Goal: Task Accomplishment & Management: Manage account settings

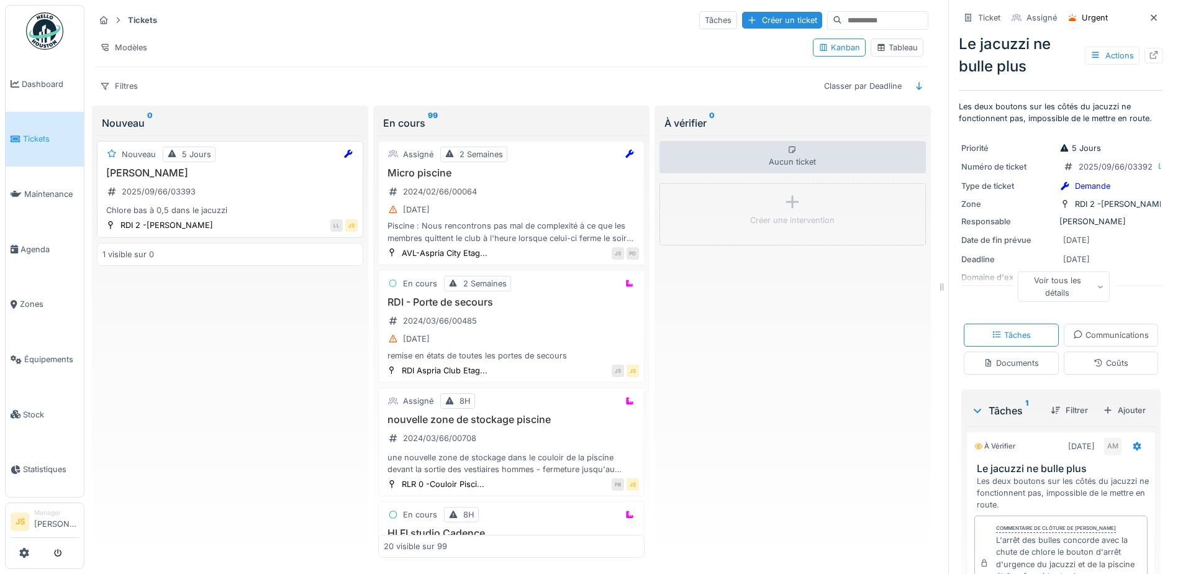
click at [164, 214] on div "Chlore bas à 0,5 dans le jacuzzi" at bounding box center [229, 210] width 255 height 12
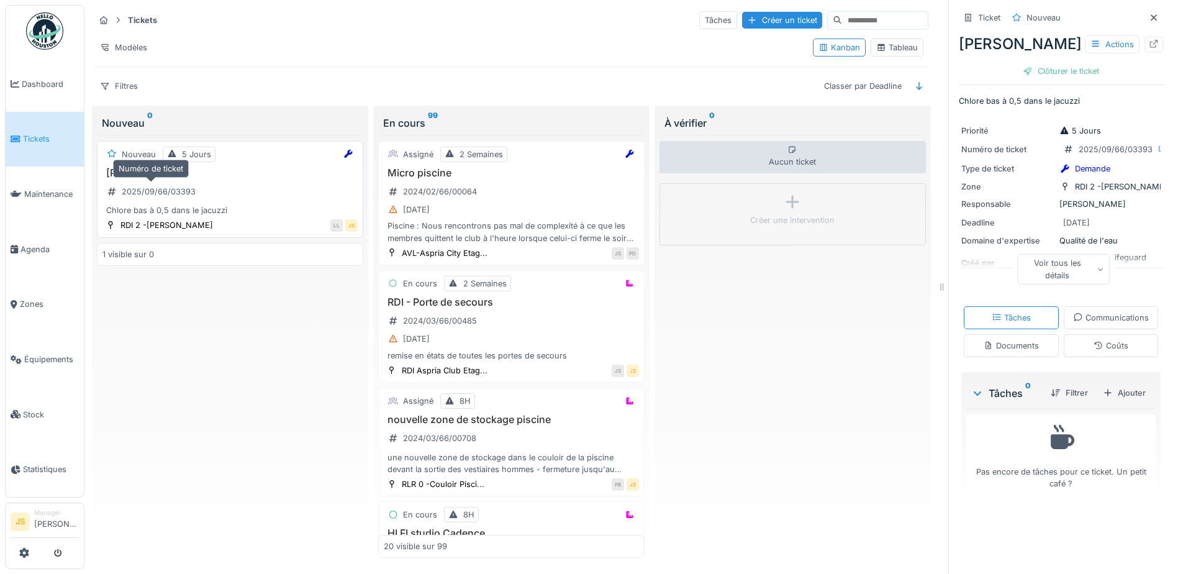
click at [160, 184] on div "2025/09/66/03393" at bounding box center [151, 192] width 98 height 16
click at [1115, 401] on div "Ajouter" at bounding box center [1124, 393] width 53 height 17
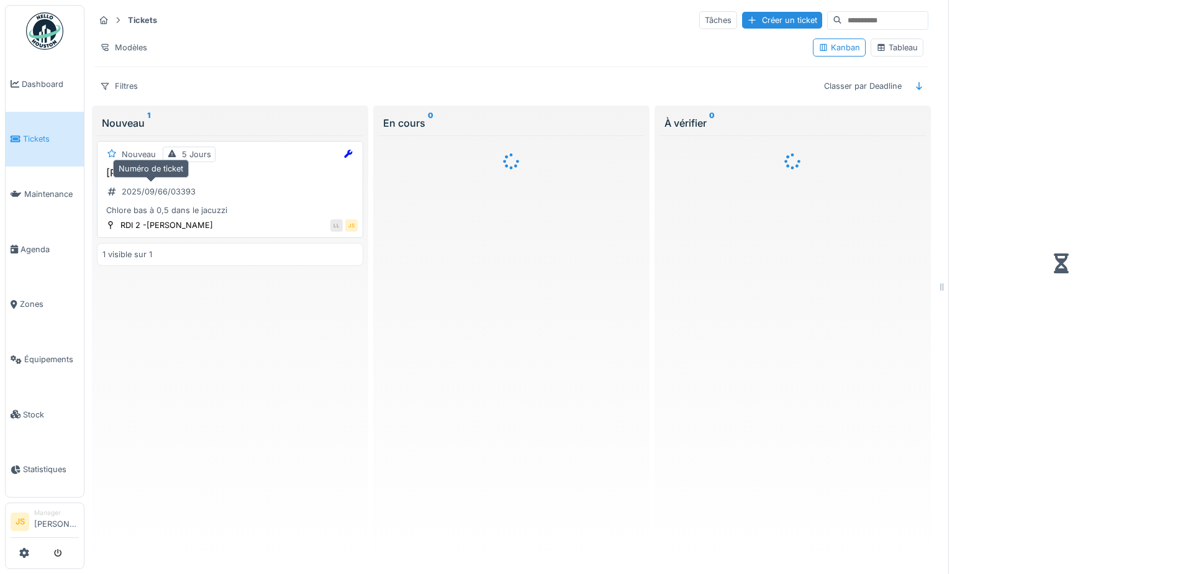
click at [193, 187] on div "2025/09/66/03393" at bounding box center [159, 192] width 74 height 12
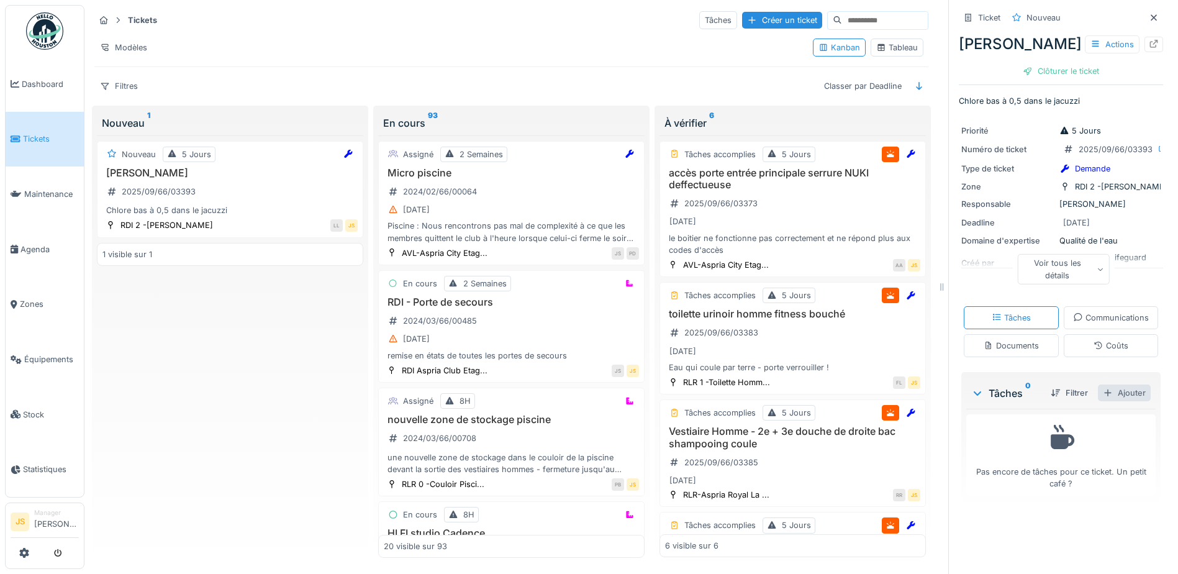
click at [1121, 401] on div "Ajouter" at bounding box center [1124, 393] width 53 height 17
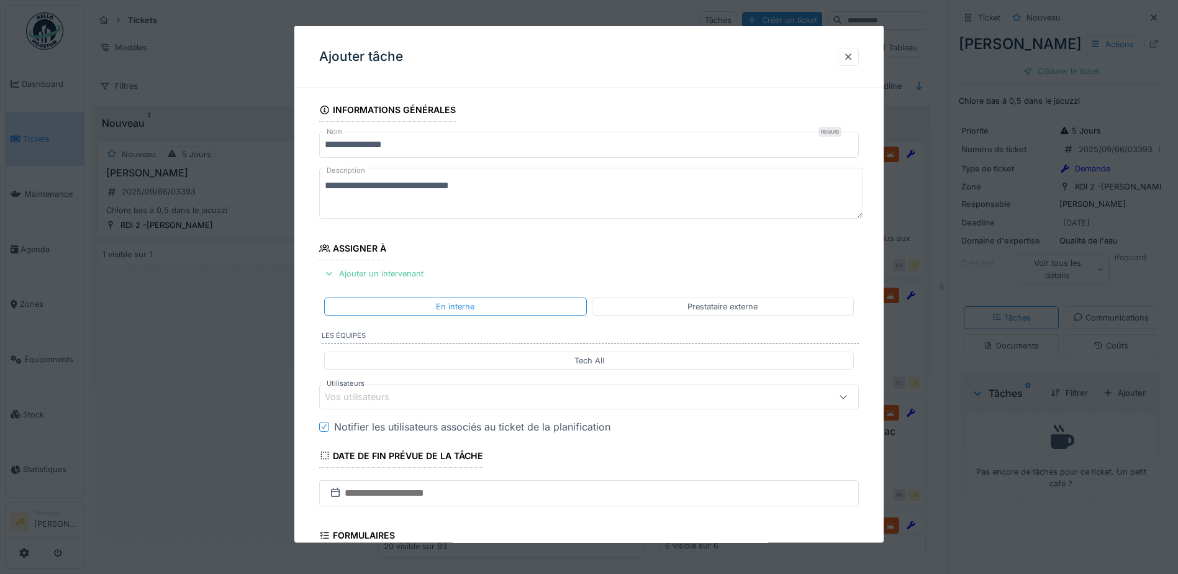
click at [363, 400] on div "Vos utilisateurs" at bounding box center [366, 397] width 82 height 14
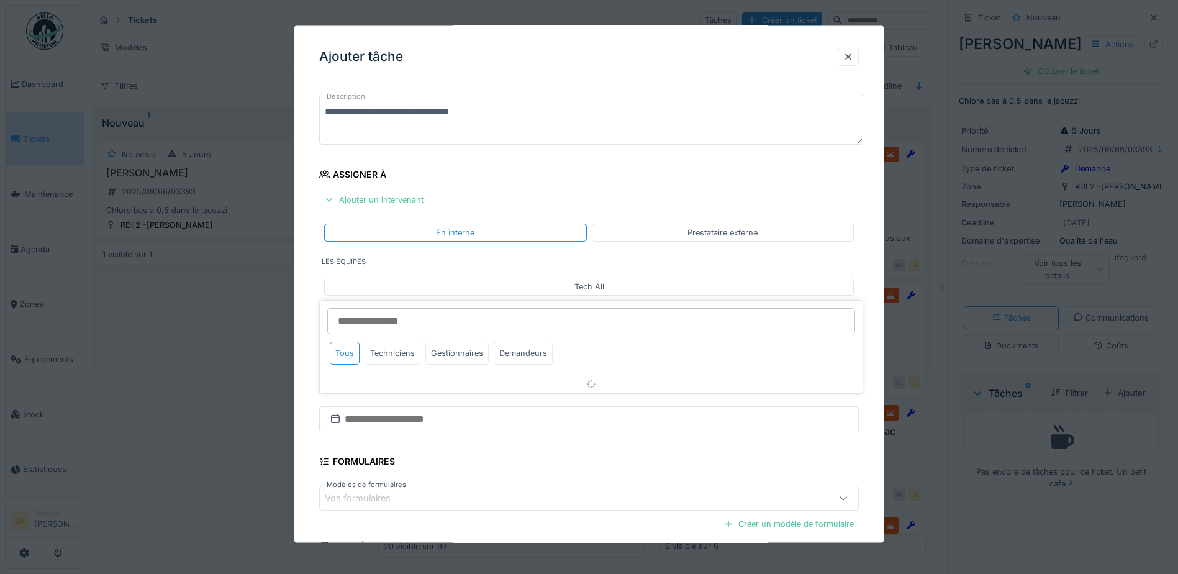
scroll to position [112, 0]
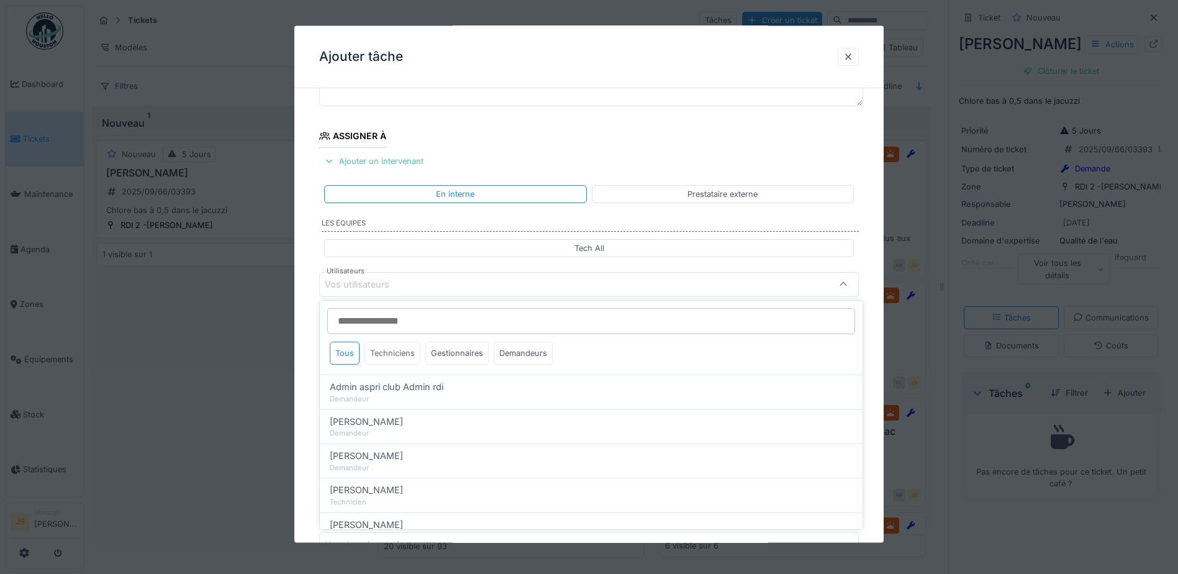
click at [405, 353] on div "Techniciens" at bounding box center [393, 353] width 56 height 23
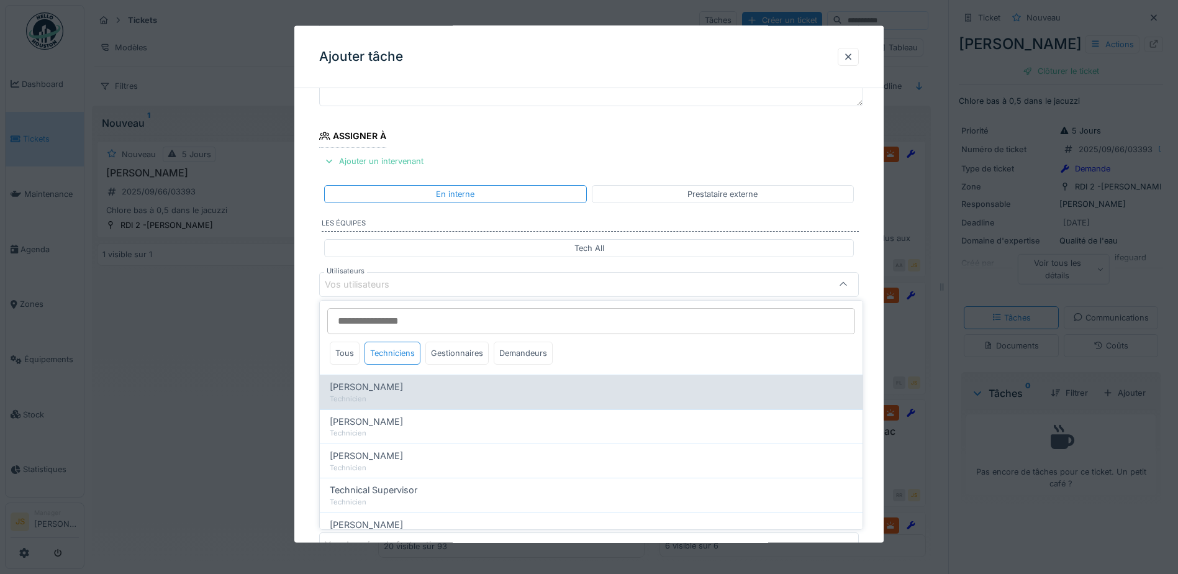
click at [403, 385] on span "Alexandre Michailidis" at bounding box center [366, 387] width 73 height 14
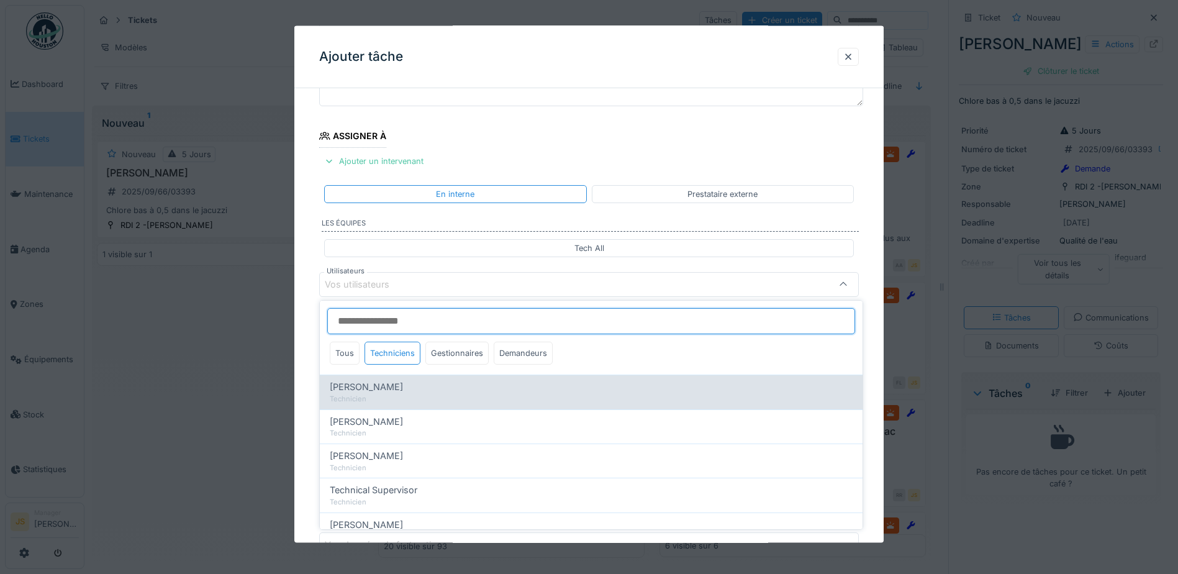
type input "*****"
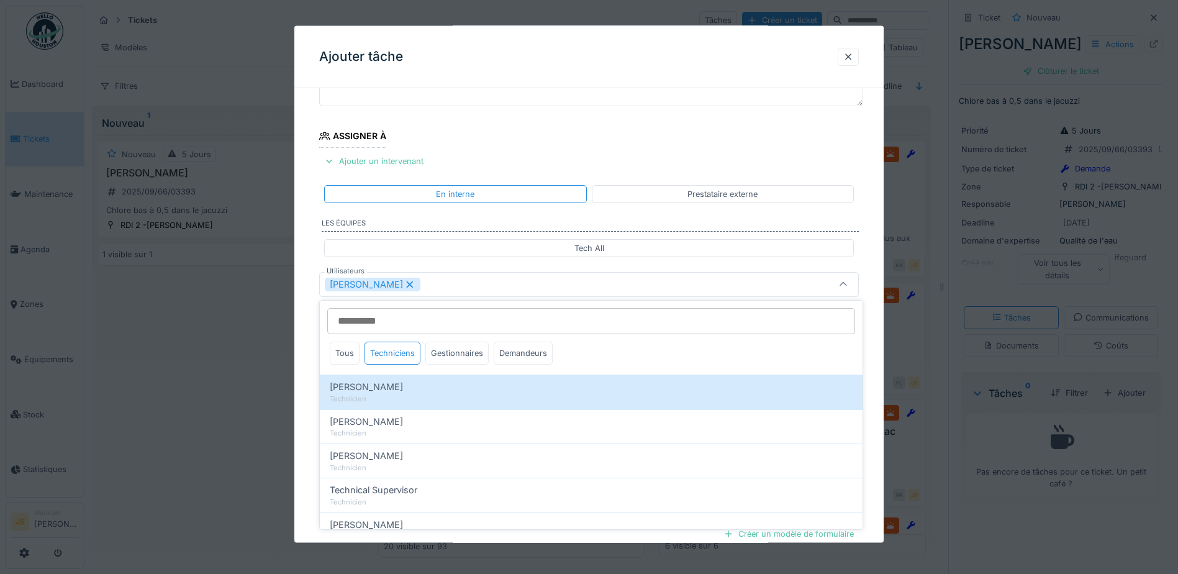
click at [303, 375] on div "**********" at bounding box center [588, 331] width 589 height 691
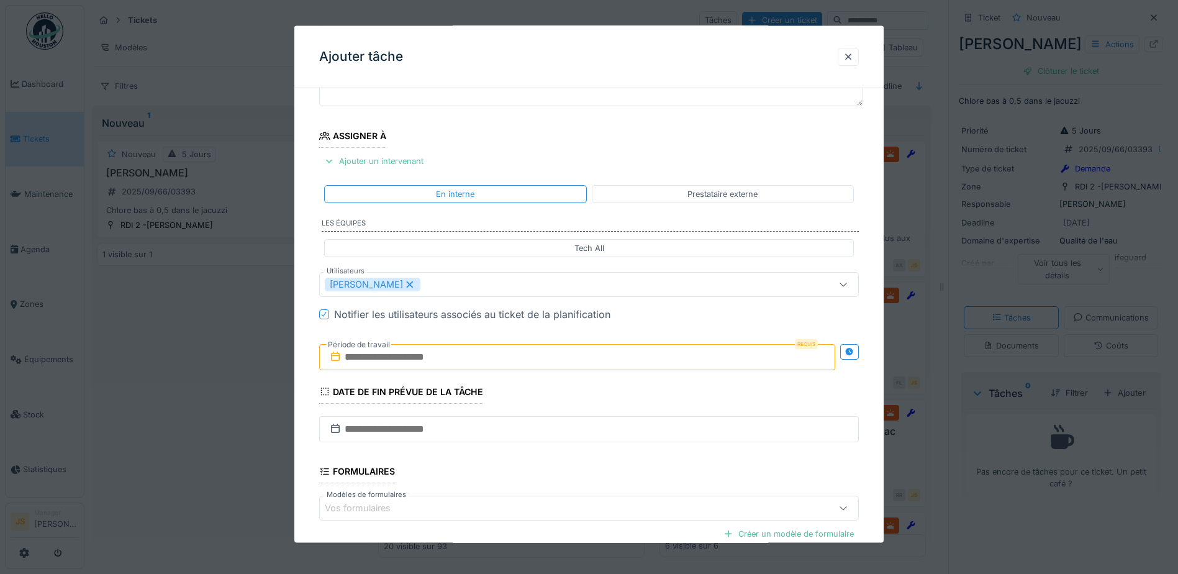
click at [381, 354] on input "text" at bounding box center [577, 357] width 516 height 26
click at [519, 458] on div "8" at bounding box center [519, 458] width 17 height 18
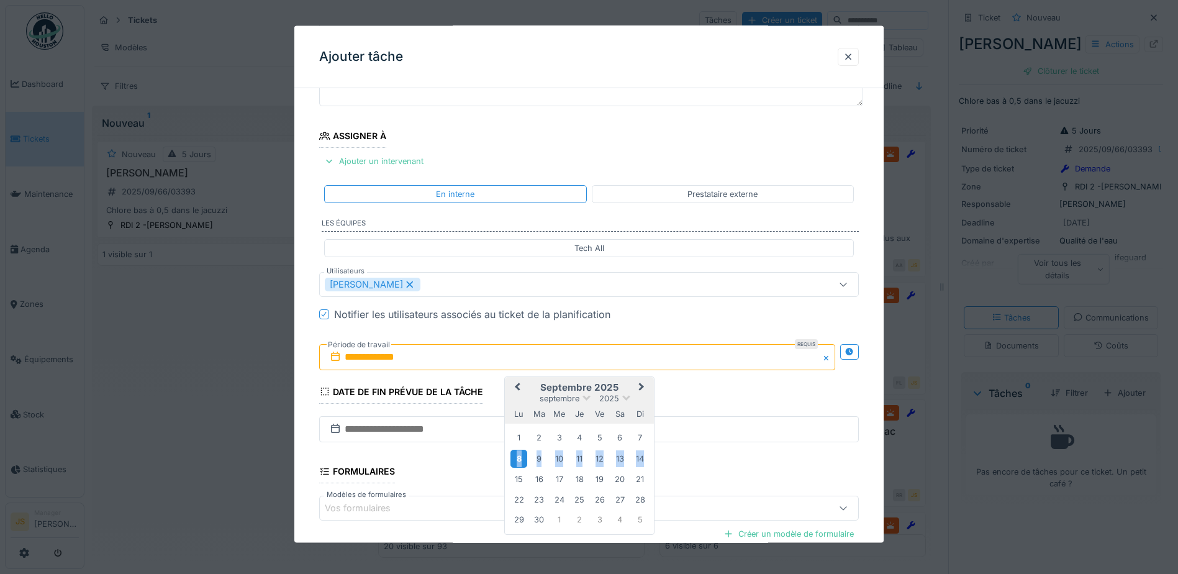
click at [519, 458] on div "8" at bounding box center [519, 458] width 17 height 18
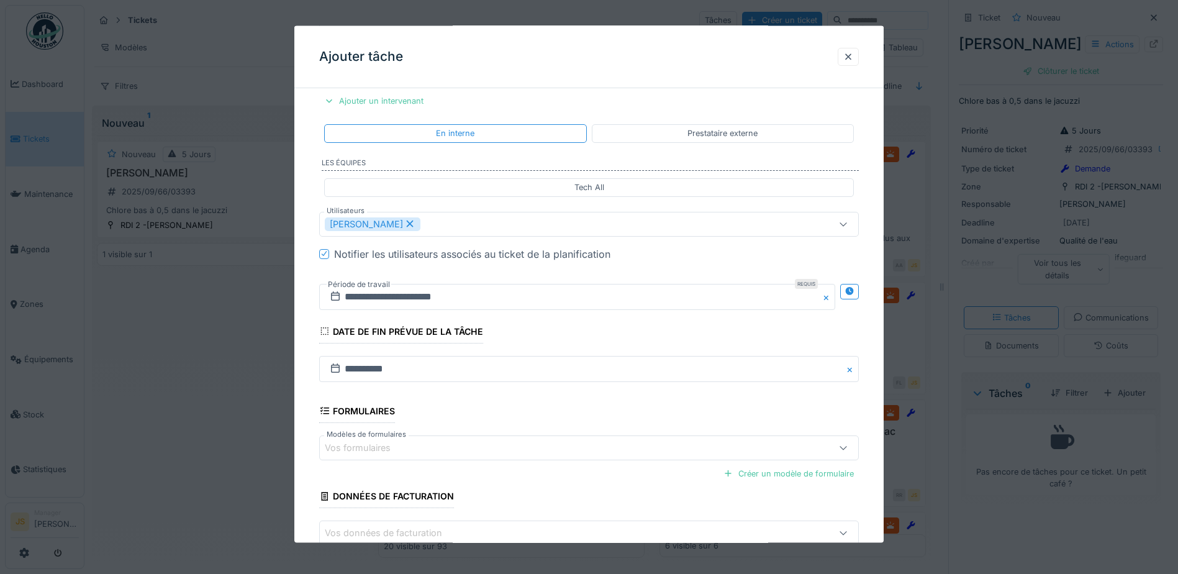
scroll to position [246, 0]
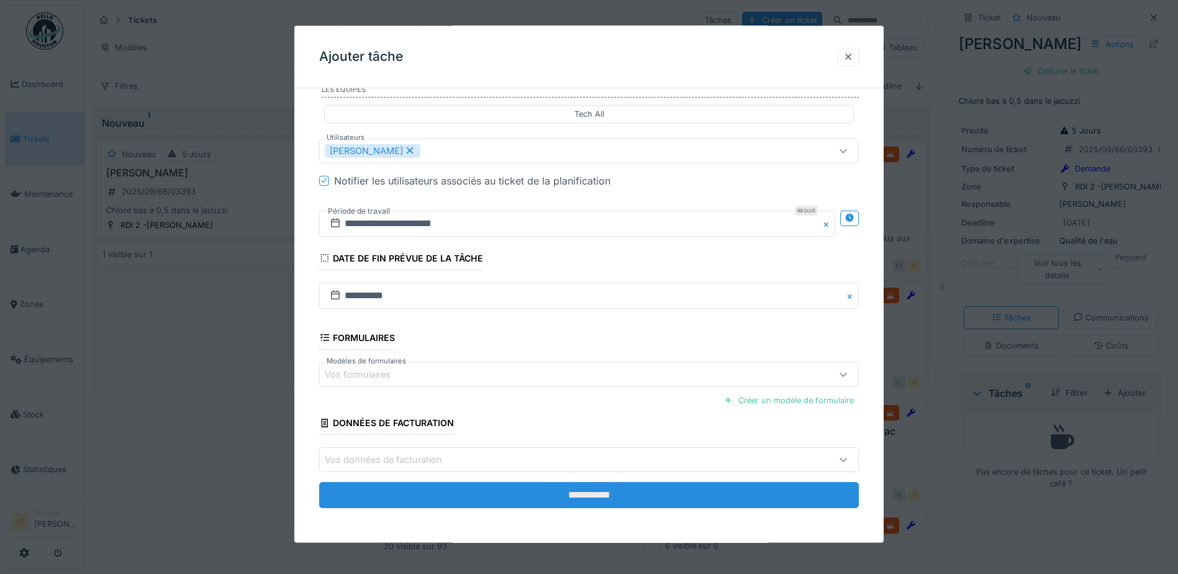
click at [580, 494] on input "**********" at bounding box center [589, 495] width 540 height 26
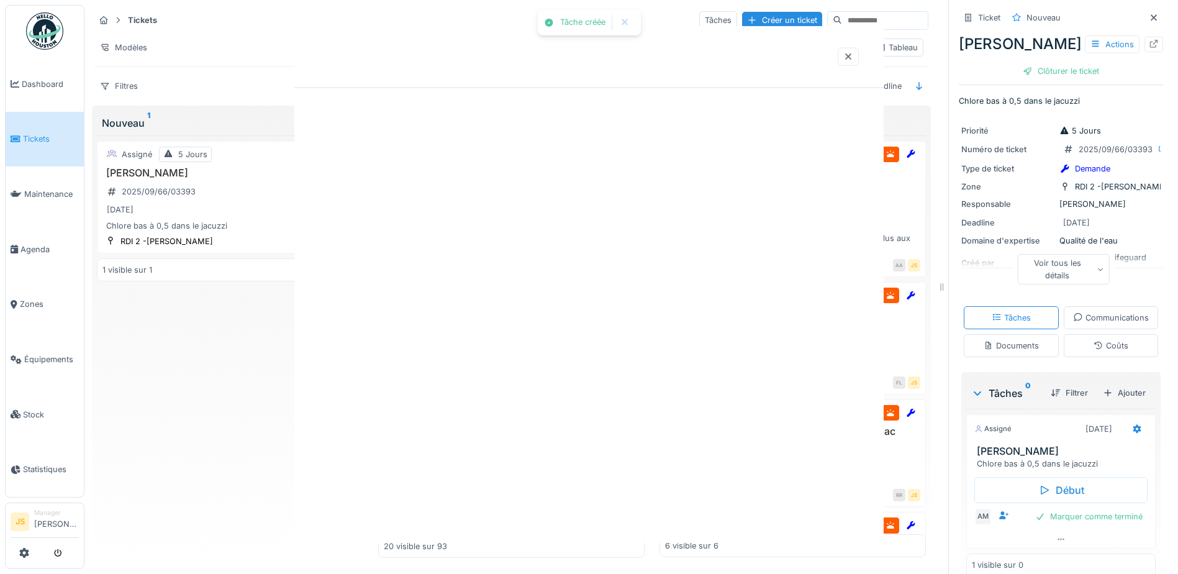
scroll to position [0, 0]
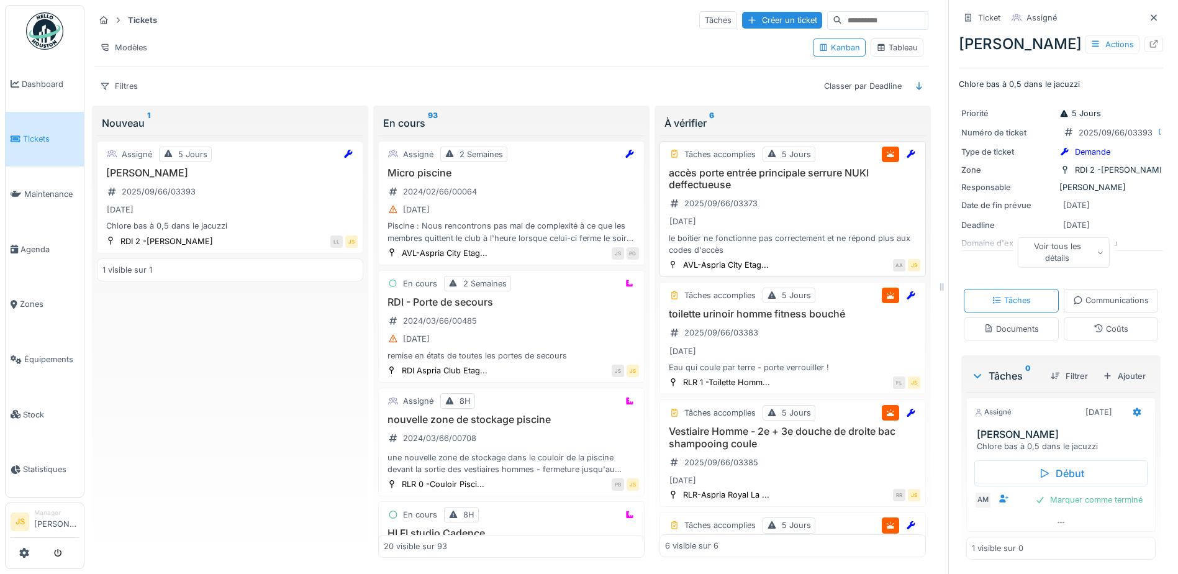
click at [729, 165] on div "Tâches accomplies 5 Jours accès porte entrée principale serrure NUKI deffectueu…" at bounding box center [793, 209] width 266 height 137
click at [731, 184] on h3 "accès porte entrée principale serrure NUKI deffectueuse" at bounding box center [792, 179] width 255 height 24
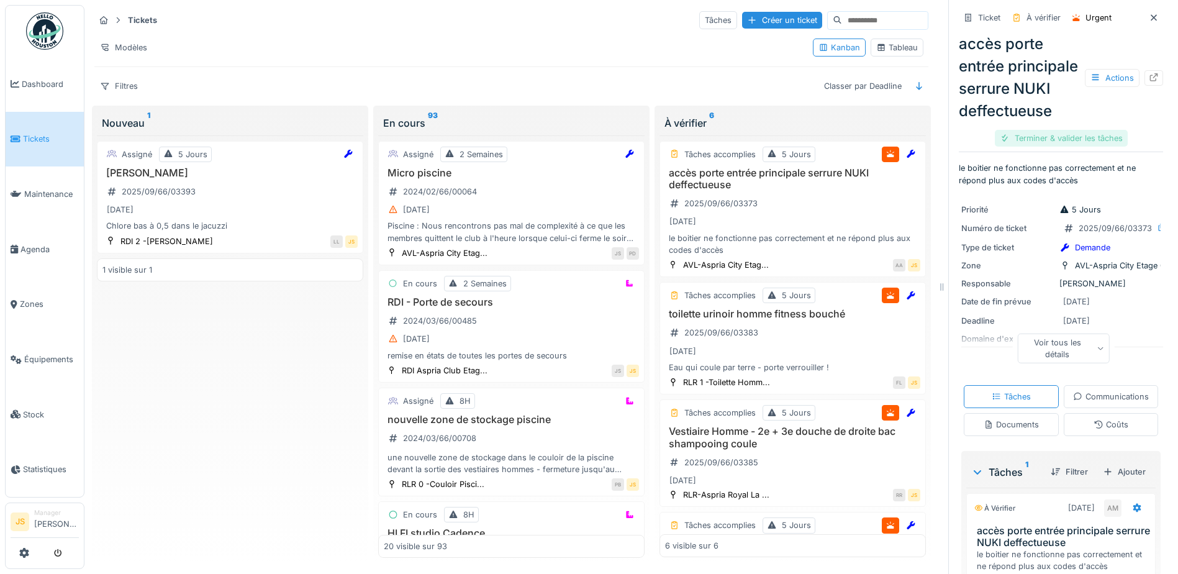
click at [1048, 147] on div "Terminer & valider les tâches" at bounding box center [1061, 138] width 133 height 17
click at [1050, 147] on div "Clôturer le ticket" at bounding box center [1061, 138] width 86 height 17
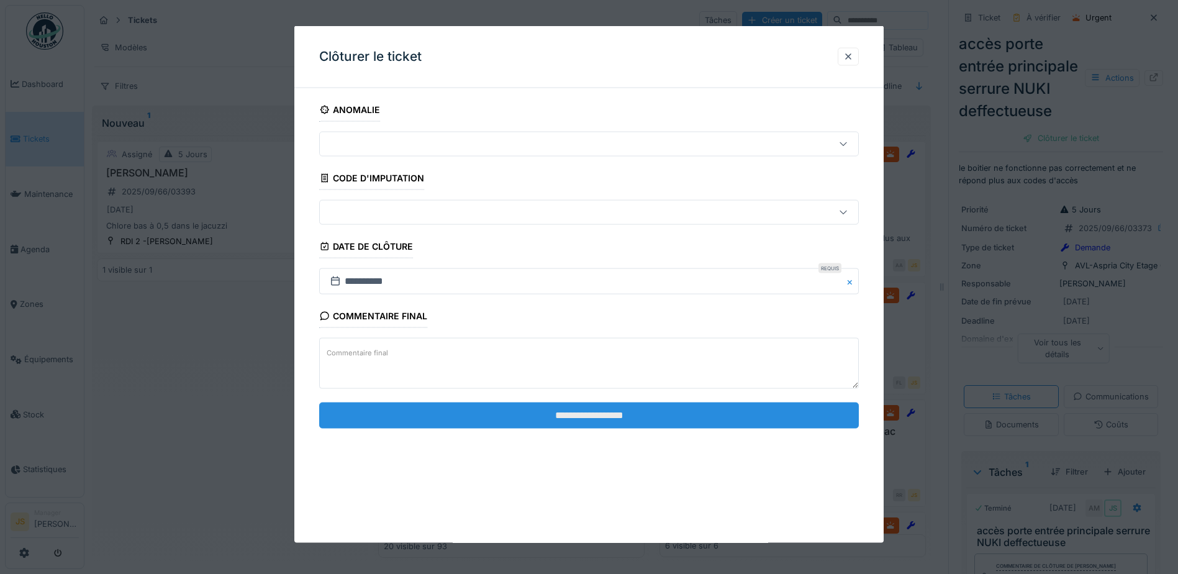
click at [629, 426] on input "**********" at bounding box center [589, 415] width 540 height 26
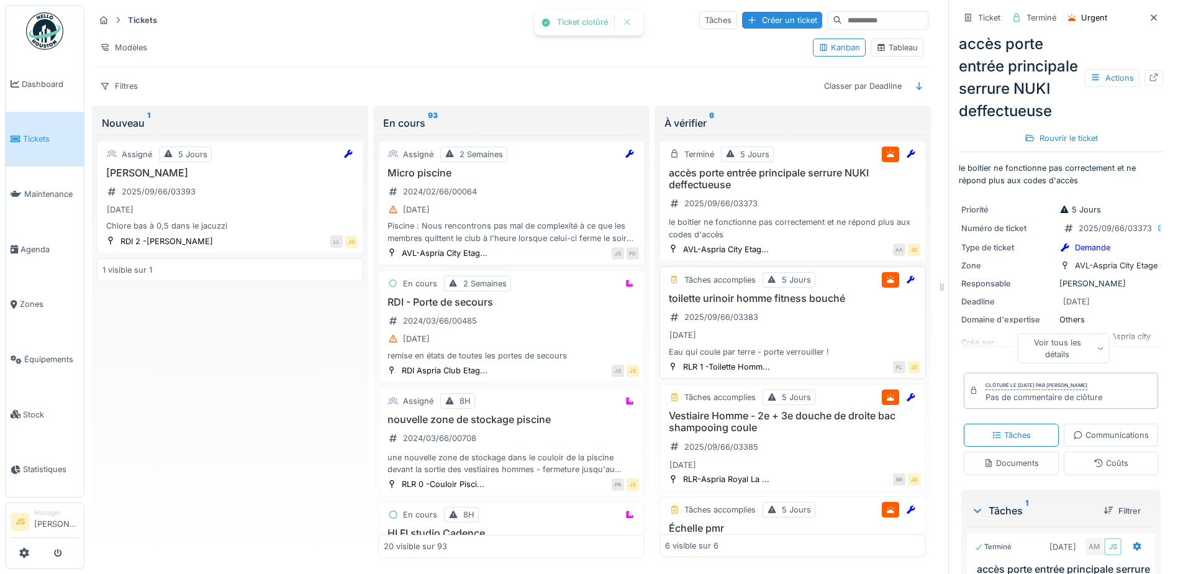
click at [705, 299] on h3 "toilette urinoir homme fitness bouché" at bounding box center [792, 299] width 255 height 12
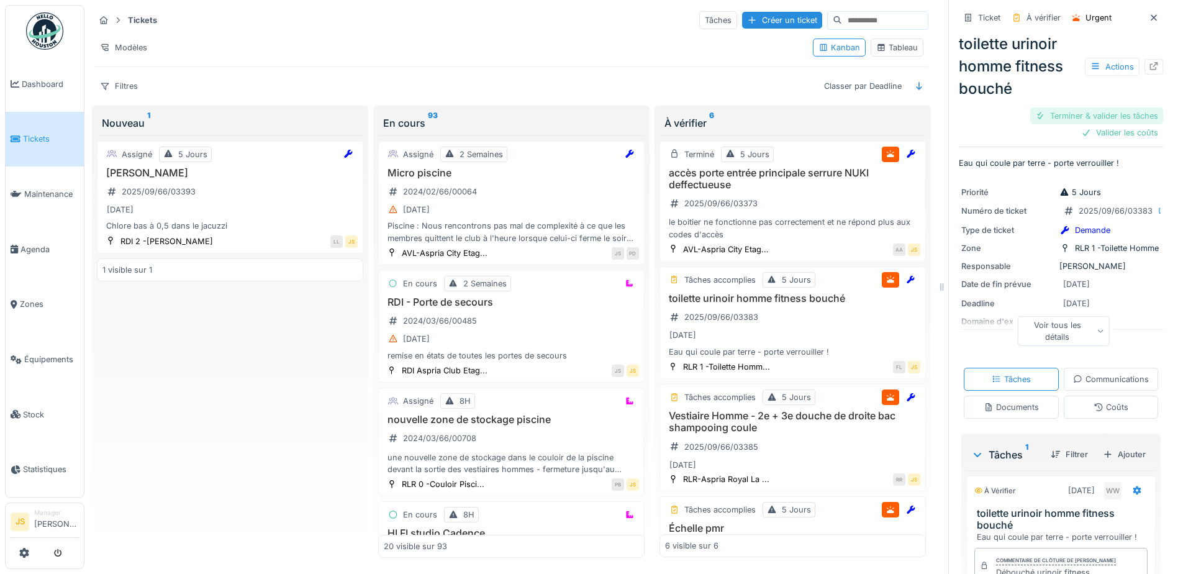
click at [1080, 114] on div "Terminer & valider les tâches" at bounding box center [1097, 115] width 133 height 17
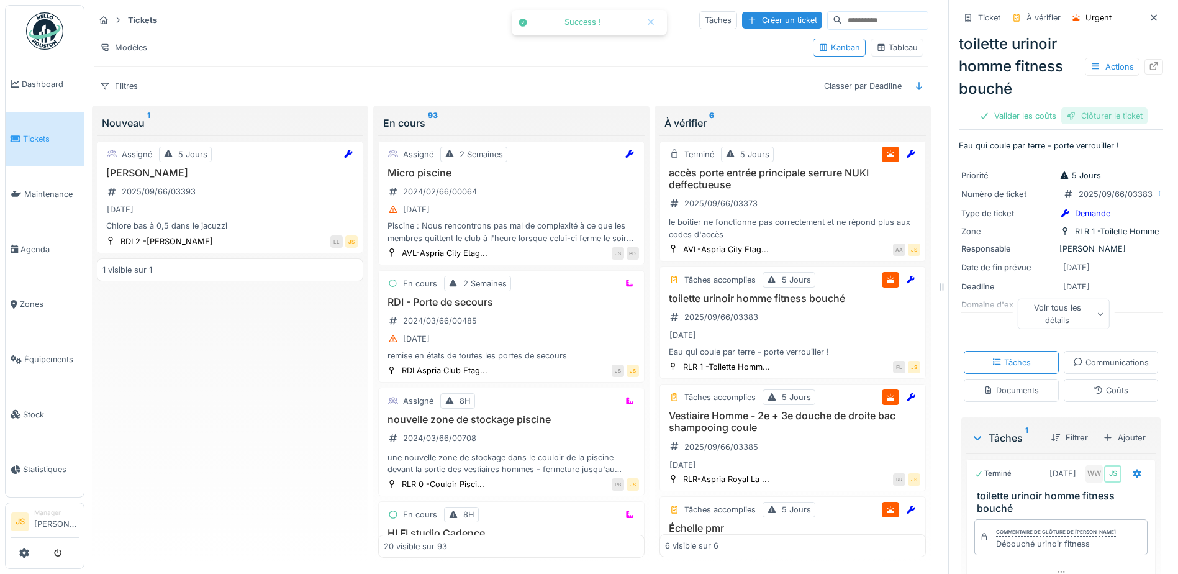
click at [1090, 114] on div "Clôturer le ticket" at bounding box center [1105, 115] width 86 height 17
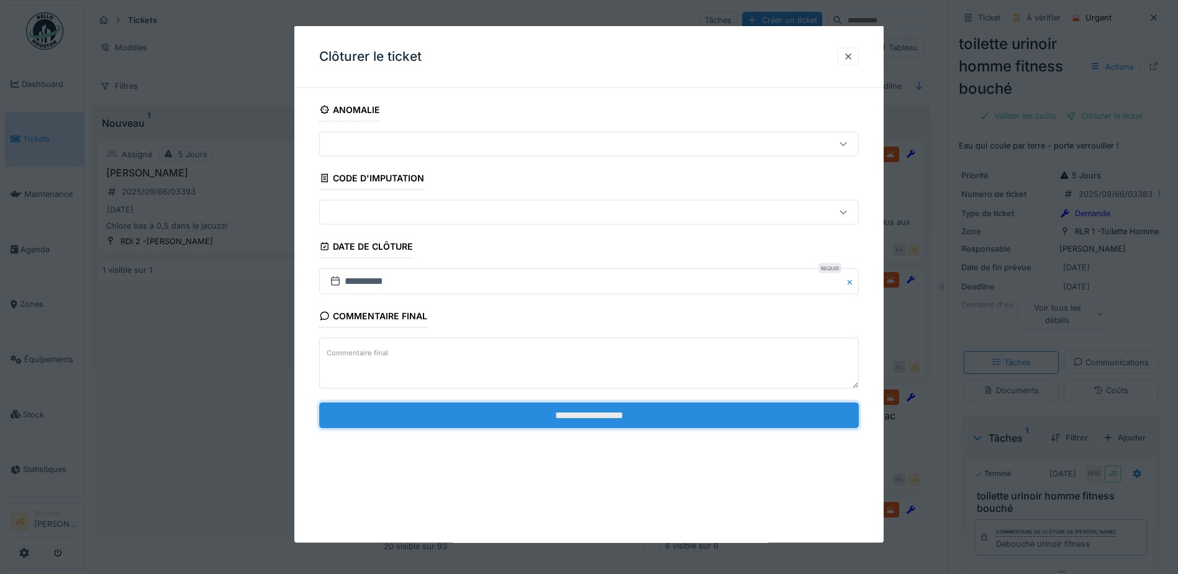
click at [675, 413] on input "**********" at bounding box center [589, 415] width 540 height 26
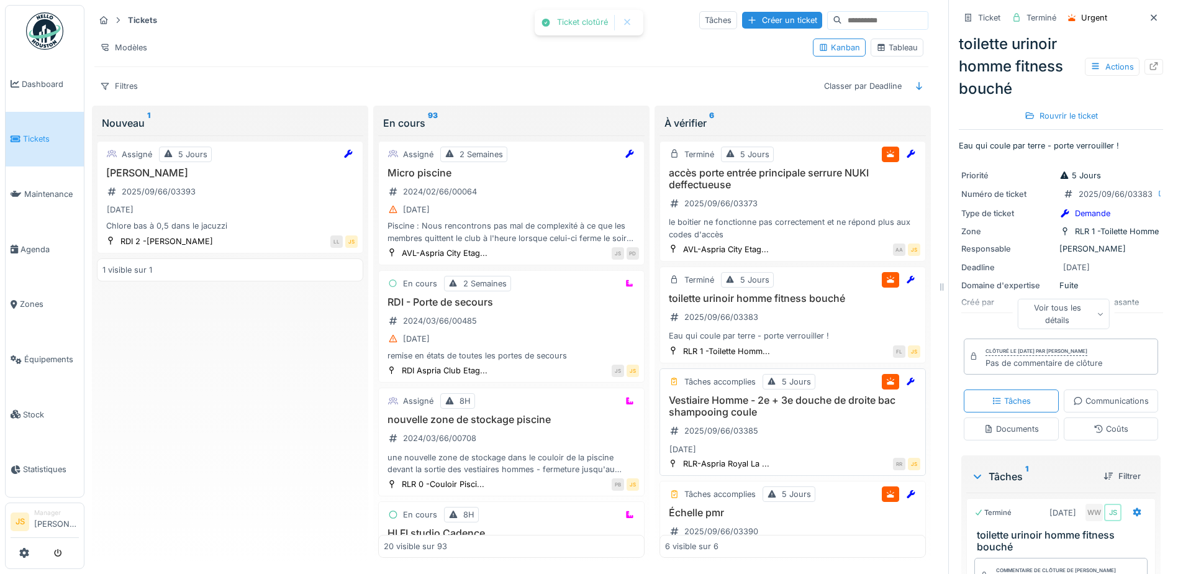
click at [729, 404] on h3 "Vestiaire Homme - 2e + 3e douche de droite bac shampooing coule" at bounding box center [792, 406] width 255 height 24
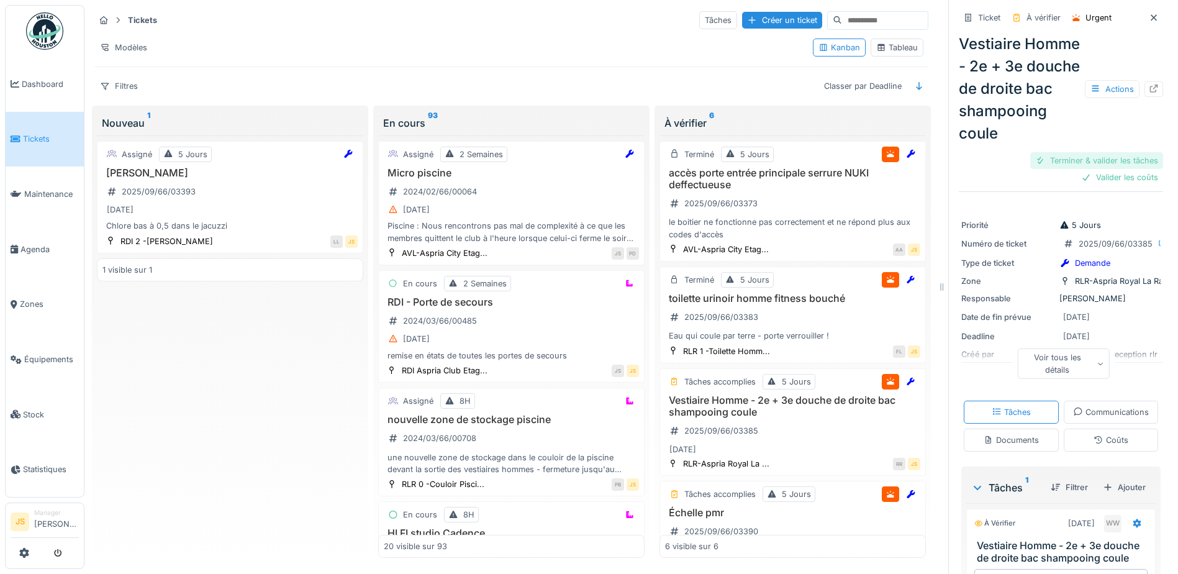
click at [1099, 169] on div "Terminer & valider les tâches" at bounding box center [1097, 160] width 133 height 17
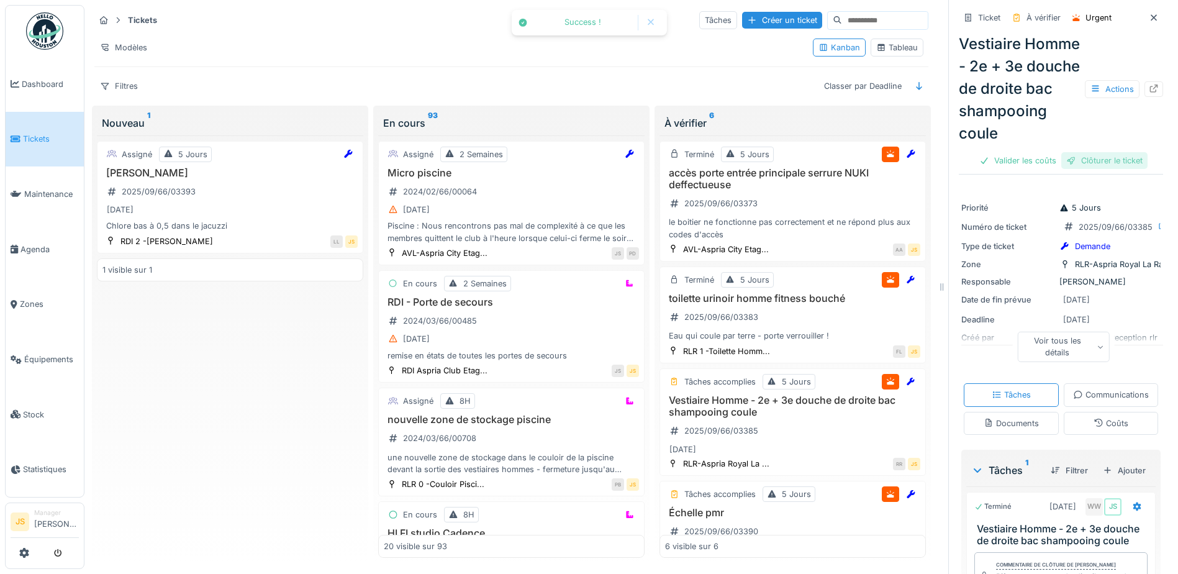
click at [1101, 169] on div "Clôturer le ticket" at bounding box center [1105, 160] width 86 height 17
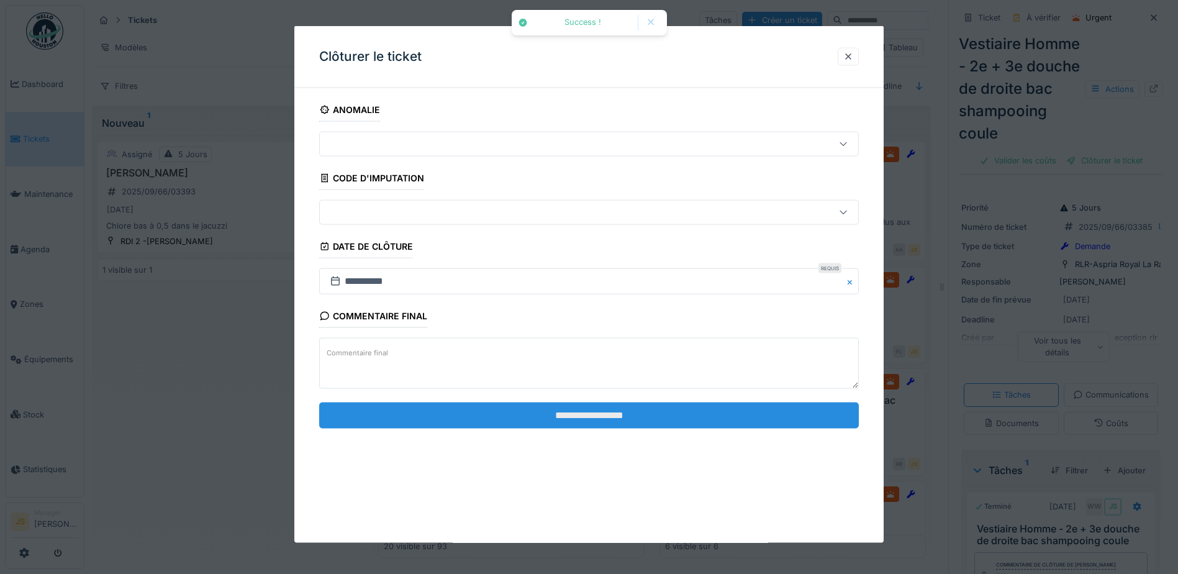
click at [684, 418] on input "**********" at bounding box center [589, 415] width 540 height 26
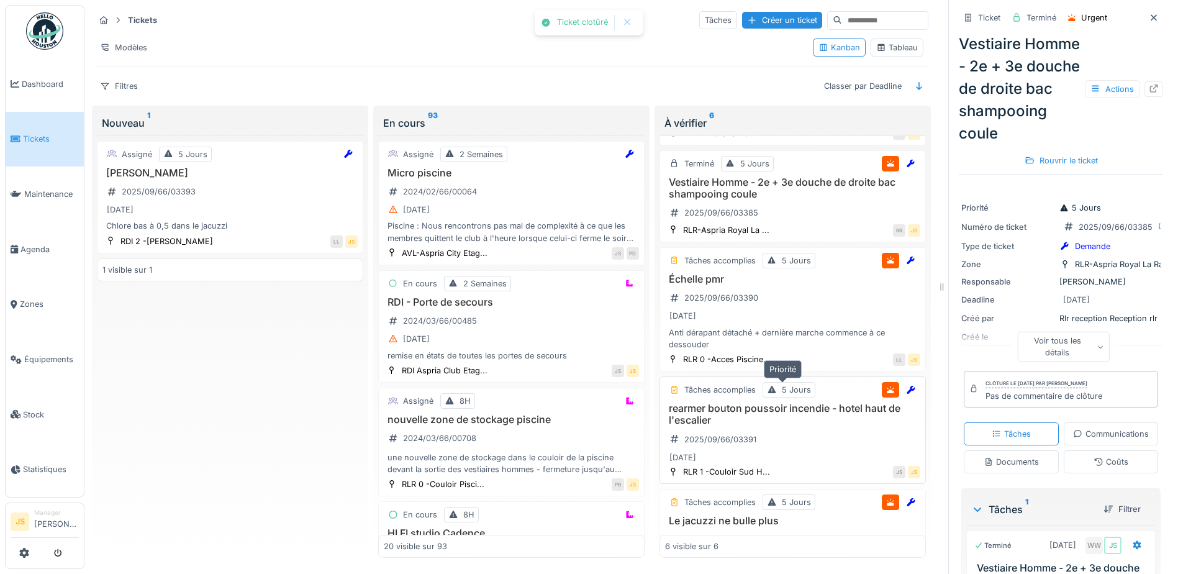
scroll to position [248, 0]
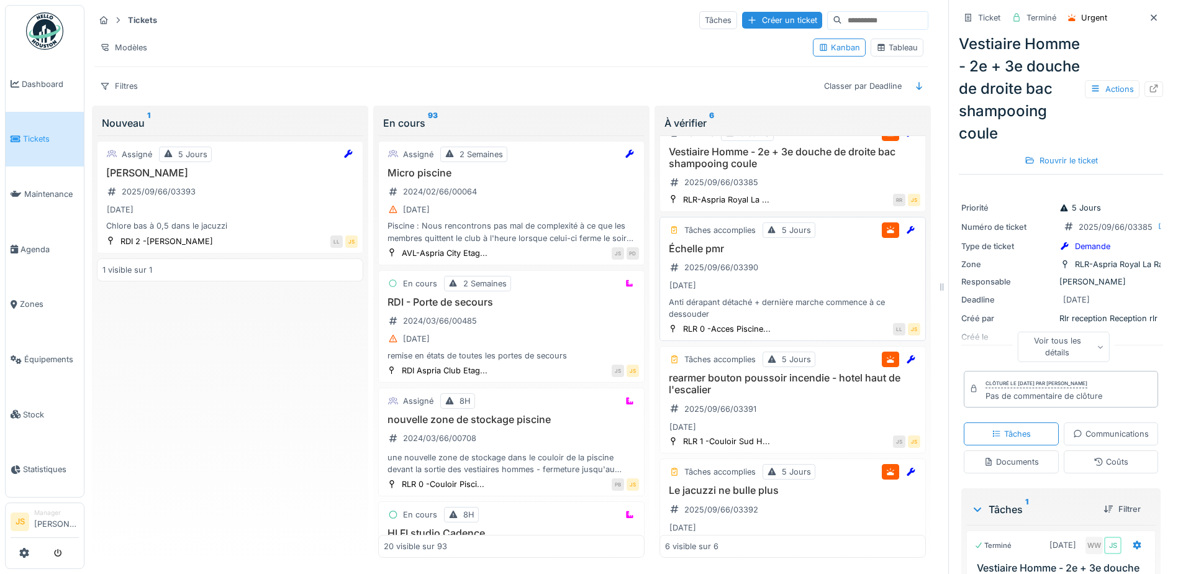
click at [709, 252] on h3 "Échelle pmr" at bounding box center [792, 249] width 255 height 12
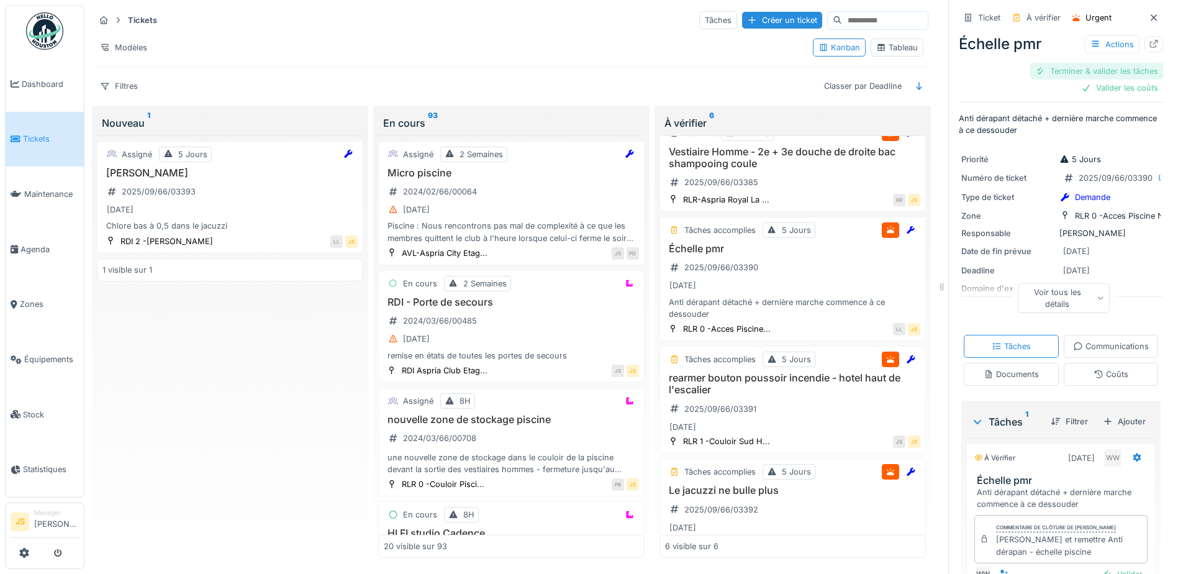
click at [1111, 65] on div "Terminer & valider les tâches" at bounding box center [1097, 71] width 133 height 17
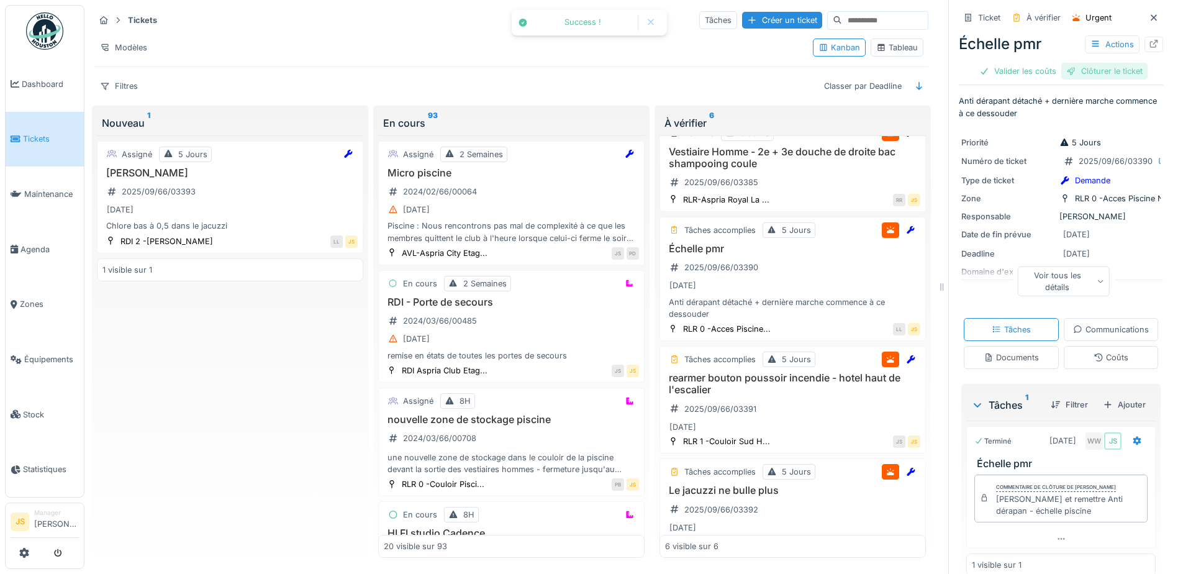
click at [1112, 72] on div "Clôturer le ticket" at bounding box center [1105, 71] width 86 height 17
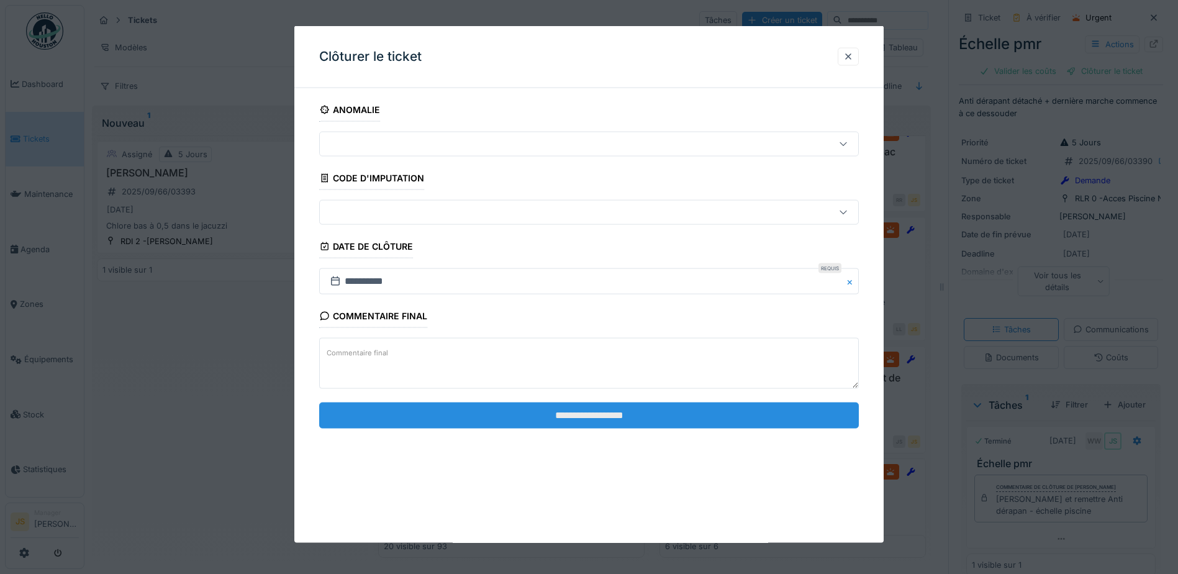
click at [637, 412] on input "**********" at bounding box center [589, 415] width 540 height 26
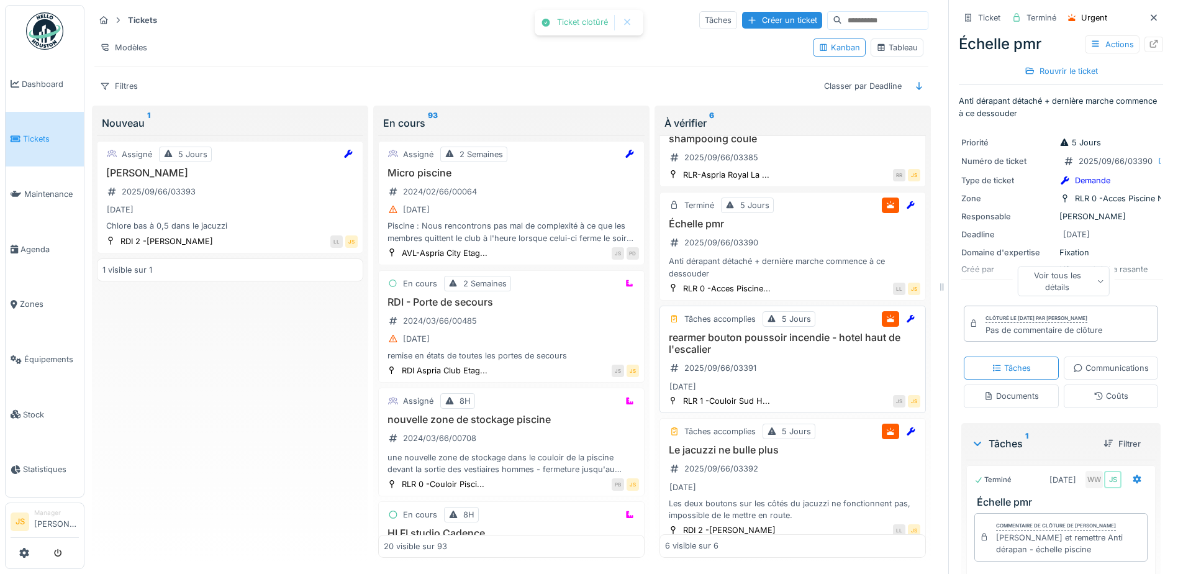
scroll to position [286, 0]
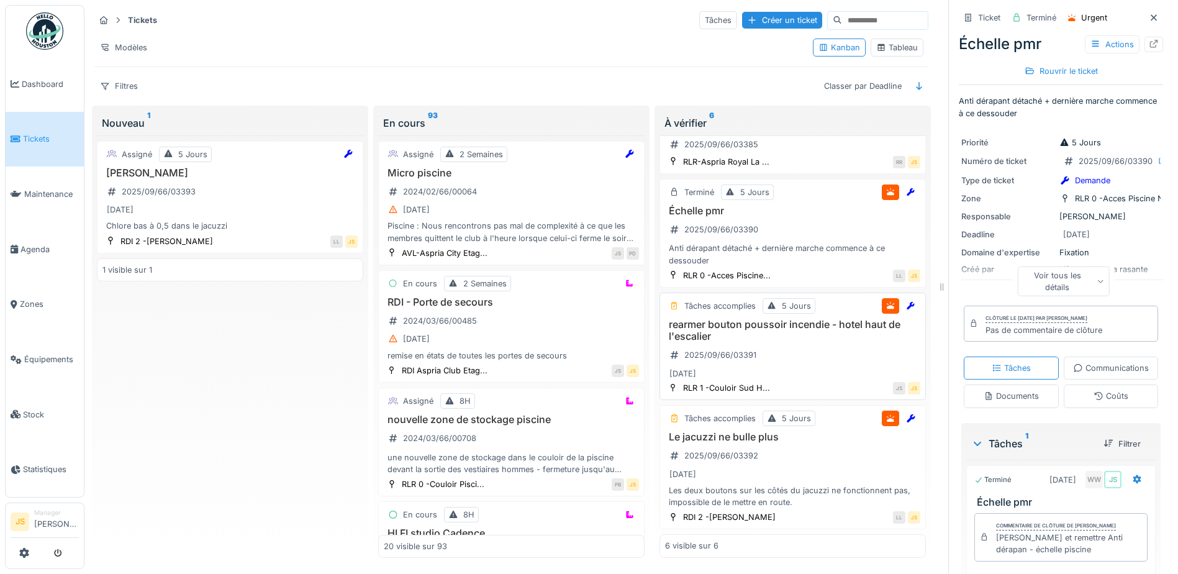
click at [752, 328] on h3 "rearmer bouton poussoir incendie - hotel haut de l'escalier" at bounding box center [792, 331] width 255 height 24
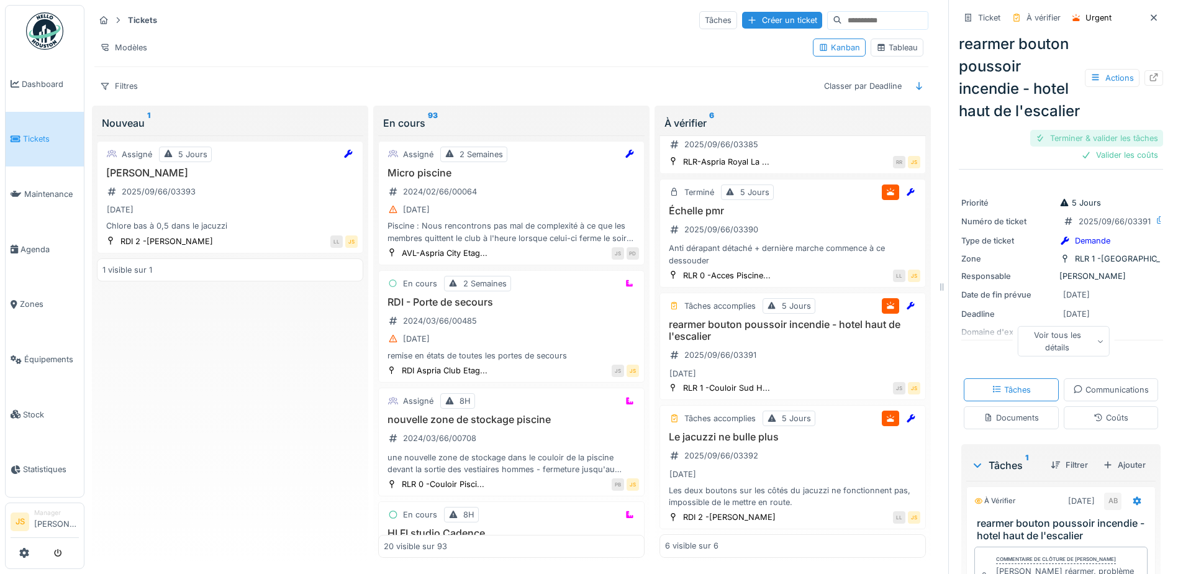
click at [1098, 147] on div "Terminer & valider les tâches" at bounding box center [1097, 138] width 133 height 17
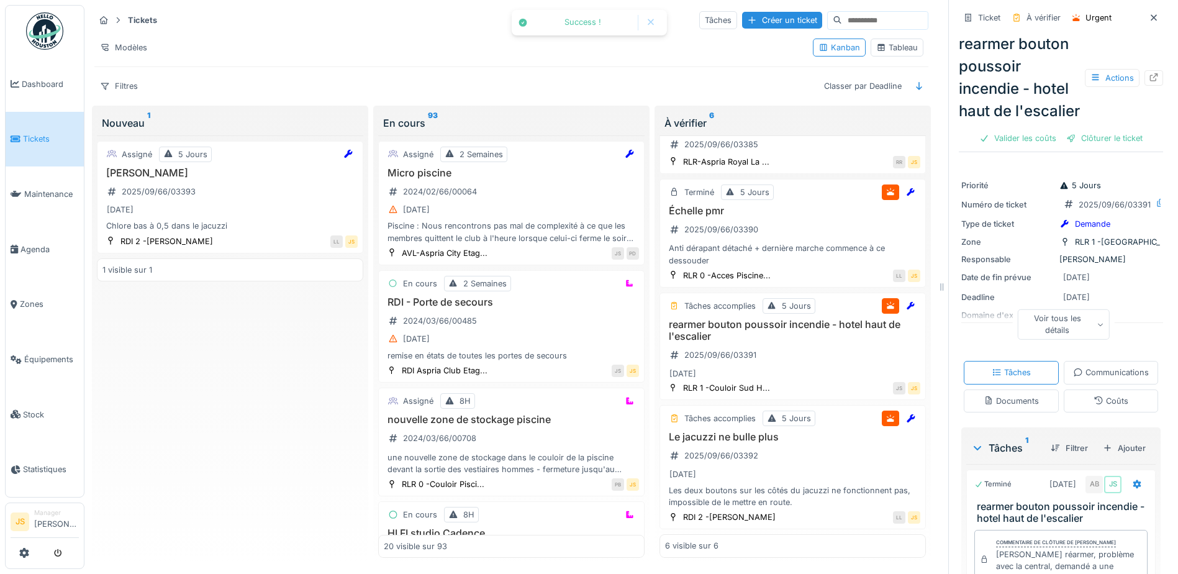
click at [1098, 147] on div "Clôturer le ticket" at bounding box center [1105, 138] width 86 height 17
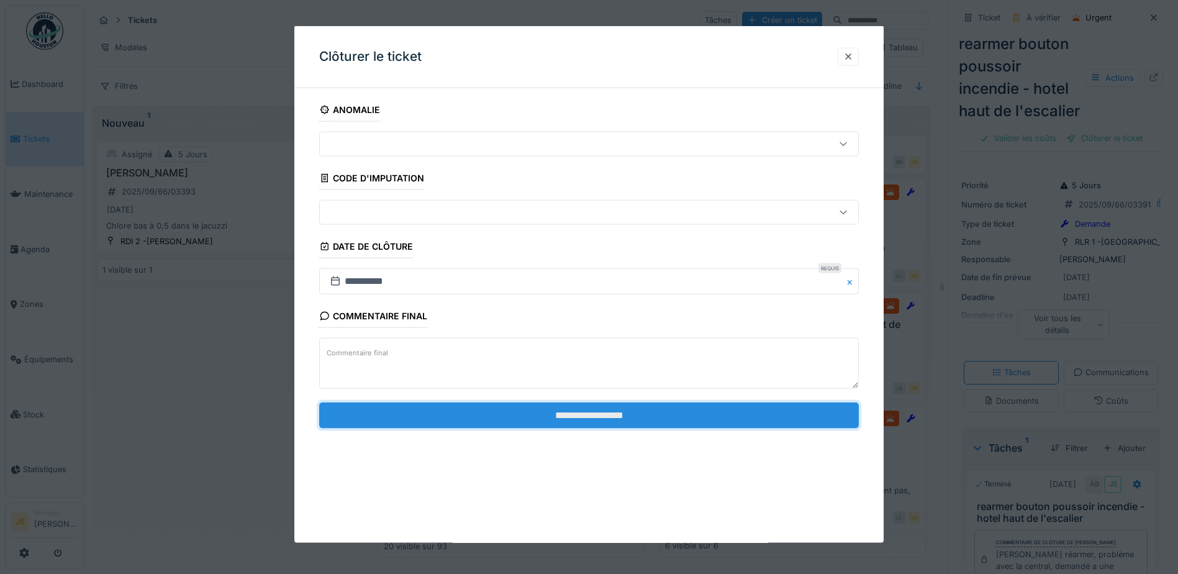
click at [673, 410] on input "**********" at bounding box center [589, 415] width 540 height 26
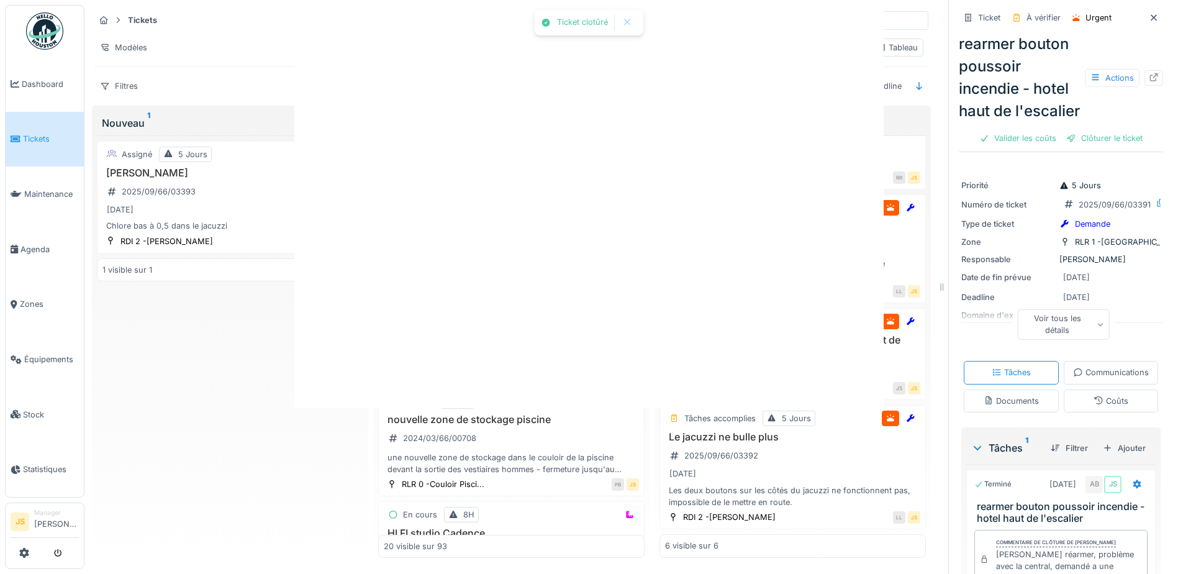
scroll to position [271, 0]
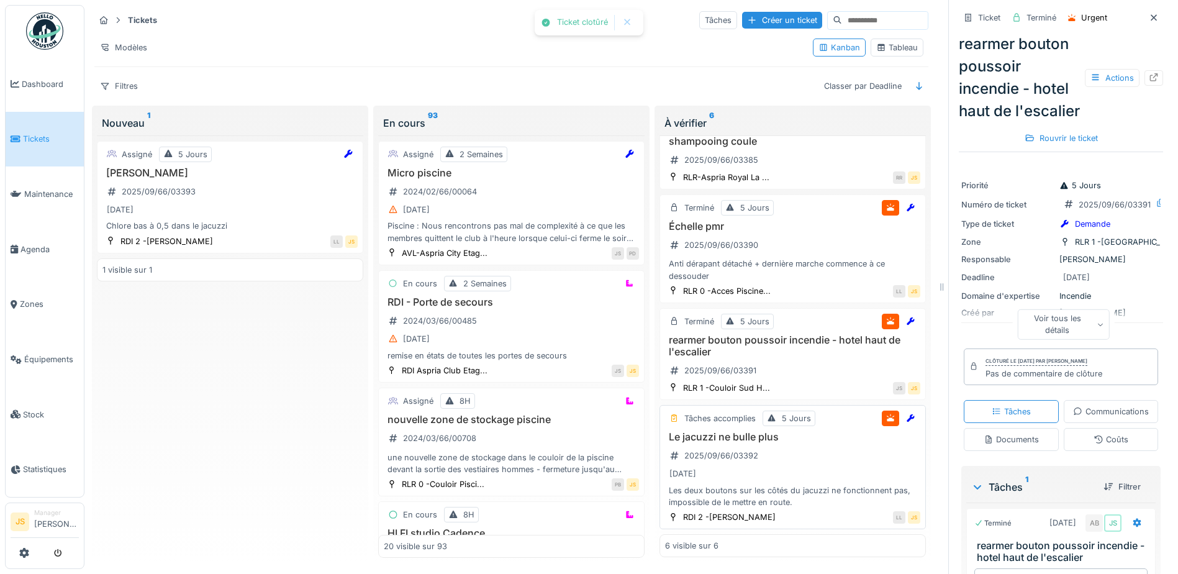
click at [752, 439] on h3 "Le jacuzzi ne bulle plus" at bounding box center [792, 437] width 255 height 12
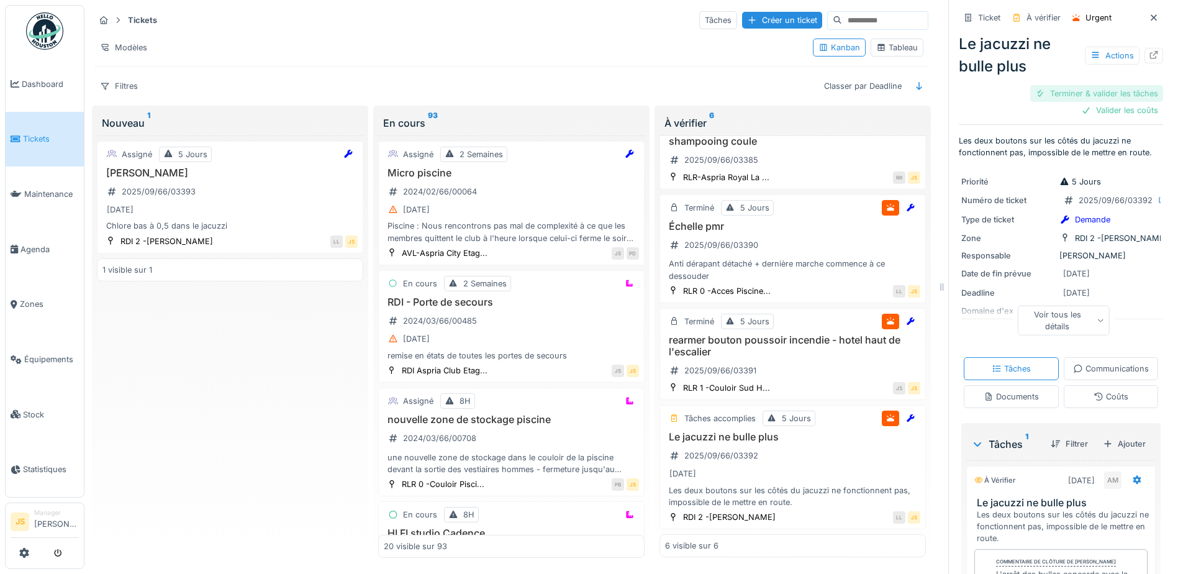
click at [1093, 93] on div "Terminer & valider les tâches" at bounding box center [1097, 93] width 133 height 17
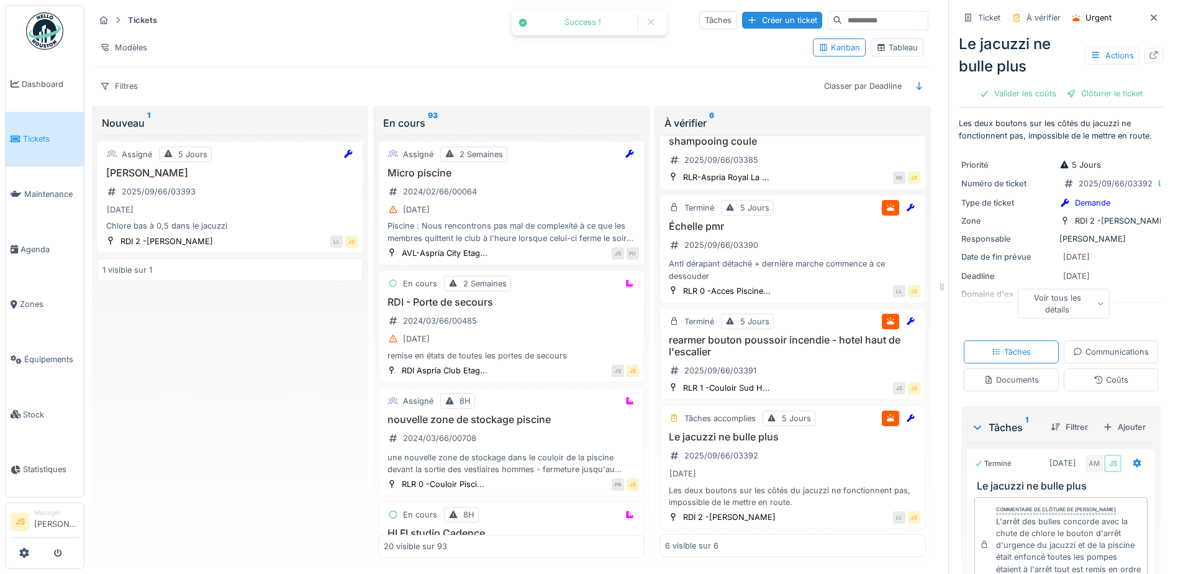
click at [1093, 93] on div "Clôturer le ticket" at bounding box center [1105, 93] width 86 height 17
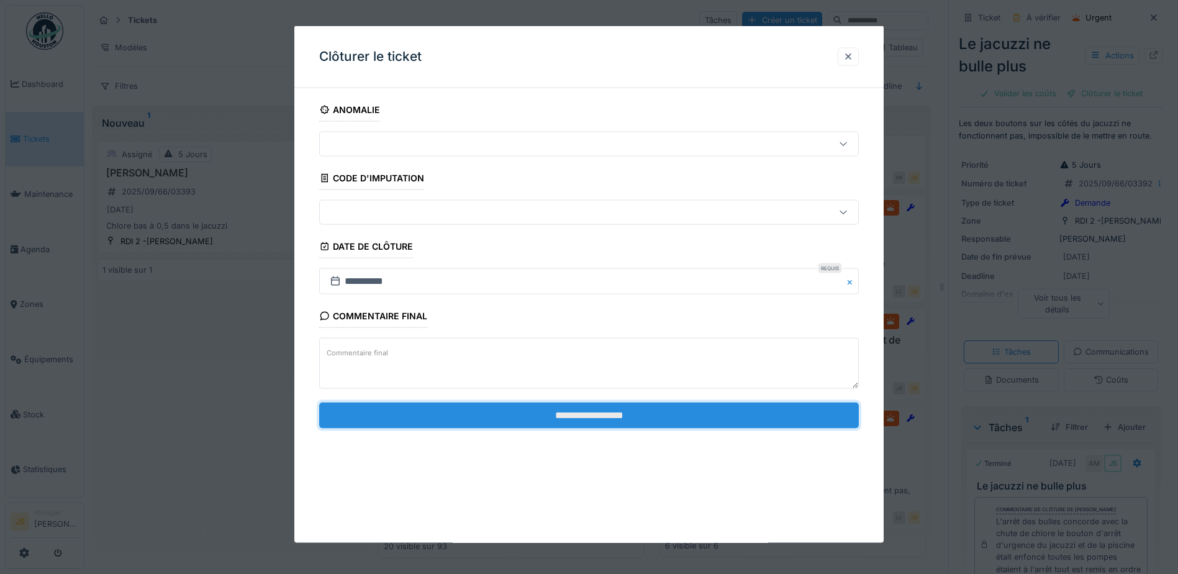
click at [634, 419] on input "**********" at bounding box center [589, 415] width 540 height 26
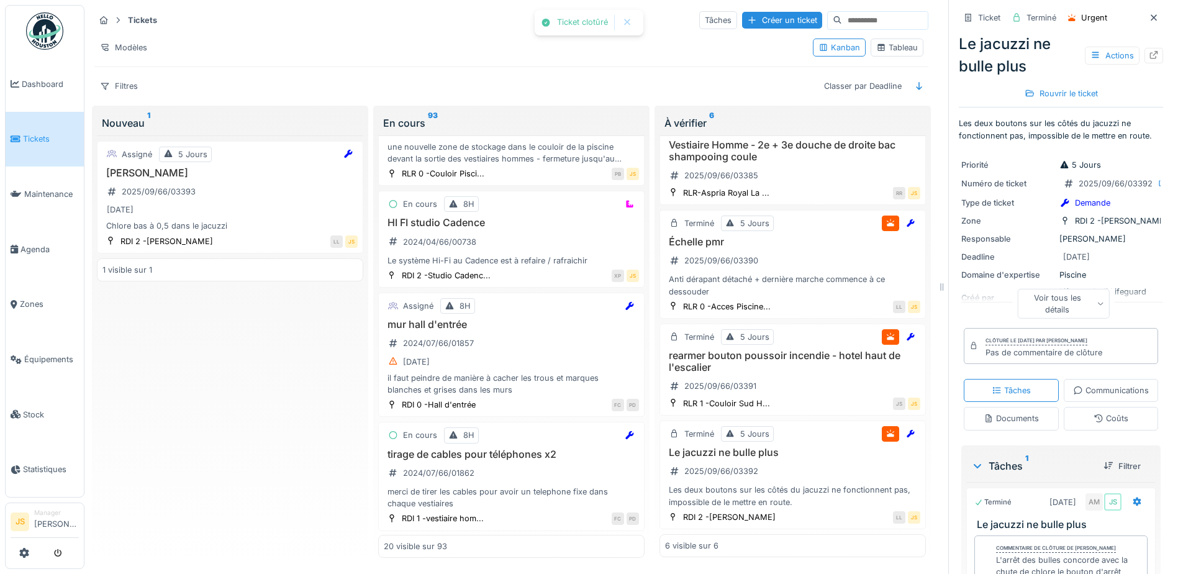
scroll to position [255, 0]
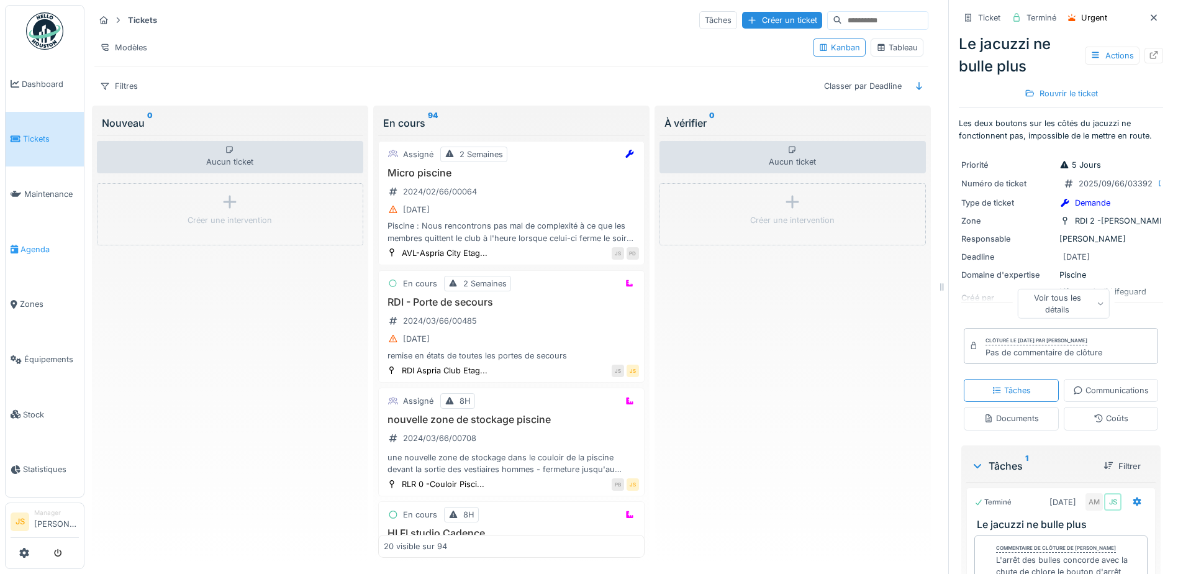
click at [45, 244] on span "Agenda" at bounding box center [49, 250] width 58 height 12
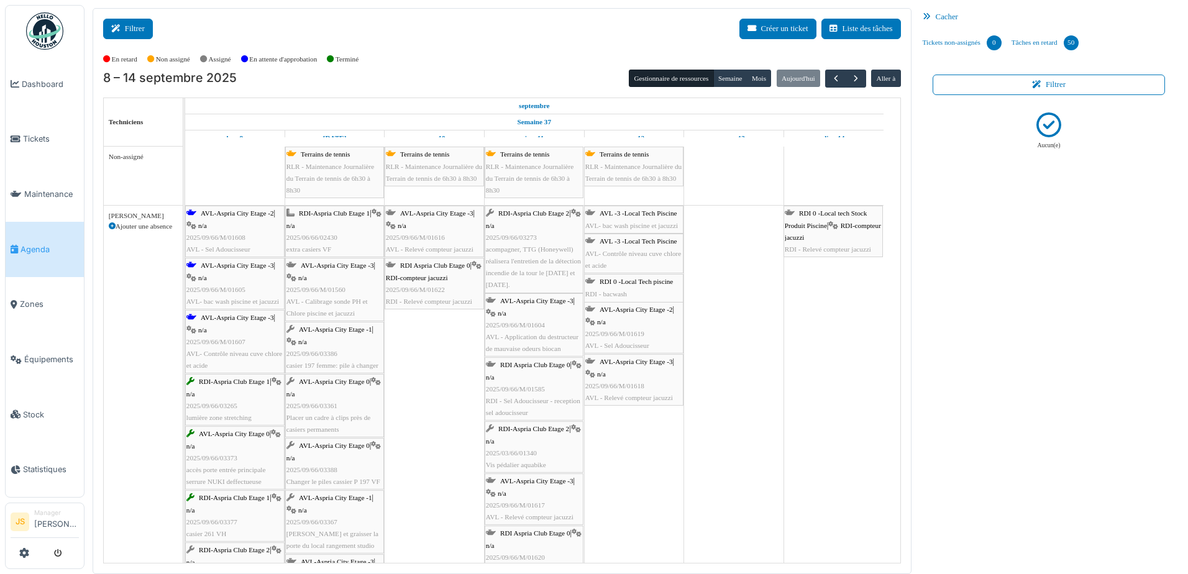
click at [130, 28] on button "Filtrer" at bounding box center [128, 29] width 50 height 20
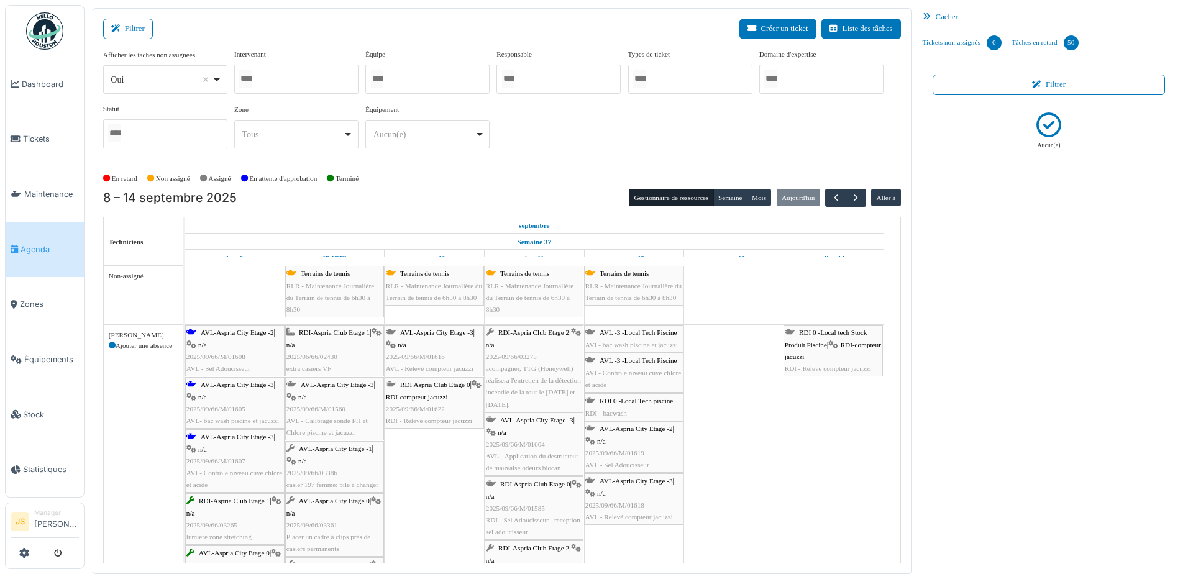
click at [288, 78] on div at bounding box center [296, 79] width 124 height 29
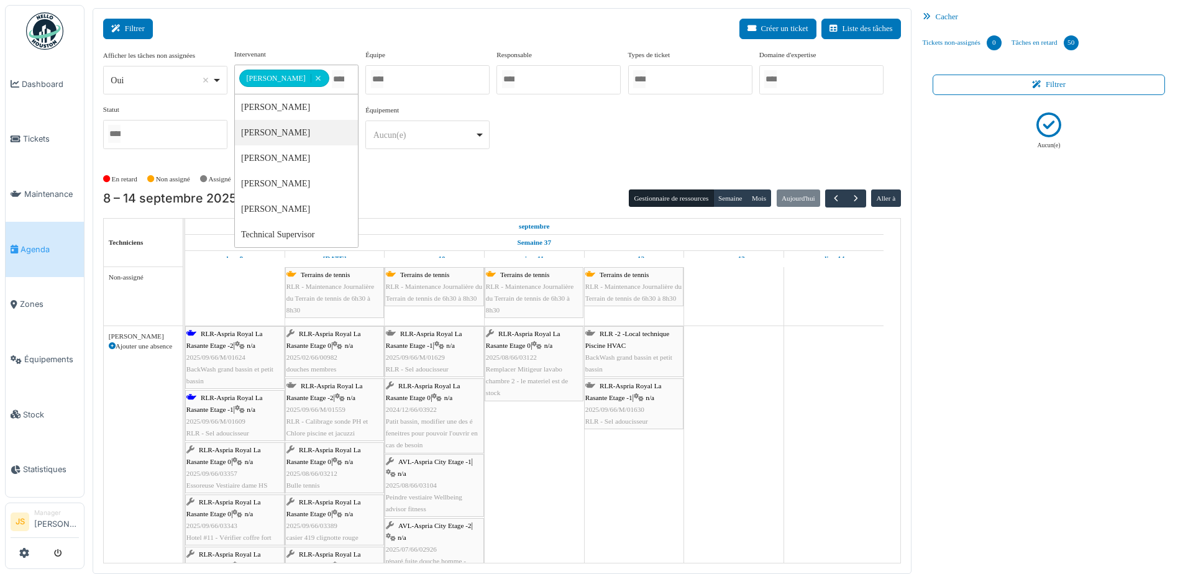
click at [129, 24] on button "Filtrer" at bounding box center [128, 29] width 50 height 20
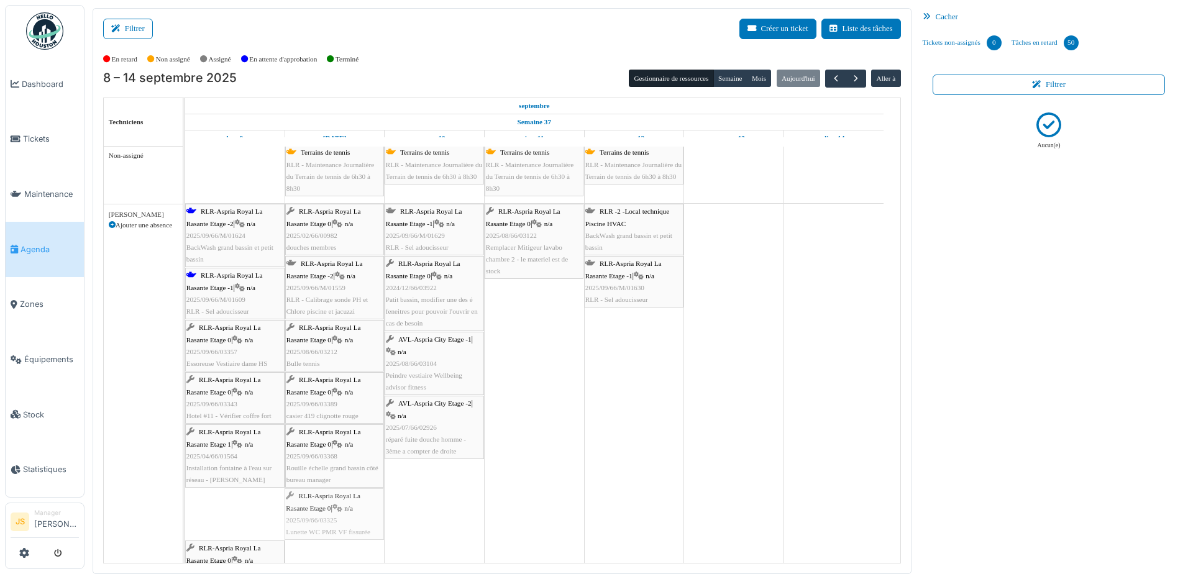
scroll to position [3, 0]
drag, startPoint x: 226, startPoint y: 519, endPoint x: 319, endPoint y: 540, distance: 94.9
click at [319, 540] on div "Terrains de tennis RLR - Maintenance Journalière du Terrain de tennis de 6h30 à…" at bounding box center [542, 556] width 715 height 827
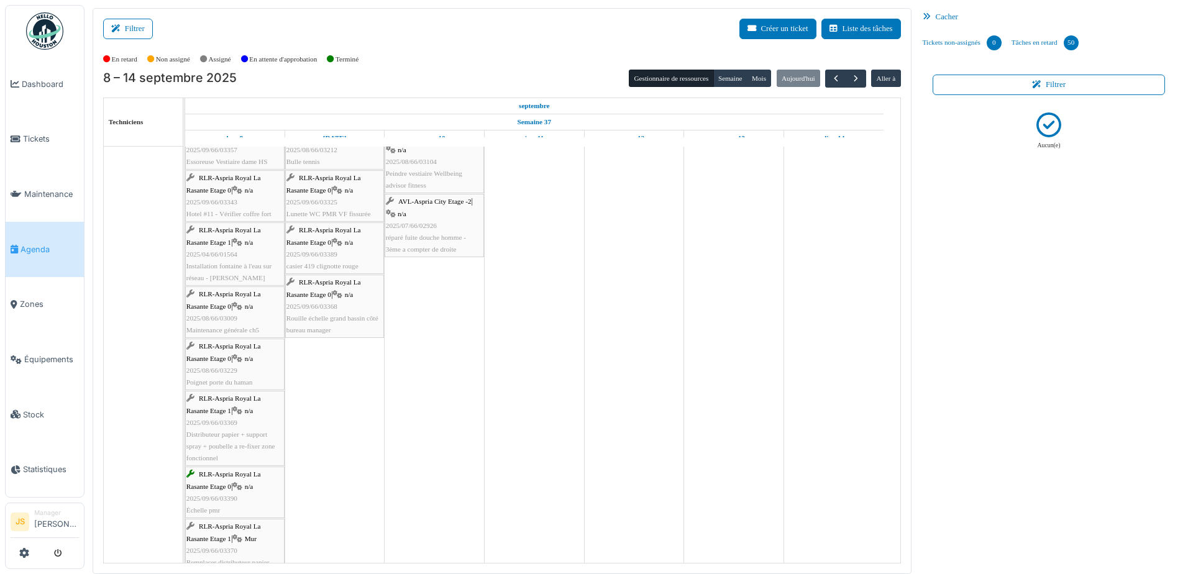
scroll to position [253, 0]
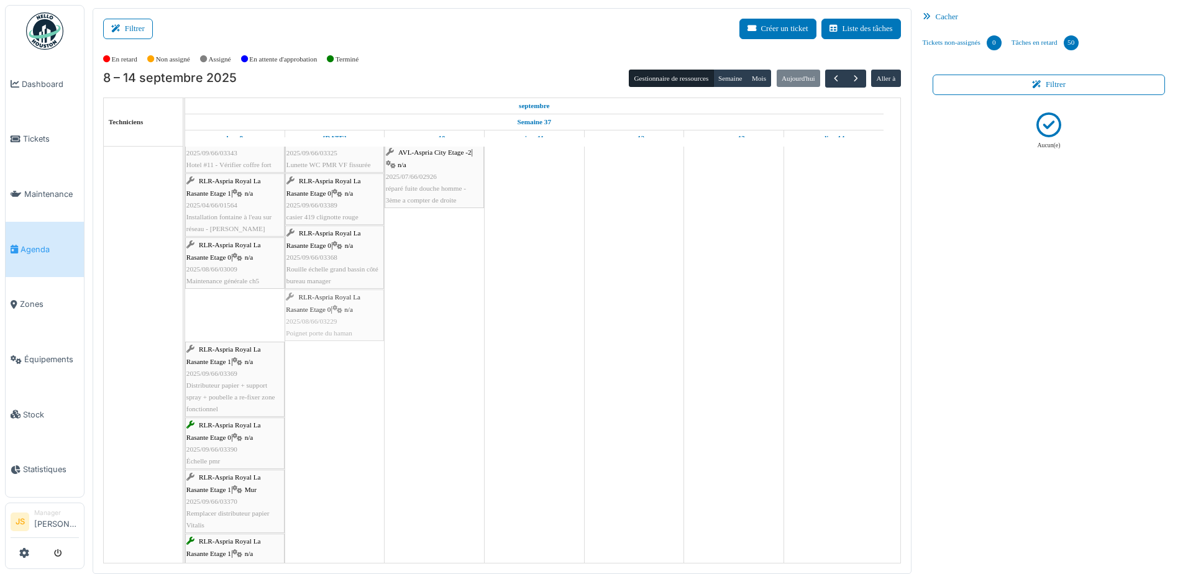
drag, startPoint x: 252, startPoint y: 322, endPoint x: 307, endPoint y: 321, distance: 55.3
click at [185, 321] on div "RLR-Aspria Royal La Rasante Etage -2 | n/a 2025/09/66/M/01624 BackWash grand ba…" at bounding box center [185, 310] width 0 height 715
click at [258, 399] on div "RLR-Aspria Royal La Rasante Etage 0 | n/a 2025/09/66/03390 Échelle pmr" at bounding box center [234, 391] width 97 height 48
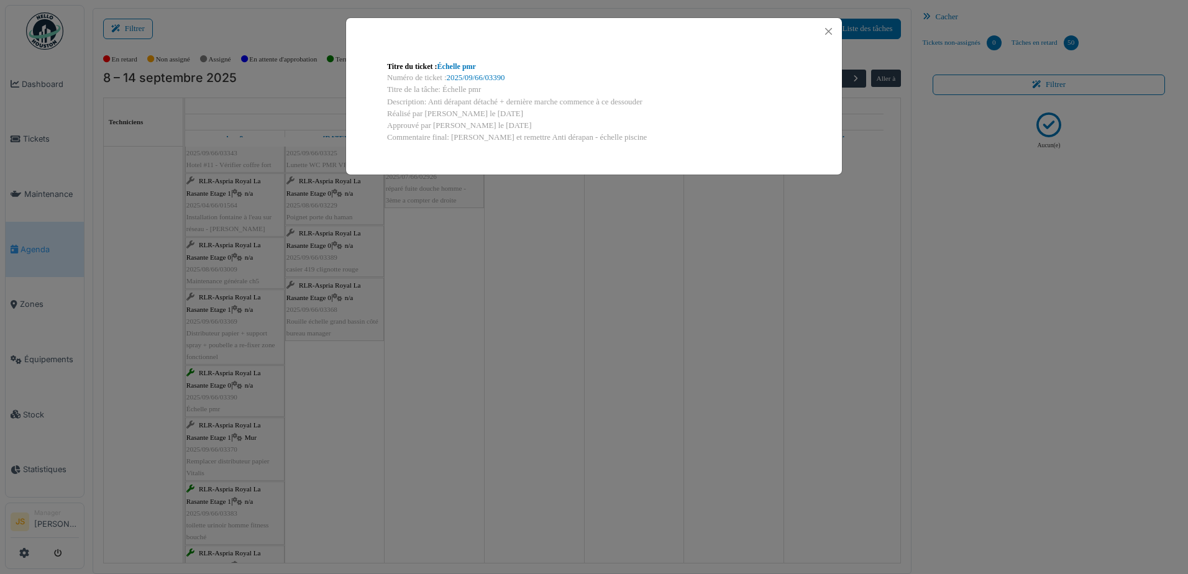
click at [524, 380] on div "Titre du ticket : Échelle pmr Numéro de ticket : 2025/09/66/03390 Titre de la t…" at bounding box center [594, 287] width 1188 height 574
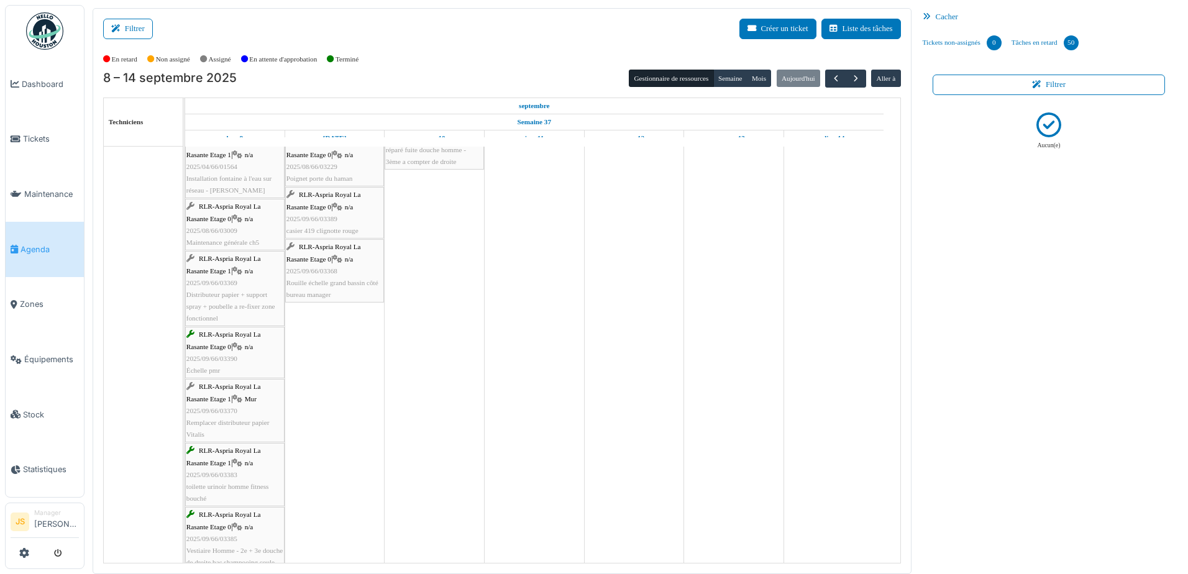
scroll to position [0, 0]
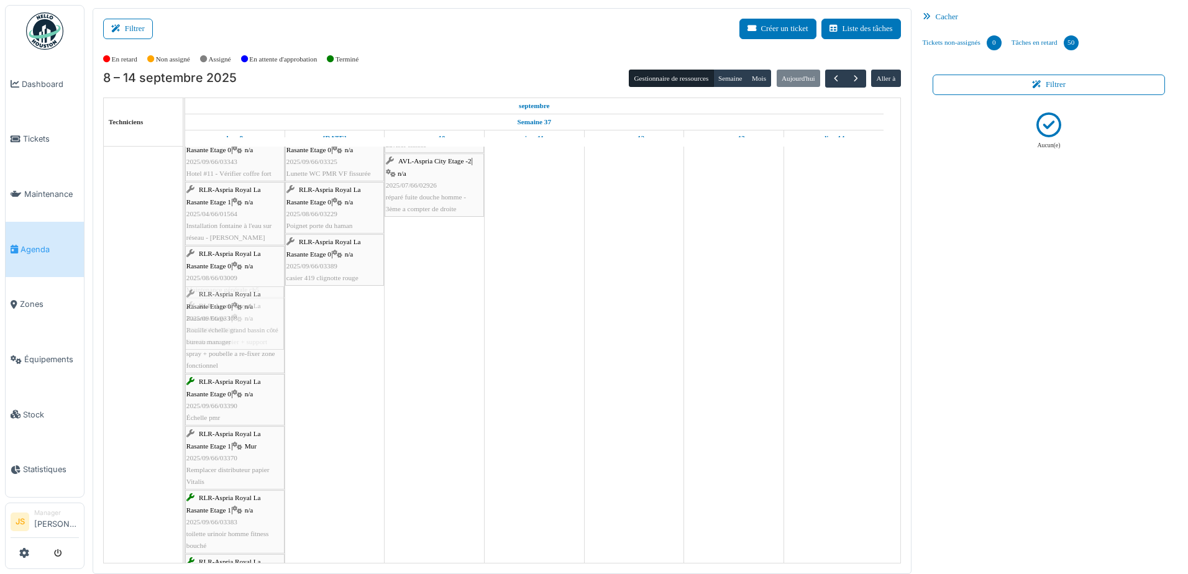
drag, startPoint x: 347, startPoint y: 333, endPoint x: 263, endPoint y: 351, distance: 86.4
click at [185, 351] on div "RLR-Aspria Royal La Rasante Etage -2 | n/a 2025/09/66/M/01624 BackWash grand ba…" at bounding box center [185, 292] width 0 height 663
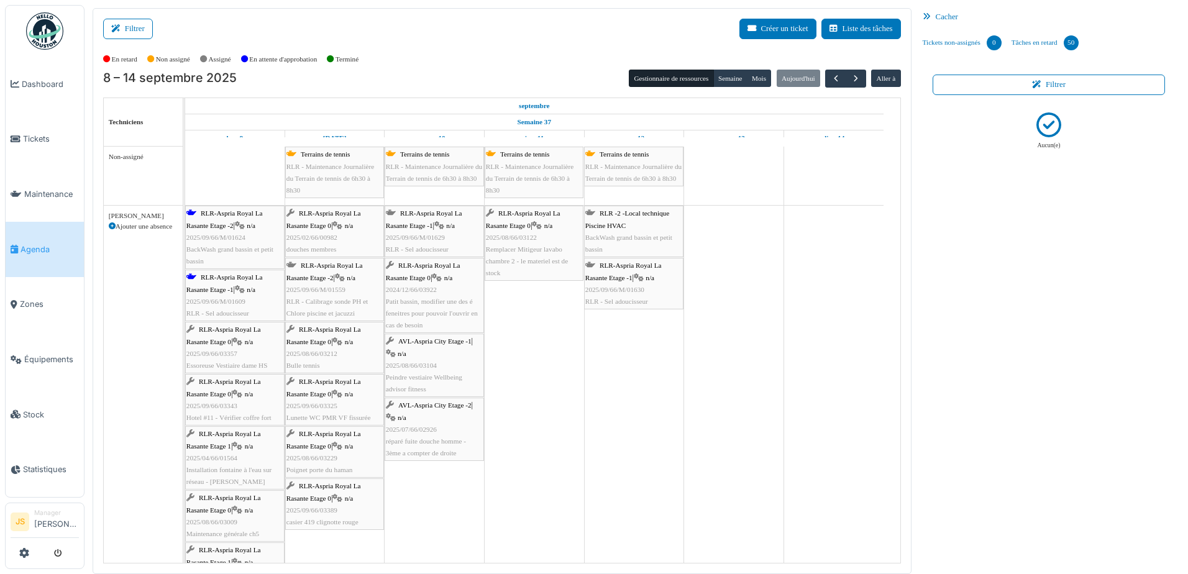
click at [352, 294] on div "RLR-Aspria Royal La Rasante Etage -2 | n/a 2025/09/66/M/01559 RLR - Calibrage s…" at bounding box center [334, 290] width 96 height 60
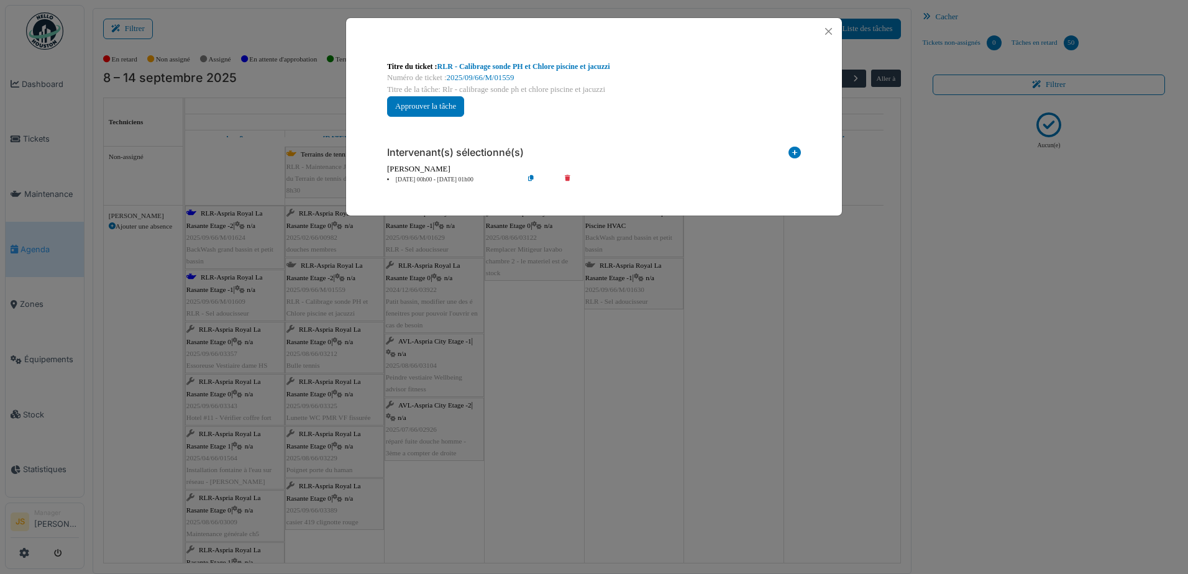
click at [567, 178] on icon at bounding box center [575, 179] width 35 height 9
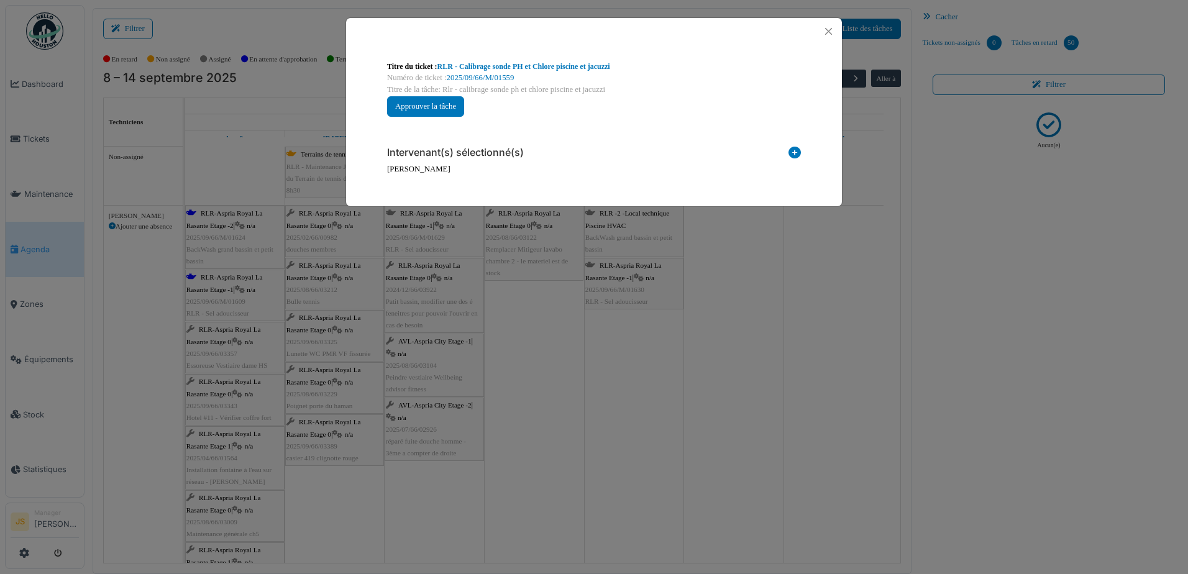
click at [796, 148] on icon at bounding box center [794, 155] width 12 height 17
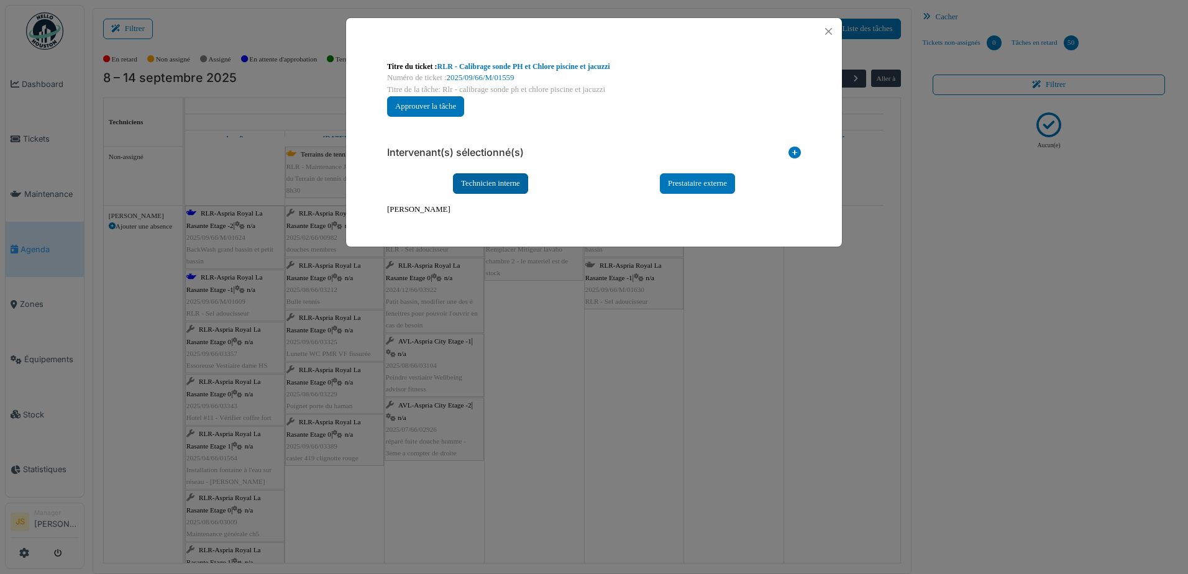
click at [508, 176] on div "Technicien interne" at bounding box center [490, 183] width 75 height 20
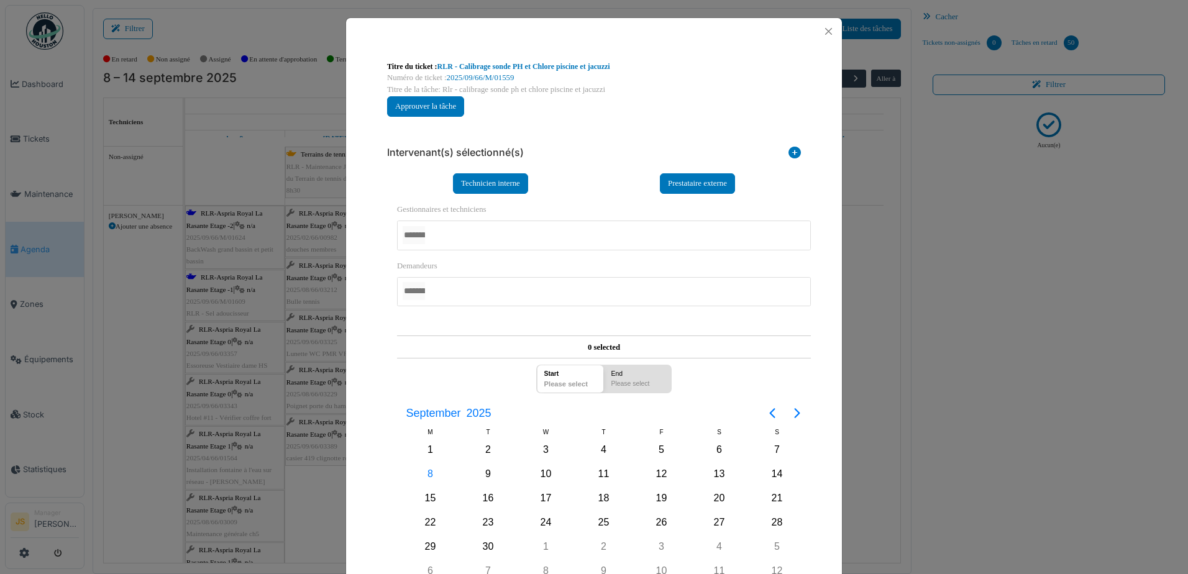
click at [452, 239] on div at bounding box center [604, 235] width 414 height 29
click at [354, 370] on div "**********" at bounding box center [594, 351] width 496 height 612
click at [659, 477] on div "12" at bounding box center [661, 474] width 19 height 19
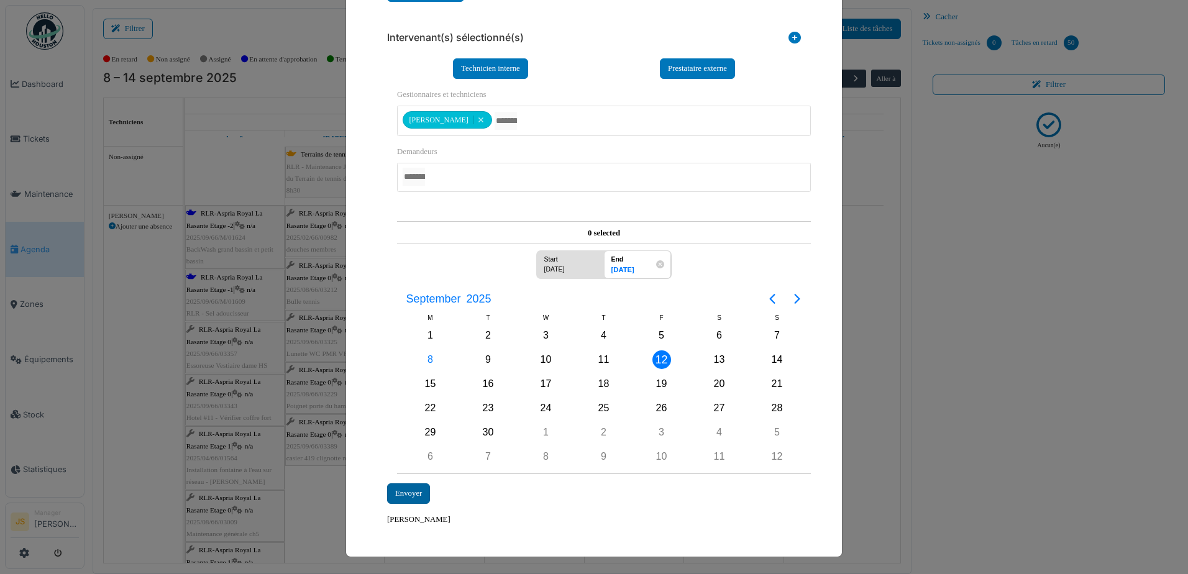
click at [394, 489] on div "Envoyer" at bounding box center [408, 493] width 43 height 20
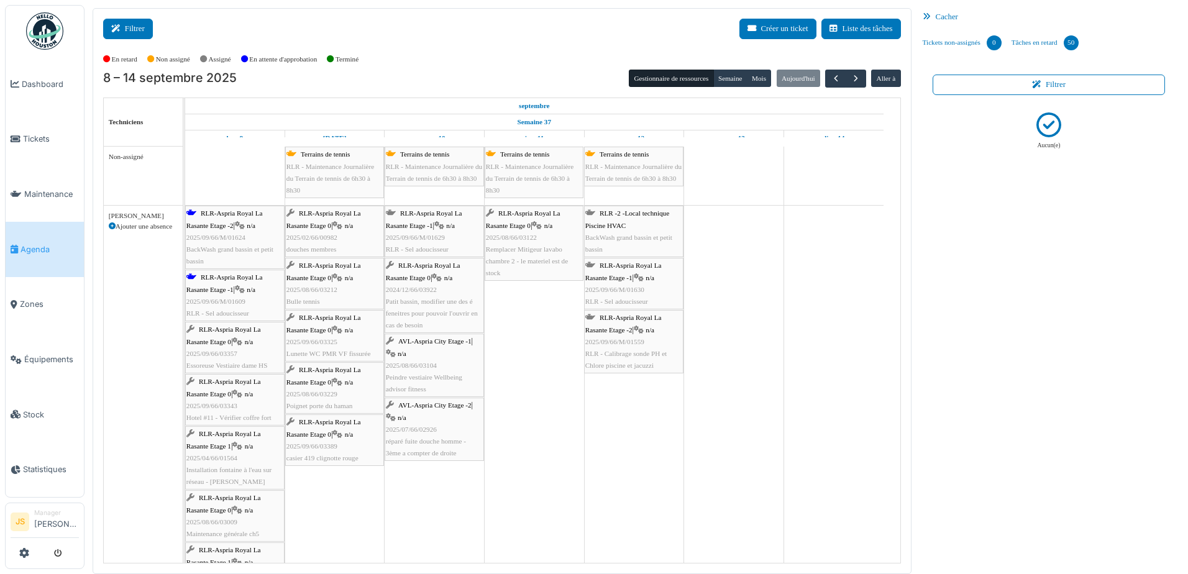
click at [143, 27] on button "Filtrer" at bounding box center [128, 29] width 50 height 20
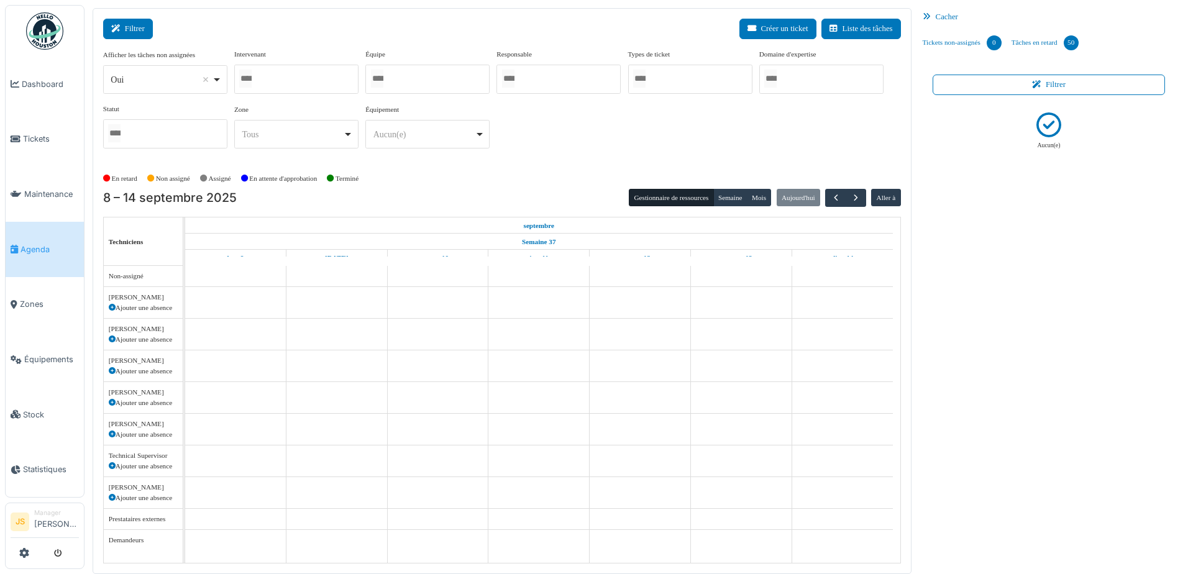
click at [134, 35] on button "Filtrer" at bounding box center [128, 29] width 50 height 20
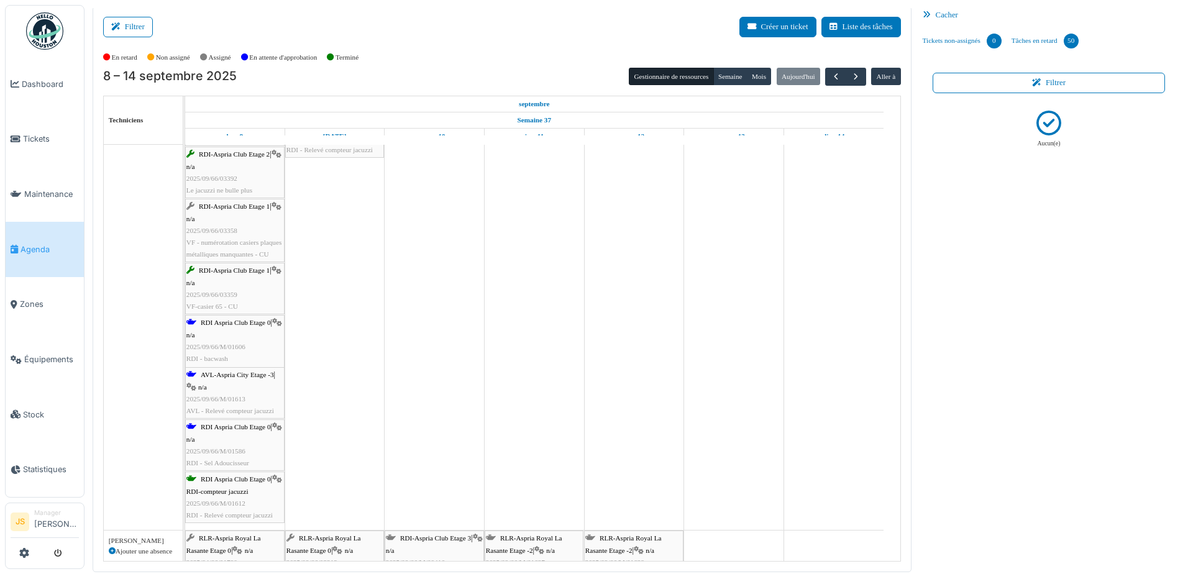
scroll to position [682, 0]
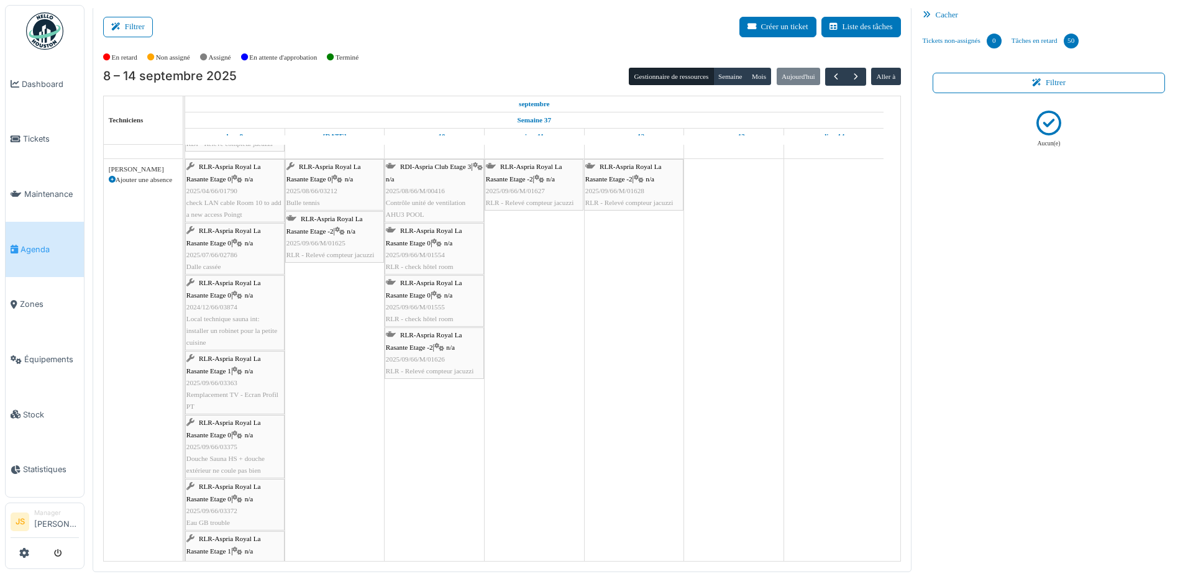
click at [263, 391] on span "Remplacement TV - Ecran Profil PT" at bounding box center [232, 400] width 92 height 19
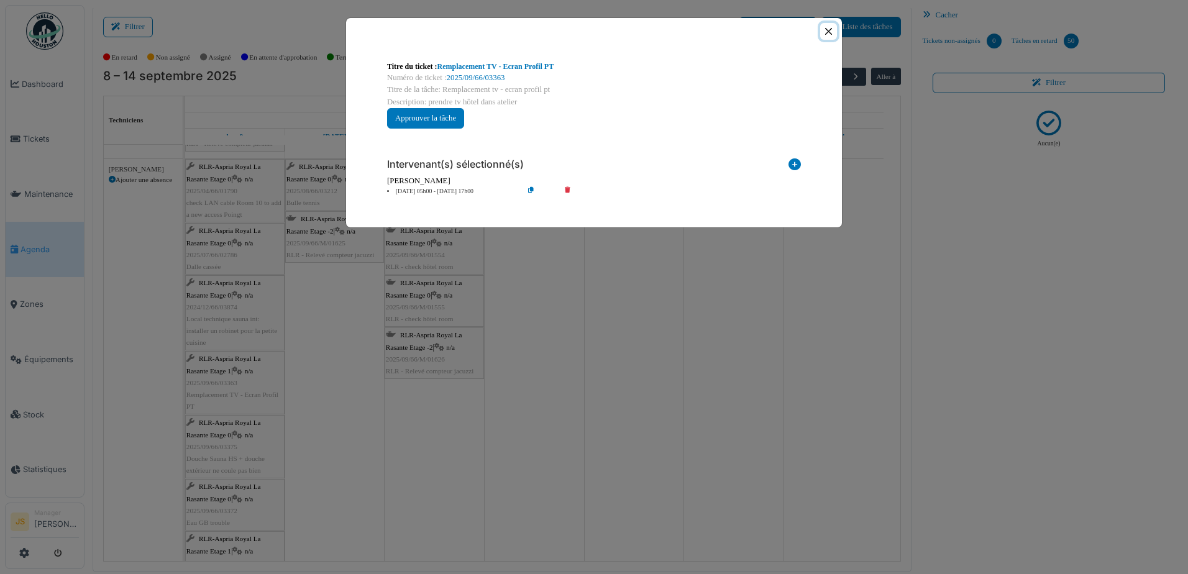
click at [826, 30] on button "Close" at bounding box center [828, 31] width 17 height 17
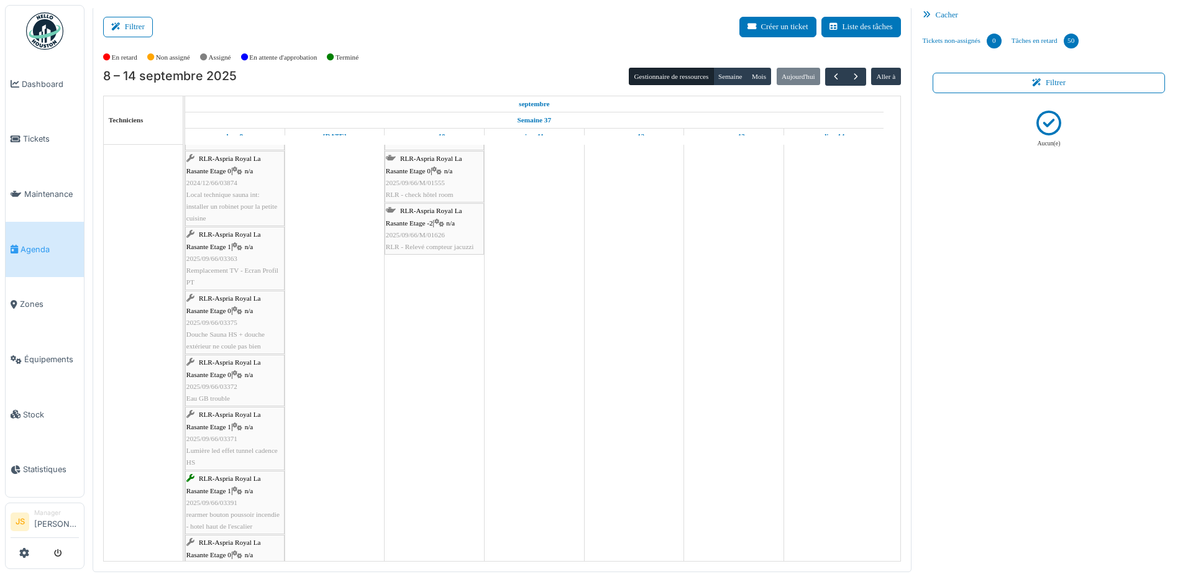
click at [217, 376] on span "RLR-Aspria Royal La Rasante Etage 0" at bounding box center [223, 367] width 75 height 19
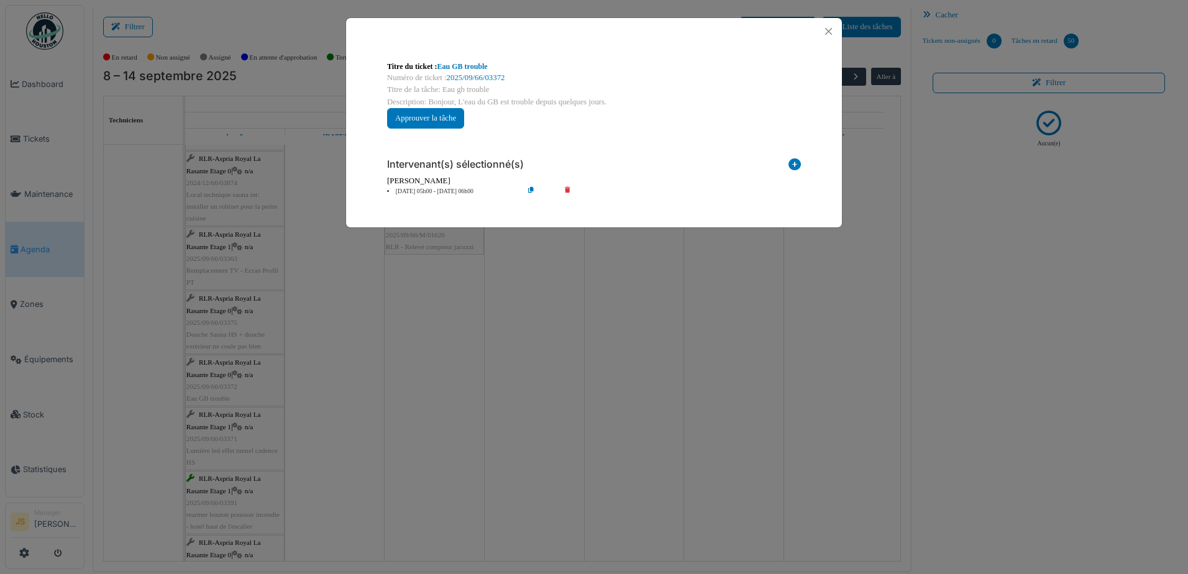
click at [307, 357] on div "**********" at bounding box center [594, 287] width 1188 height 574
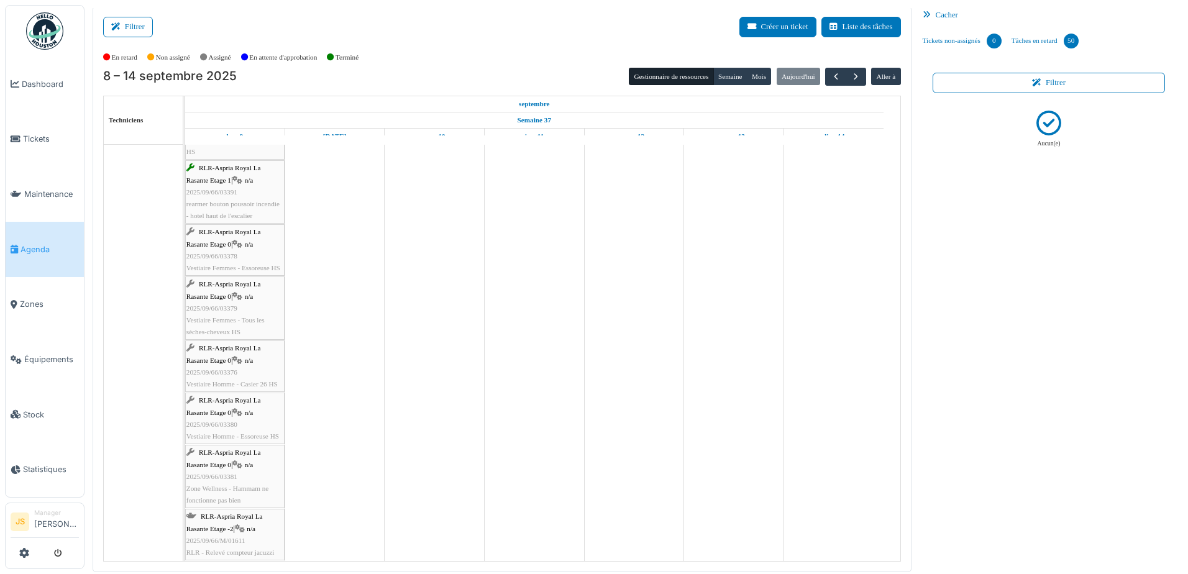
scroll to position [1367, 0]
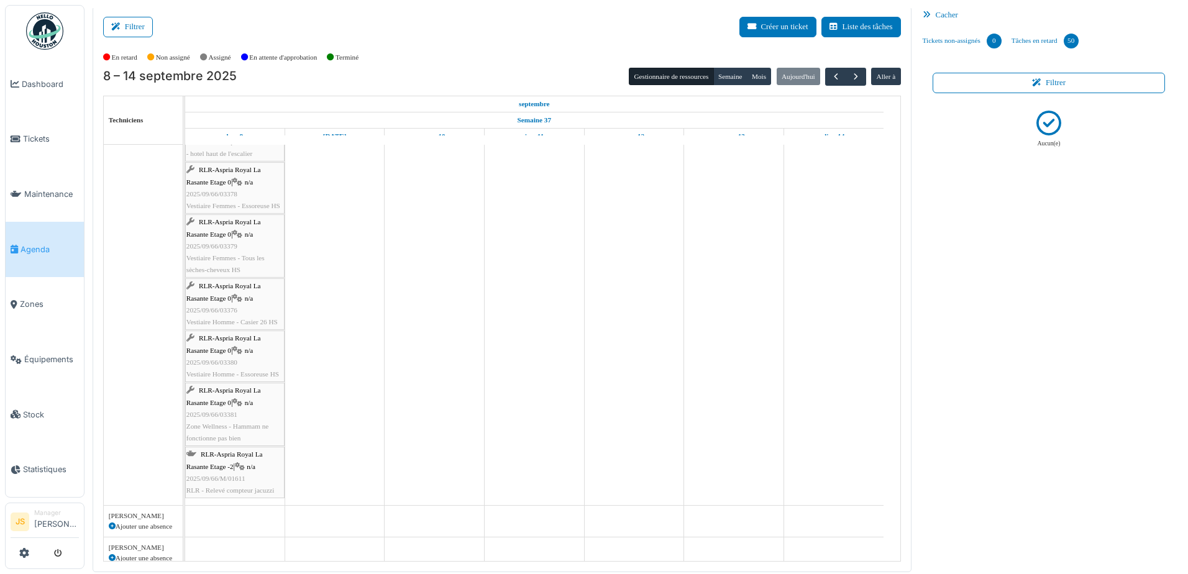
click at [221, 470] on span "RLR-Aspria Royal La Rasante Etage -2" at bounding box center [224, 459] width 76 height 19
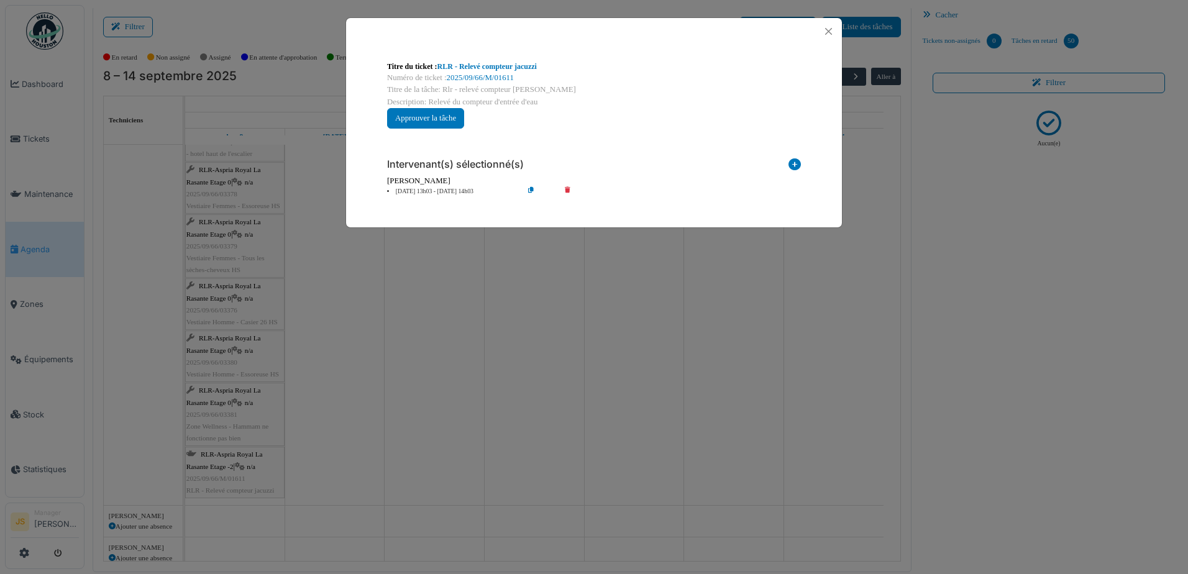
click at [304, 433] on div "**********" at bounding box center [594, 287] width 1188 height 574
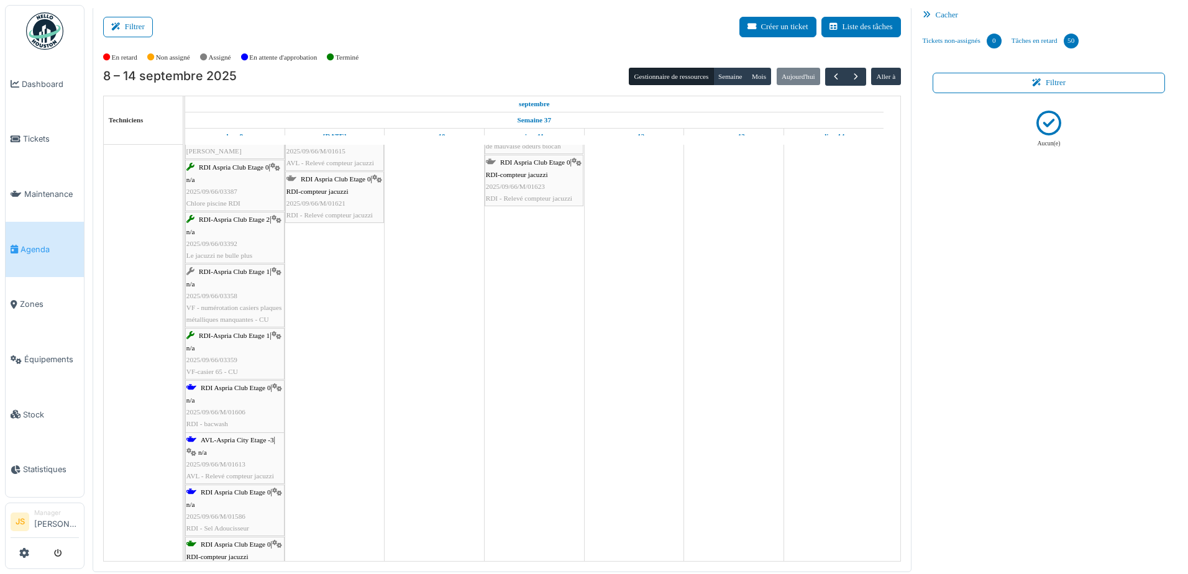
scroll to position [435, 0]
click at [36, 81] on span "Dashboard" at bounding box center [50, 84] width 57 height 12
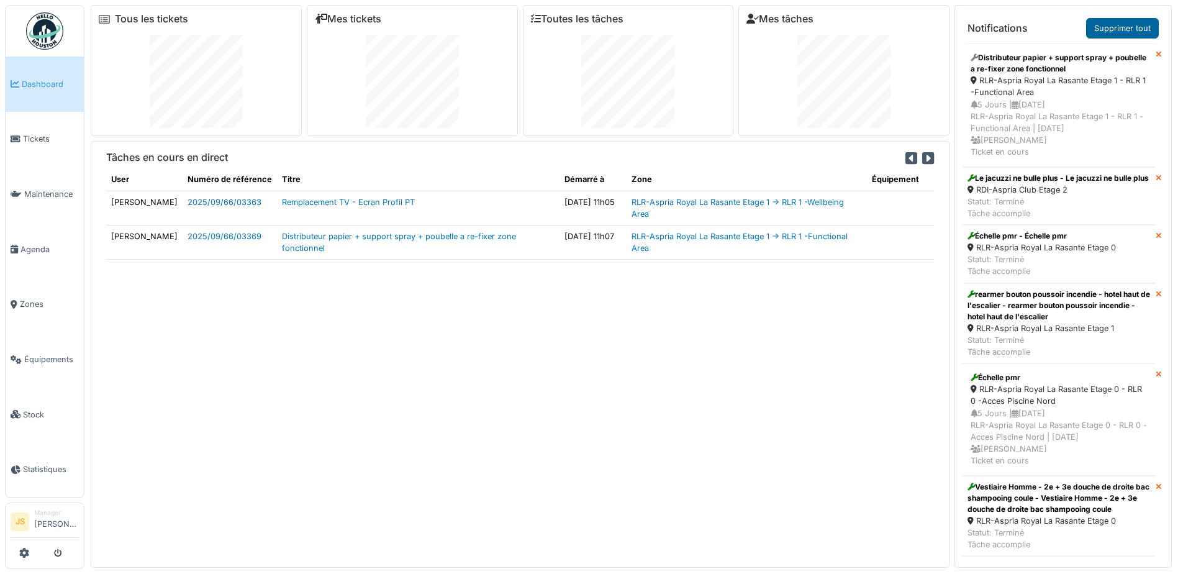
click at [1125, 22] on link "Supprimer tout" at bounding box center [1122, 28] width 73 height 20
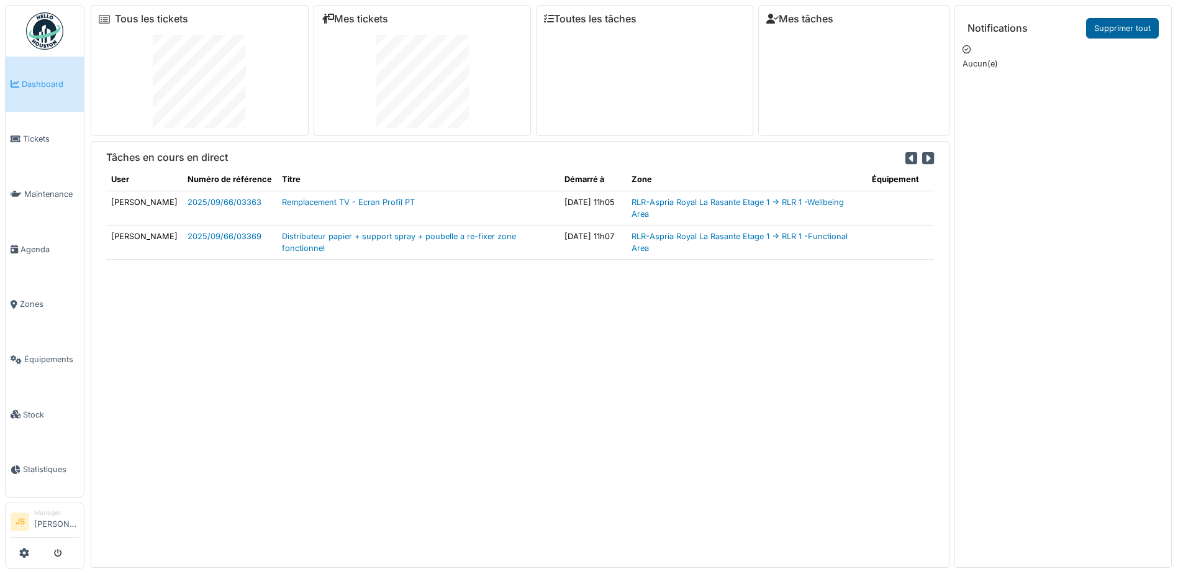
click at [1117, 22] on link "Supprimer tout" at bounding box center [1122, 28] width 73 height 20
click at [43, 244] on span "Agenda" at bounding box center [49, 250] width 58 height 12
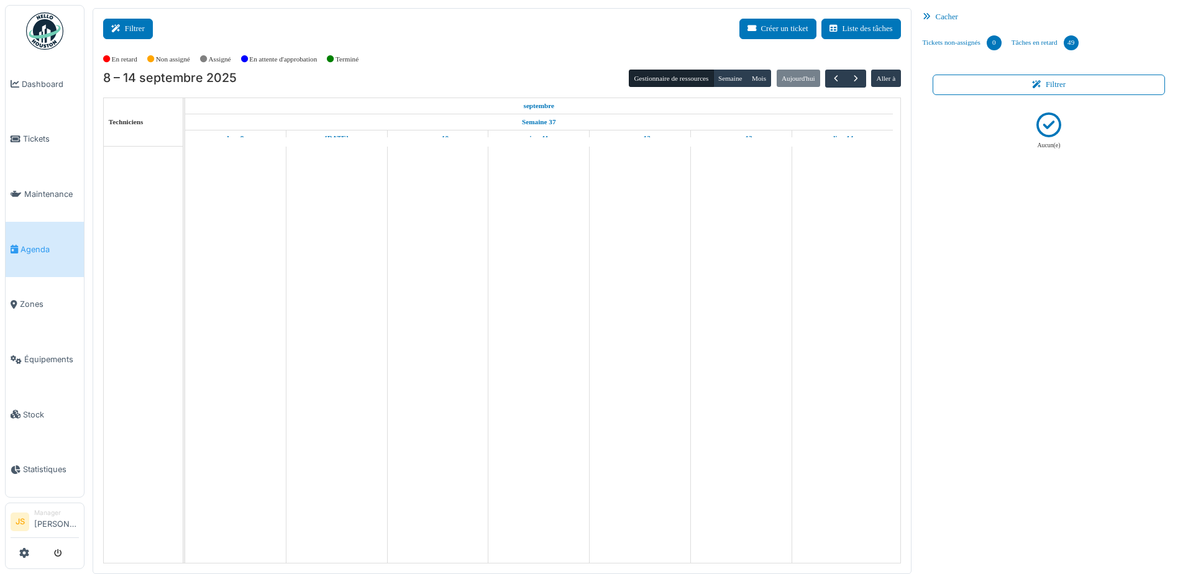
click at [135, 30] on button "Filtrer" at bounding box center [128, 29] width 50 height 20
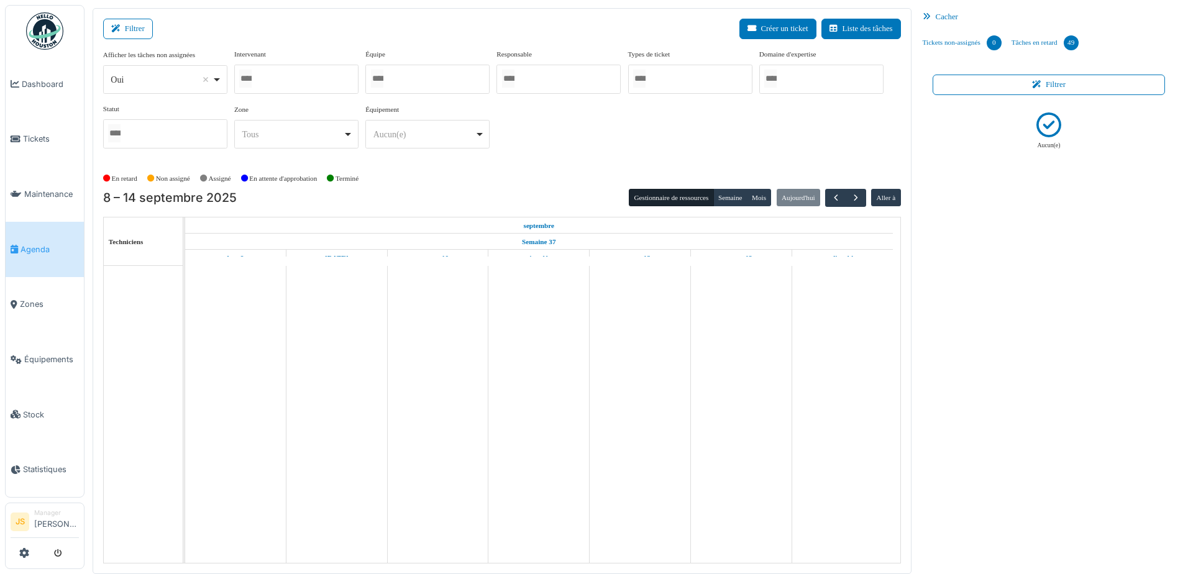
click at [271, 83] on div at bounding box center [296, 79] width 124 height 29
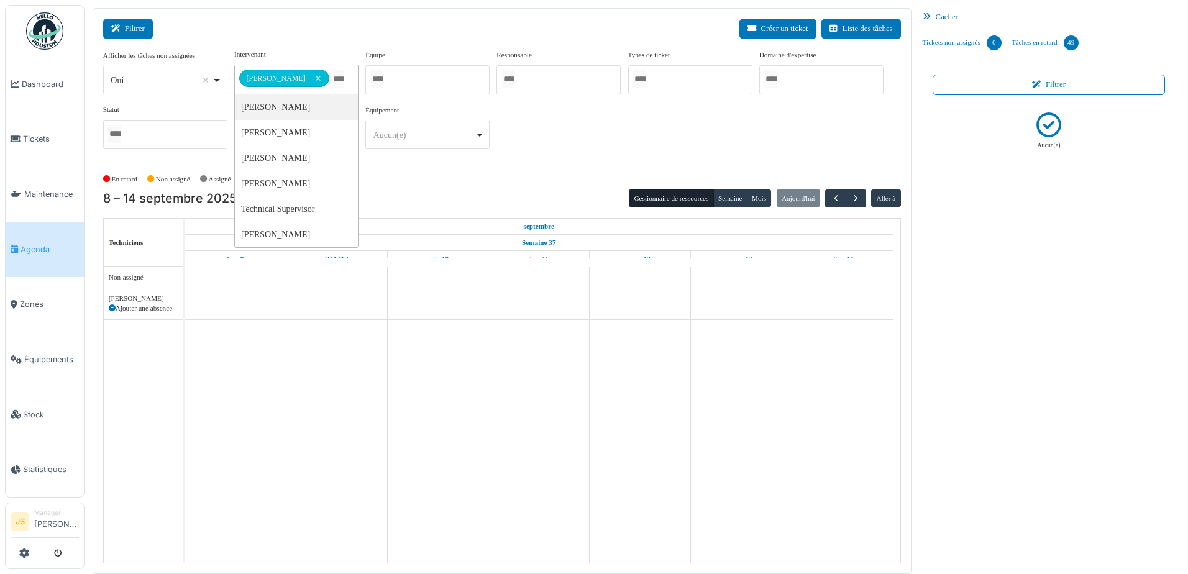
click at [131, 28] on button "Filtrer" at bounding box center [128, 29] width 50 height 20
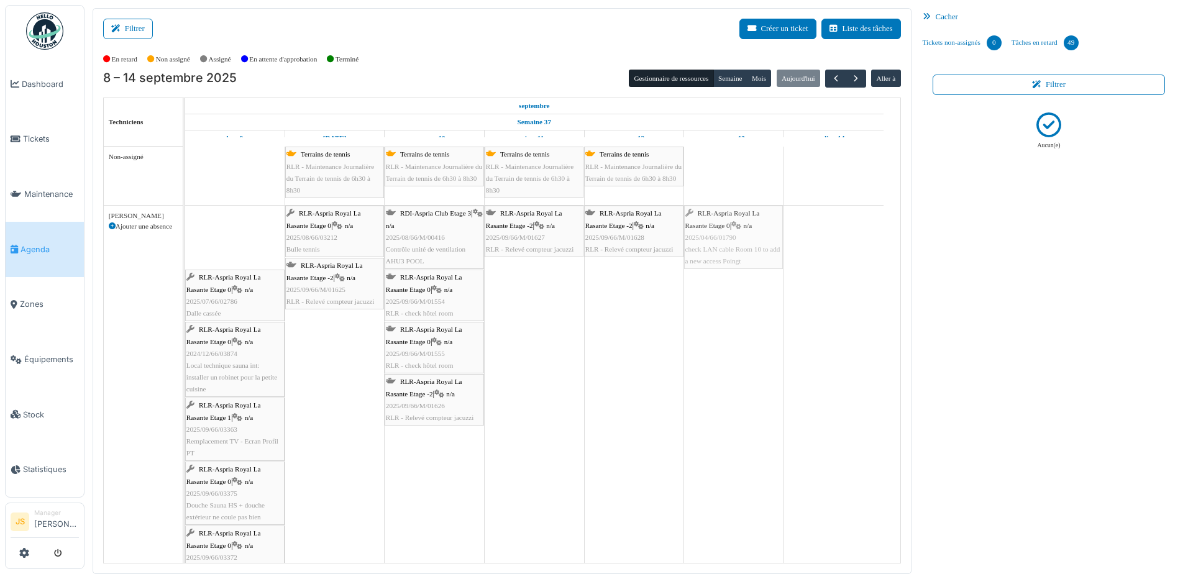
drag, startPoint x: 227, startPoint y: 243, endPoint x: 744, endPoint y: 247, distance: 516.8
drag, startPoint x: 224, startPoint y: 224, endPoint x: 736, endPoint y: 243, distance: 512.2
drag, startPoint x: 222, startPoint y: 239, endPoint x: 725, endPoint y: 250, distance: 503.3
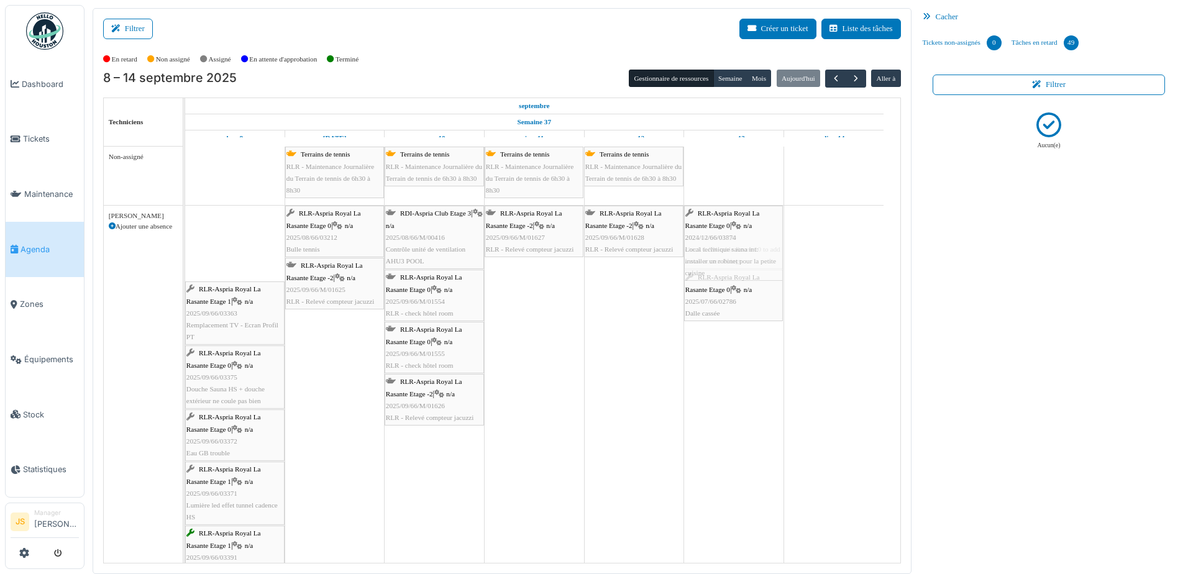
click at [185, 254] on div "RLR-Aspria Royal La Rasante Etage 0 | n/a 2024/12/66/03874 Local technique saun…" at bounding box center [185, 569] width 0 height 727
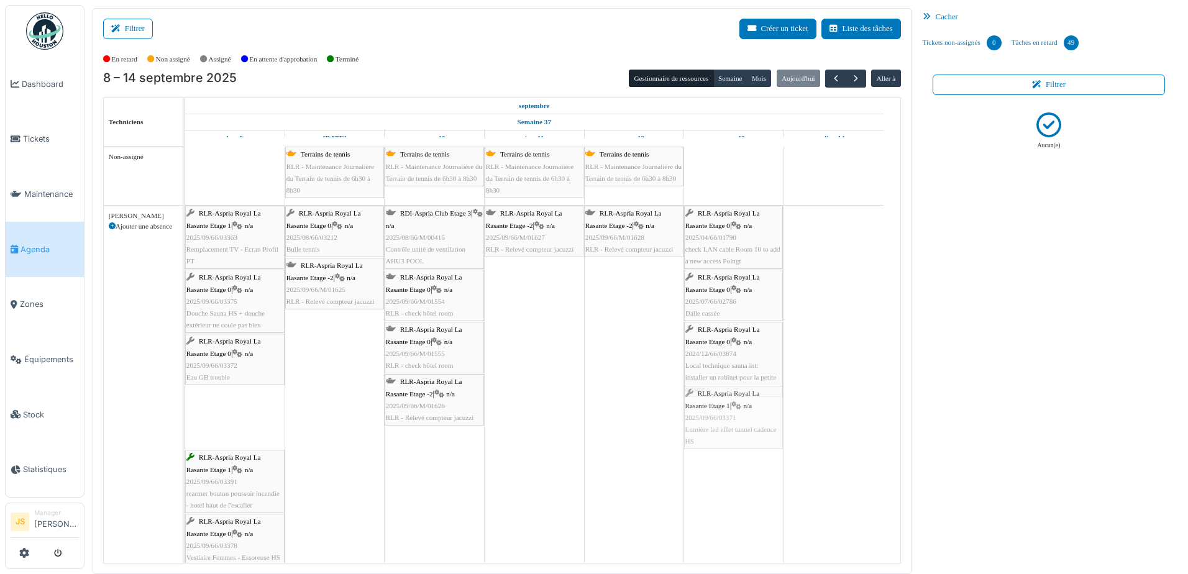
drag, startPoint x: 214, startPoint y: 420, endPoint x: 670, endPoint y: 417, distance: 456.6
click at [670, 417] on div "Terrains de tennis RLR - Maintenance Journalière du Terrain de tennis de 6h30 à…" at bounding box center [542, 502] width 715 height 711
drag, startPoint x: 231, startPoint y: 349, endPoint x: 268, endPoint y: 358, distance: 37.8
click at [185, 361] on div "RLR-Aspria Royal La Rasante Etage 1 | n/a 2025/09/66/03363 Remplacement TV - Ec…" at bounding box center [185, 499] width 0 height 587
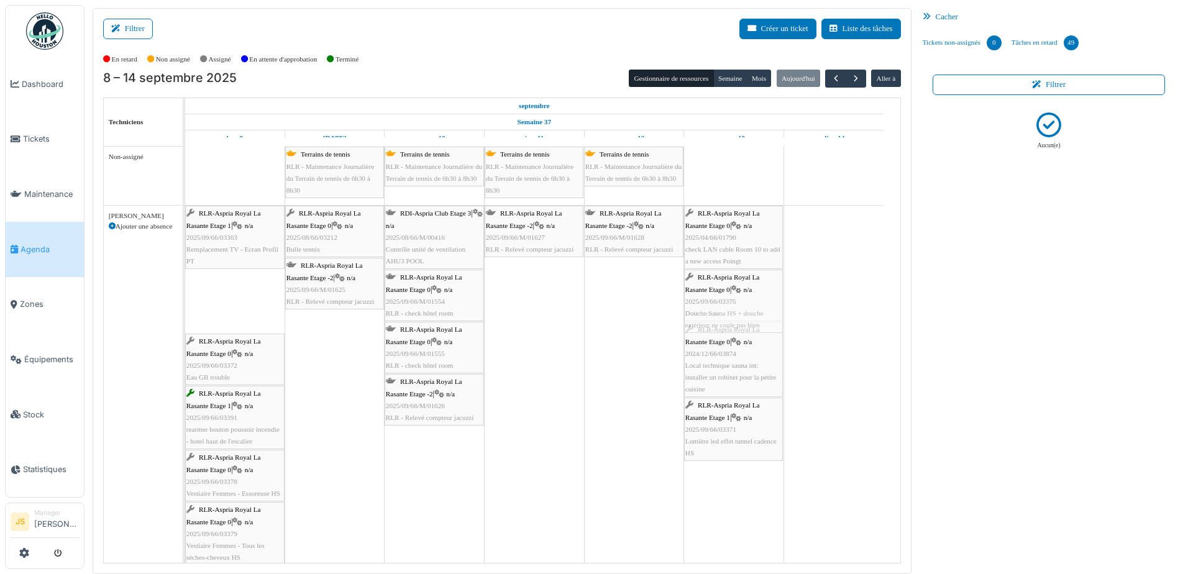
drag, startPoint x: 229, startPoint y: 292, endPoint x: 755, endPoint y: 307, distance: 525.7
click at [185, 307] on div "RLR-Aspria Royal La Rasante Etage 1 | n/a 2025/09/66/03363 Remplacement TV - Ec…" at bounding box center [185, 499] width 0 height 587
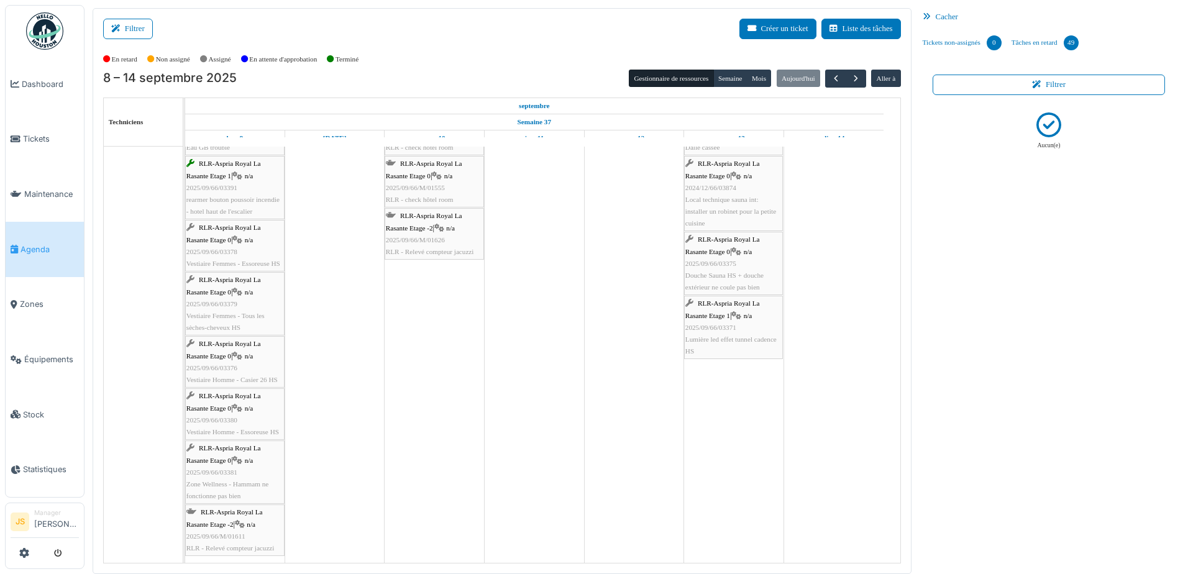
scroll to position [166, 0]
drag, startPoint x: 266, startPoint y: 532, endPoint x: 759, endPoint y: 506, distance: 493.9
click at [185, 506] on div "RLR-Aspria Royal La Rasante Etage 1 | n/a 2025/09/66/03363 Remplacement TV - Ec…" at bounding box center [185, 300] width 0 height 523
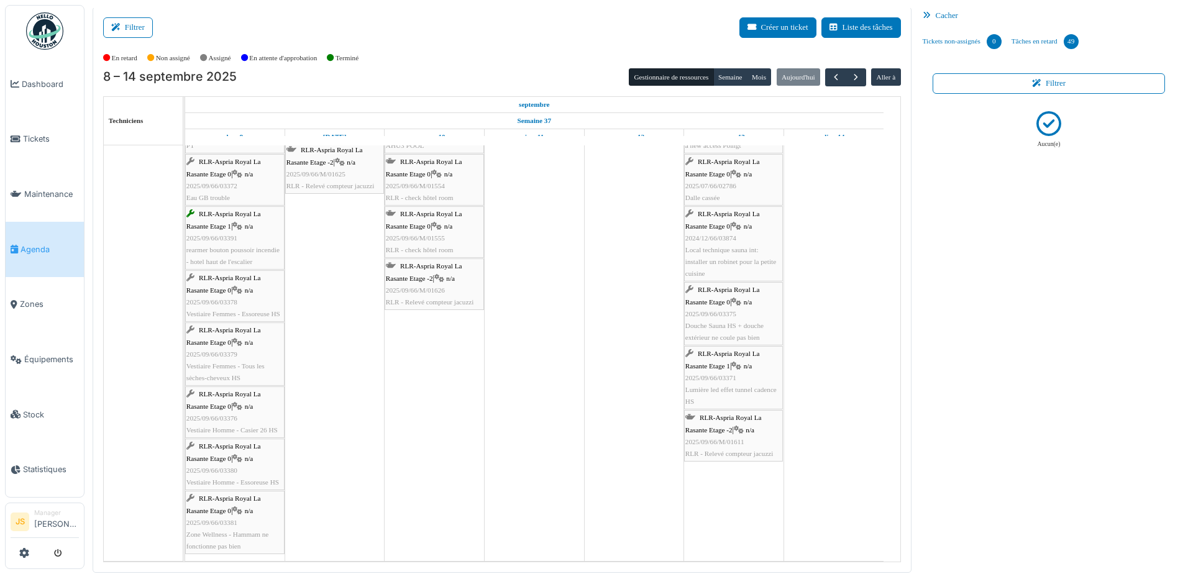
scroll to position [2, 0]
click at [224, 522] on span "2025/09/66/03381" at bounding box center [211, 521] width 51 height 7
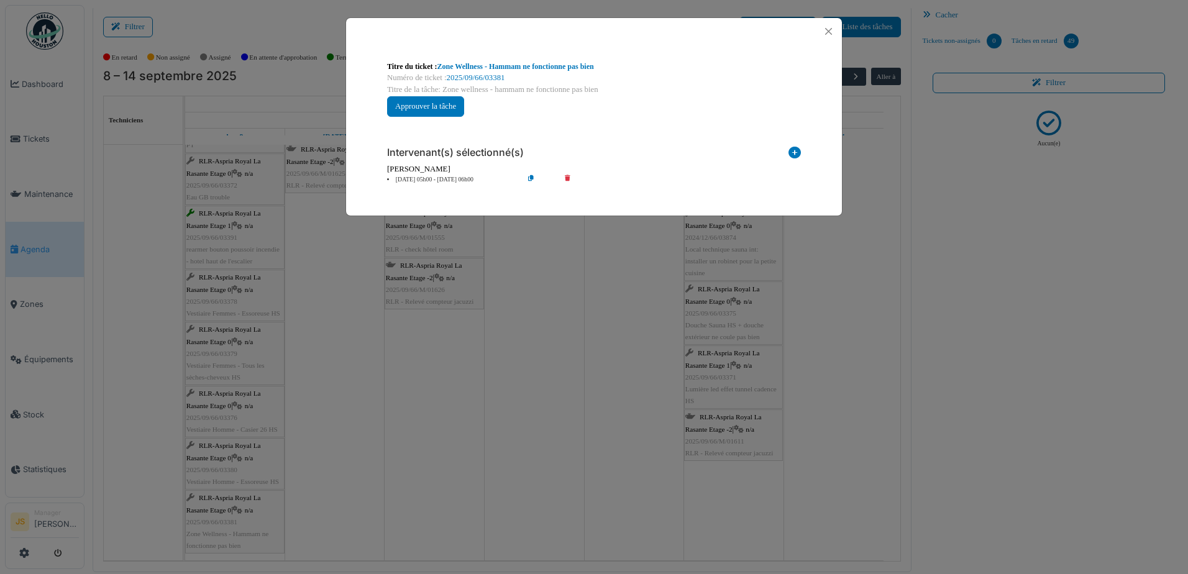
click at [568, 177] on icon at bounding box center [575, 179] width 35 height 9
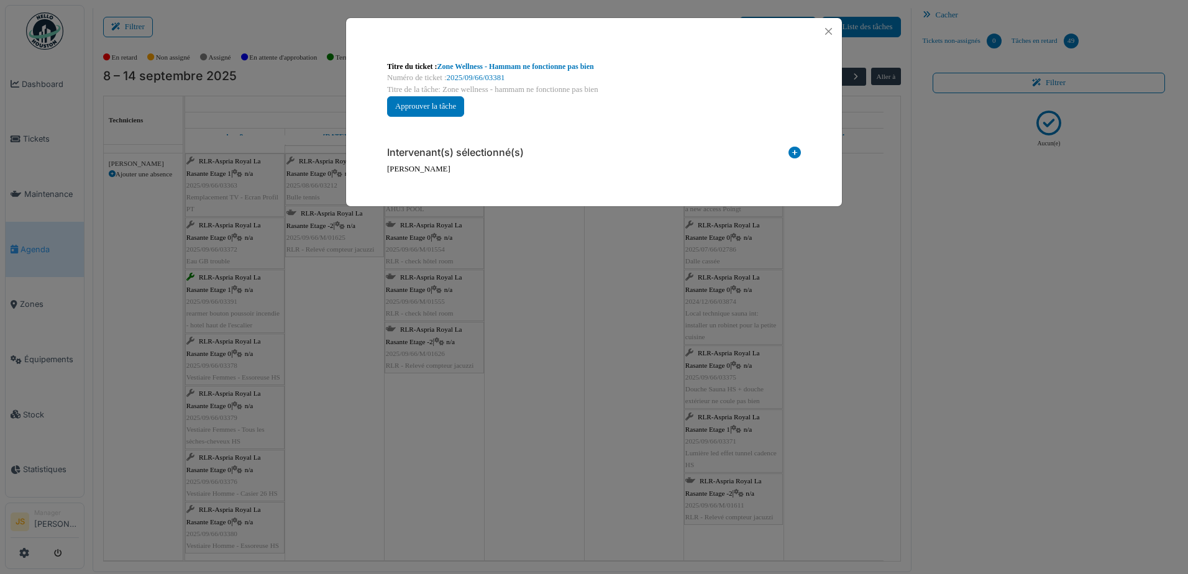
scroll to position [50, 0]
click at [794, 149] on icon at bounding box center [794, 155] width 12 height 17
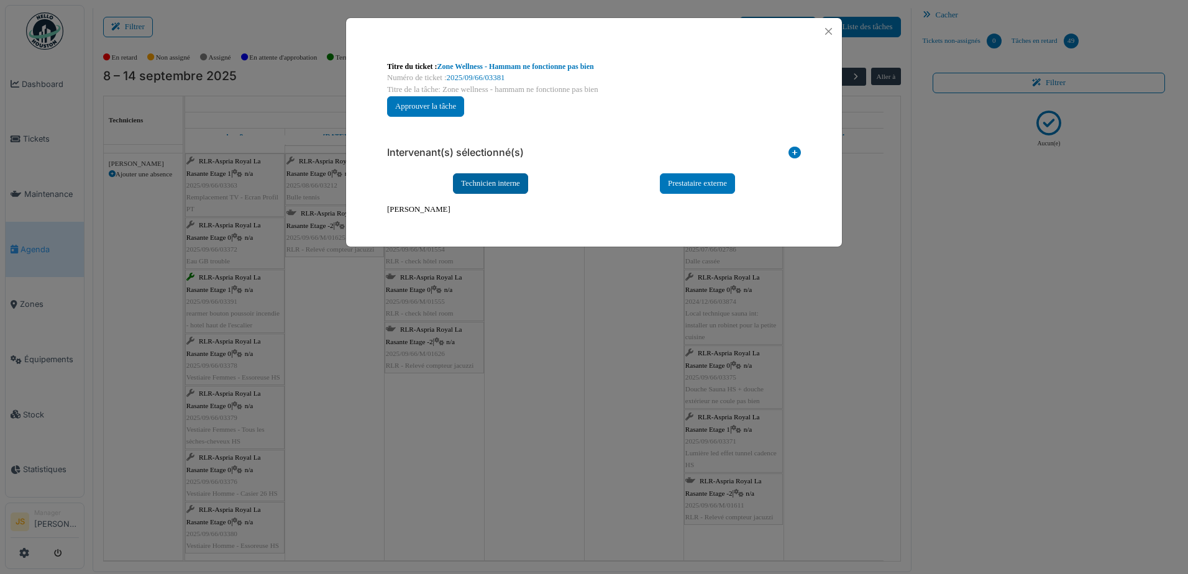
click at [508, 178] on div "Technicien interne" at bounding box center [490, 183] width 75 height 20
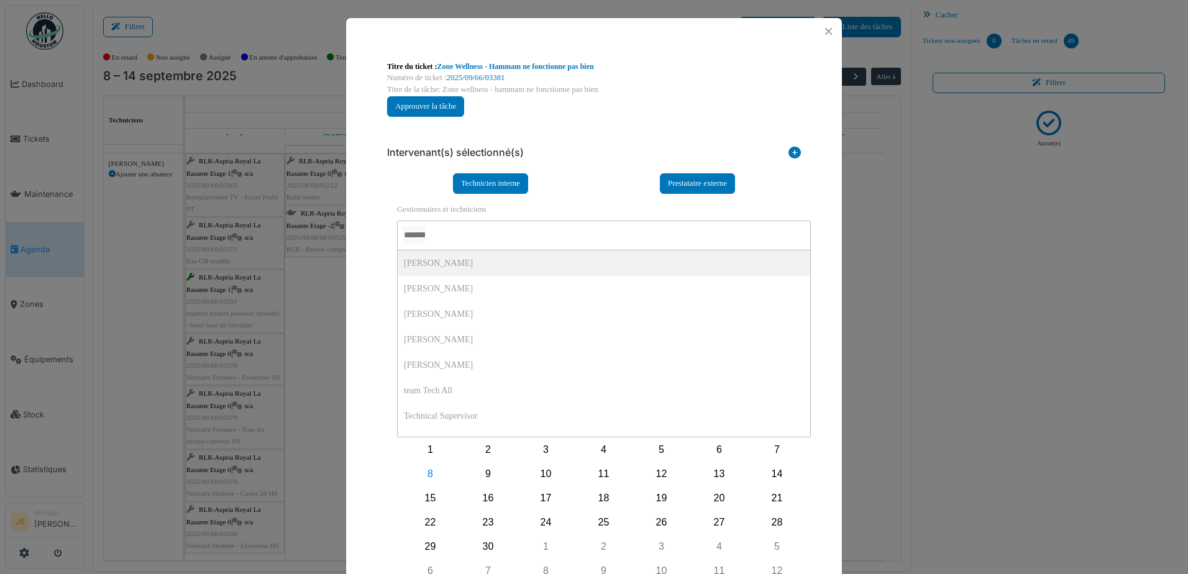
click at [425, 227] on input "AUCUN(E)" at bounding box center [414, 235] width 22 height 18
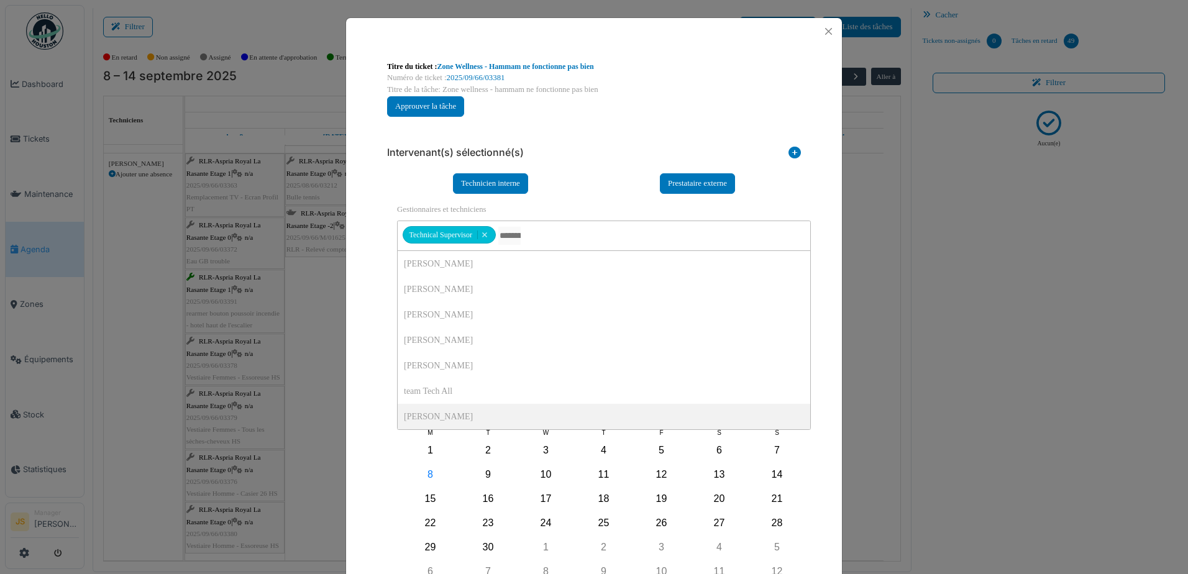
click at [377, 397] on div "**********" at bounding box center [594, 389] width 434 height 524
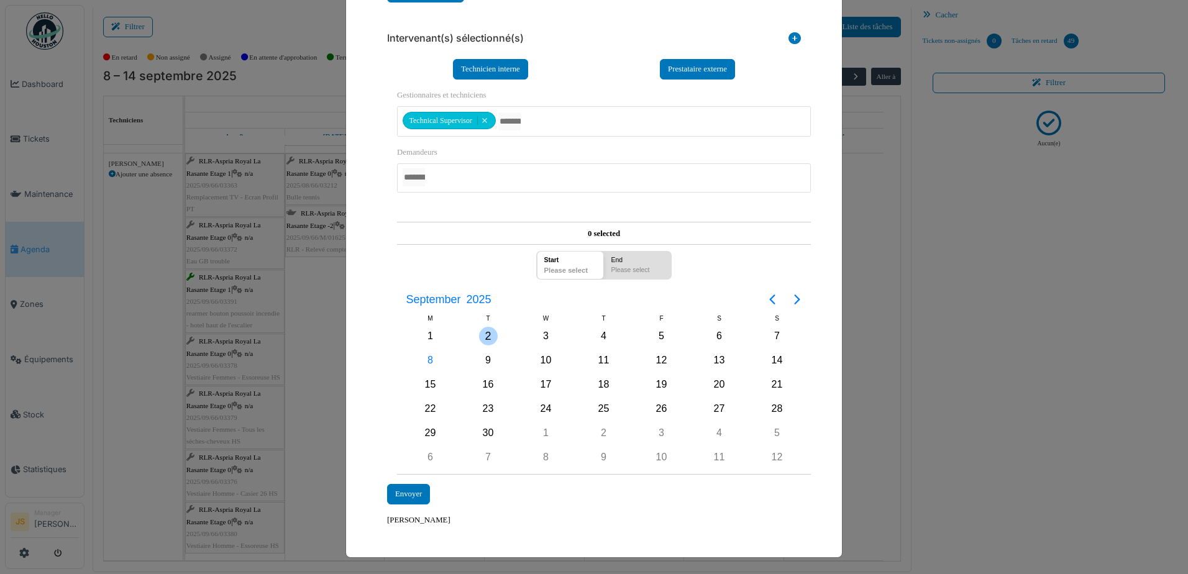
scroll to position [115, 0]
click at [422, 362] on div "8" at bounding box center [430, 359] width 19 height 19
click at [423, 359] on div "8" at bounding box center [430, 359] width 19 height 19
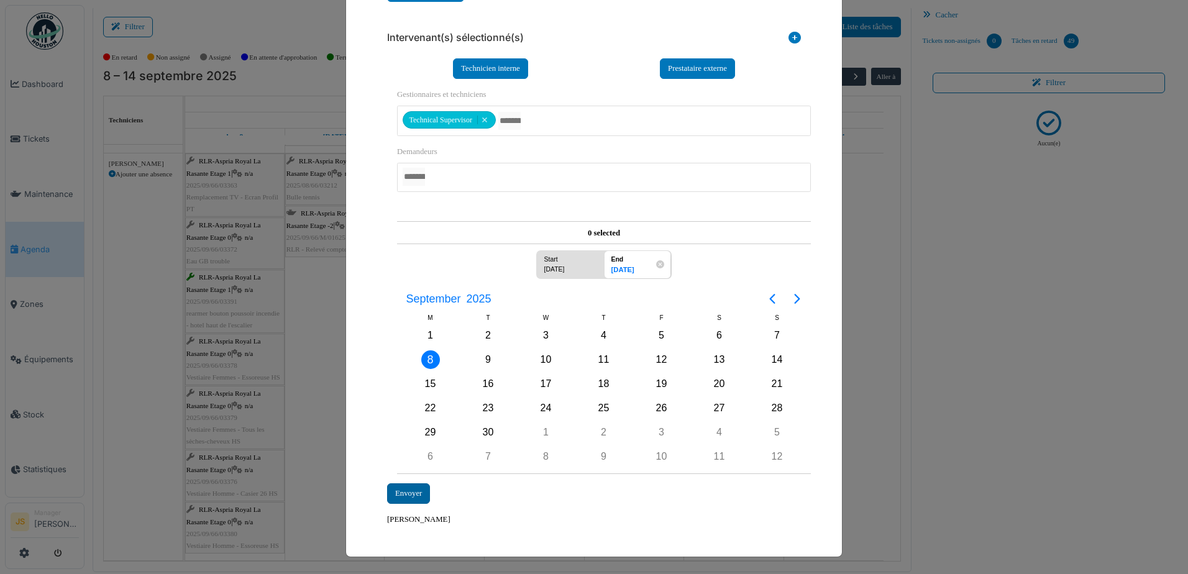
click at [399, 494] on div "Envoyer" at bounding box center [408, 493] width 43 height 20
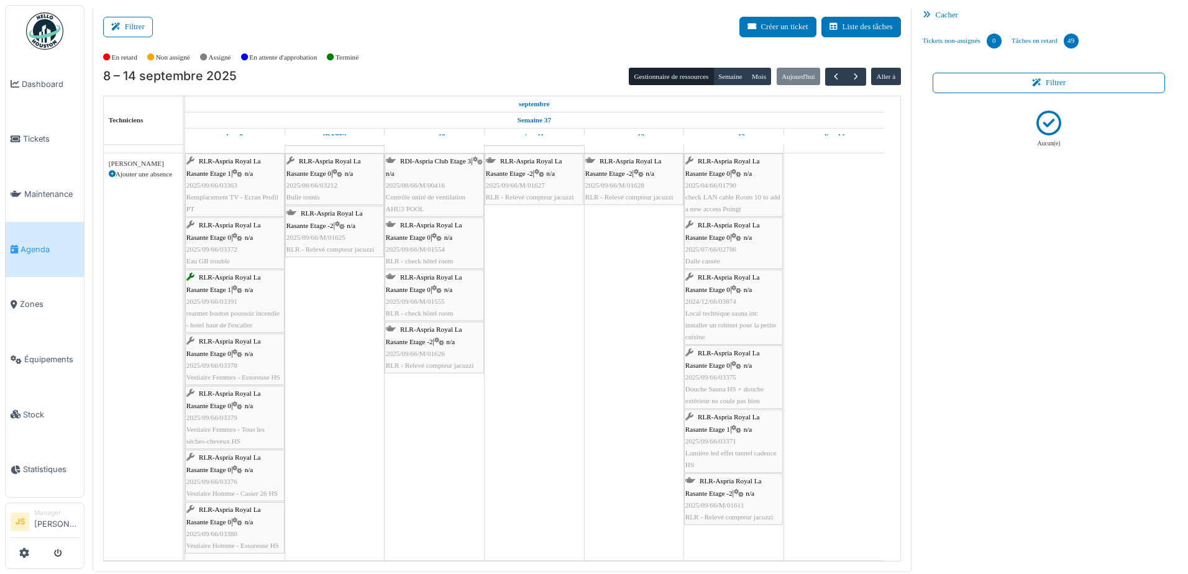
click at [439, 478] on td at bounding box center [435, 327] width 100 height 467
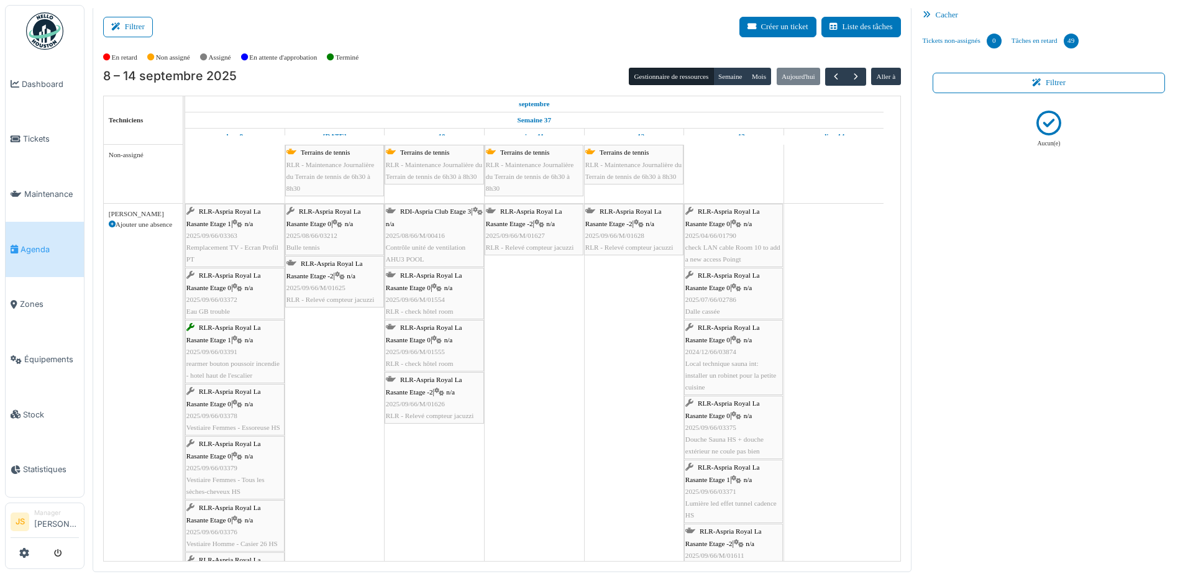
scroll to position [0, 0]
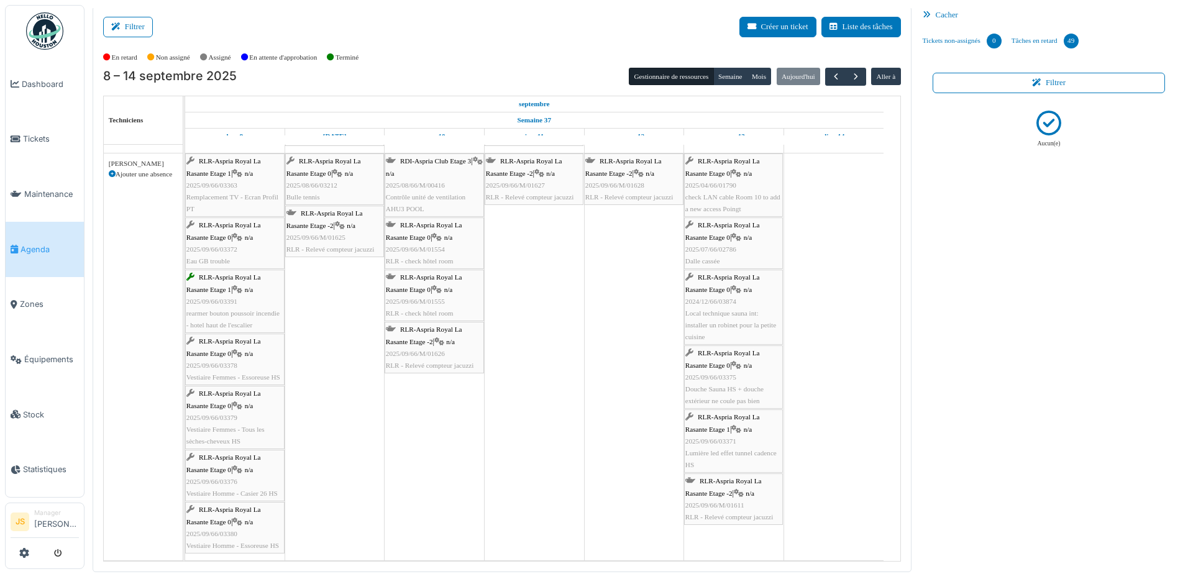
click at [718, 252] on span "2025/07/66/02786" at bounding box center [710, 248] width 51 height 7
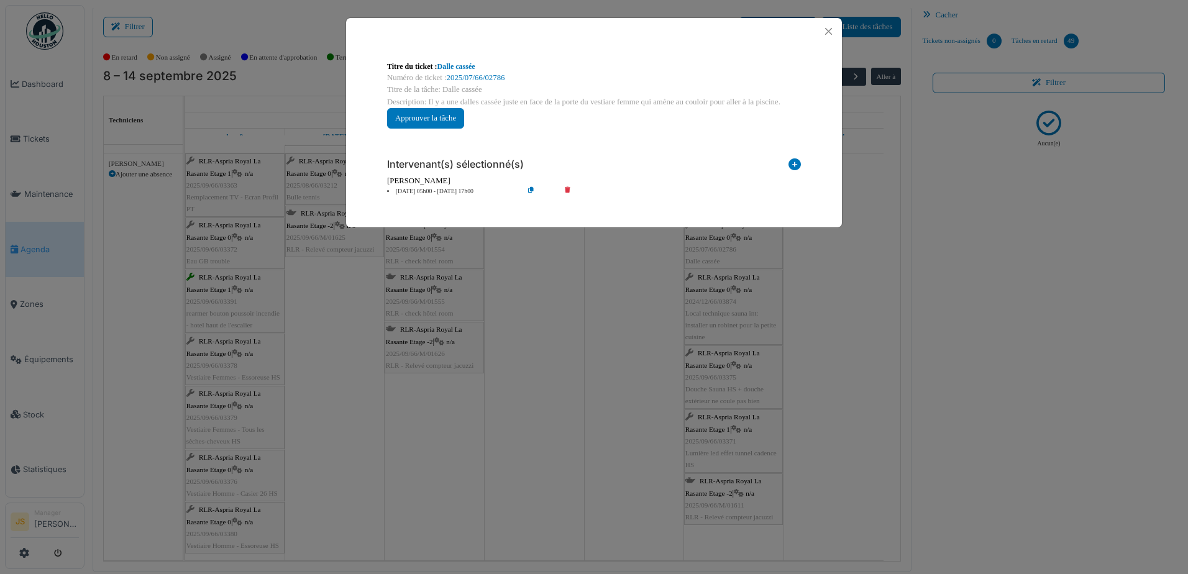
click at [567, 189] on icon at bounding box center [575, 191] width 35 height 9
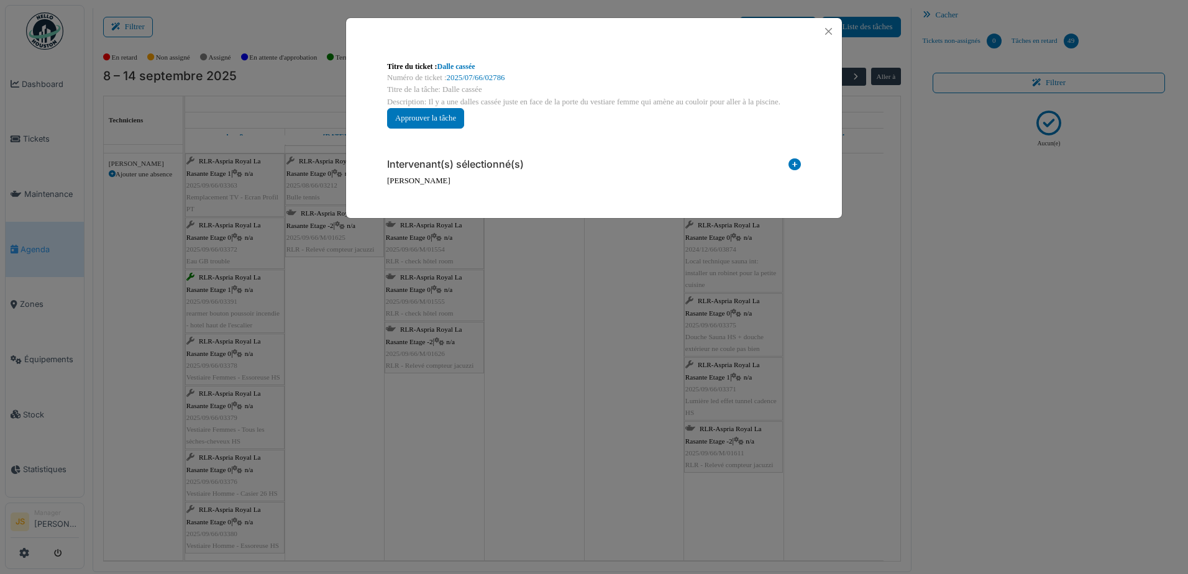
click at [793, 163] on icon at bounding box center [794, 166] width 12 height 17
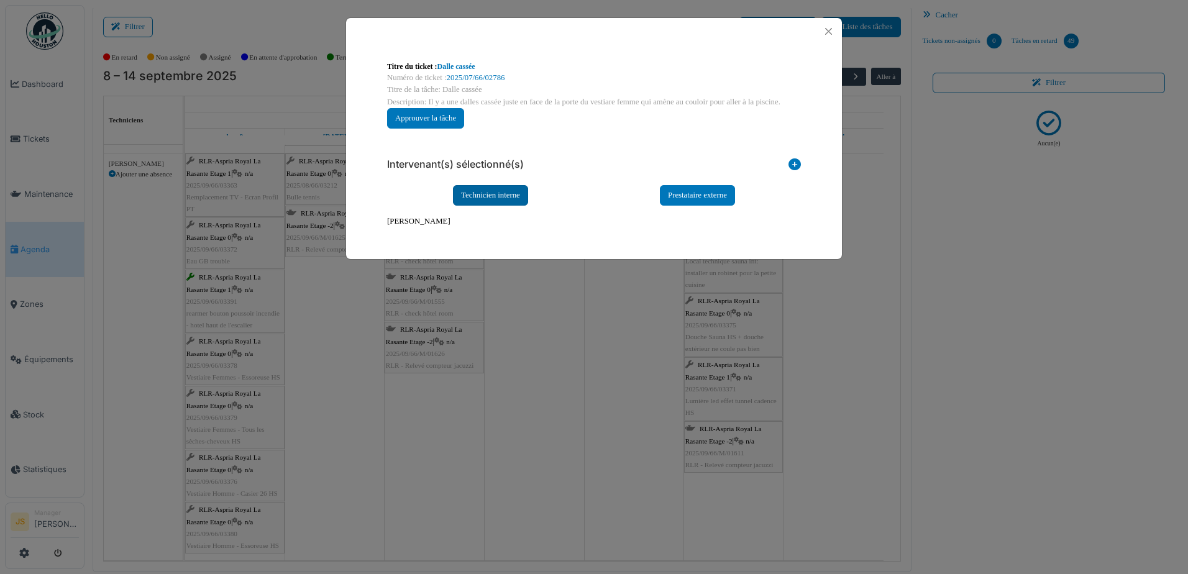
click at [505, 198] on div "Technicien interne" at bounding box center [490, 195] width 75 height 20
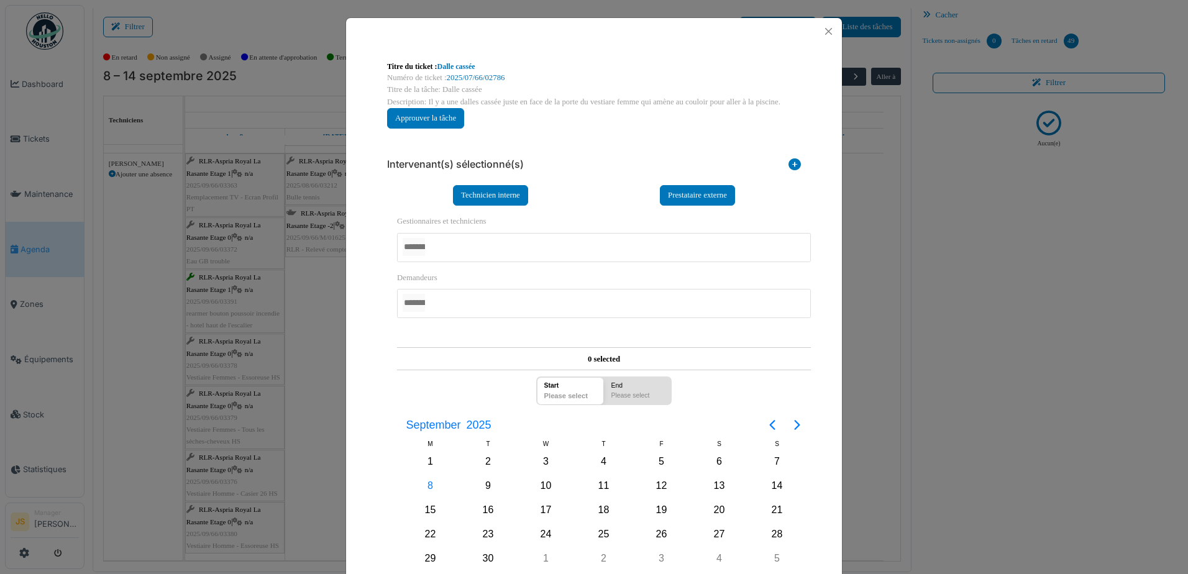
click at [447, 249] on div at bounding box center [604, 247] width 414 height 29
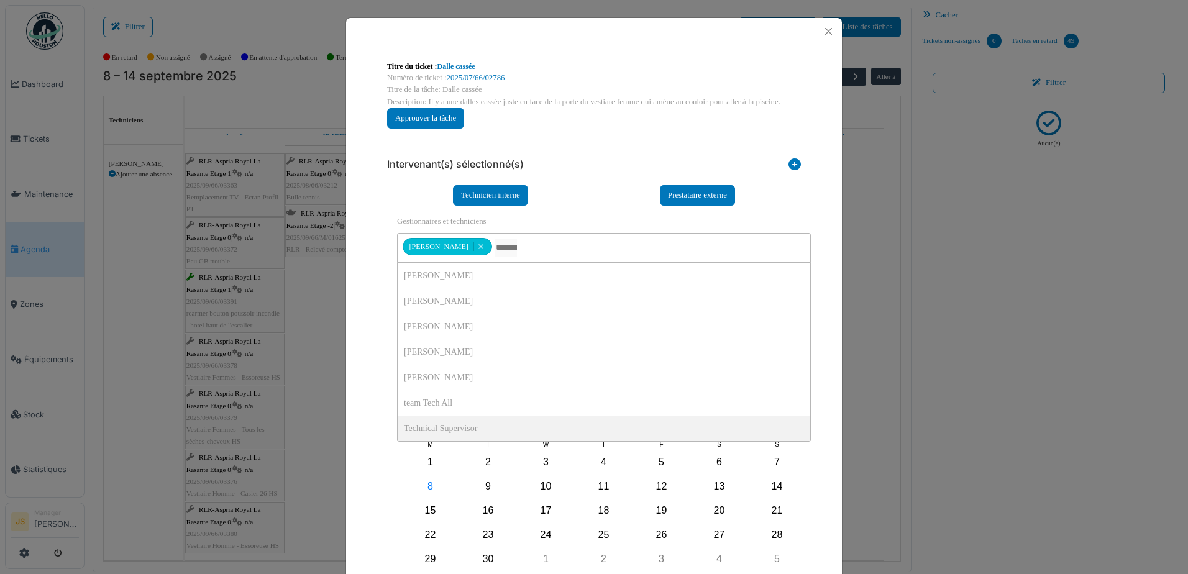
click at [363, 394] on div "**********" at bounding box center [594, 357] width 496 height 624
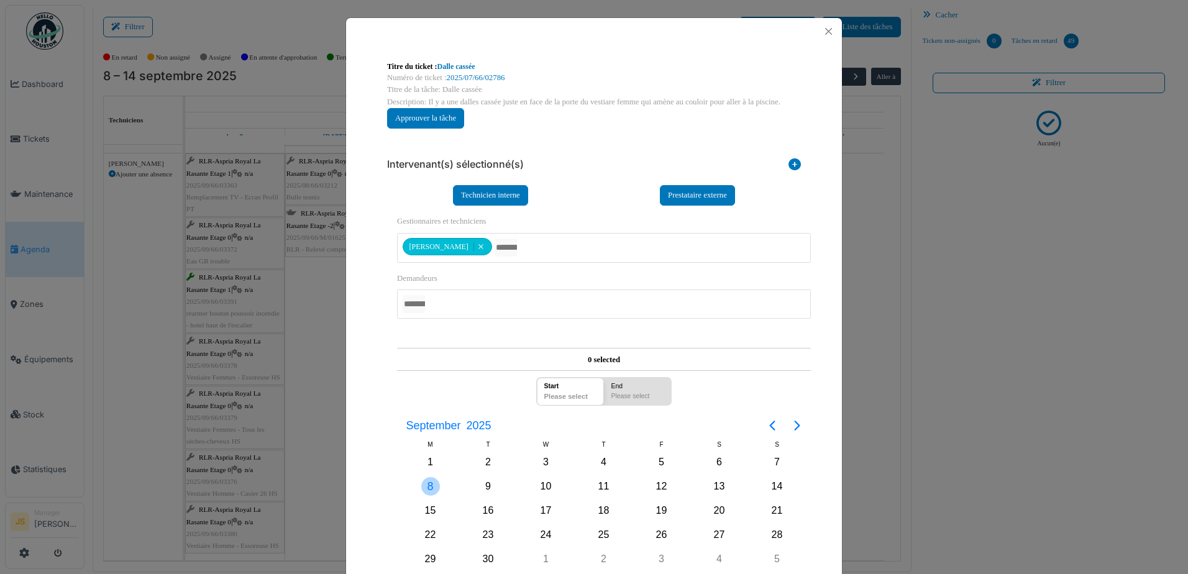
click at [424, 482] on div "8" at bounding box center [430, 486] width 19 height 19
click at [422, 484] on div "8" at bounding box center [430, 486] width 19 height 19
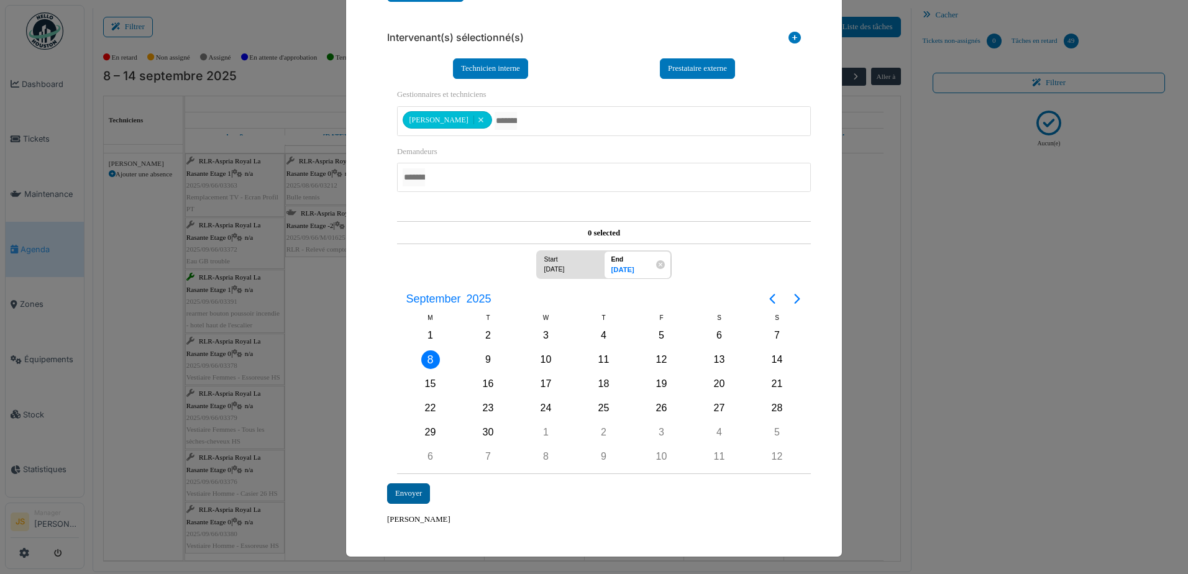
click at [407, 501] on div "Envoyer" at bounding box center [408, 493] width 43 height 20
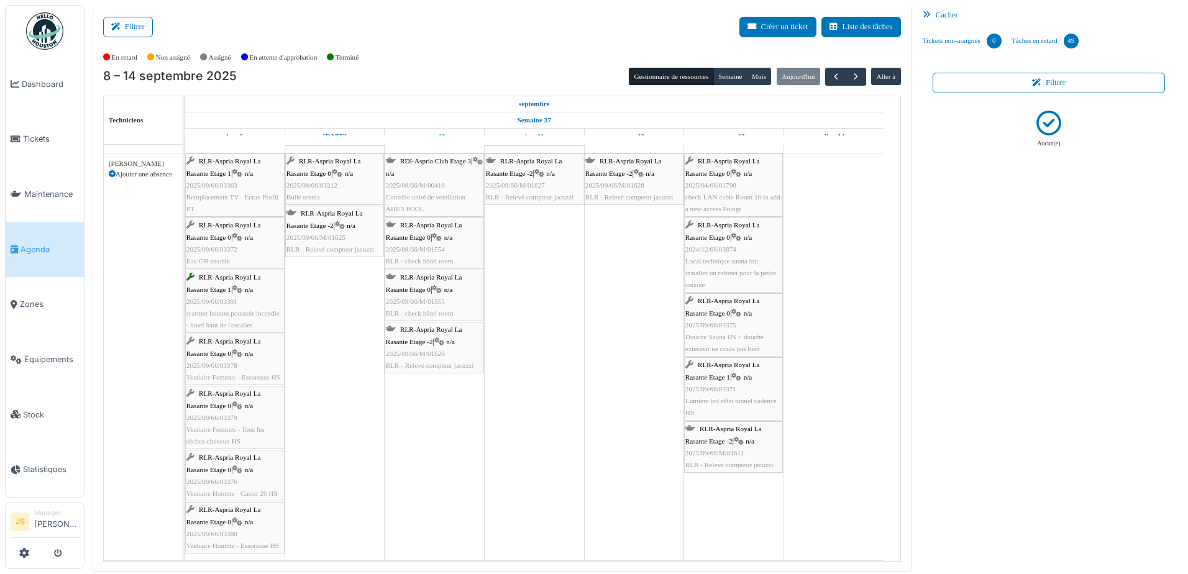
click at [406, 495] on div at bounding box center [594, 287] width 1188 height 574
click at [407, 496] on td at bounding box center [435, 327] width 100 height 467
click at [135, 30] on button "Filtrer" at bounding box center [128, 27] width 50 height 20
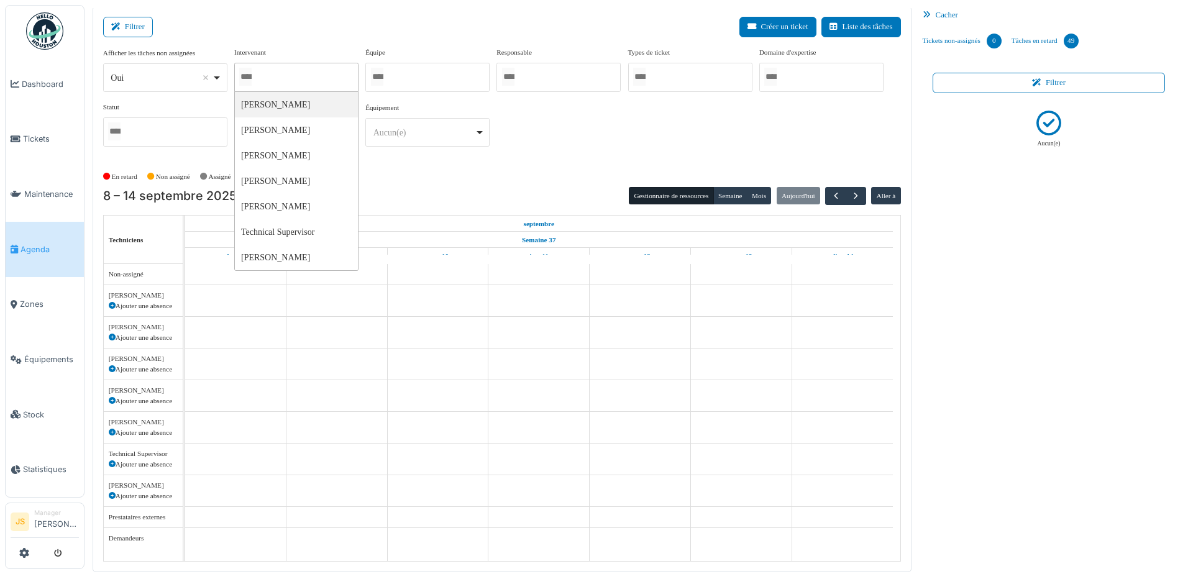
scroll to position [0, 0]
click at [294, 75] on div at bounding box center [296, 77] width 124 height 29
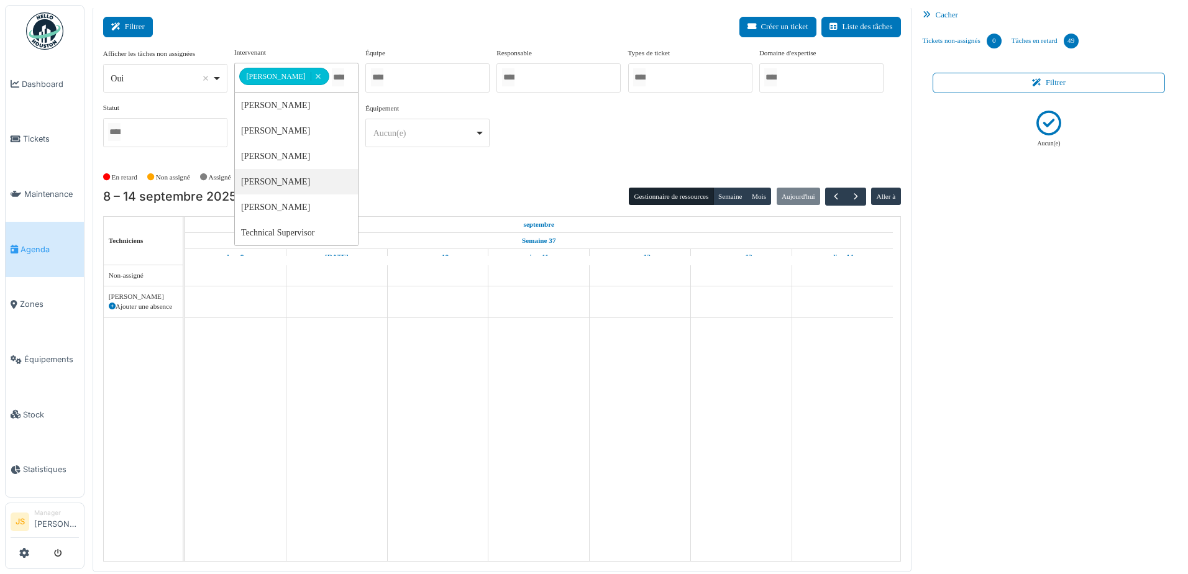
click at [132, 27] on button "Filtrer" at bounding box center [128, 27] width 50 height 20
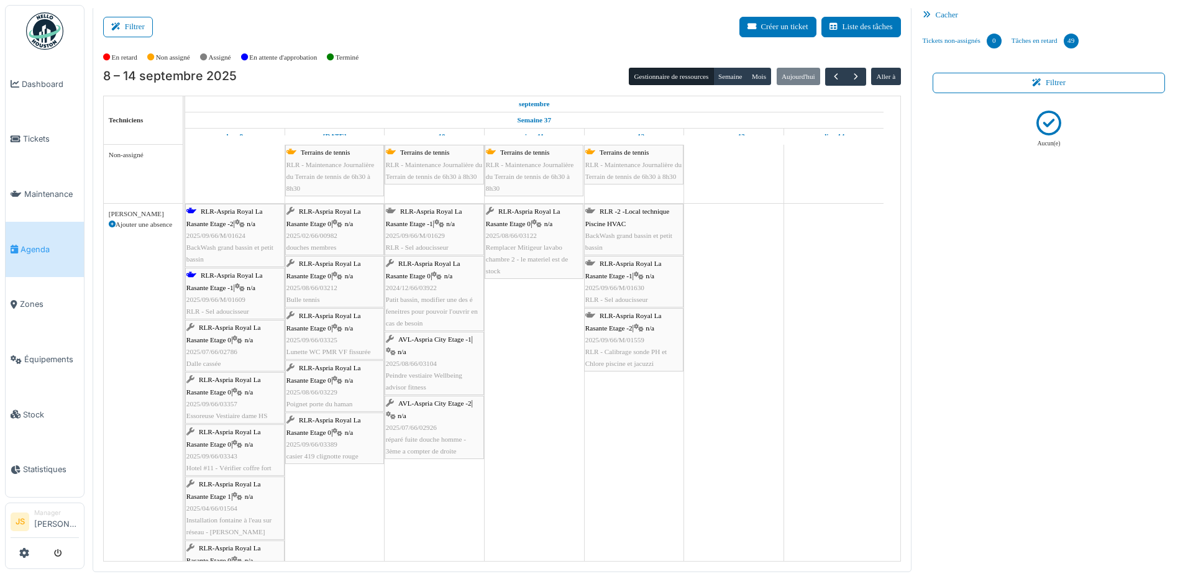
click at [249, 407] on div "RLR-Aspria Royal La Rasante Etage 0 | n/a 2025/09/66/03357 Essoreuse Vestiaire …" at bounding box center [234, 398] width 97 height 48
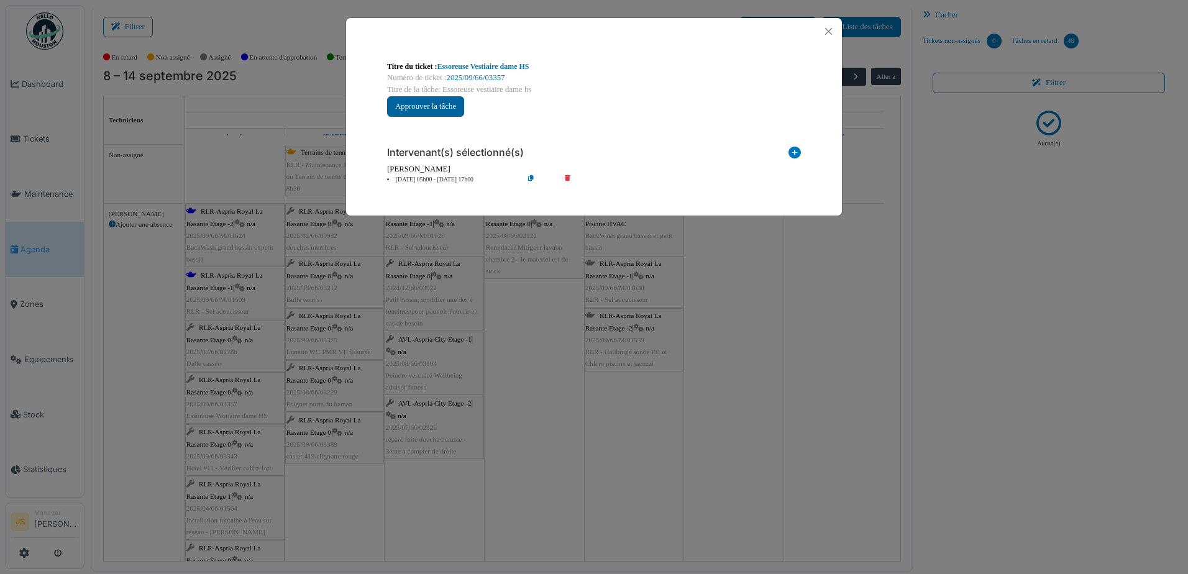
click at [444, 105] on button "Approuver la tâche" at bounding box center [425, 106] width 77 height 20
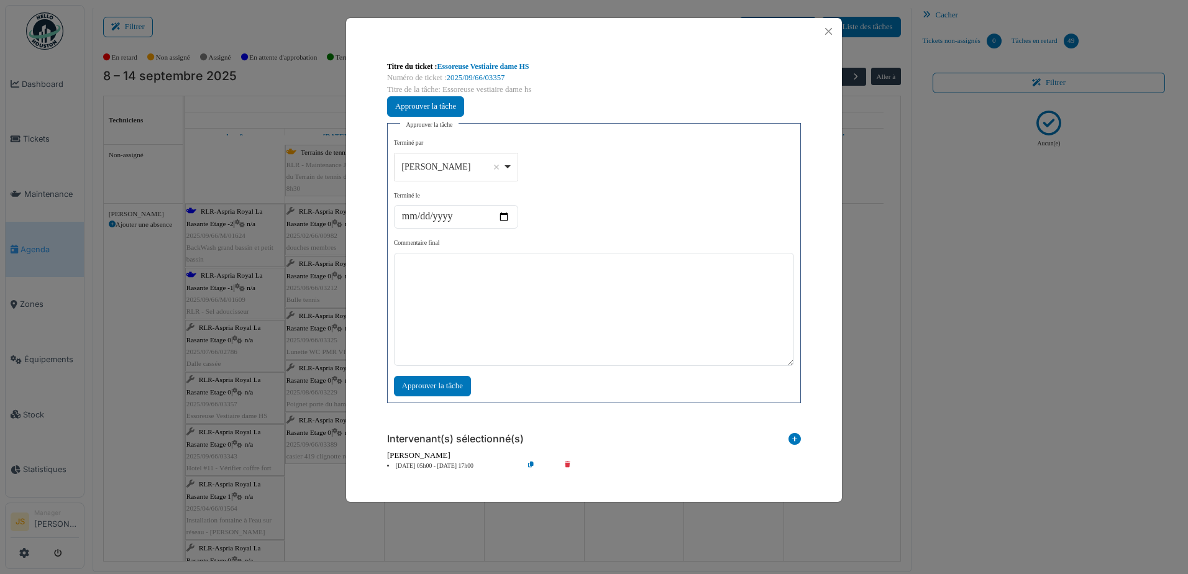
click at [508, 162] on div "Alexandre Michailidis Remove item" at bounding box center [456, 167] width 114 height 18
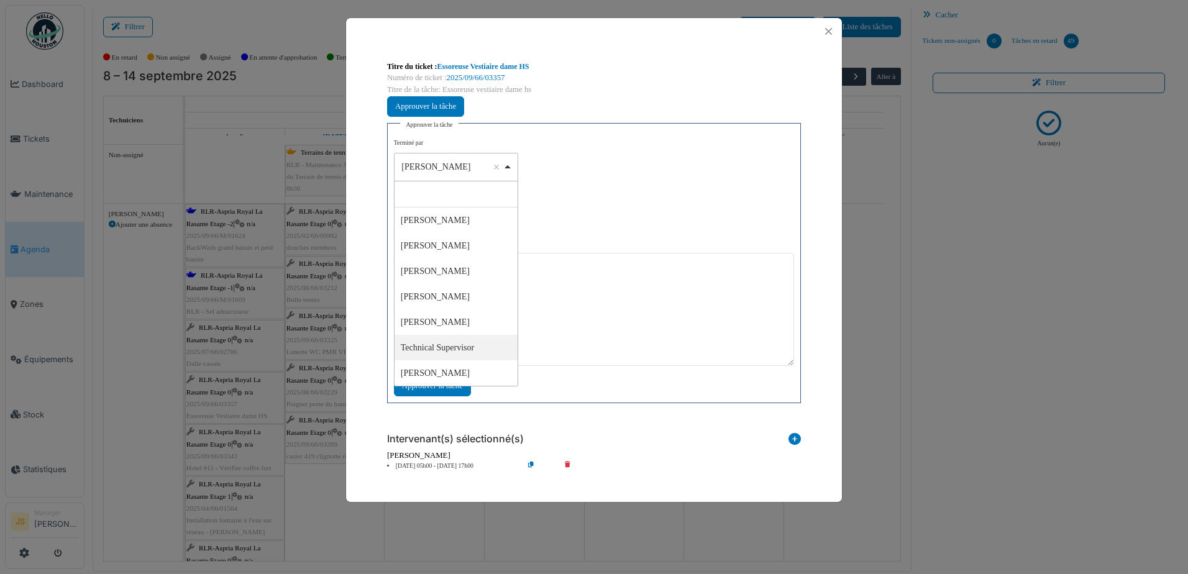
select select "****"
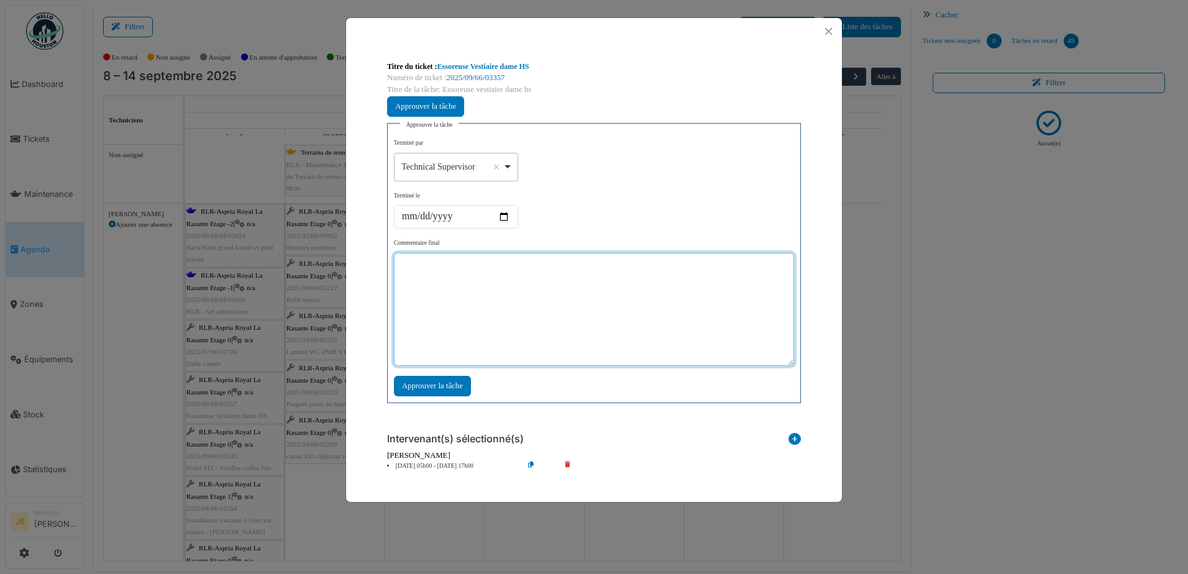
click at [478, 317] on textarea at bounding box center [594, 309] width 400 height 113
type textarea "*******"
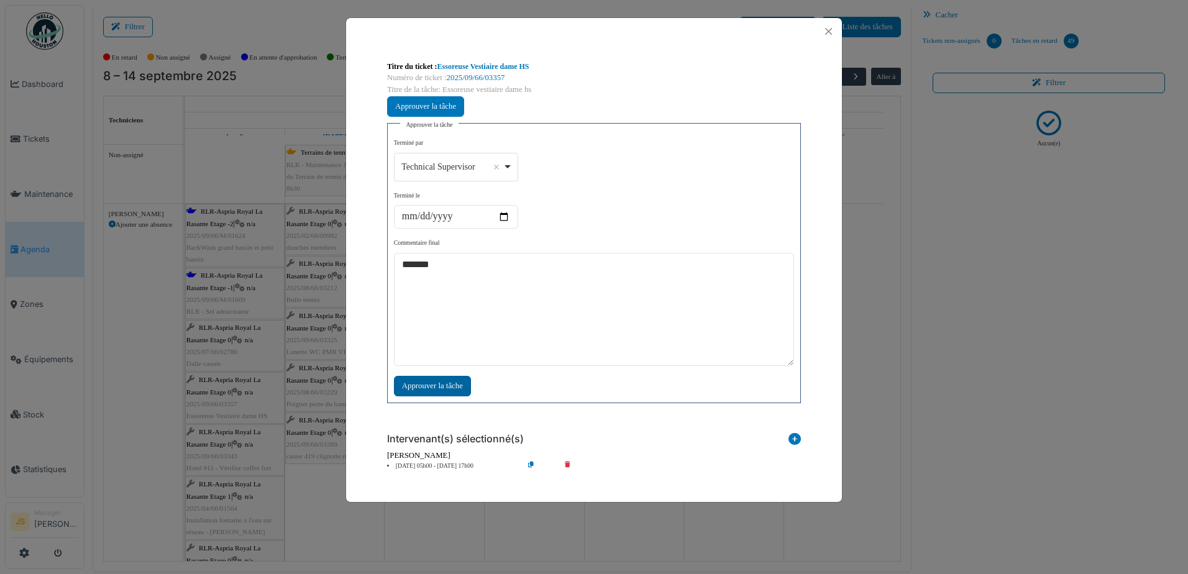
click at [433, 388] on div "Approuver la tâche" at bounding box center [432, 386] width 77 height 20
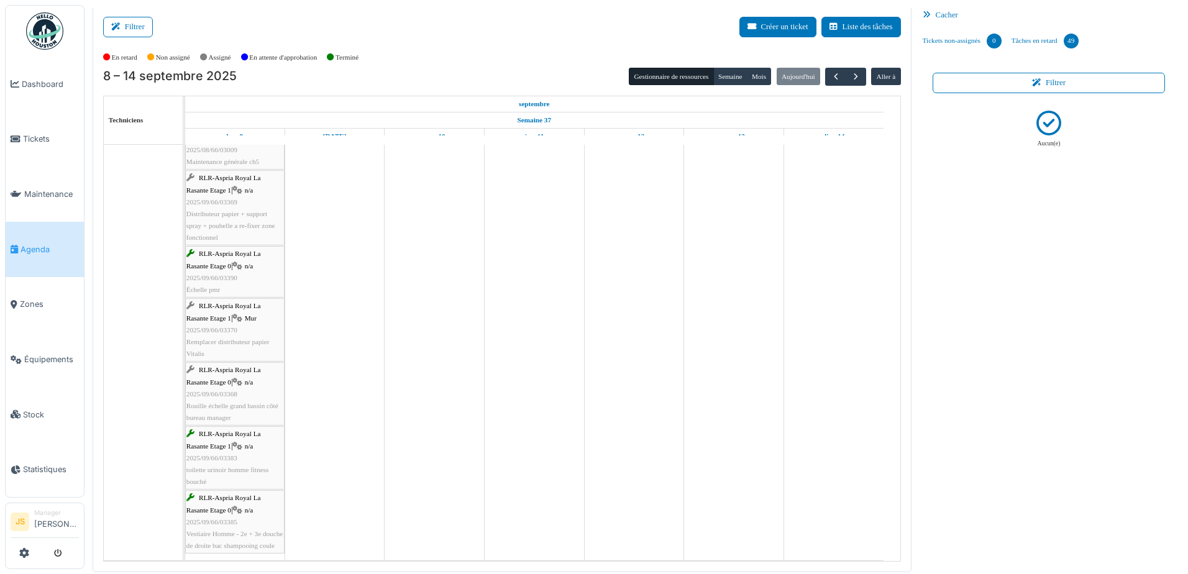
scroll to position [378, 0]
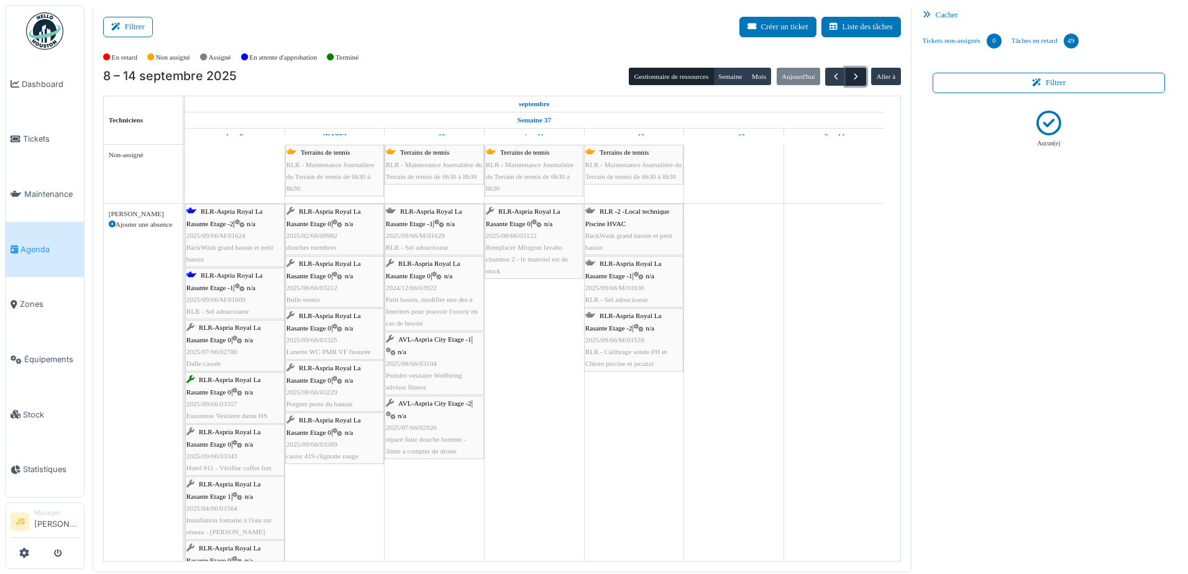
click at [850, 79] on span "button" at bounding box center [855, 76] width 11 height 11
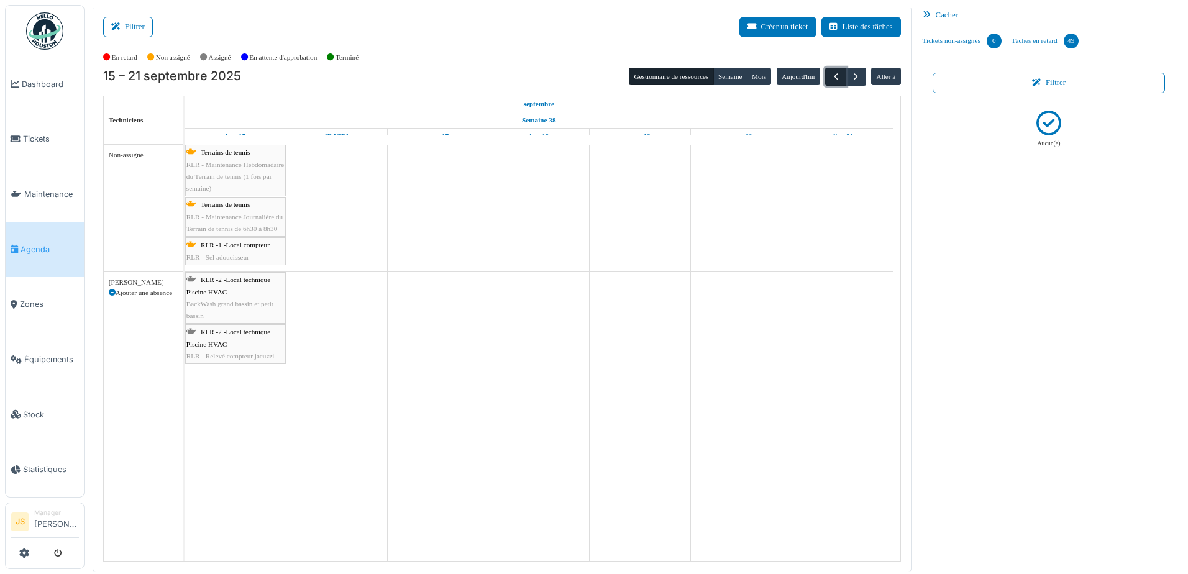
click at [831, 73] on span "button" at bounding box center [836, 76] width 11 height 11
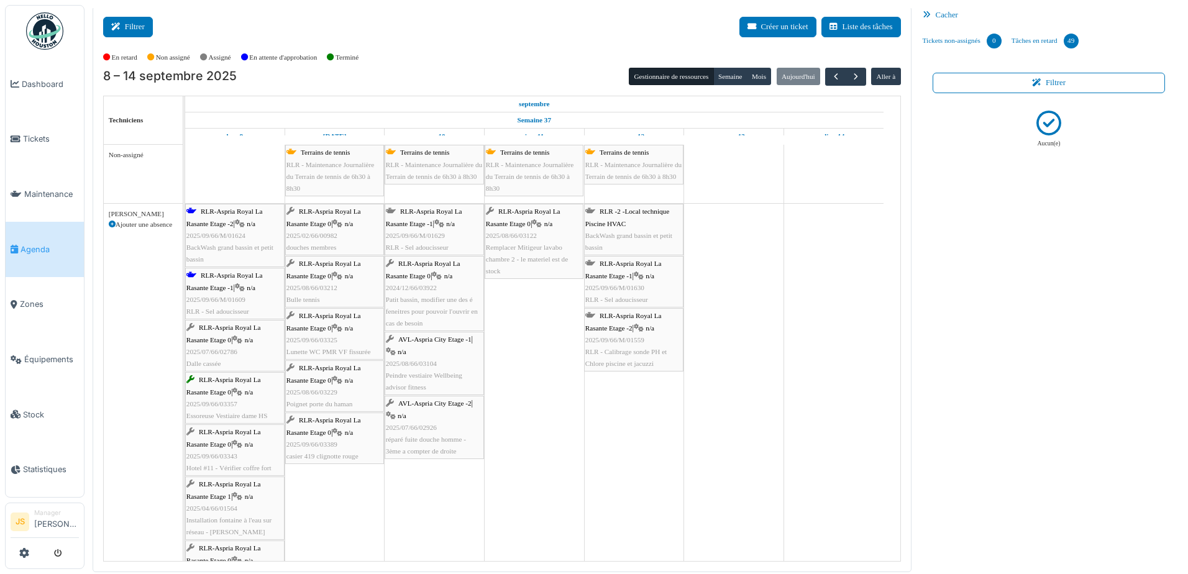
click at [128, 19] on button "Filtrer" at bounding box center [128, 27] width 50 height 20
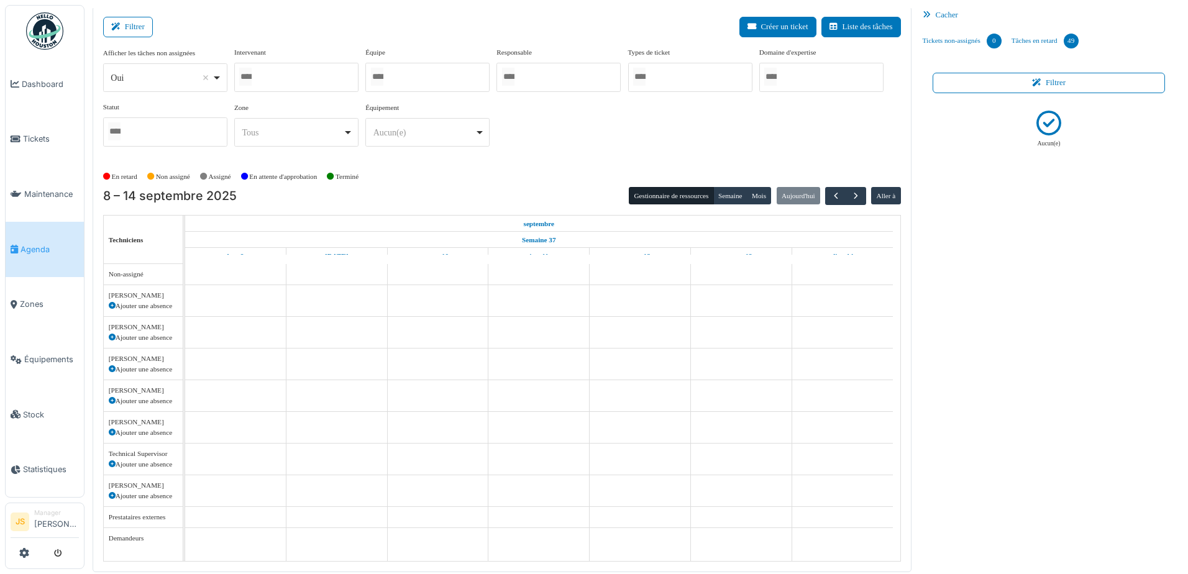
click at [321, 75] on div at bounding box center [296, 77] width 124 height 29
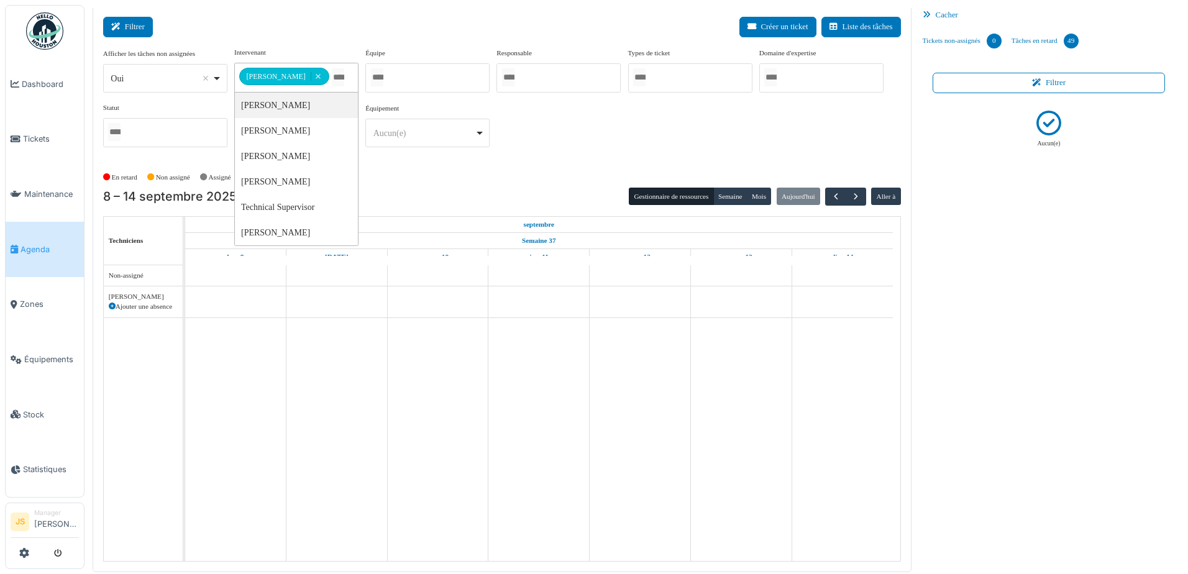
click at [139, 25] on button "Filtrer" at bounding box center [128, 27] width 50 height 20
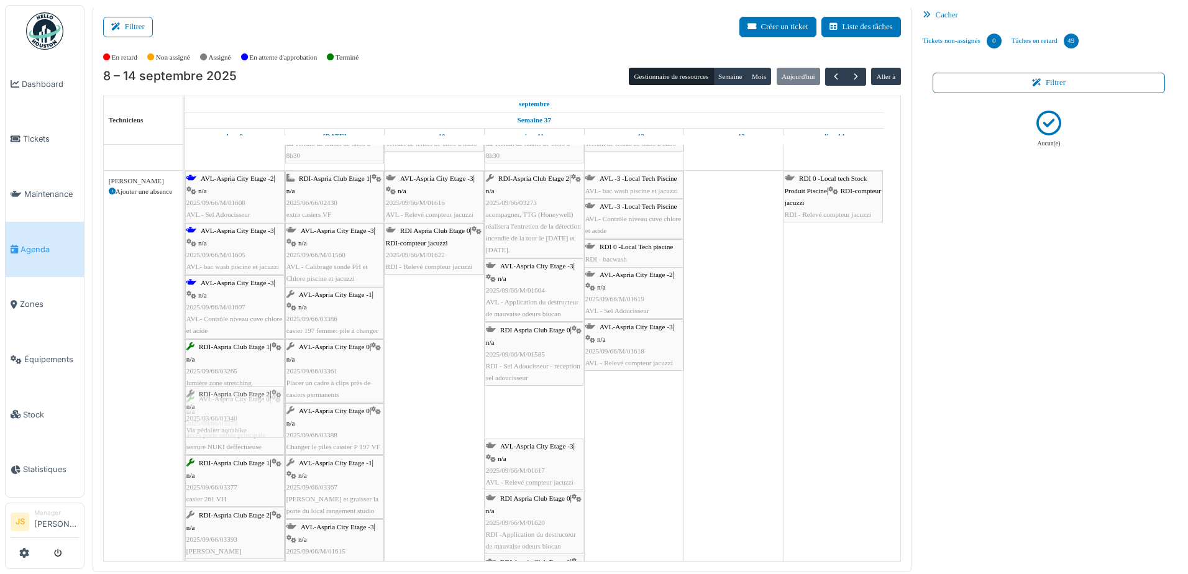
drag, startPoint x: 544, startPoint y: 416, endPoint x: 241, endPoint y: 428, distance: 303.4
click at [185, 428] on div "AVL-Aspria City Etage -2 | n/a 2025/09/66/M/01608 AVL - Sel Adoucisseur RDI-Asp…" at bounding box center [185, 583] width 0 height 824
click at [1029, 39] on link "Tâches en retard 49" at bounding box center [1044, 41] width 77 height 34
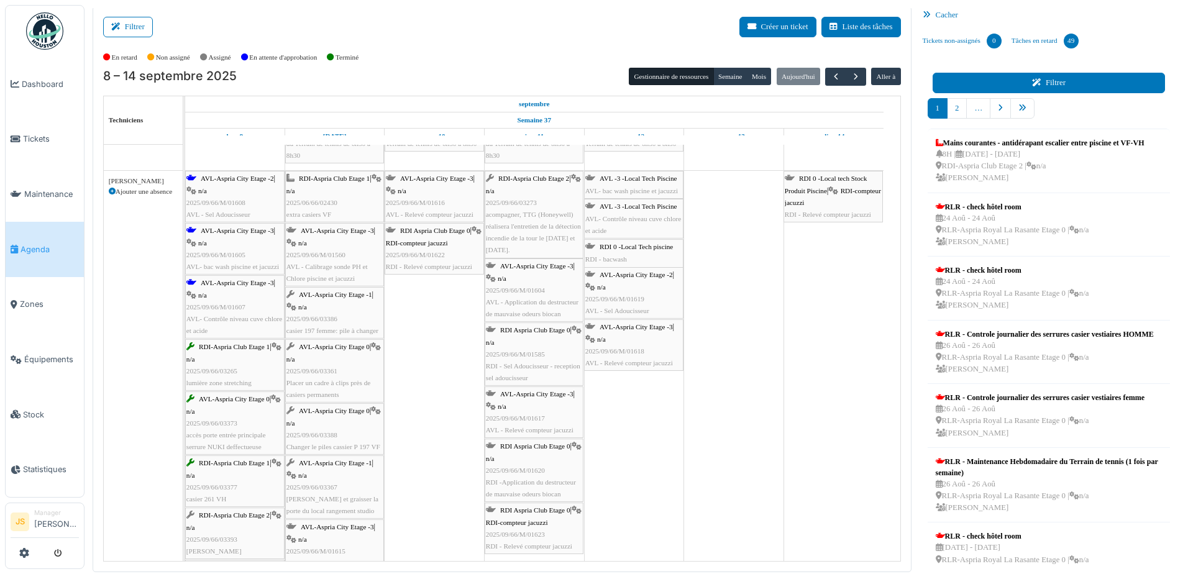
click at [1003, 82] on button "Filtrer" at bounding box center [1048, 83] width 233 height 20
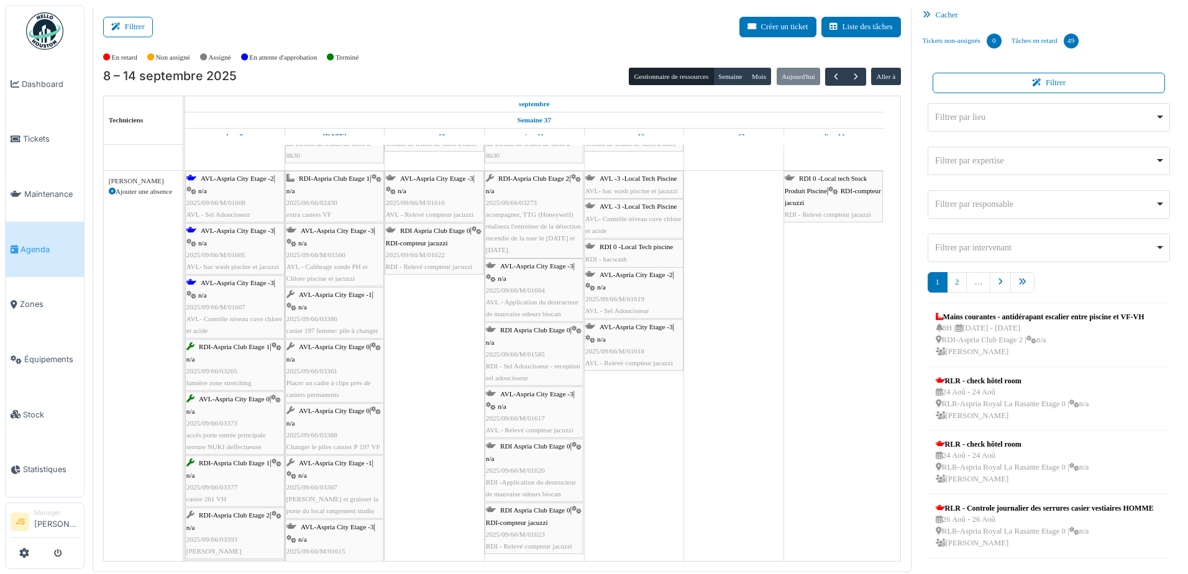
click at [993, 117] on div "Filtrer par lieu Remove item" at bounding box center [1045, 117] width 220 height 13
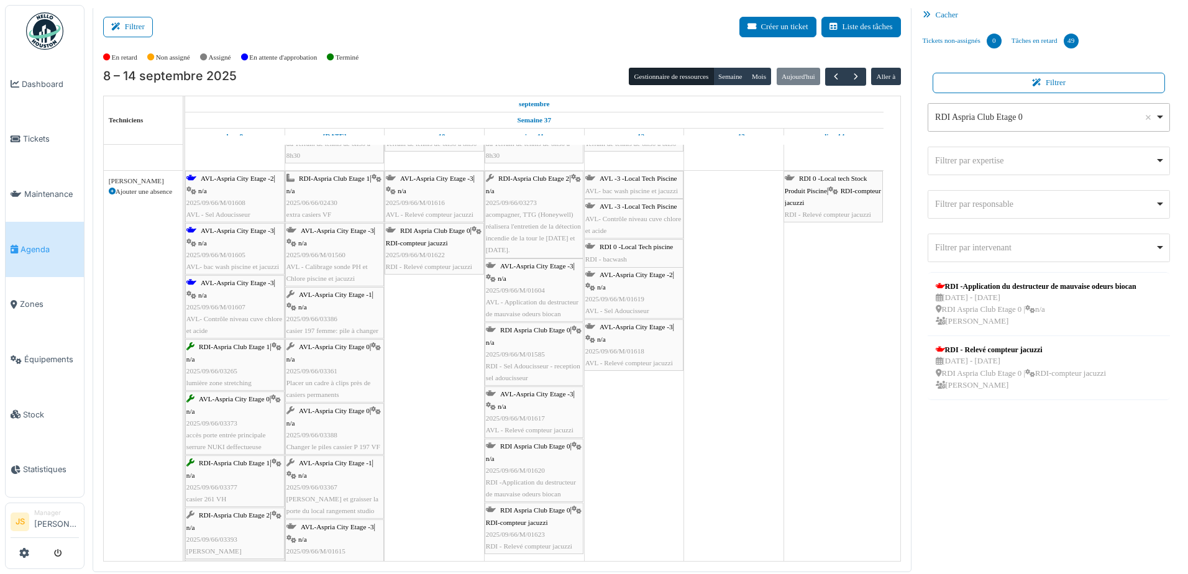
click at [1035, 109] on div "RDI Aspria Club Etage 0 Remove item" at bounding box center [1048, 117] width 232 height 18
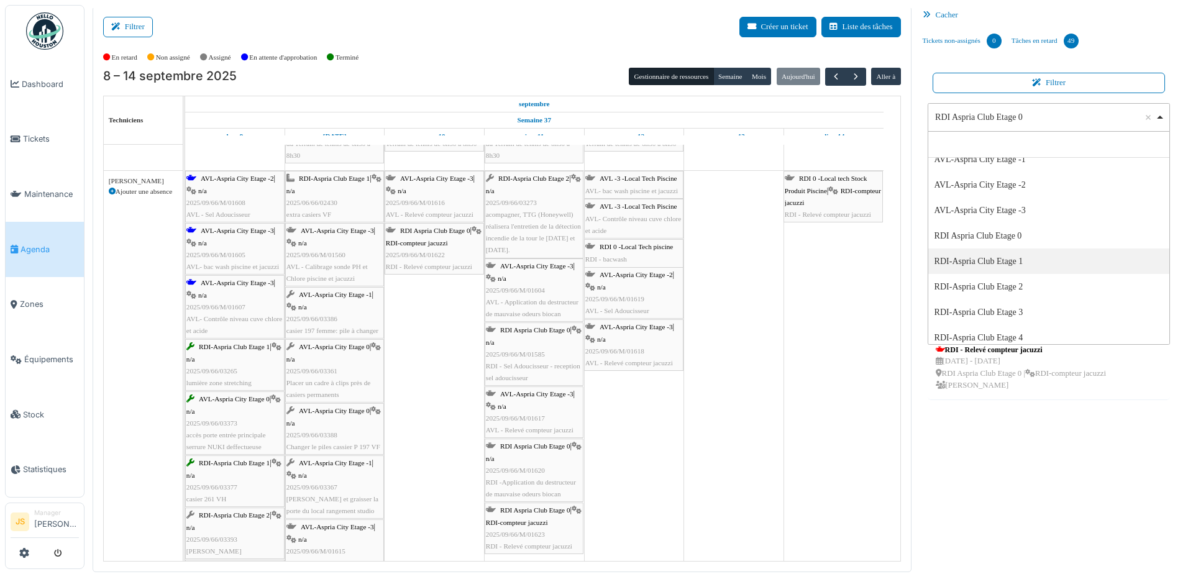
select select "*****"
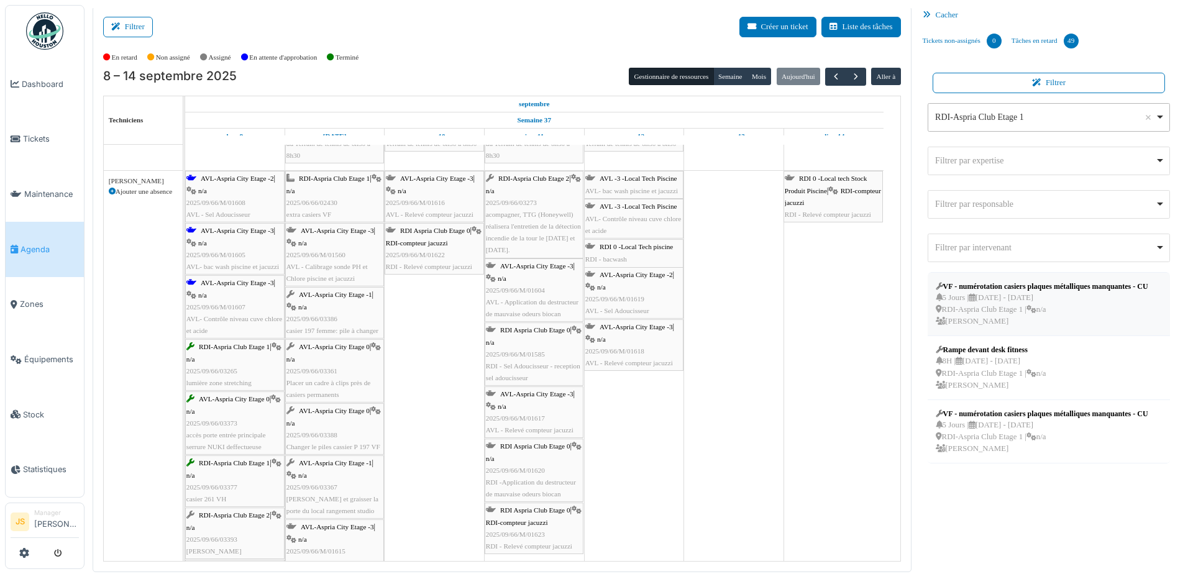
click at [993, 289] on div "VF - numérotation casiers plaques métalliques manquantes - CU" at bounding box center [1041, 286] width 212 height 11
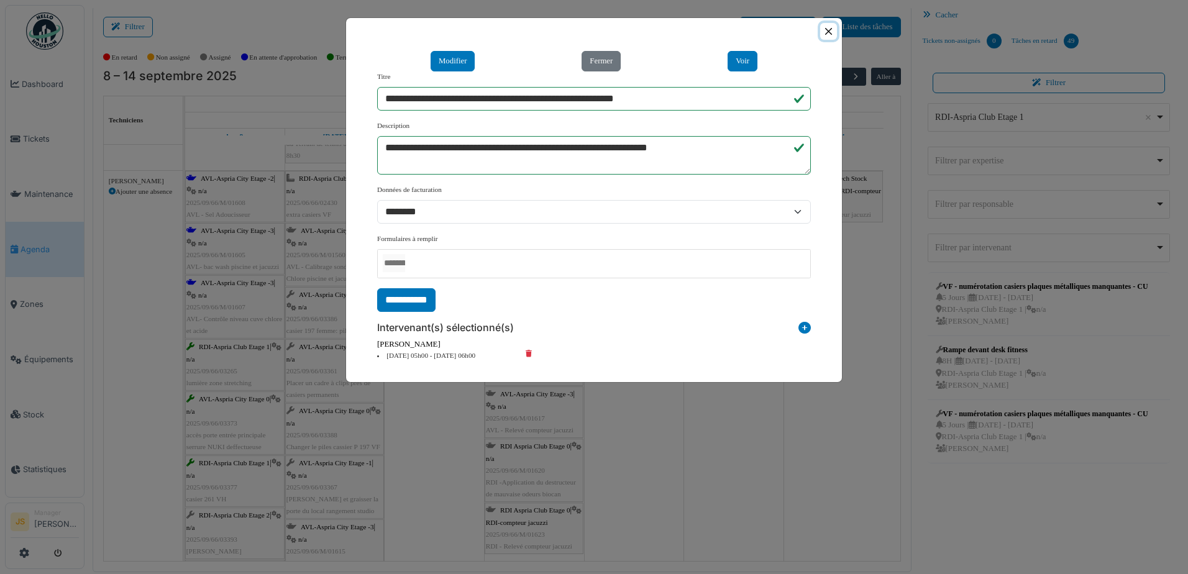
click at [828, 35] on button "Close" at bounding box center [828, 31] width 17 height 17
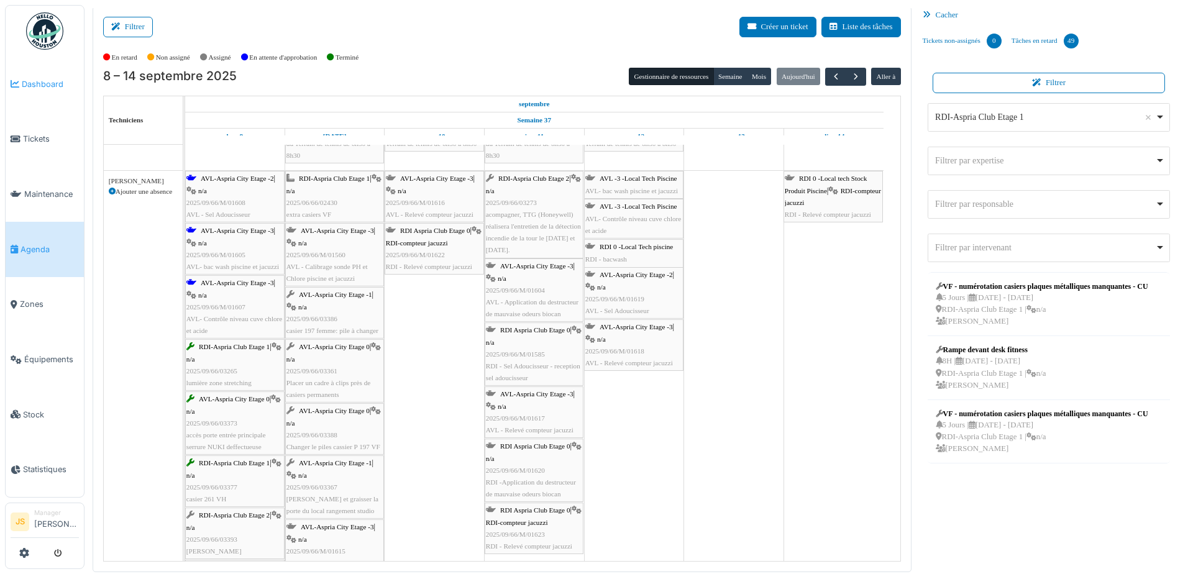
click at [19, 85] on li "Dashboard" at bounding box center [45, 84] width 68 height 12
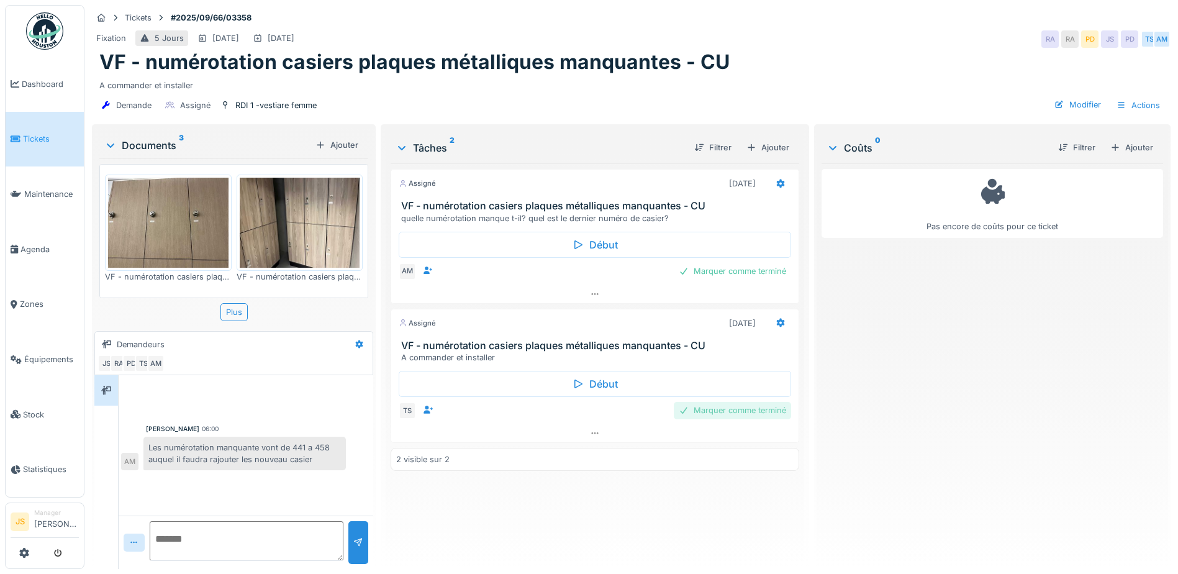
click at [758, 408] on div "Marquer comme terminé" at bounding box center [732, 410] width 117 height 17
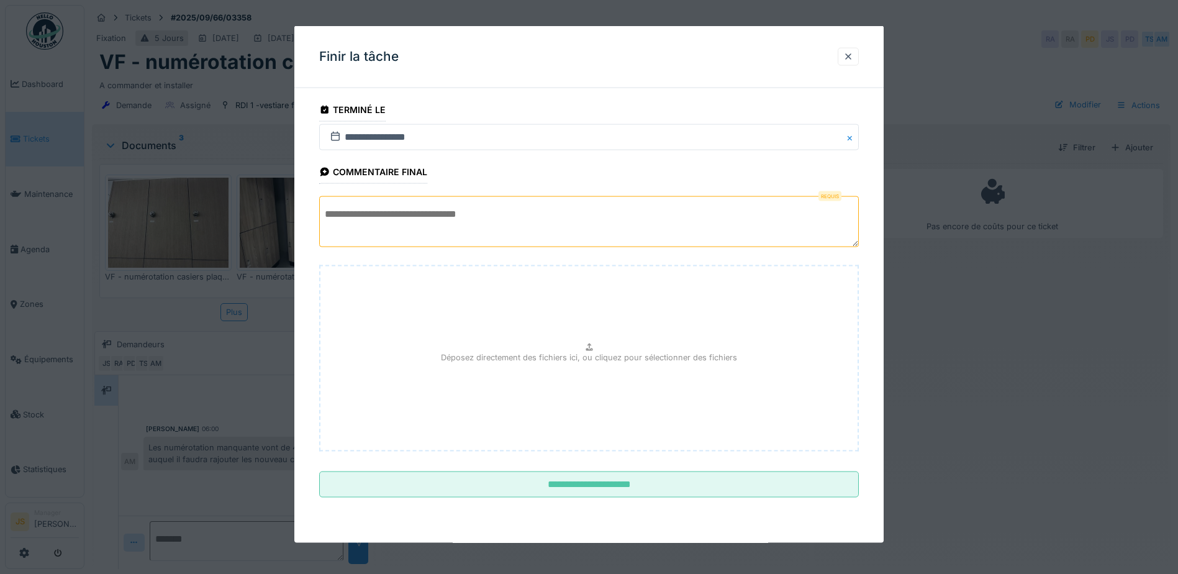
click at [437, 224] on textarea at bounding box center [589, 221] width 540 height 51
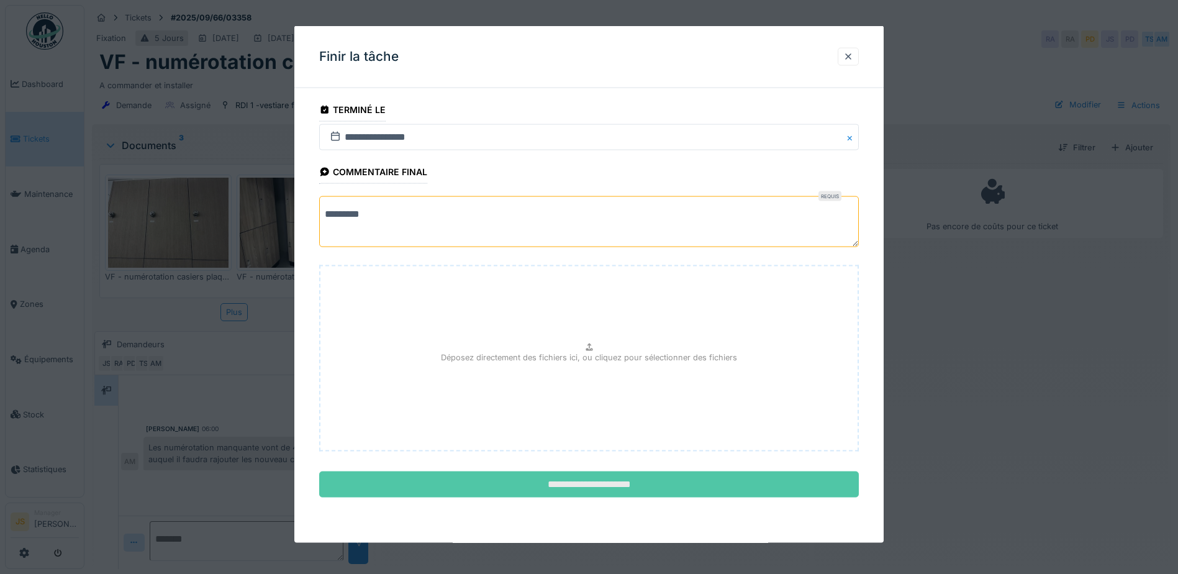
type textarea "*********"
click at [594, 481] on input "**********" at bounding box center [589, 484] width 540 height 26
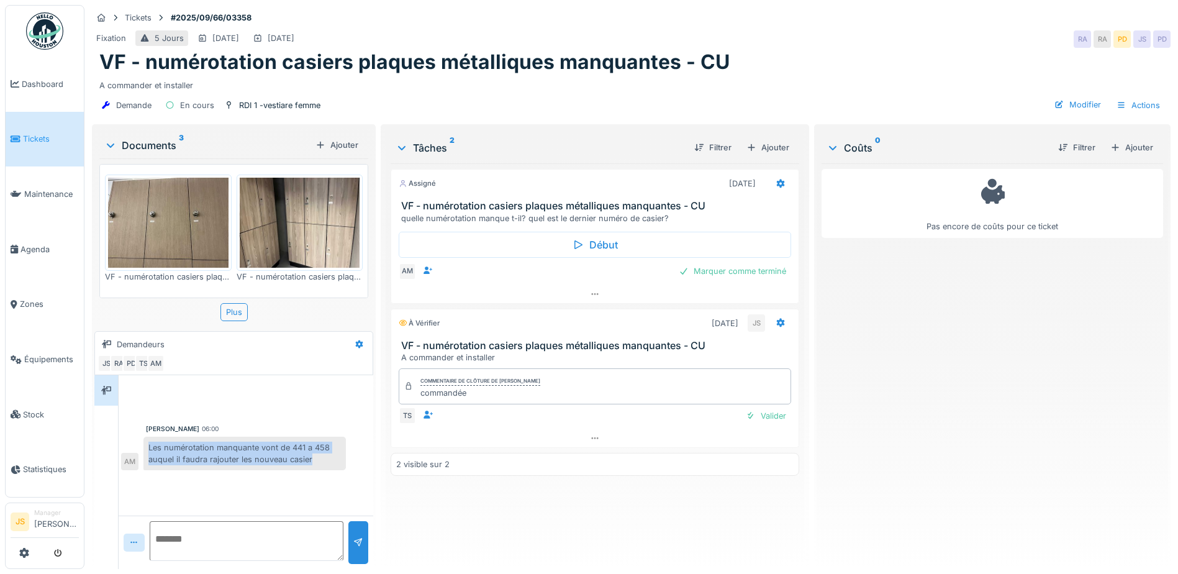
drag, startPoint x: 149, startPoint y: 444, endPoint x: 314, endPoint y: 460, distance: 165.4
click at [314, 460] on div "Les numérotation manquante vont de 441 a 458 auquel il faudra rajouter les nouv…" at bounding box center [244, 454] width 203 height 34
copy div "Les numérotation manquante vont de 441 a 458 auquel il faudra rajouter les nouv…"
click at [196, 544] on textarea at bounding box center [247, 541] width 194 height 40
drag, startPoint x: 280, startPoint y: 544, endPoint x: 271, endPoint y: 550, distance: 10.3
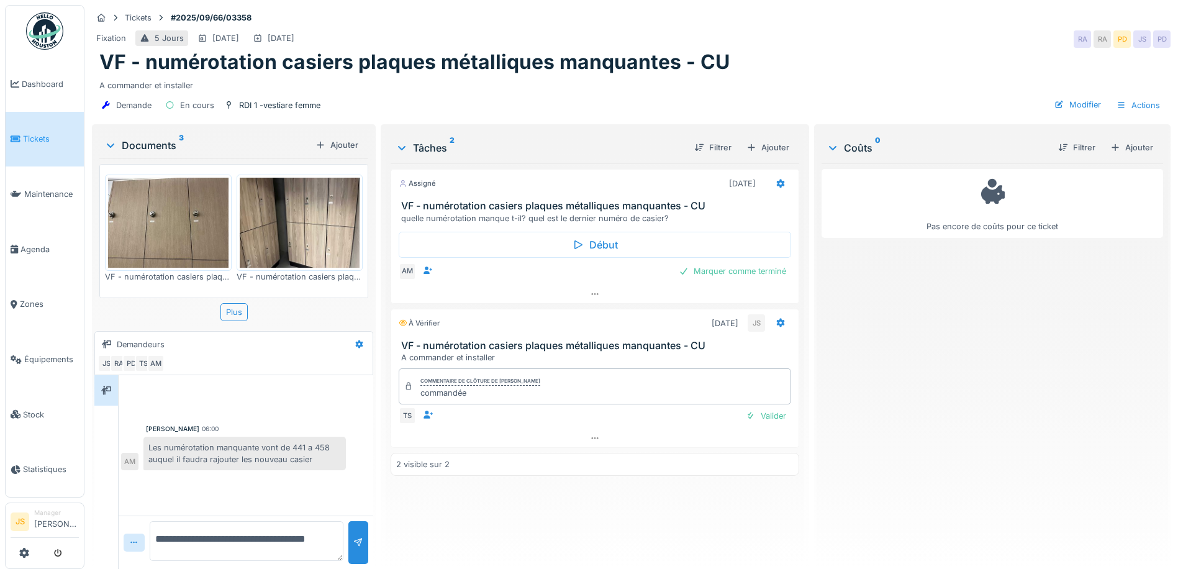
click at [271, 550] on textarea "**********" at bounding box center [247, 541] width 194 height 40
type textarea "**********"
click at [351, 535] on div at bounding box center [358, 542] width 20 height 43
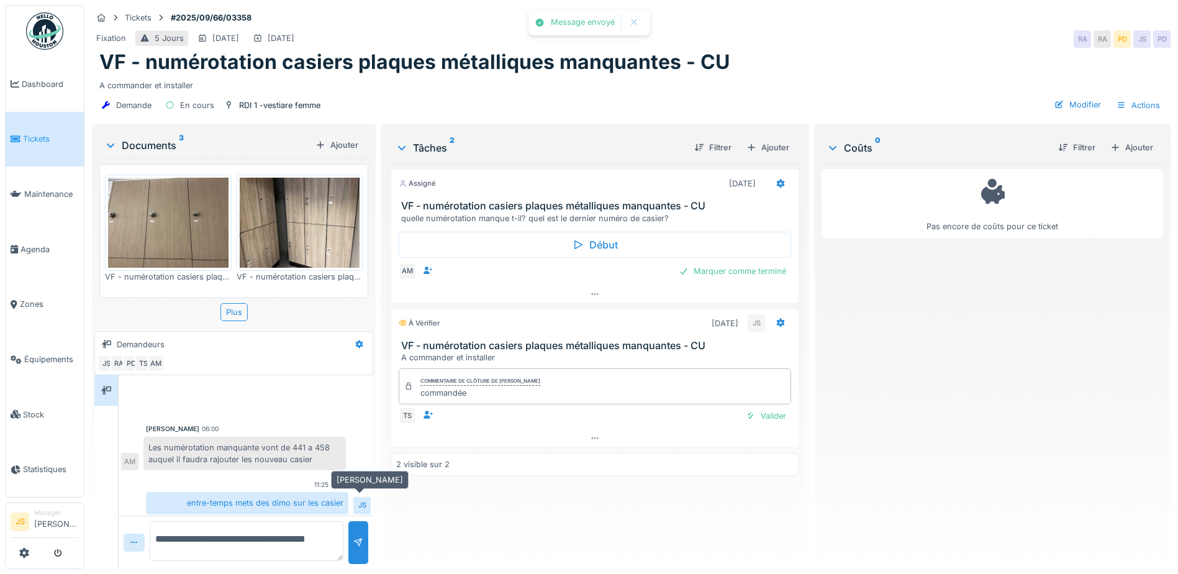
scroll to position [4, 0]
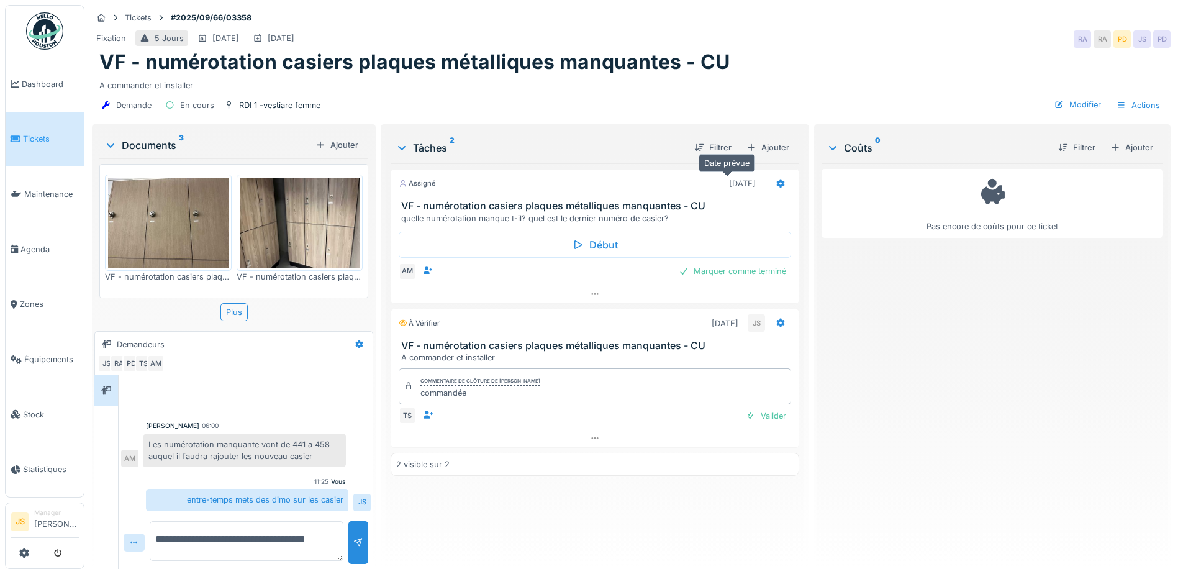
click at [741, 183] on div "[DATE]" at bounding box center [742, 184] width 27 height 12
click at [778, 181] on icon at bounding box center [781, 184] width 10 height 8
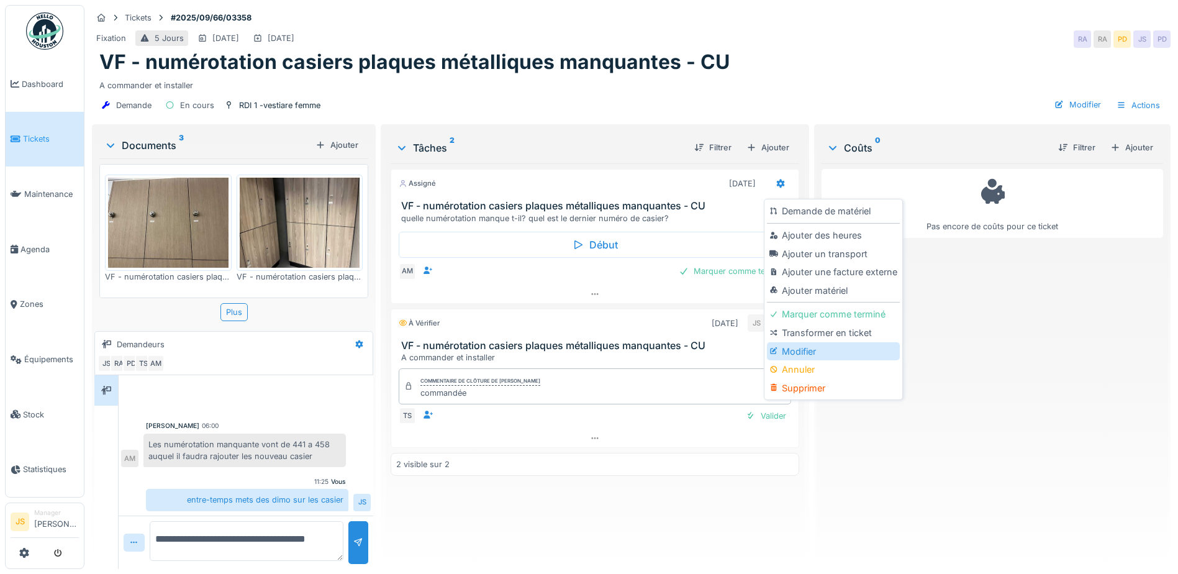
click at [804, 351] on div "Modifier" at bounding box center [833, 351] width 132 height 19
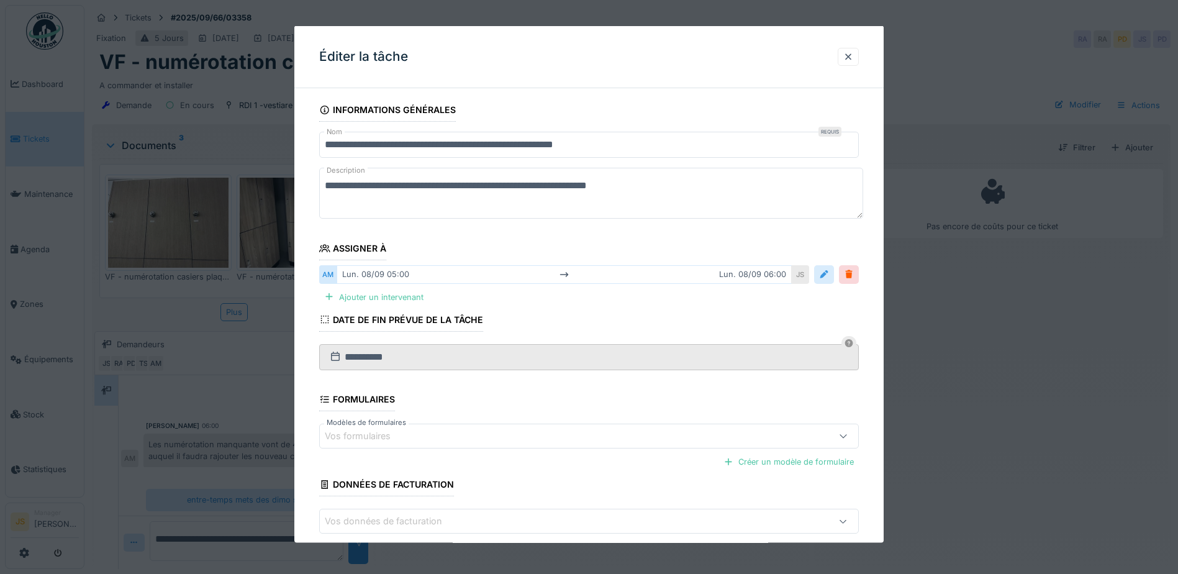
click at [829, 271] on div at bounding box center [824, 274] width 10 height 12
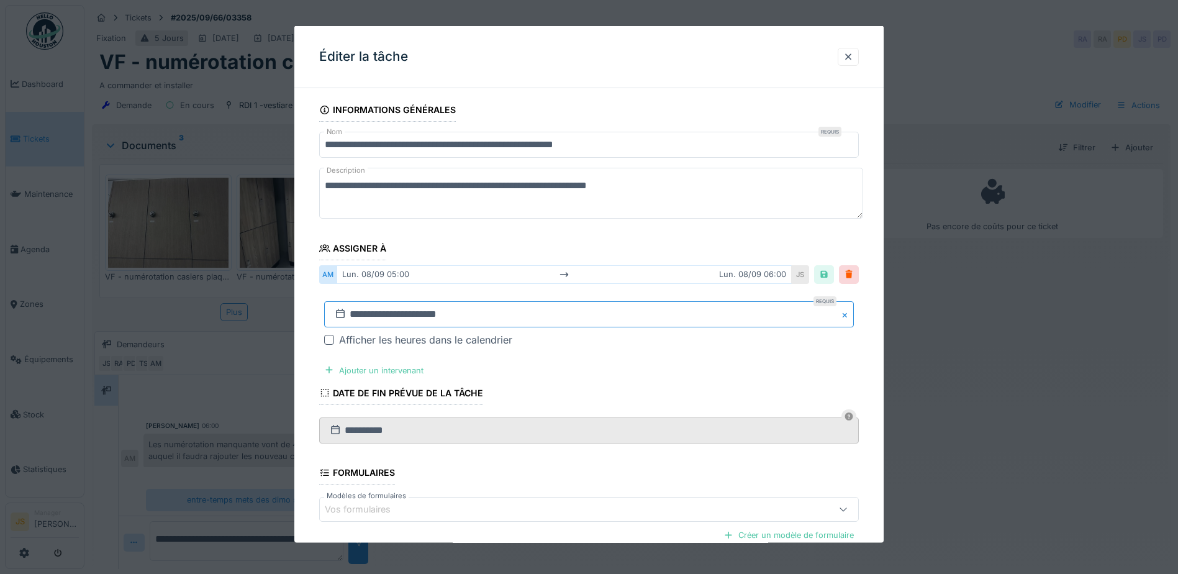
click at [385, 314] on input "**********" at bounding box center [589, 314] width 530 height 26
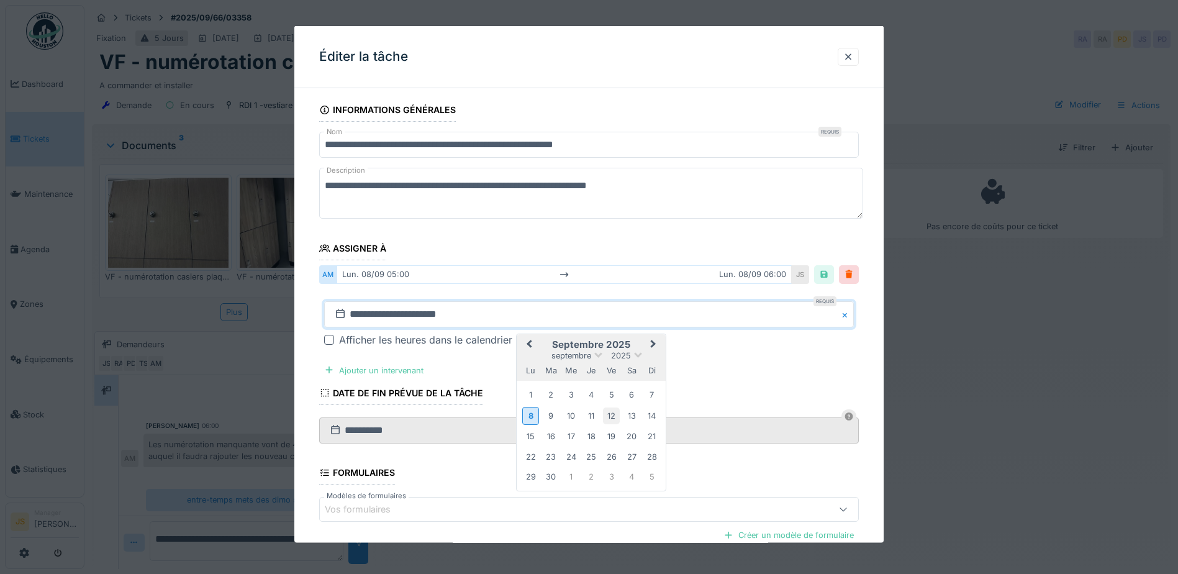
click at [612, 419] on div "12" at bounding box center [611, 415] width 17 height 17
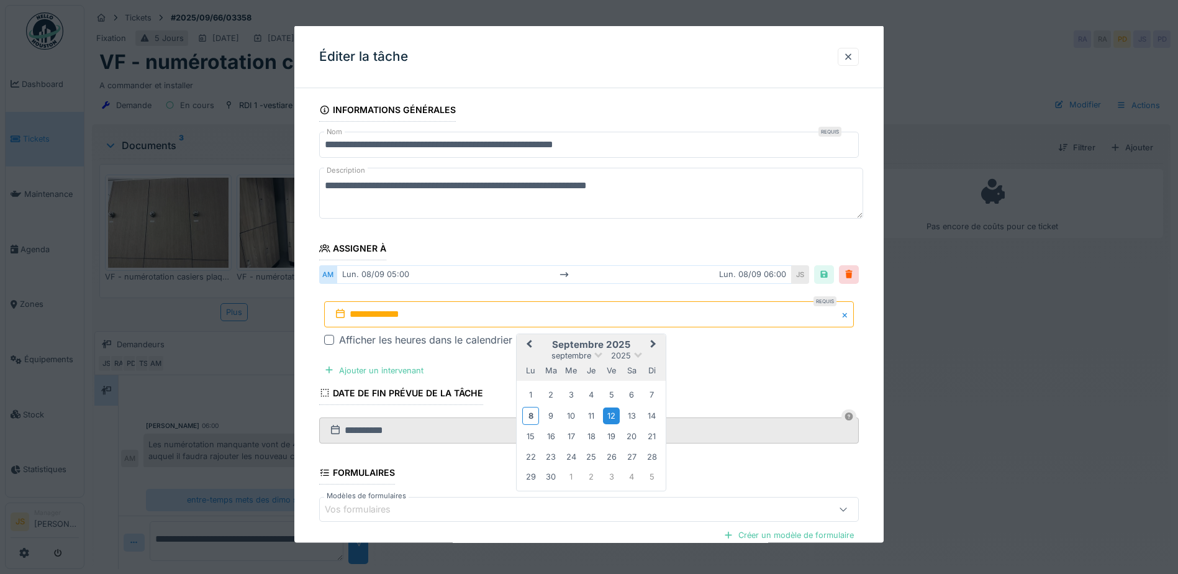
click at [613, 416] on div "12" at bounding box center [611, 415] width 17 height 17
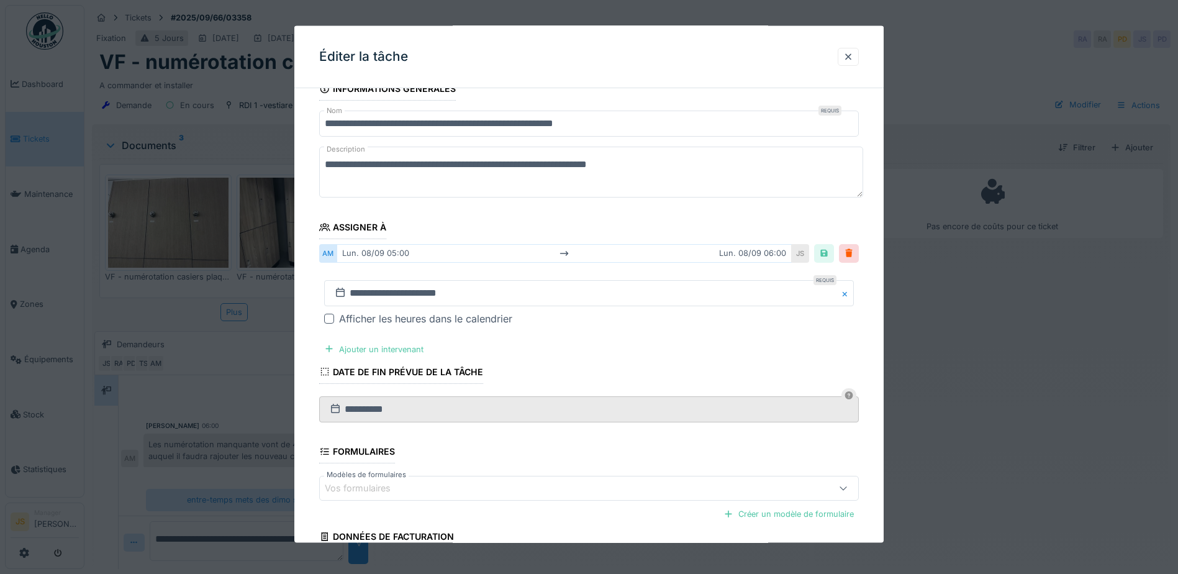
scroll to position [11, 0]
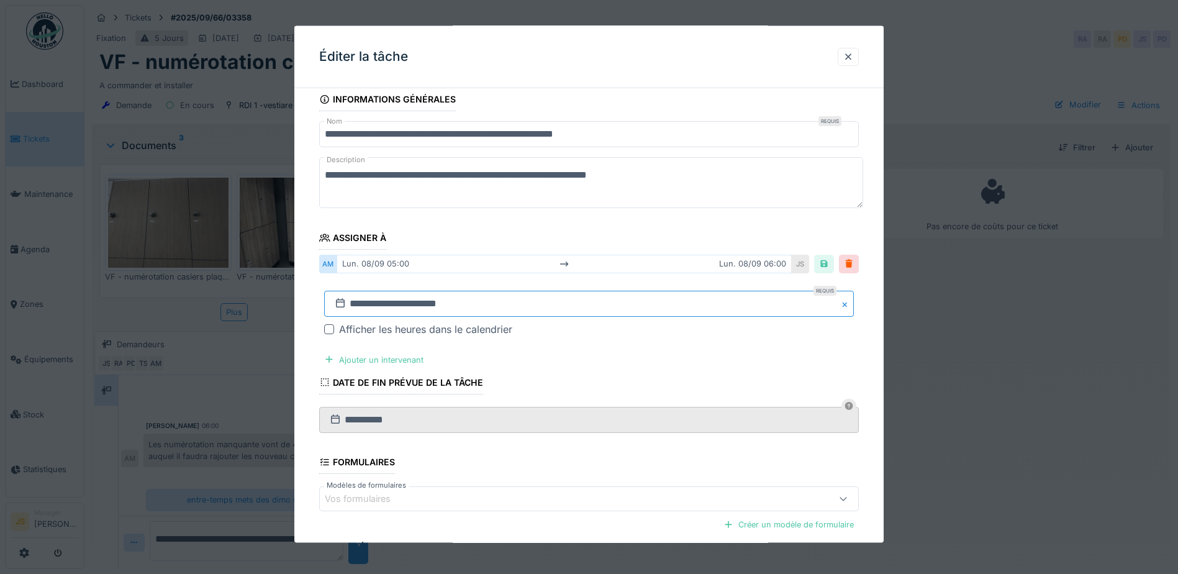
click at [374, 300] on input "**********" at bounding box center [589, 303] width 530 height 26
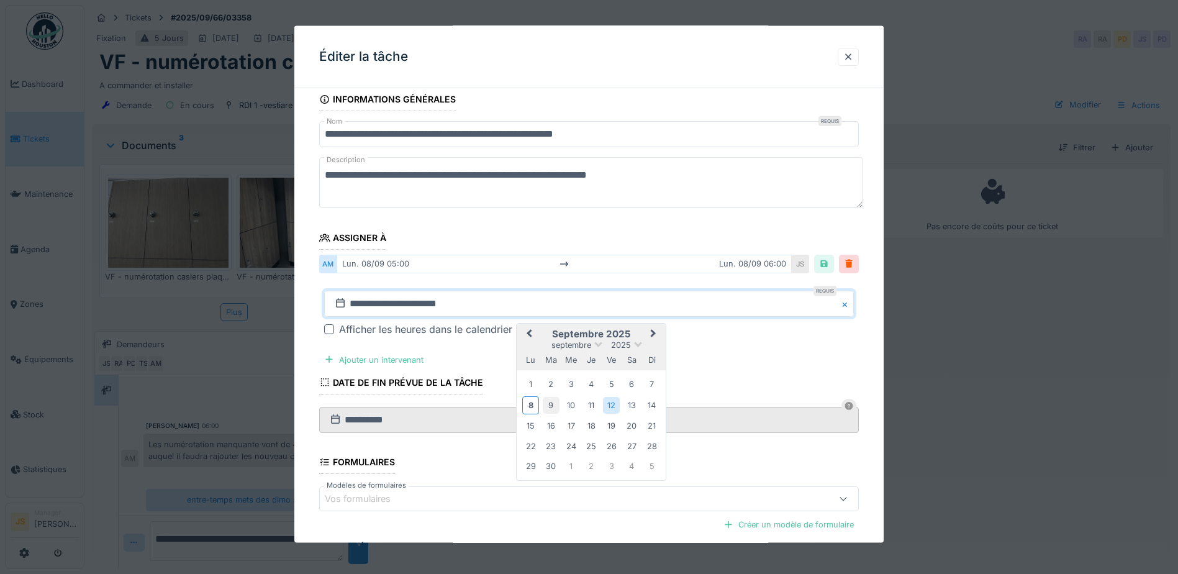
click at [551, 402] on div "9" at bounding box center [551, 404] width 17 height 17
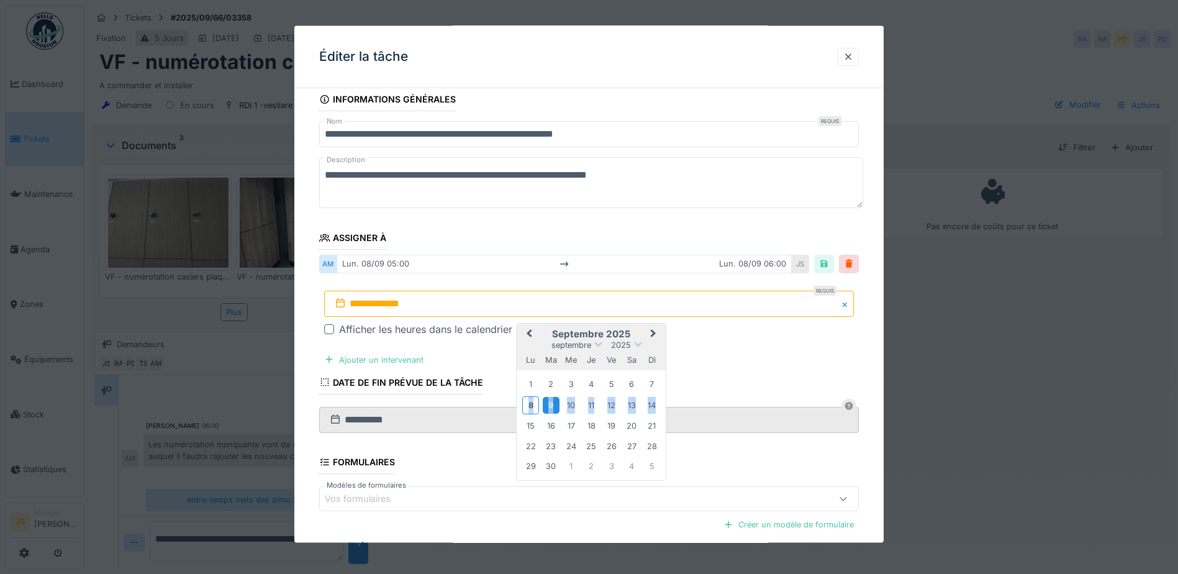
click at [551, 402] on div "9" at bounding box center [551, 404] width 17 height 17
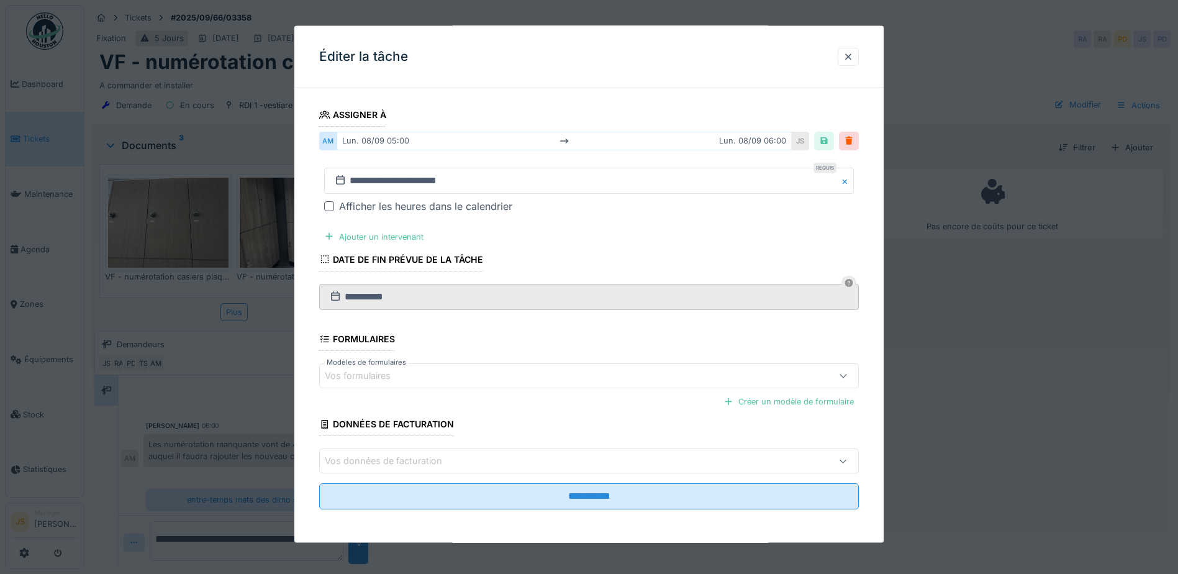
scroll to position [135, 0]
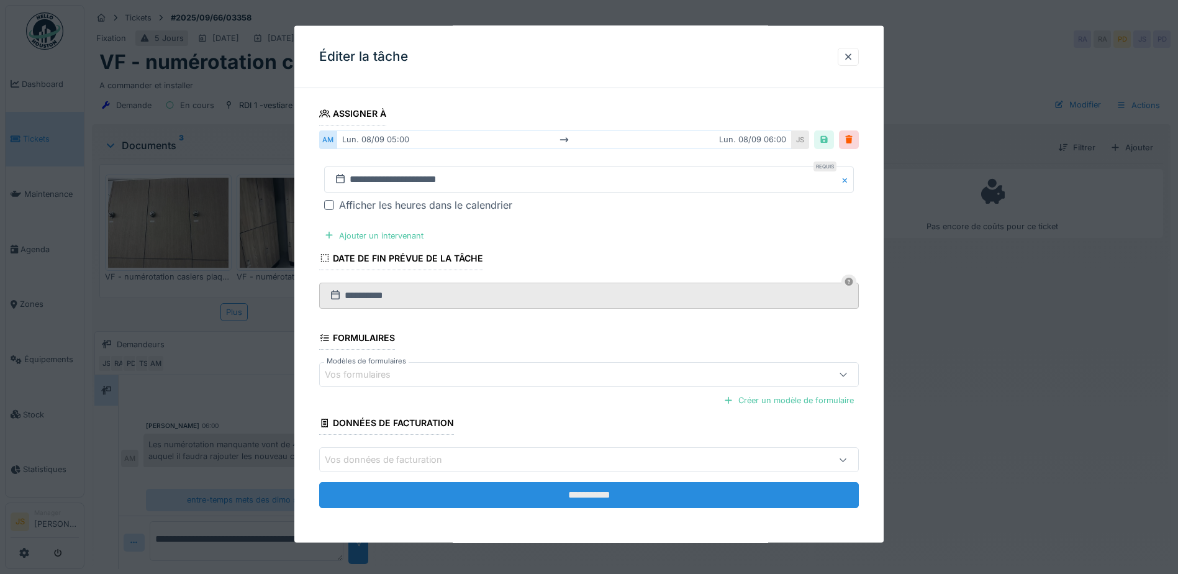
click at [685, 492] on input "**********" at bounding box center [589, 495] width 540 height 26
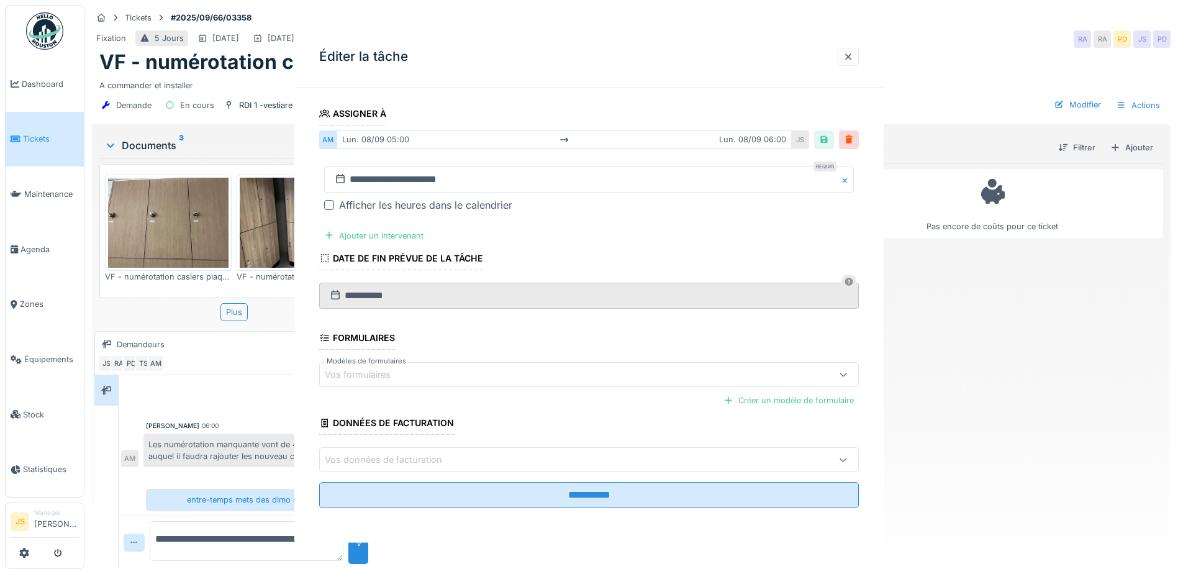
scroll to position [0, 0]
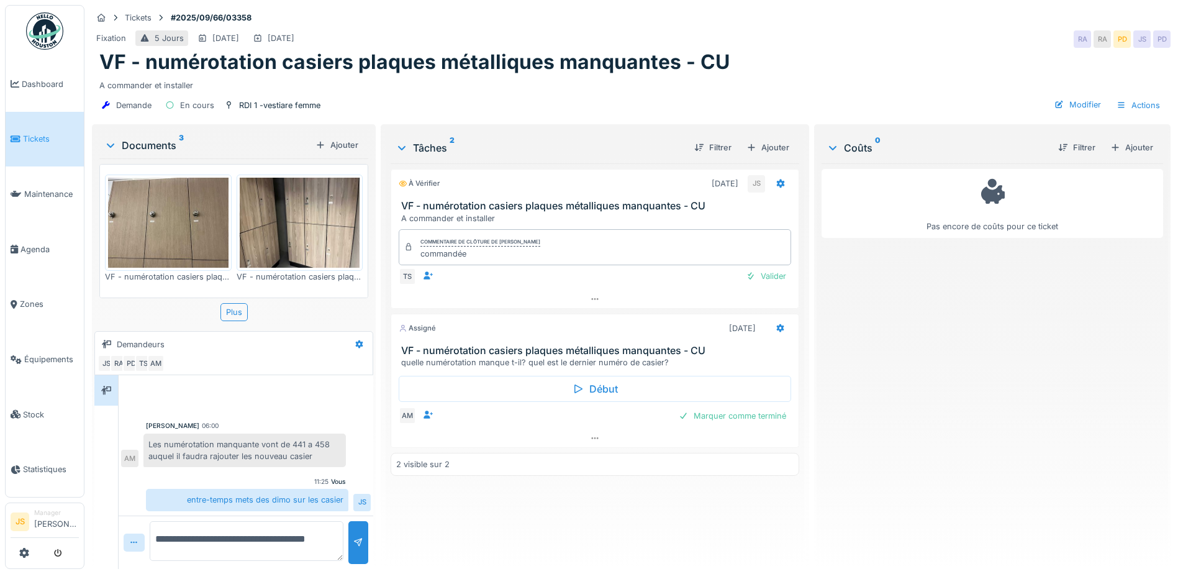
click at [128, 242] on img at bounding box center [168, 223] width 121 height 90
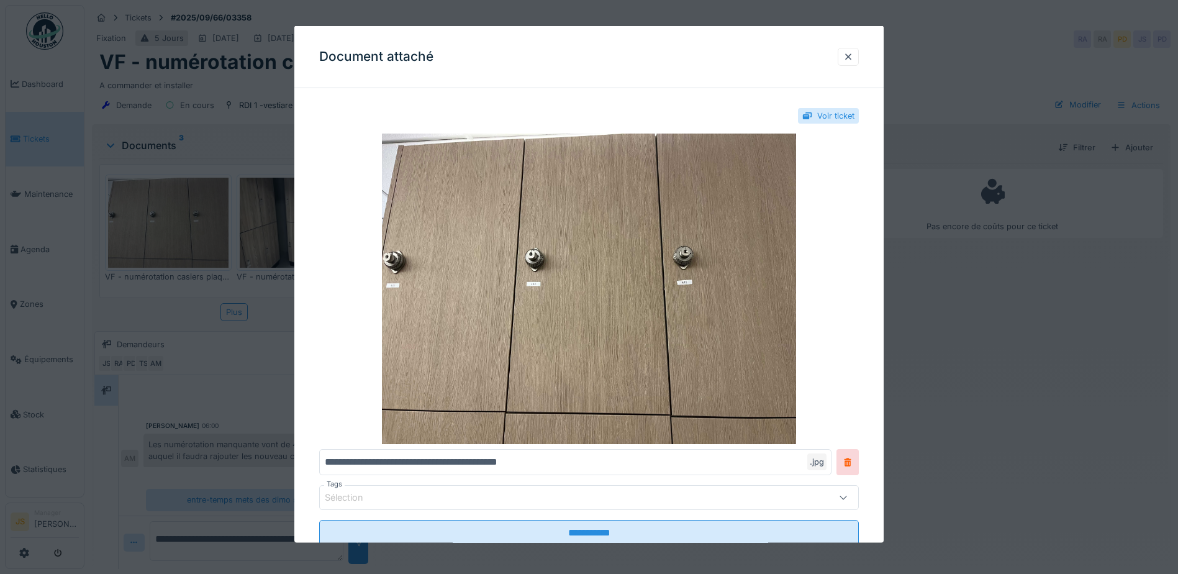
click at [273, 224] on div at bounding box center [589, 287] width 1178 height 574
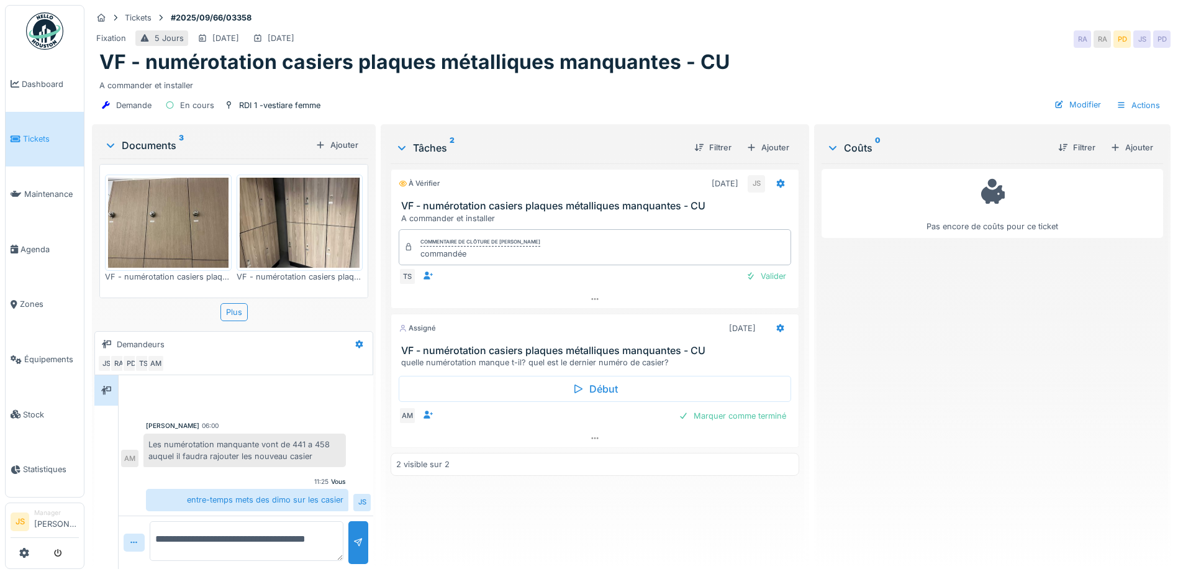
click at [278, 217] on img at bounding box center [300, 223] width 121 height 90
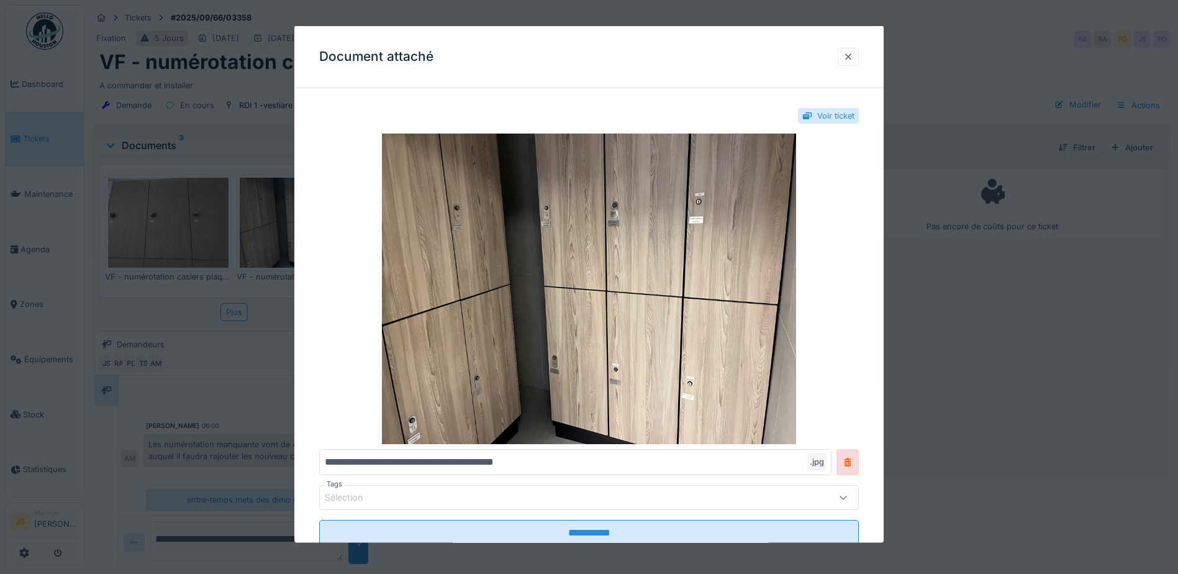
click at [847, 55] on div at bounding box center [848, 56] width 21 height 18
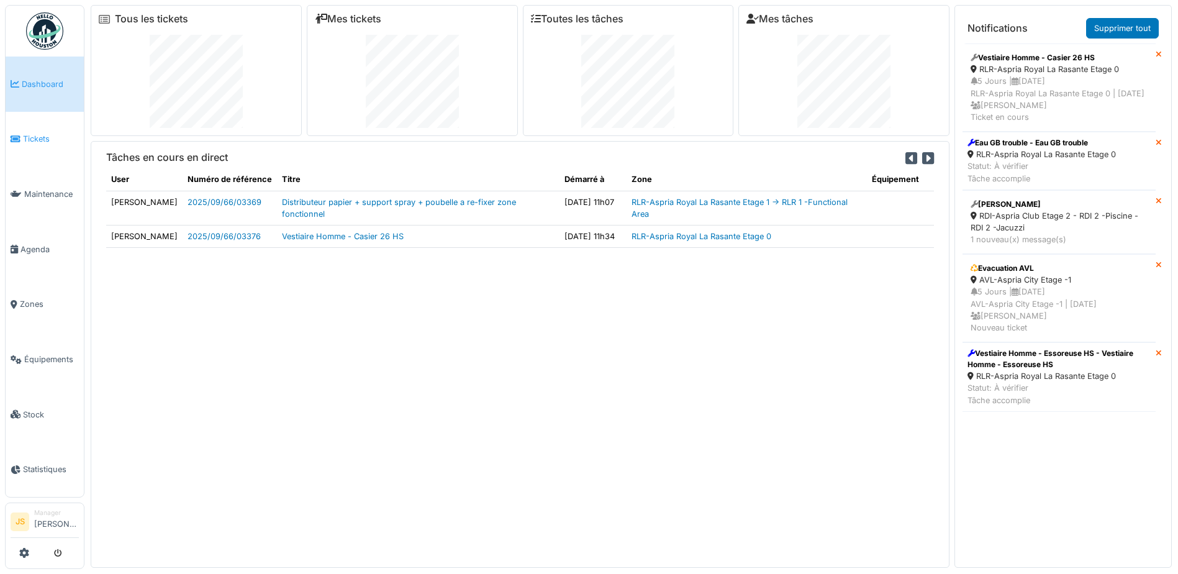
click at [37, 138] on span "Tickets" at bounding box center [51, 139] width 56 height 12
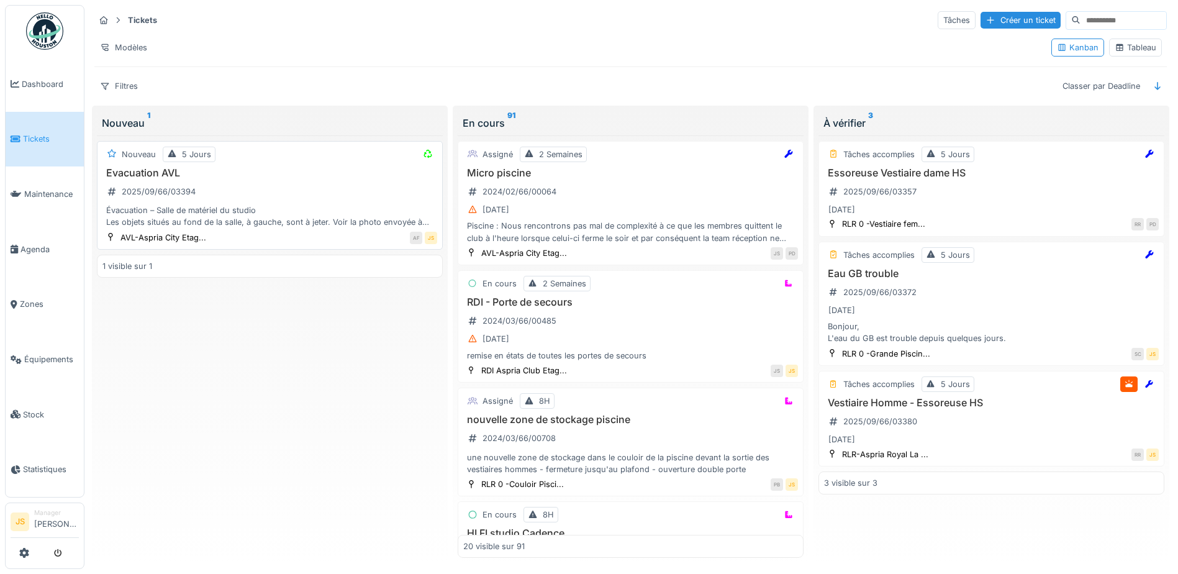
click at [218, 209] on div "Évacuation – Salle de matériel du studio Les objets situés au fond de la salle,…" at bounding box center [269, 216] width 335 height 24
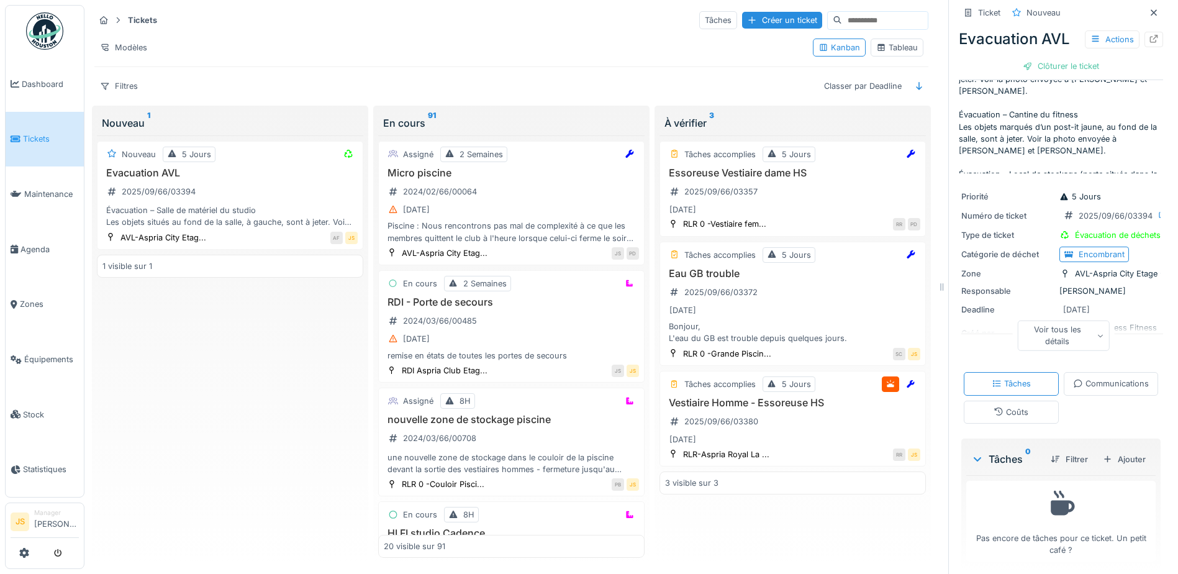
scroll to position [62, 0]
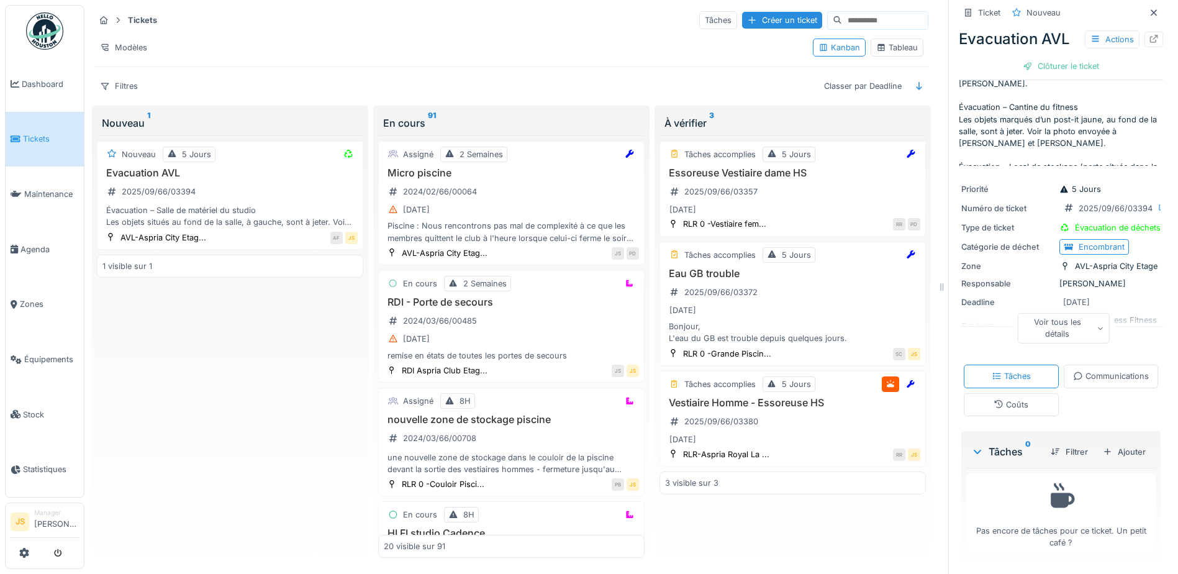
click at [1073, 382] on div "Communications" at bounding box center [1111, 376] width 76 height 12
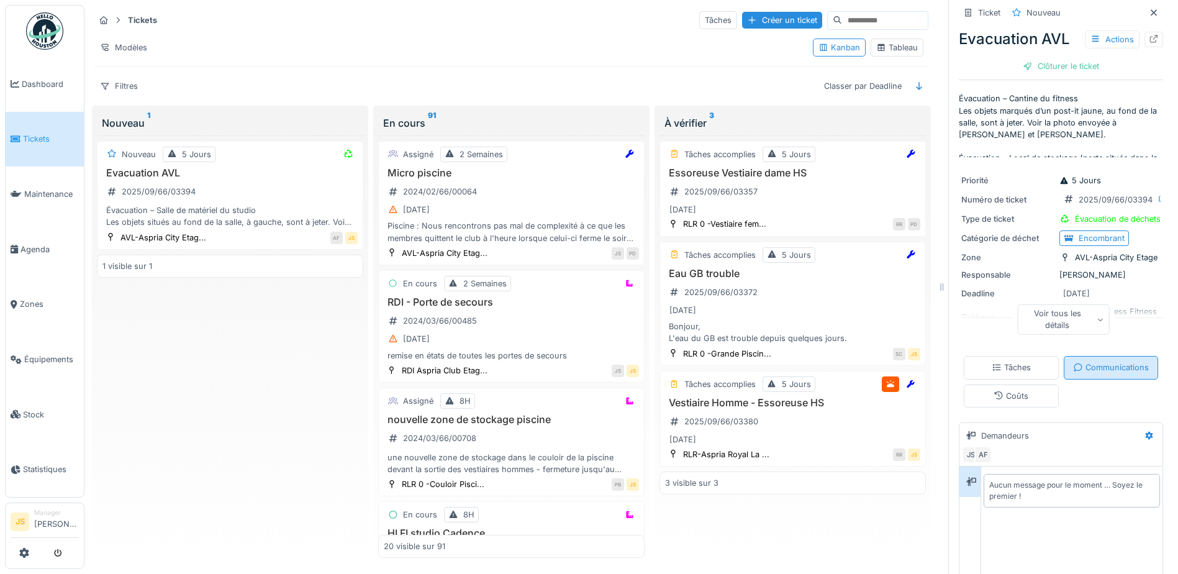
scroll to position [83, 0]
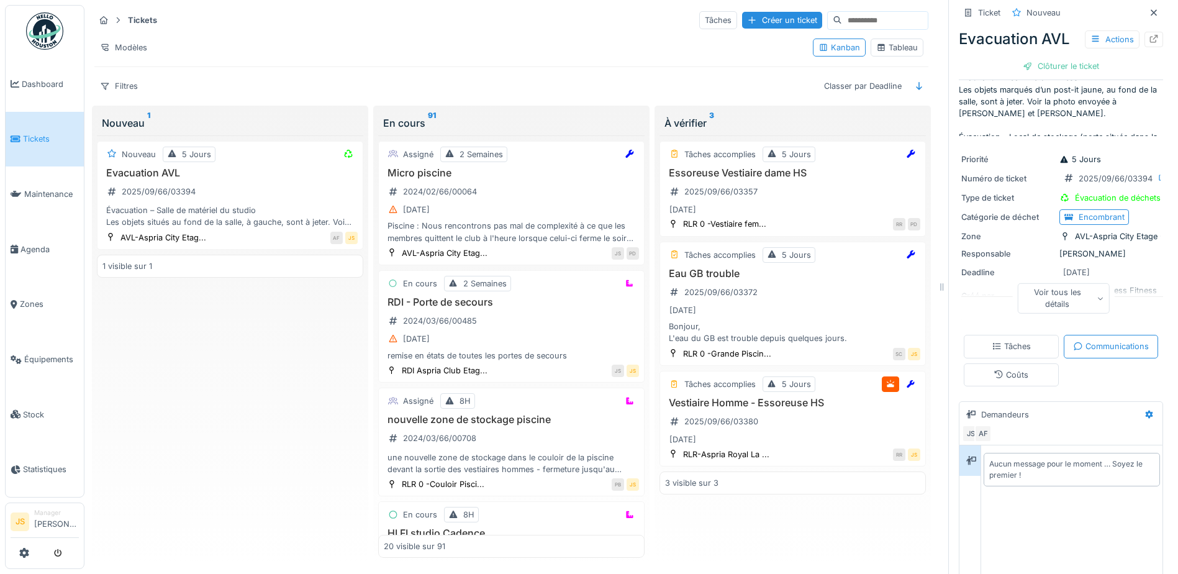
click at [1079, 283] on div "Voir tous les détails" at bounding box center [1063, 298] width 93 height 30
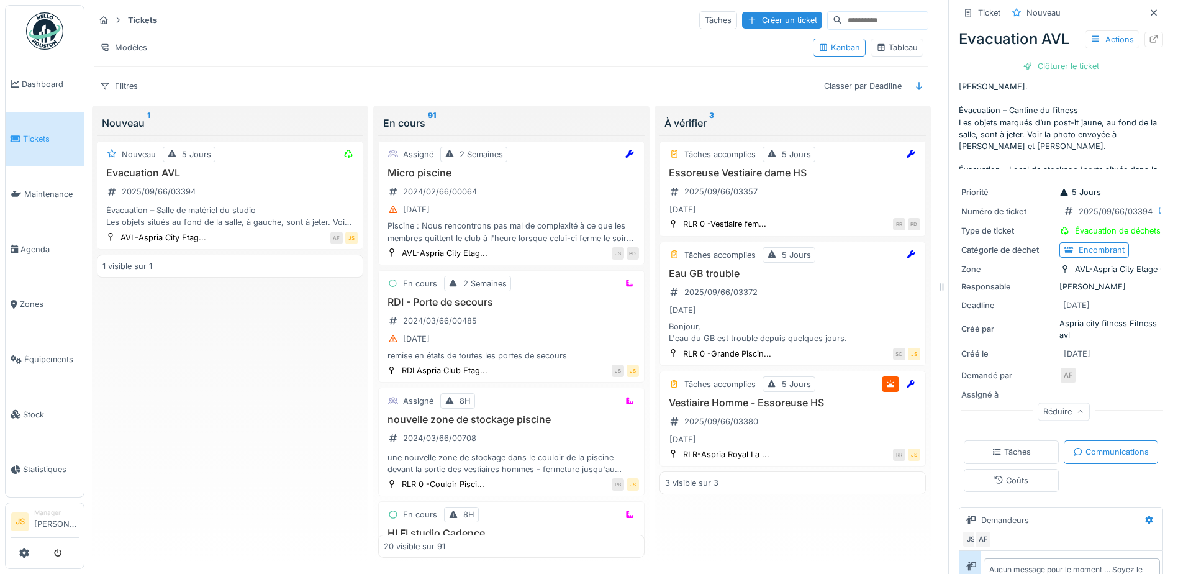
scroll to position [21, 0]
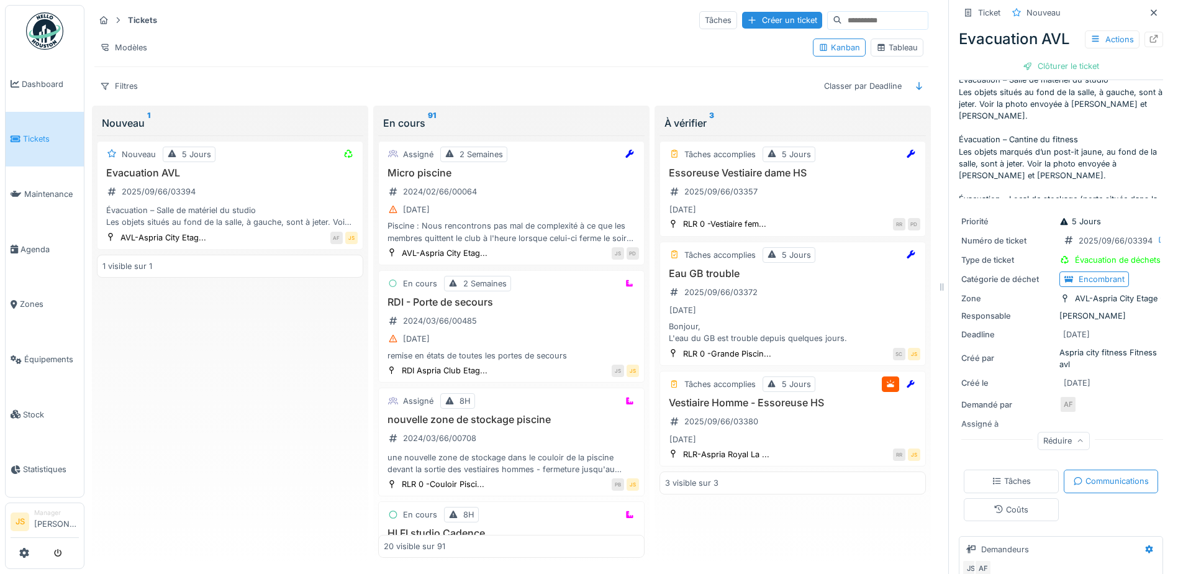
click at [1117, 384] on div "Priorité 5 Jours Numéro de ticket 2025/09/66/03394 Type de ticket Évacuation de…" at bounding box center [1061, 331] width 204 height 247
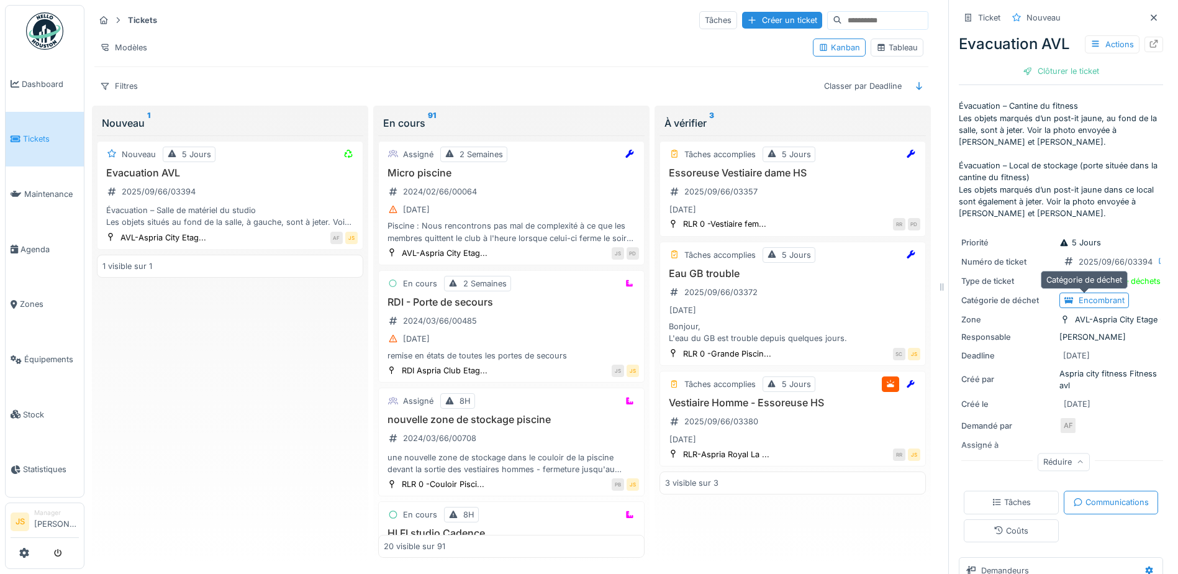
scroll to position [0, 0]
click at [165, 216] on div "Évacuation – Salle de matériel du studio Les objets situés au fond de la salle,…" at bounding box center [229, 216] width 255 height 24
click at [131, 176] on h3 "Evacuation AVL" at bounding box center [229, 173] width 255 height 12
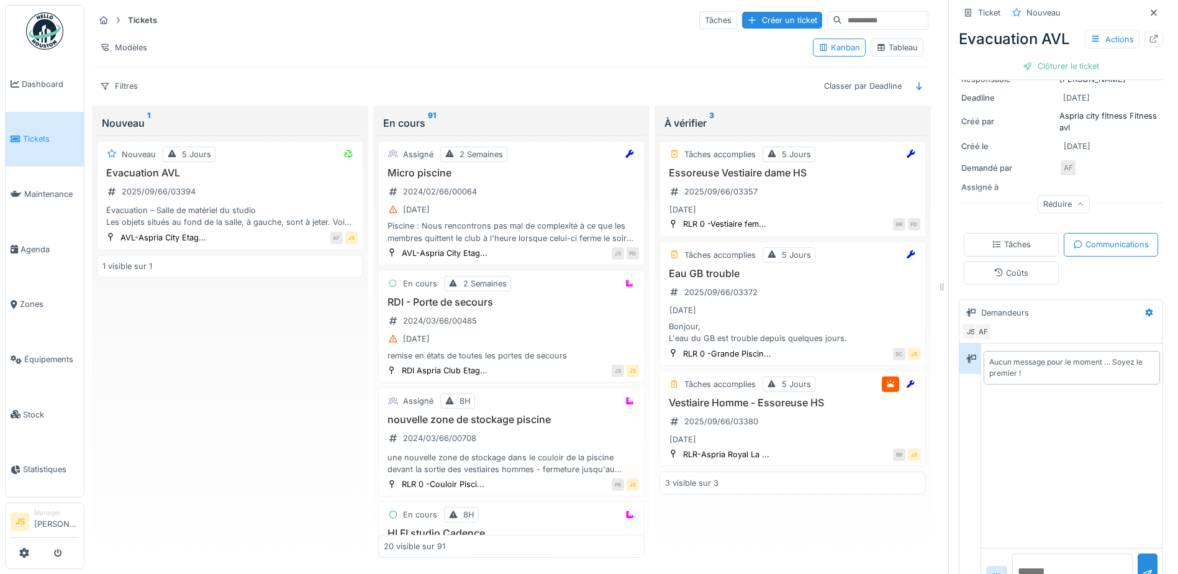
scroll to position [194, 0]
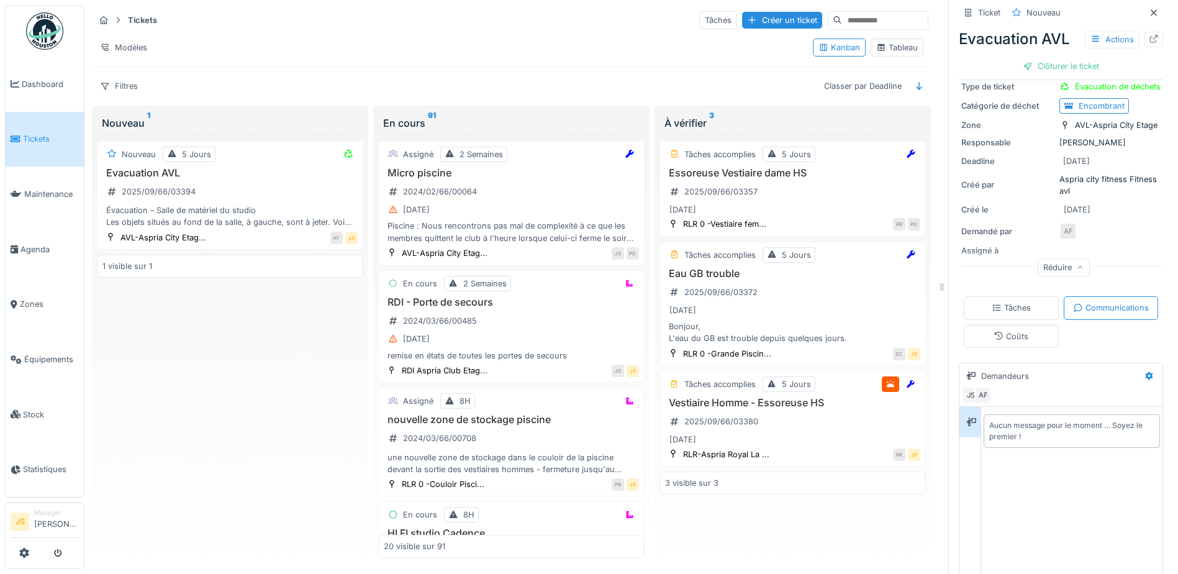
click at [1031, 310] on div "Tâches" at bounding box center [1011, 308] width 39 height 12
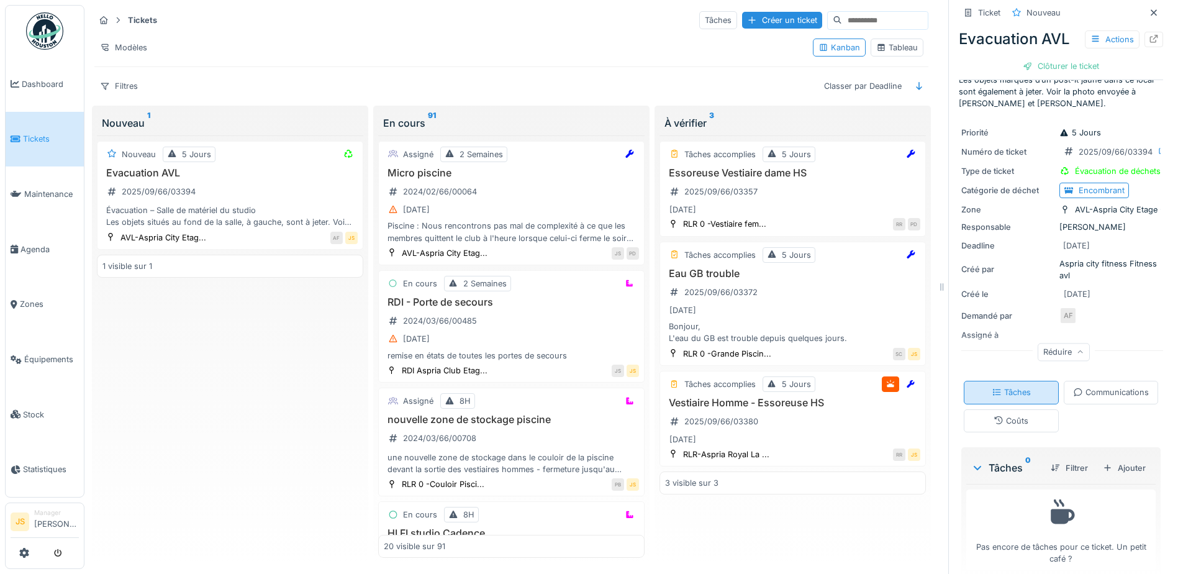
scroll to position [154, 0]
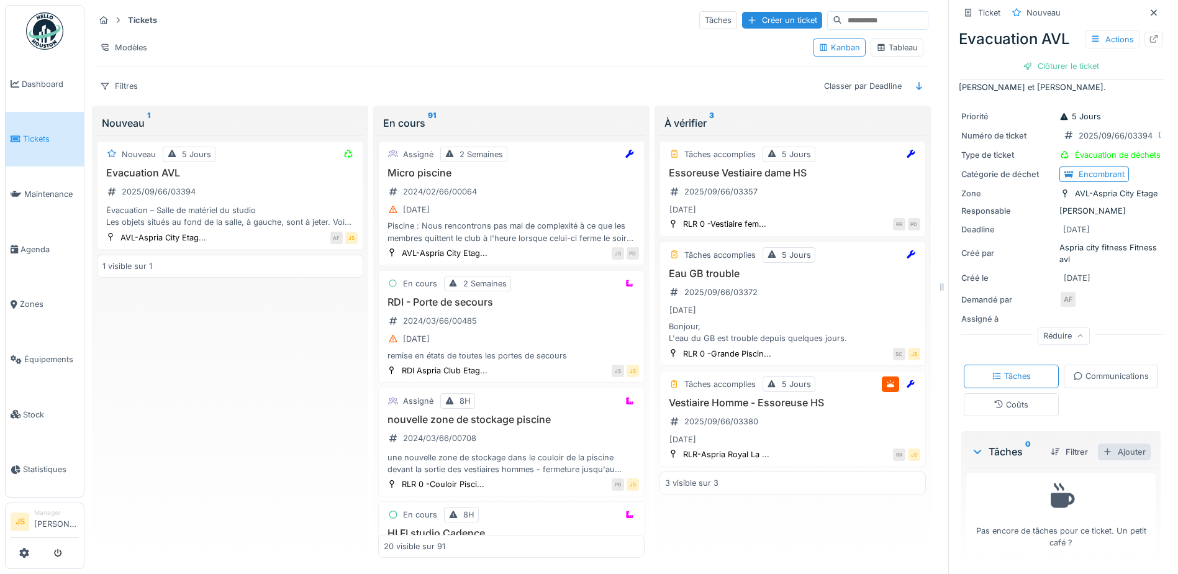
click at [1115, 444] on div "Ajouter" at bounding box center [1124, 452] width 53 height 17
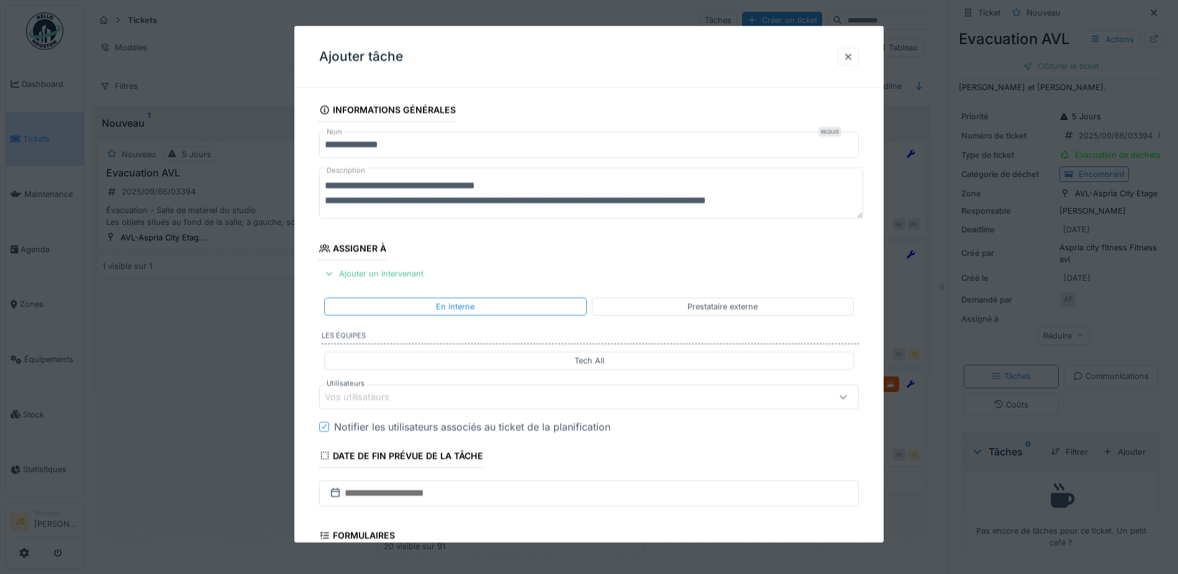
click at [366, 396] on div "Vos utilisateurs" at bounding box center [366, 397] width 82 height 14
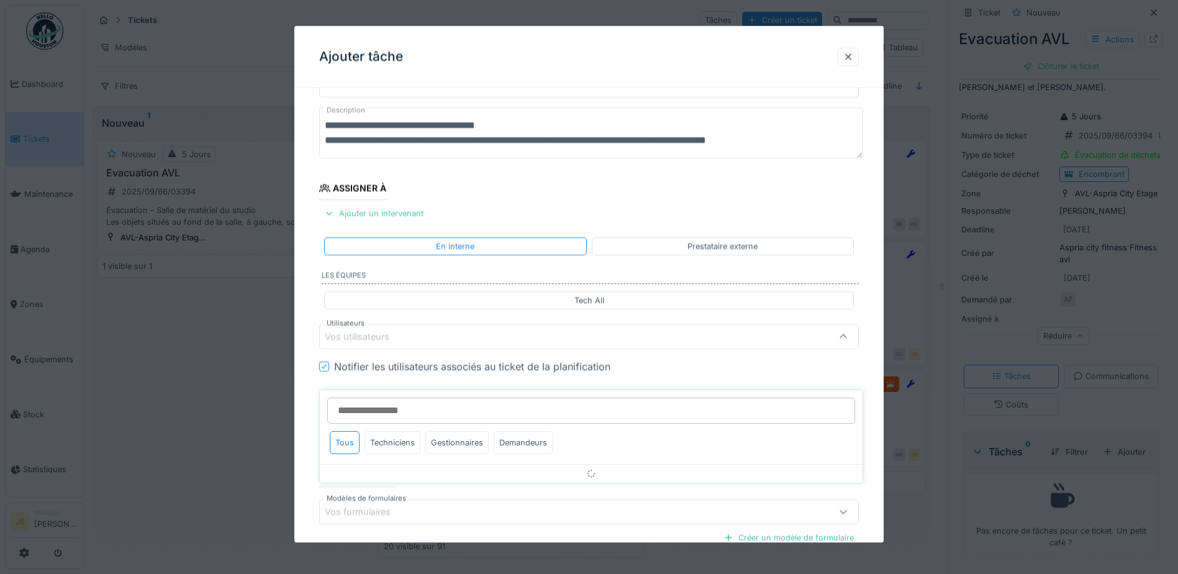
scroll to position [112, 0]
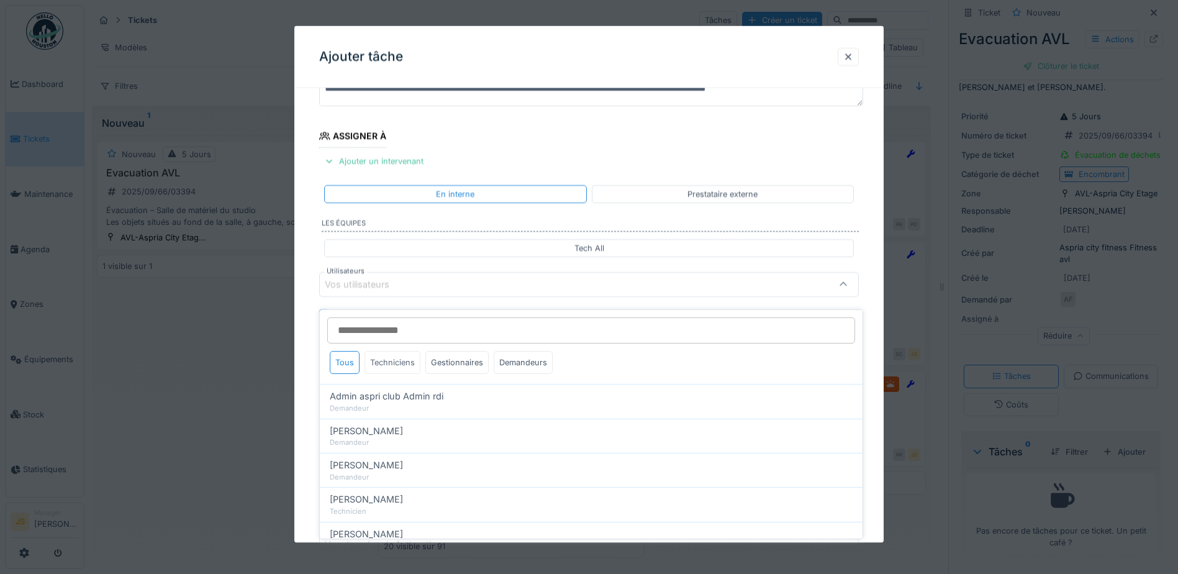
click at [381, 352] on div "Techniciens" at bounding box center [393, 362] width 56 height 23
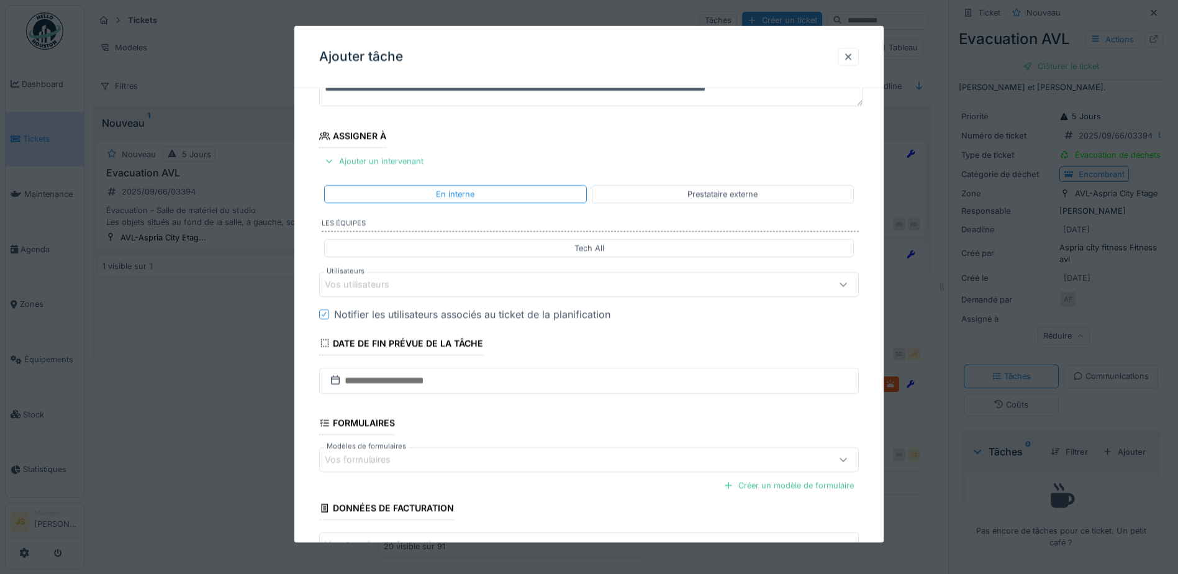
click at [301, 375] on div "**********" at bounding box center [588, 307] width 589 height 642
click at [384, 284] on div "Vos utilisateurs" at bounding box center [366, 285] width 82 height 14
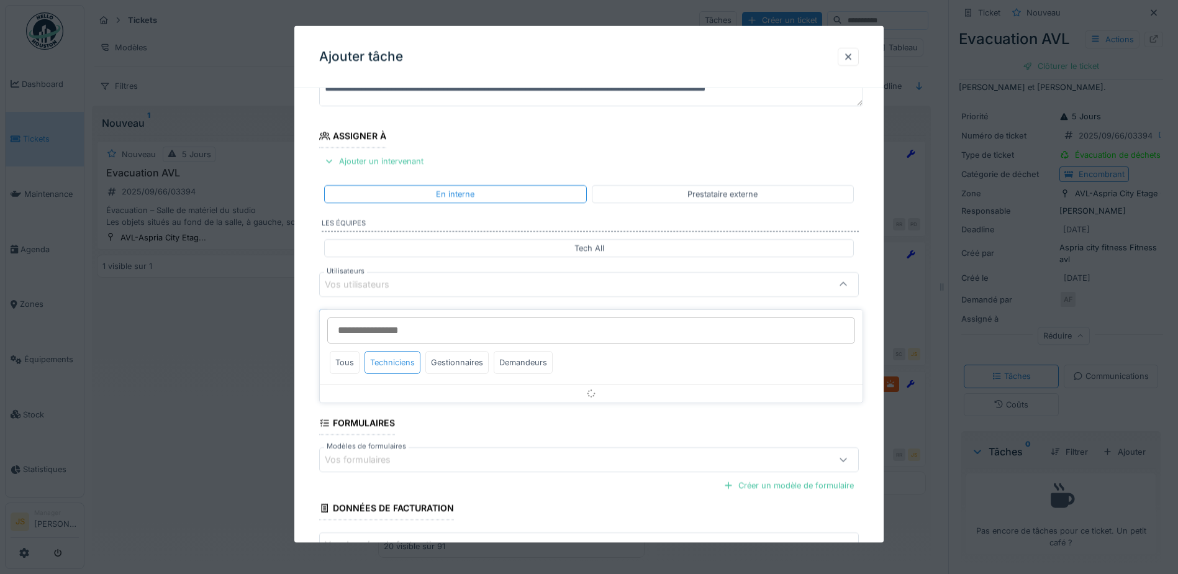
click at [394, 353] on div "Techniciens" at bounding box center [393, 362] width 56 height 23
click at [394, 351] on div "Techniciens" at bounding box center [393, 362] width 56 height 23
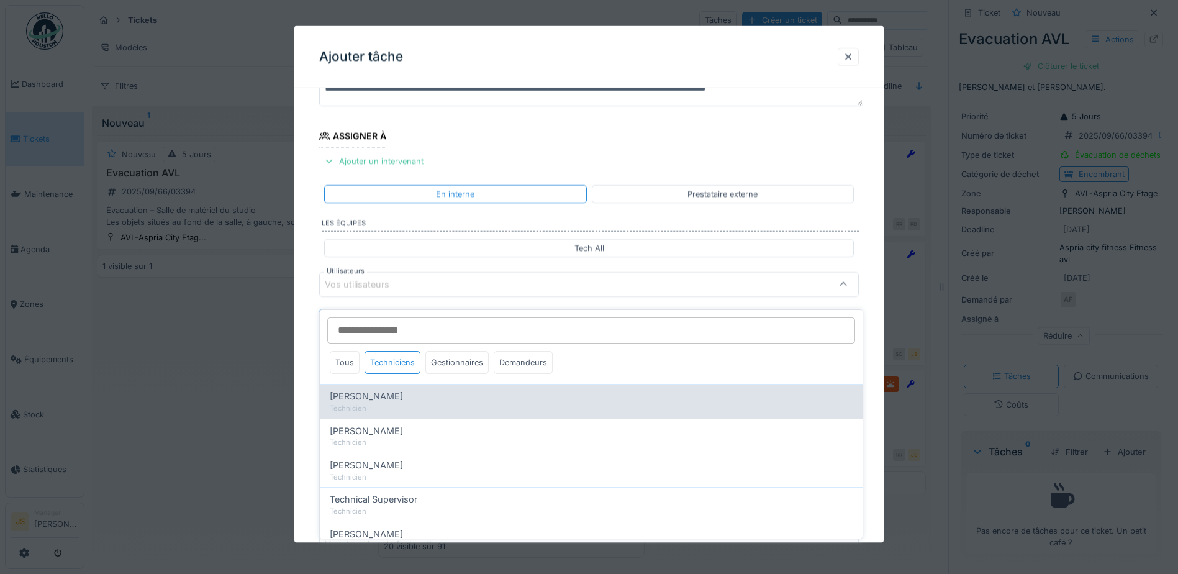
click at [393, 403] on div "Technicien" at bounding box center [591, 408] width 523 height 11
type input "*****"
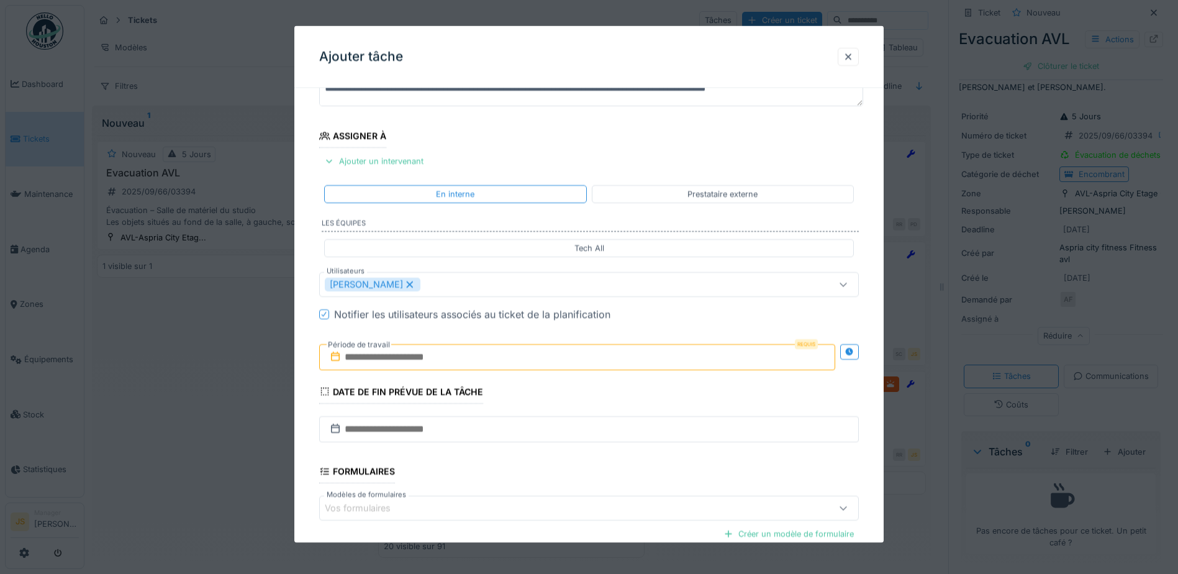
click at [303, 357] on div "**********" at bounding box center [588, 331] width 589 height 691
click at [398, 357] on input "text" at bounding box center [577, 357] width 516 height 26
click at [416, 285] on icon at bounding box center [409, 284] width 11 height 9
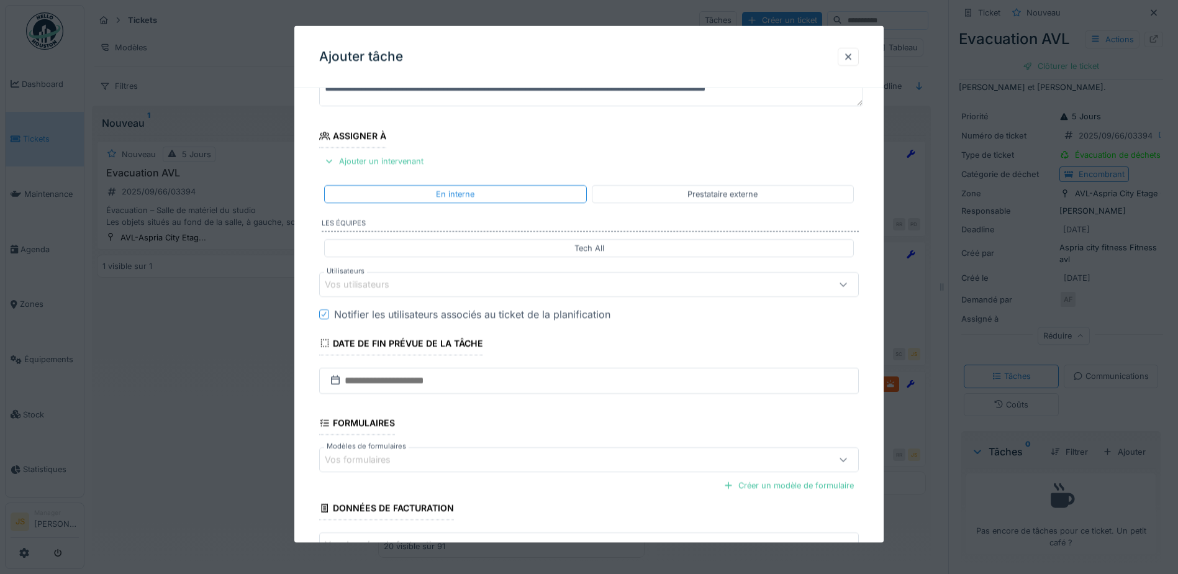
click at [384, 286] on div "Vos utilisateurs" at bounding box center [366, 285] width 82 height 14
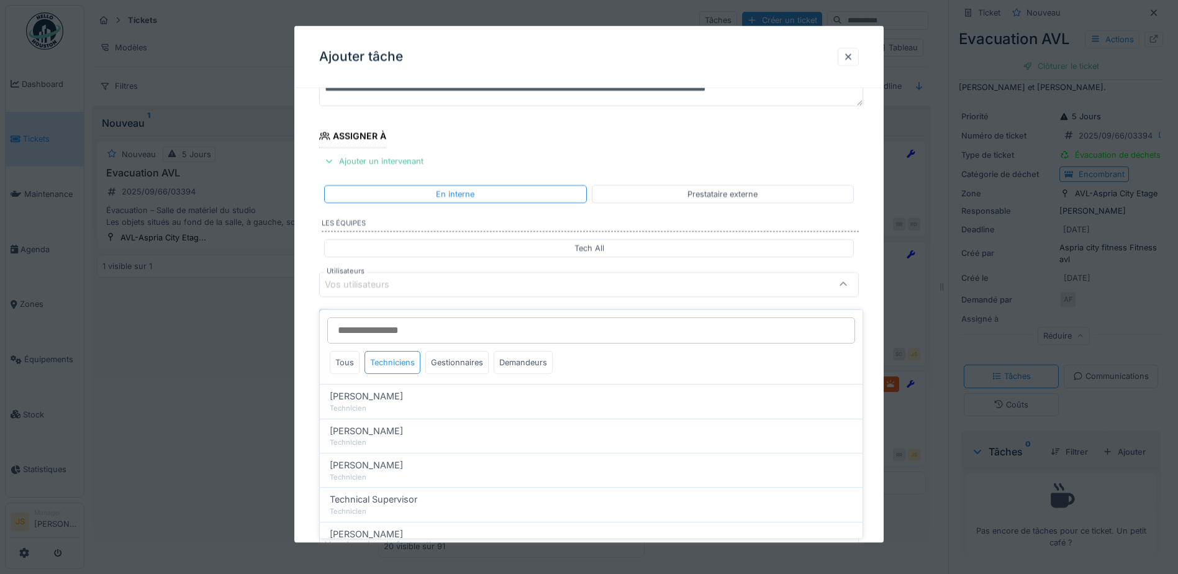
click at [408, 359] on div "Techniciens" at bounding box center [393, 362] width 56 height 23
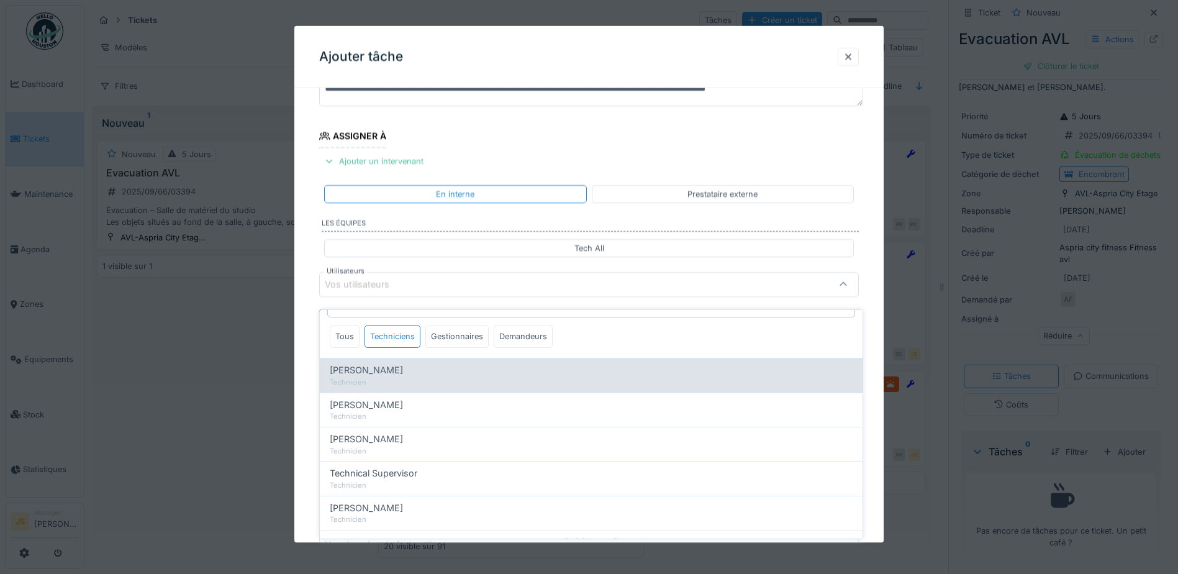
scroll to position [40, 0]
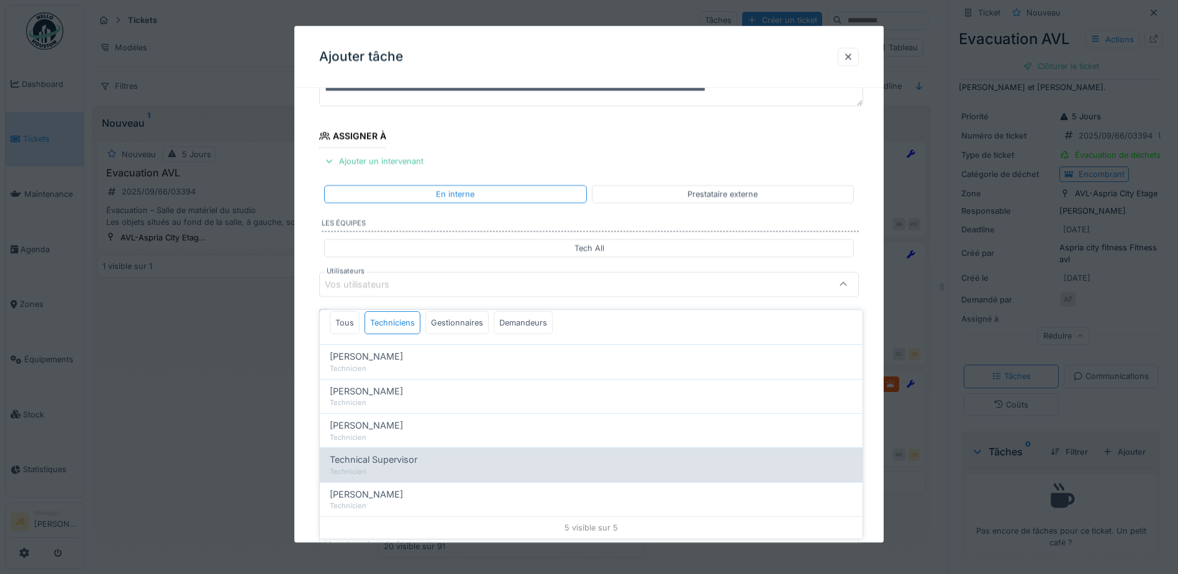
click at [389, 447] on div "Technical Supervisor Technicien" at bounding box center [591, 464] width 543 height 34
type input "****"
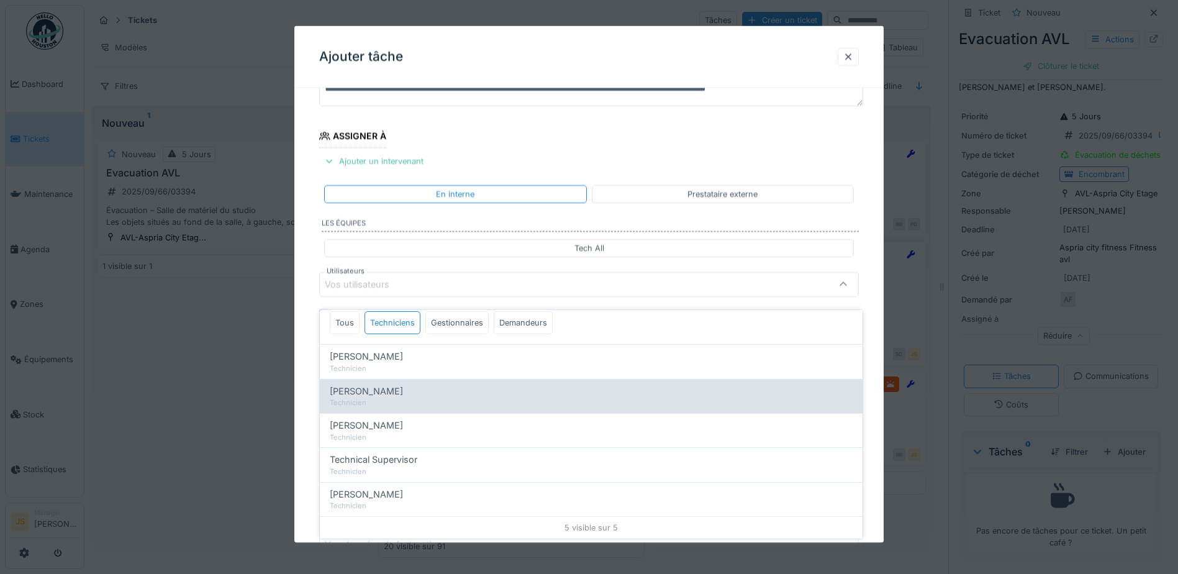
scroll to position [0, 0]
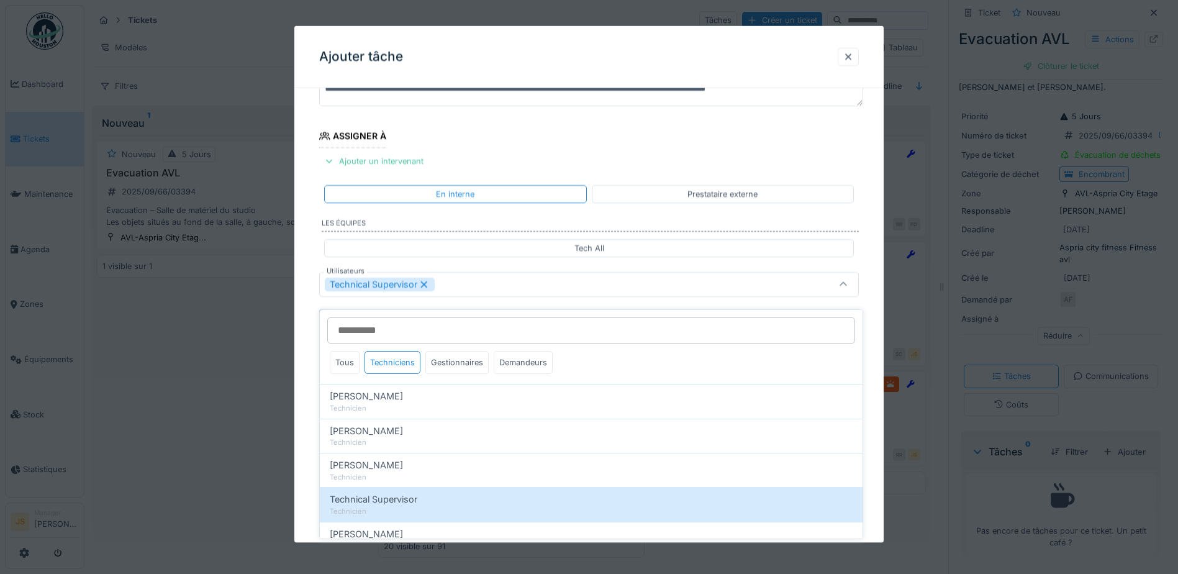
click at [313, 399] on div "**********" at bounding box center [588, 331] width 589 height 691
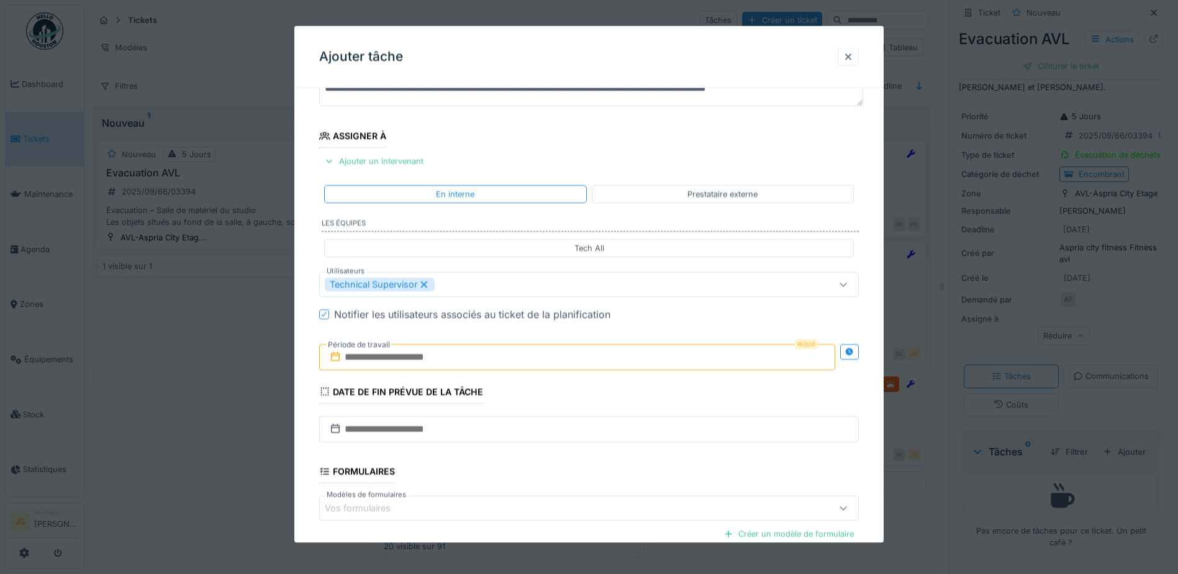
click at [350, 353] on input "text" at bounding box center [577, 357] width 516 height 26
click at [520, 457] on div "8" at bounding box center [519, 458] width 17 height 18
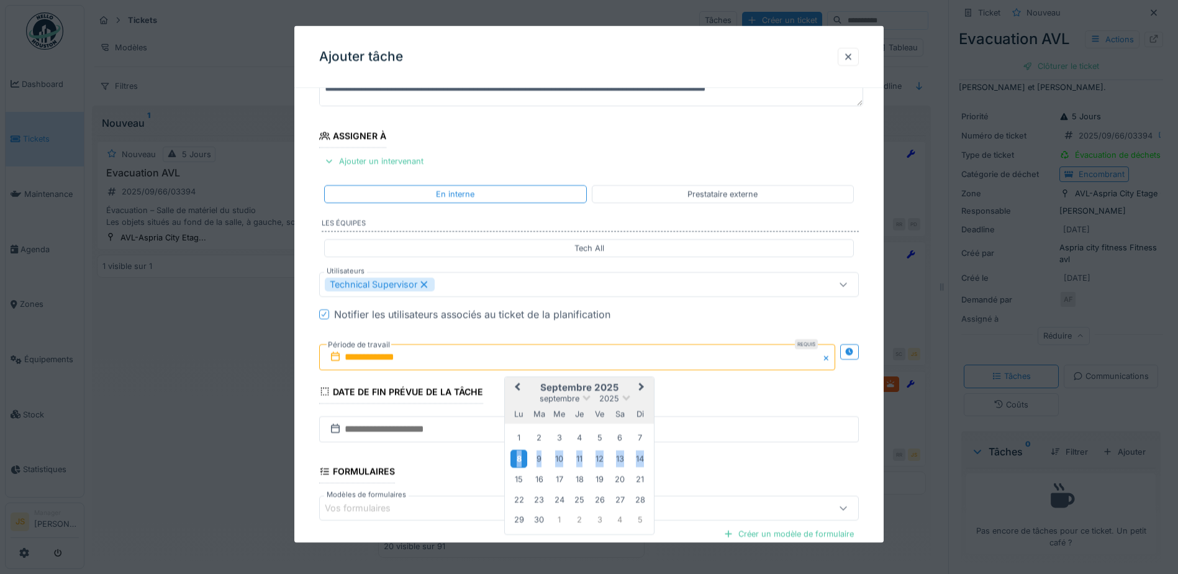
click at [519, 457] on div "8" at bounding box center [519, 458] width 17 height 18
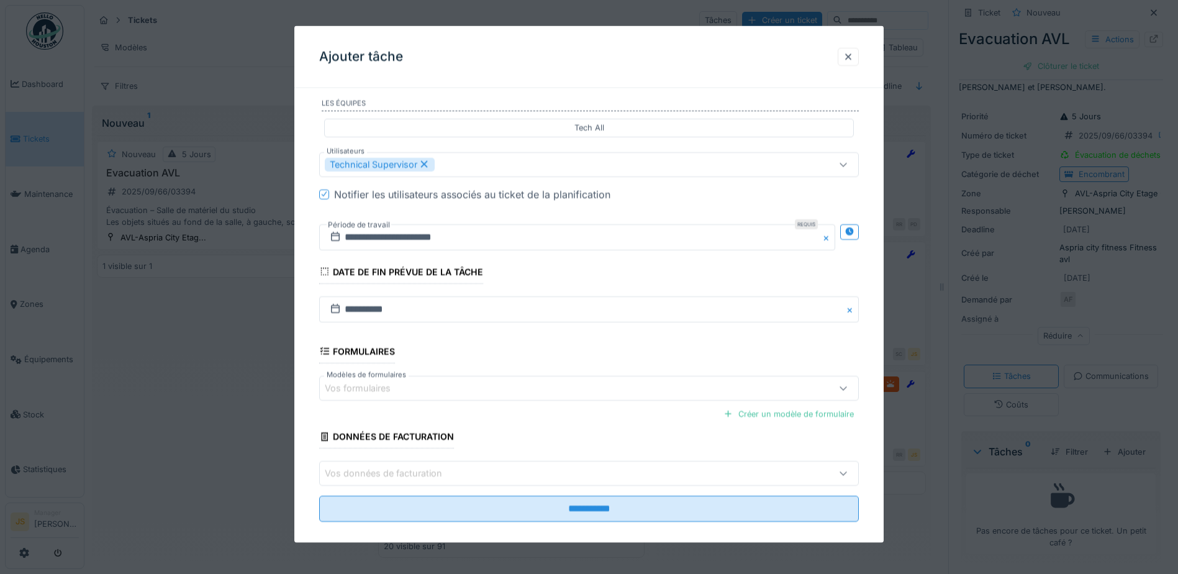
scroll to position [246, 0]
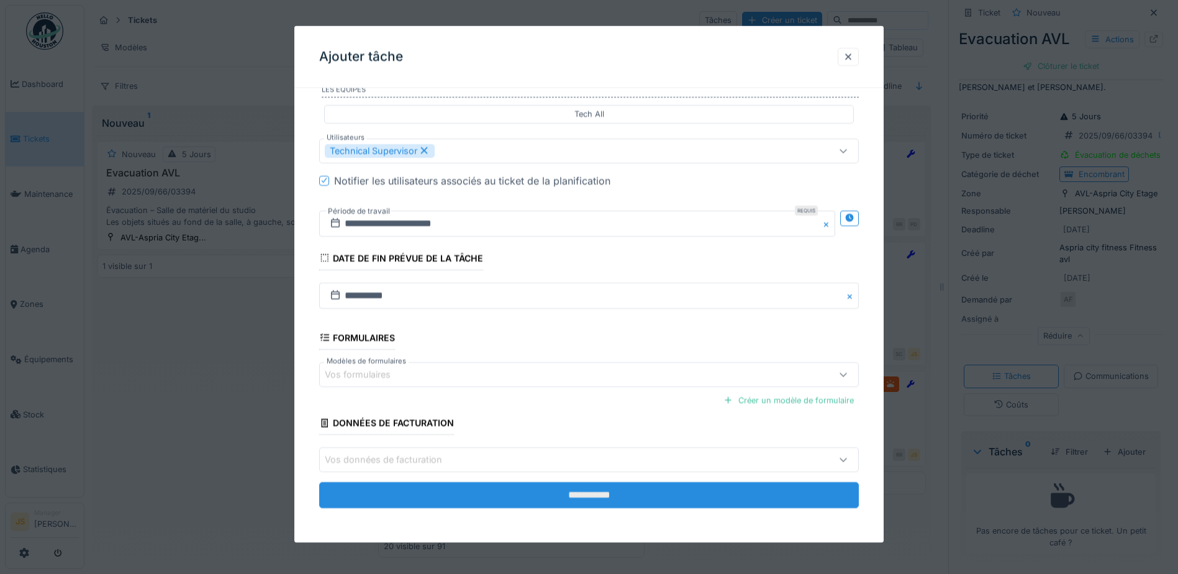
click at [595, 500] on input "**********" at bounding box center [589, 495] width 540 height 26
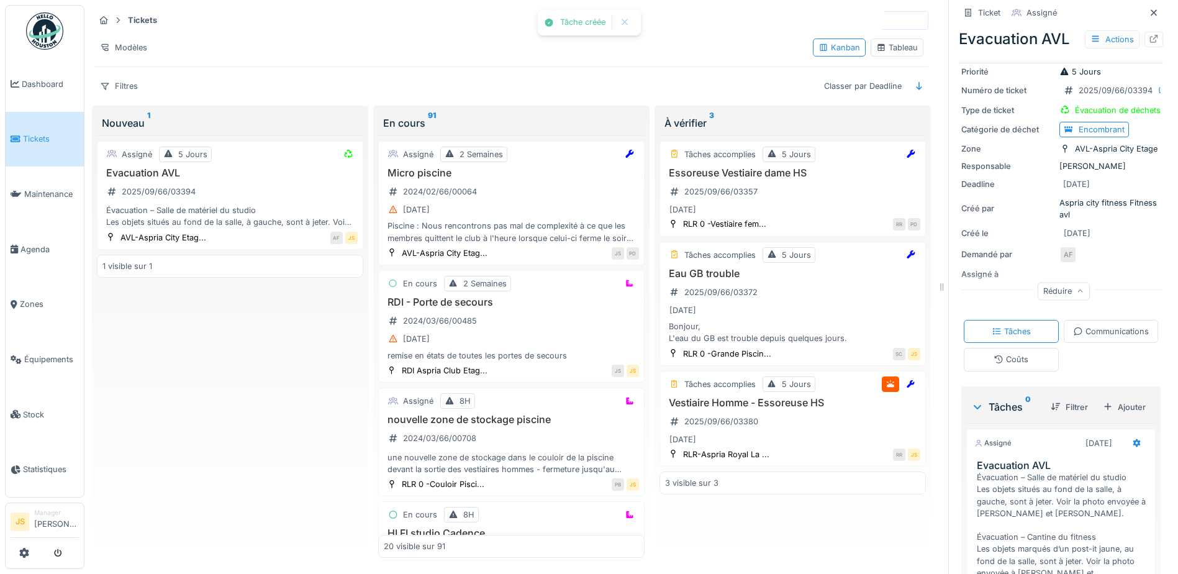
scroll to position [137, 0]
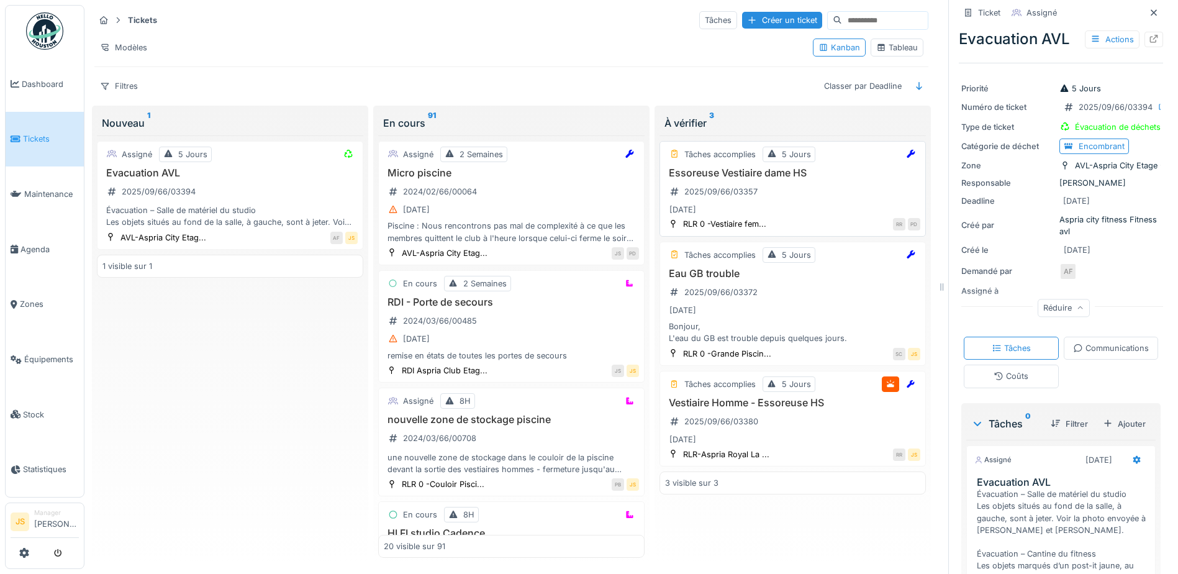
click at [717, 167] on h3 "Essoreuse Vestiaire dame HS" at bounding box center [792, 173] width 255 height 12
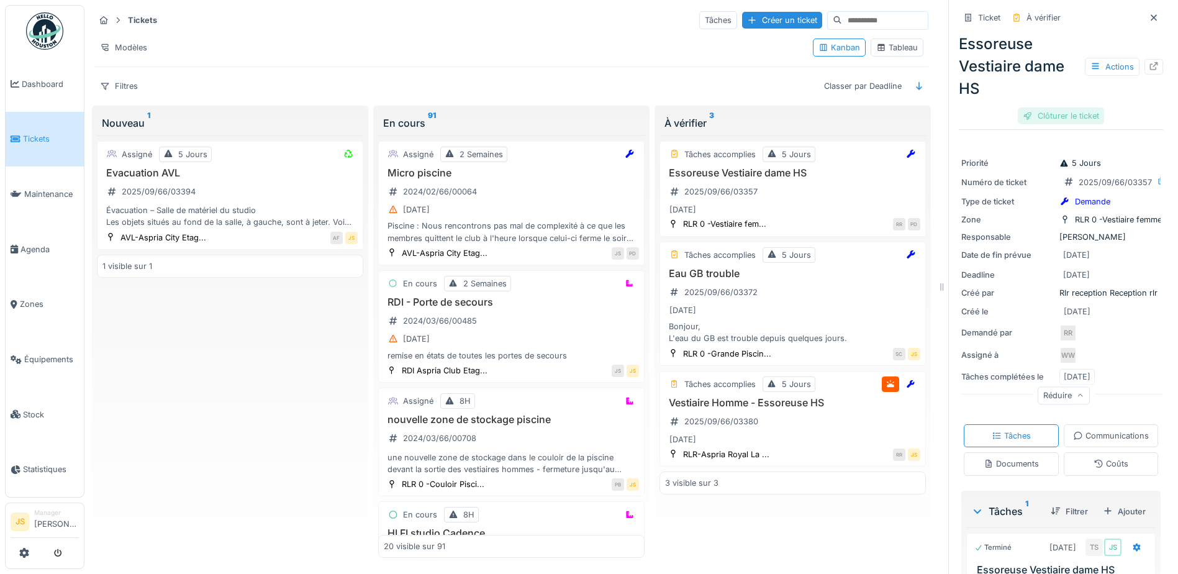
click at [1066, 107] on div "Clôturer le ticket" at bounding box center [1061, 115] width 86 height 17
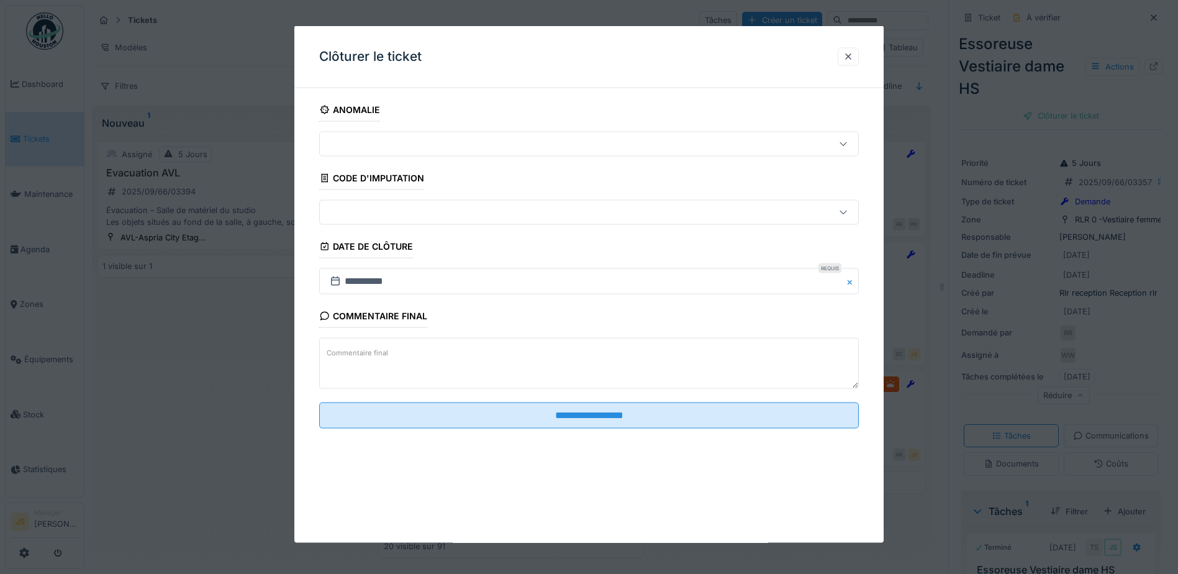
click at [453, 355] on textarea "Commentaire final" at bounding box center [589, 363] width 540 height 51
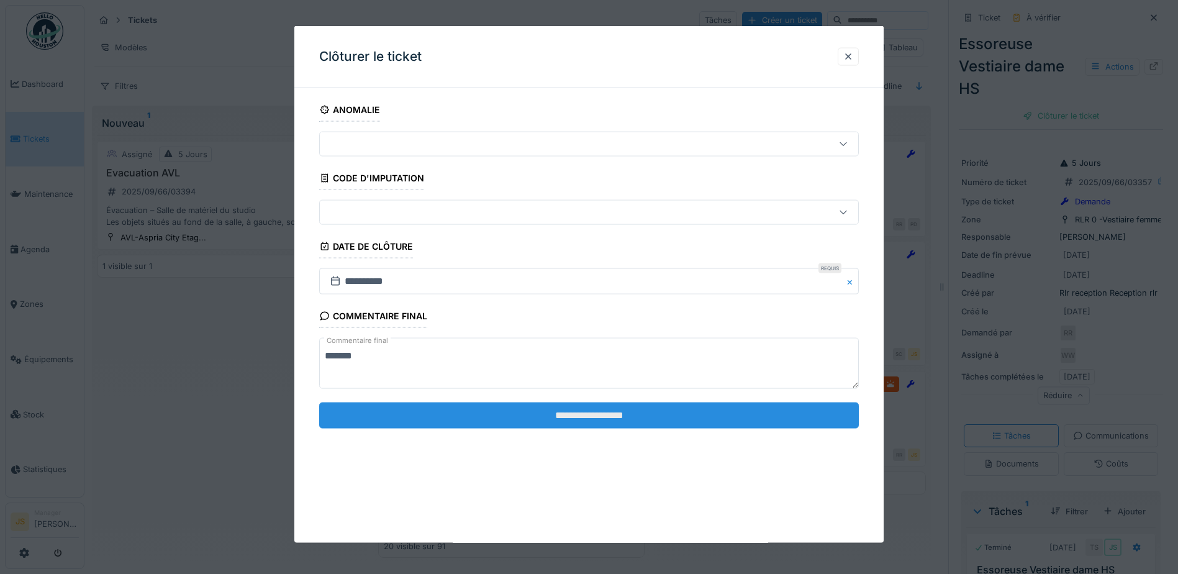
type textarea "*******"
click at [538, 420] on input "**********" at bounding box center [589, 415] width 540 height 26
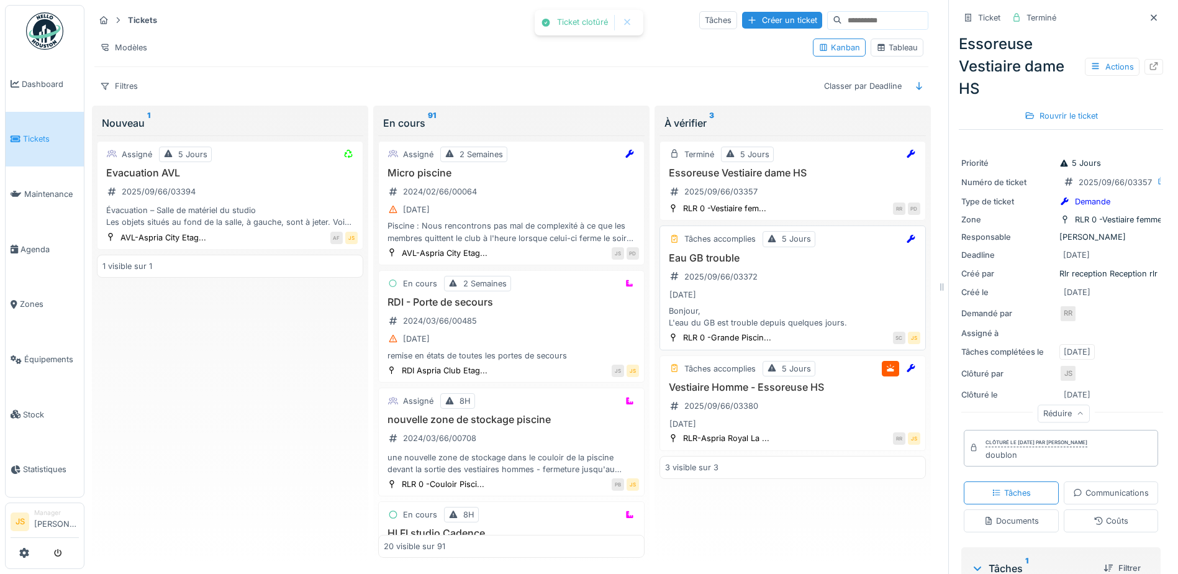
click at [715, 252] on h3 "Eau GB trouble" at bounding box center [792, 258] width 255 height 12
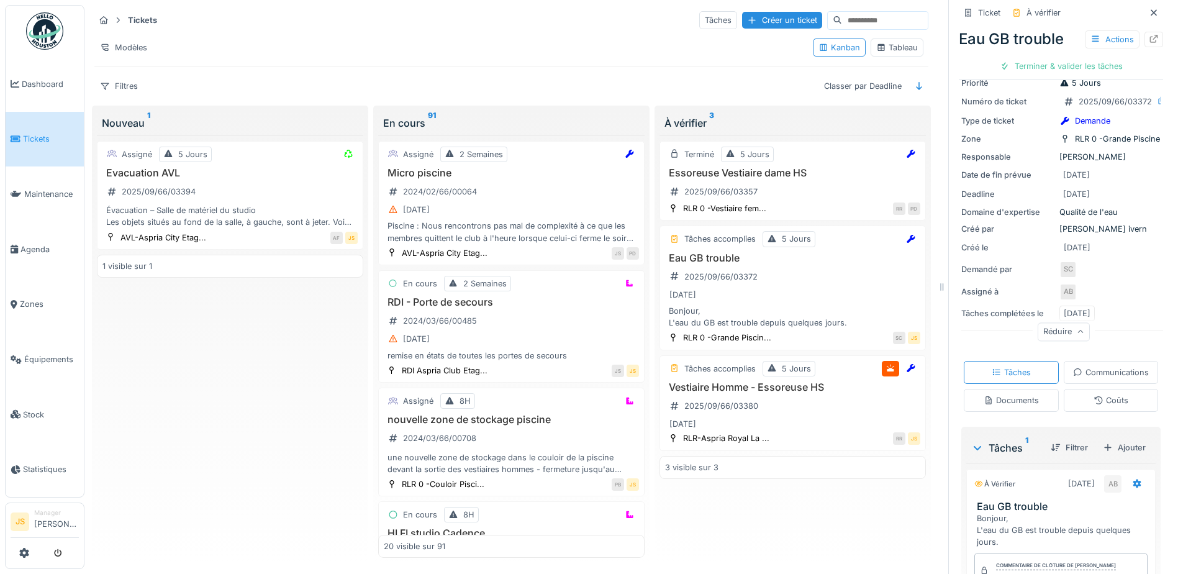
scroll to position [217, 0]
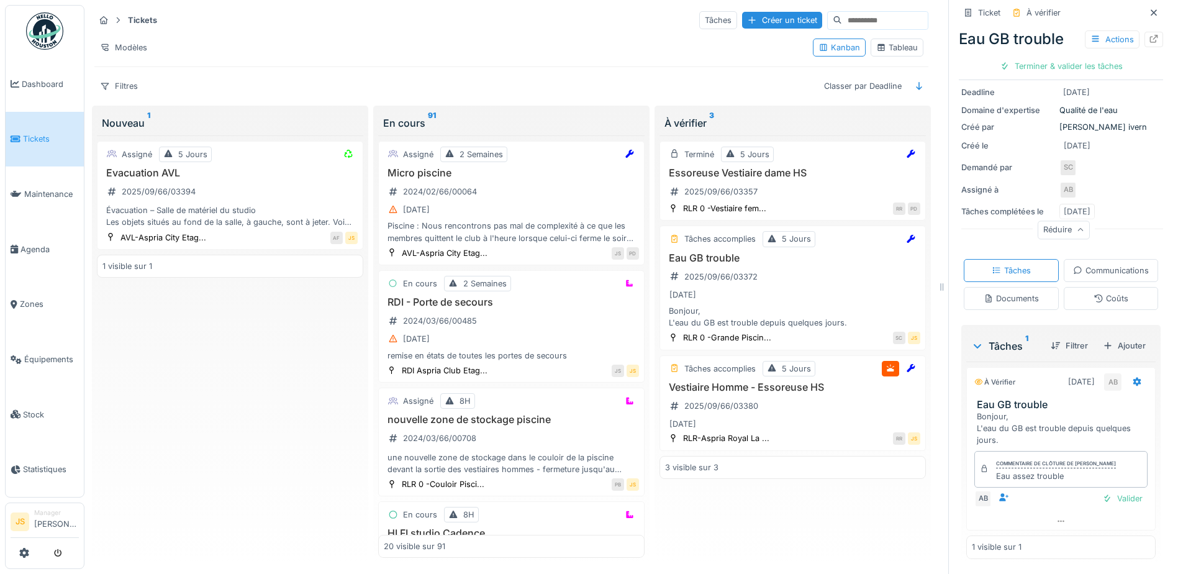
click at [1059, 287] on div "Documents" at bounding box center [1011, 298] width 95 height 23
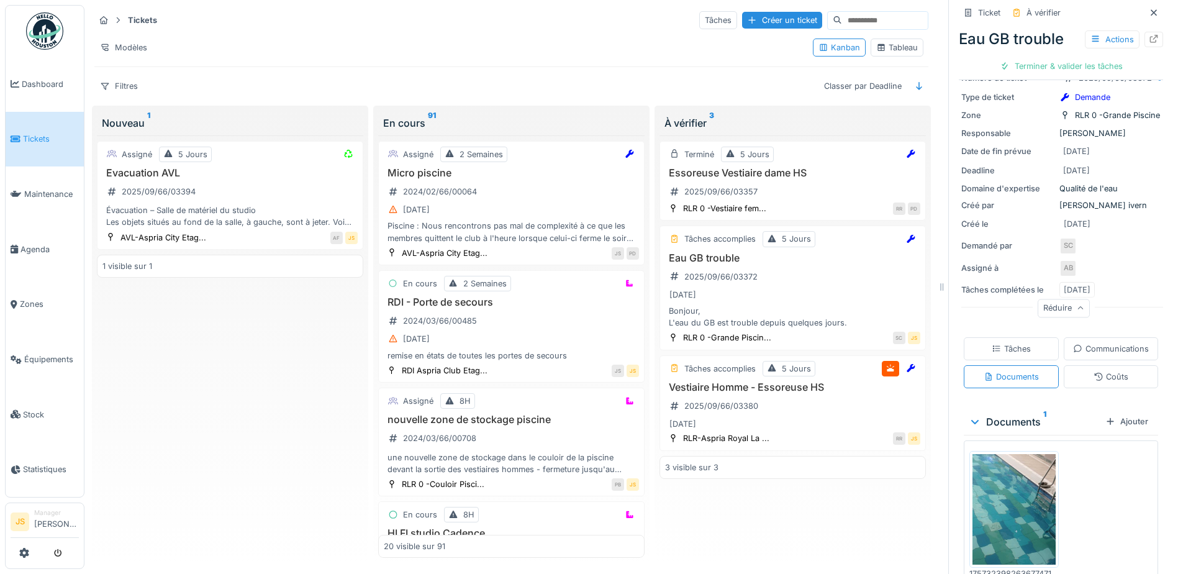
scroll to position [188, 0]
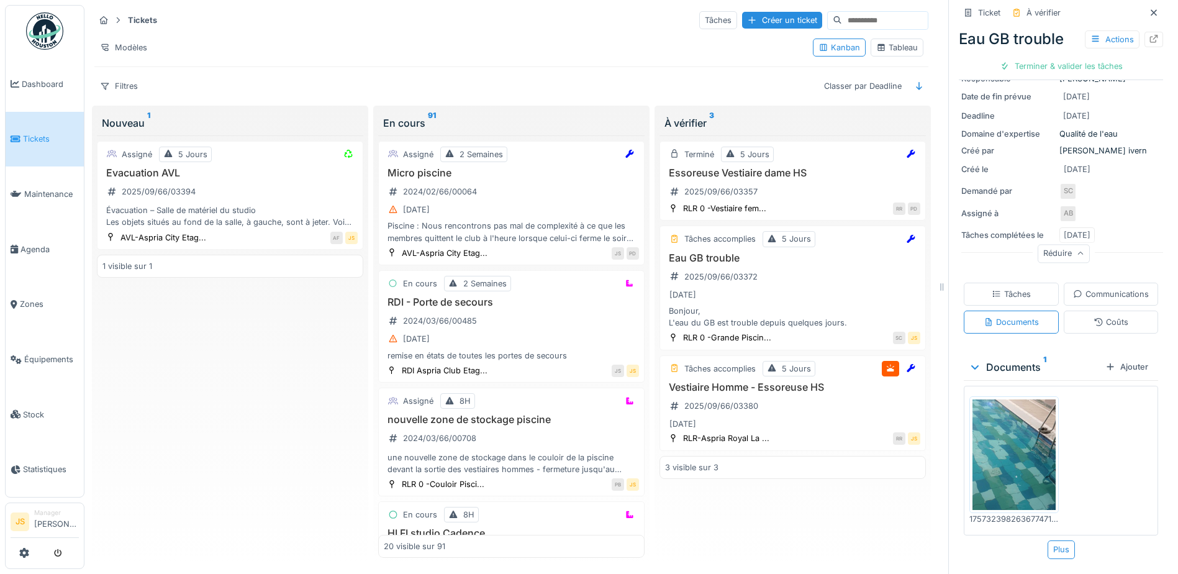
click at [994, 474] on img at bounding box center [1014, 454] width 83 height 111
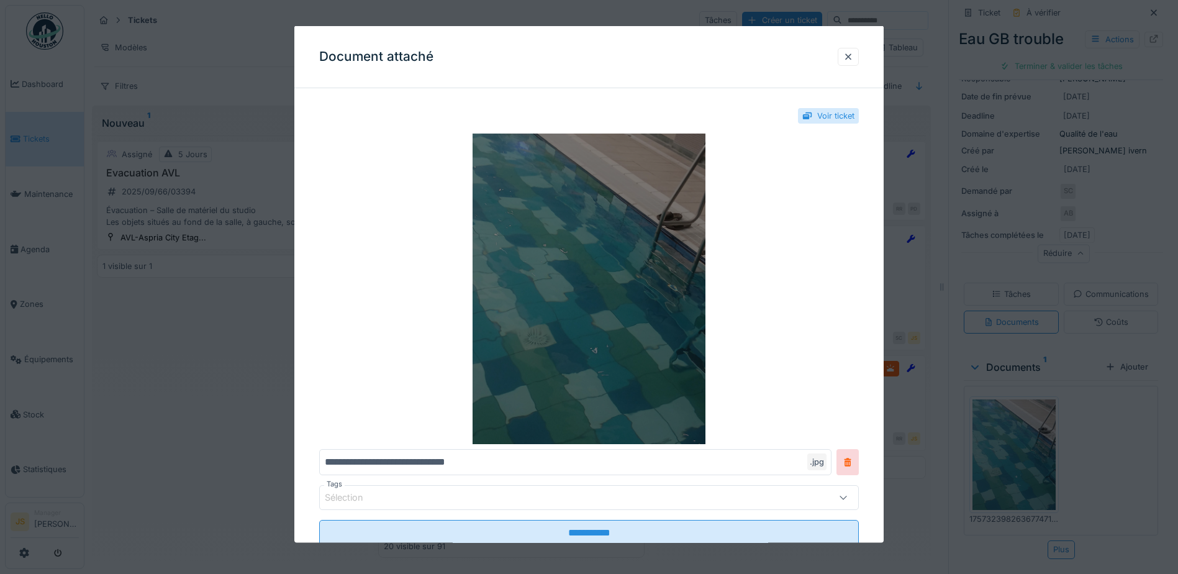
click at [674, 373] on img at bounding box center [589, 289] width 540 height 311
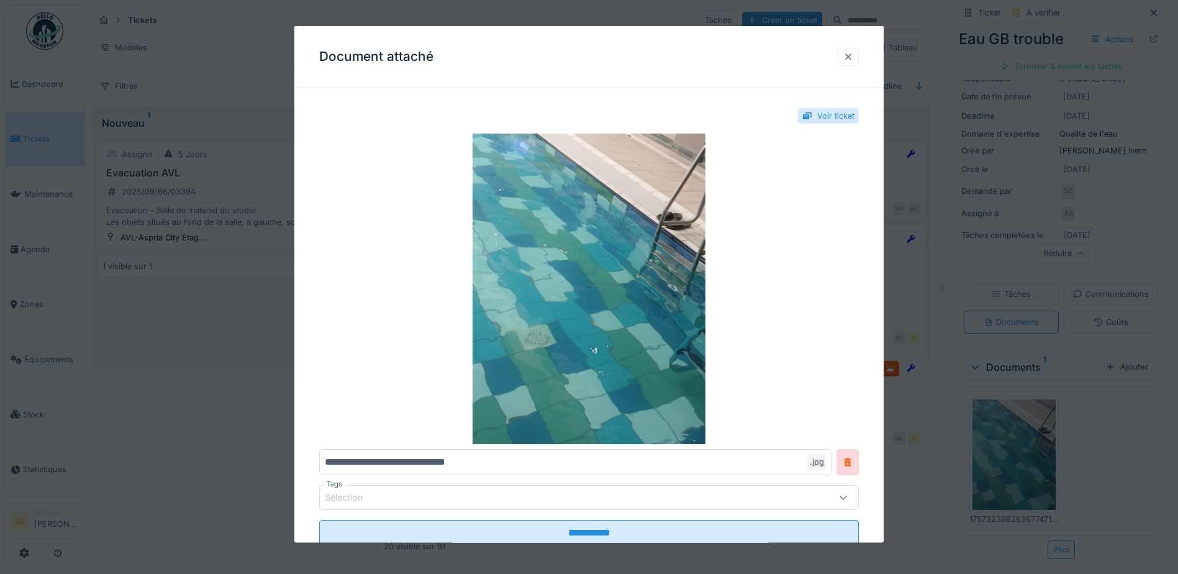
click at [852, 56] on div at bounding box center [849, 56] width 10 height 12
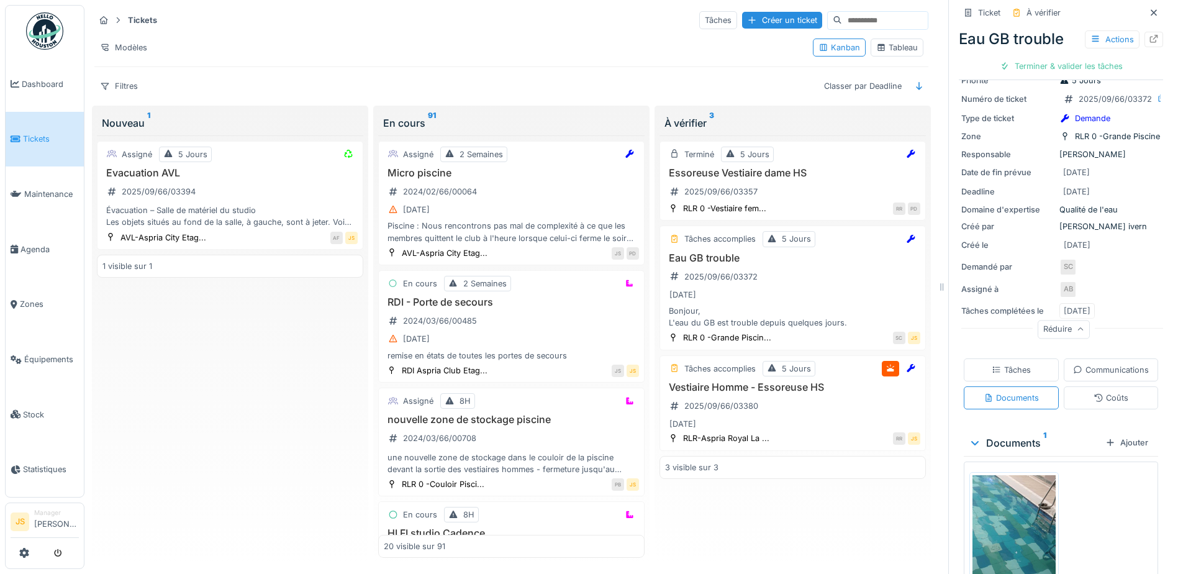
scroll to position [124, 0]
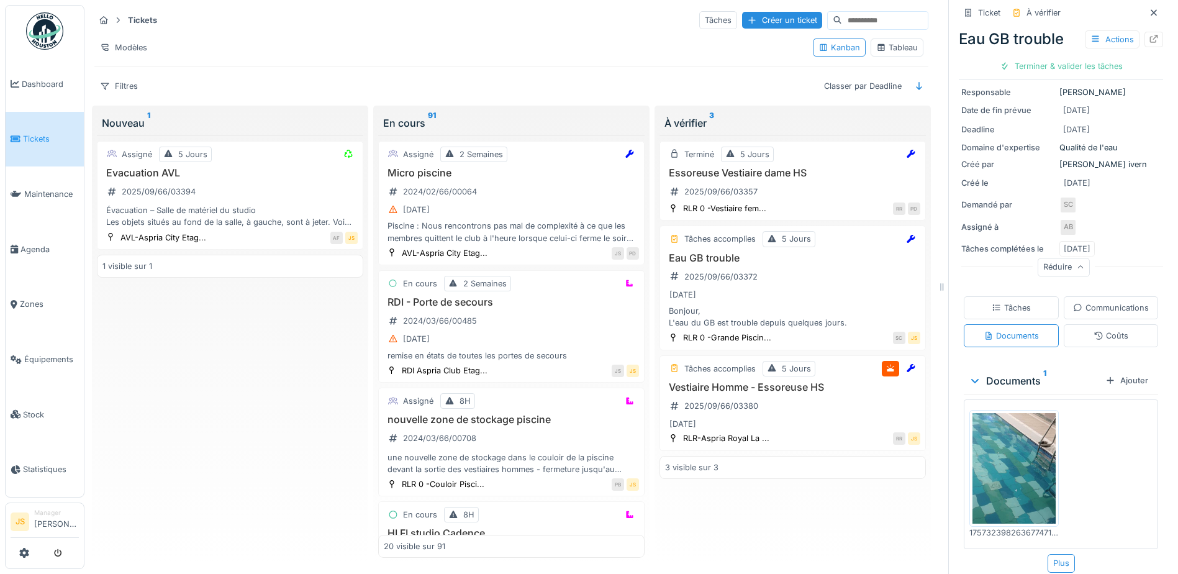
click at [1031, 302] on div "Tâches" at bounding box center [1011, 308] width 39 height 12
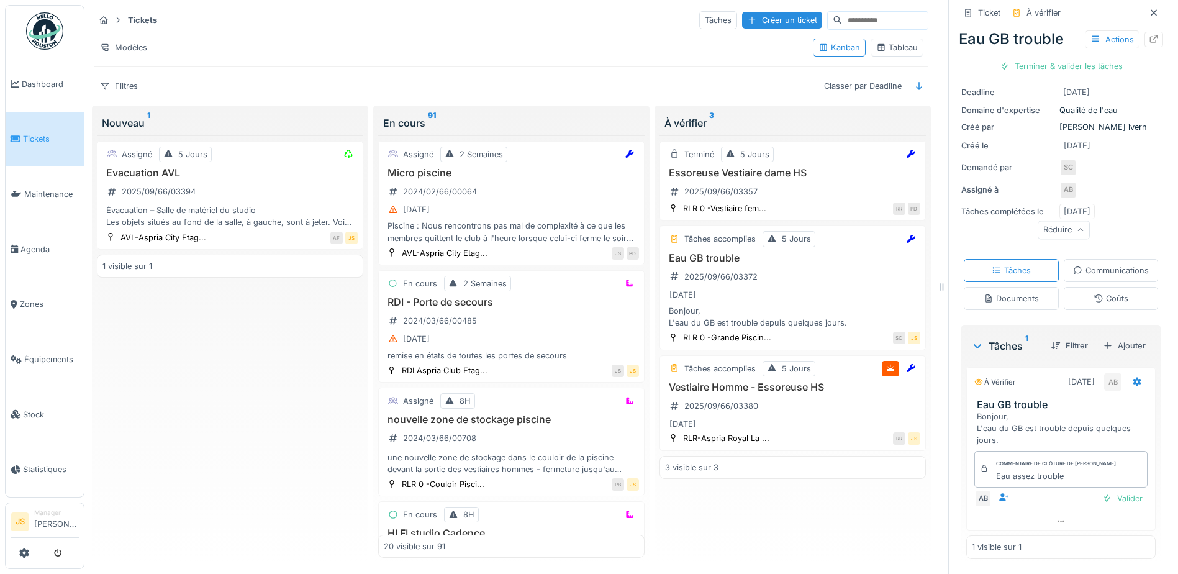
scroll to position [217, 0]
click at [1038, 470] on div "Eau assez trouble" at bounding box center [1056, 476] width 120 height 12
click at [1114, 494] on div "Valider" at bounding box center [1123, 498] width 50 height 17
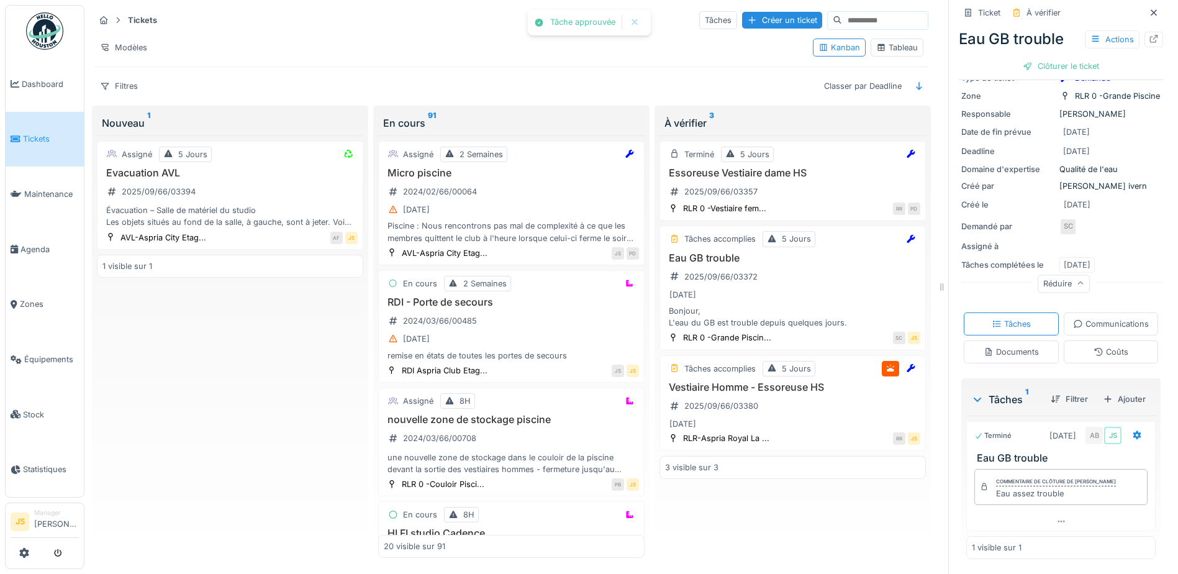
scroll to position [159, 0]
click at [1068, 58] on div "Clôturer le ticket" at bounding box center [1061, 66] width 86 height 17
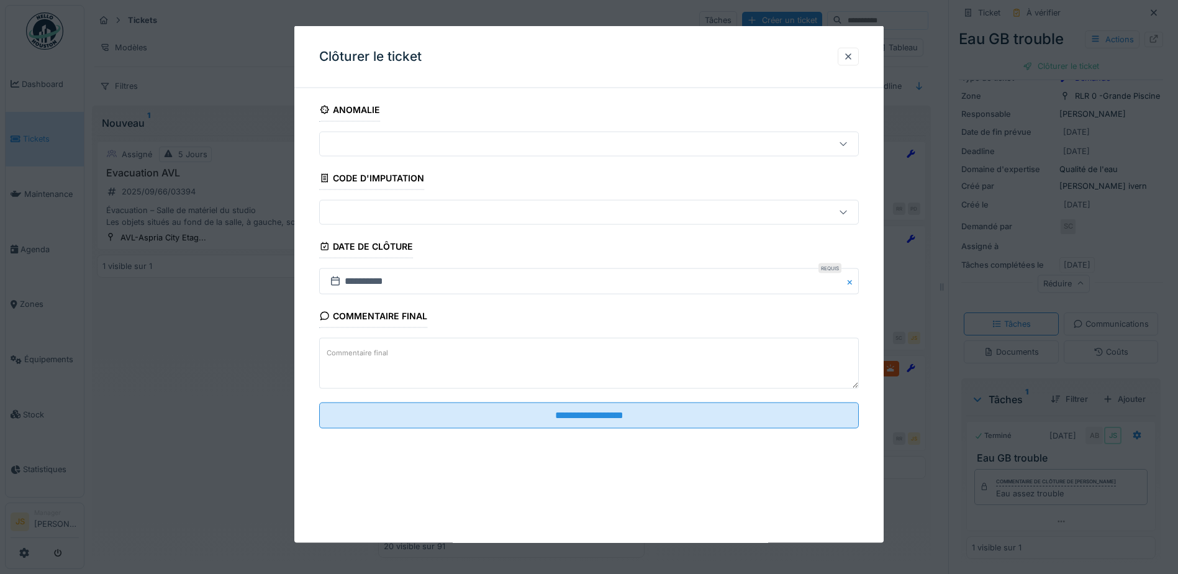
click at [401, 347] on textarea "Commentaire final" at bounding box center [589, 363] width 540 height 51
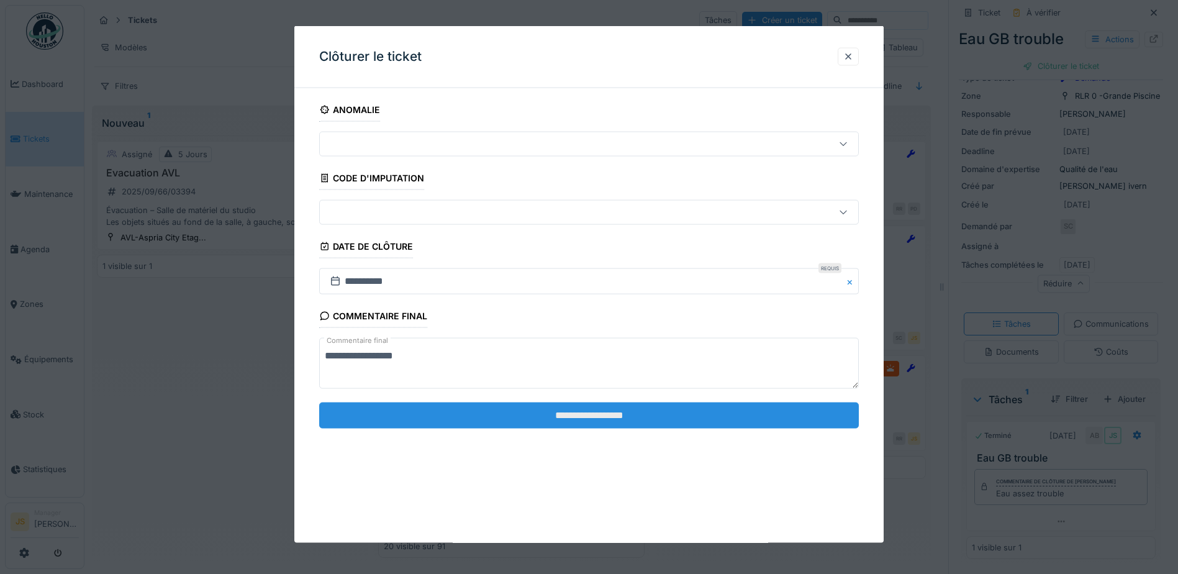
type textarea "**********"
click at [570, 416] on input "**********" at bounding box center [589, 415] width 540 height 26
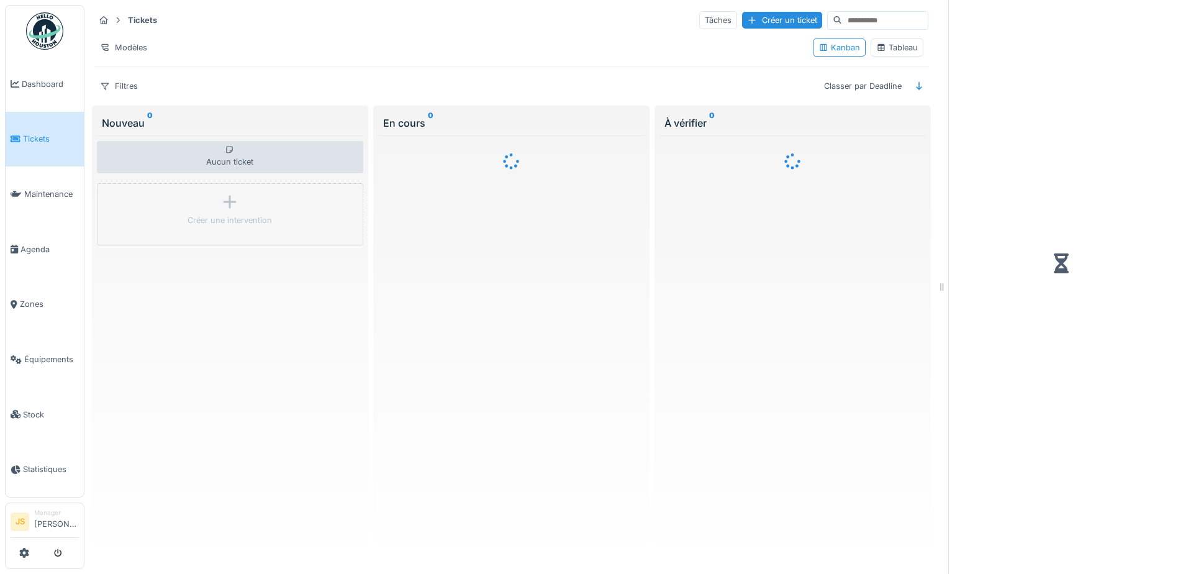
scroll to position [9, 0]
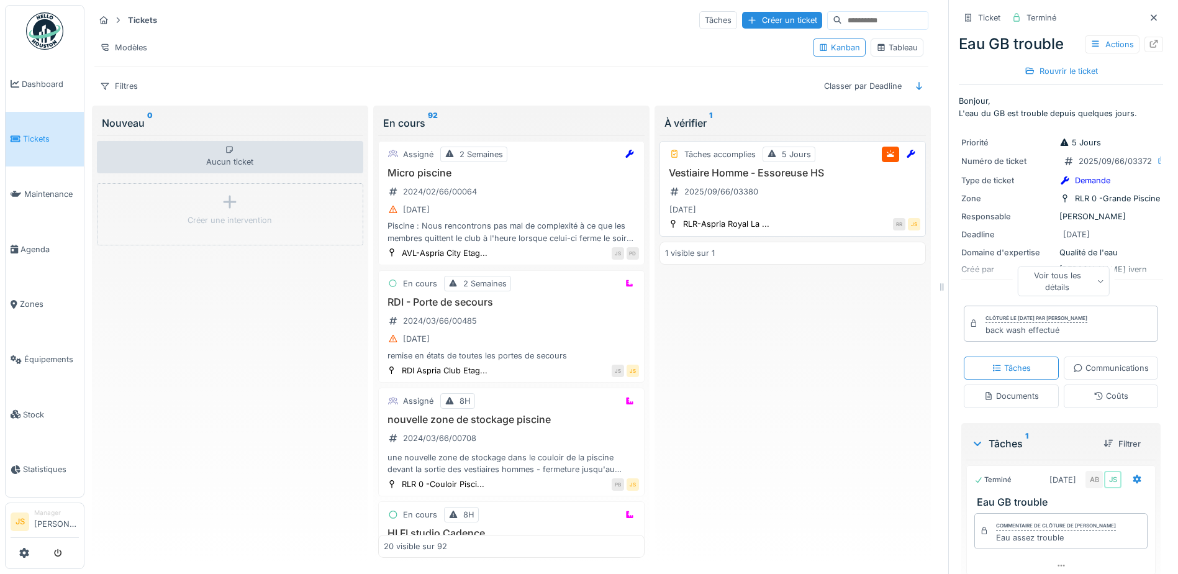
click at [742, 167] on h3 "Vestiaire Homme - Essoreuse HS" at bounding box center [792, 173] width 255 height 12
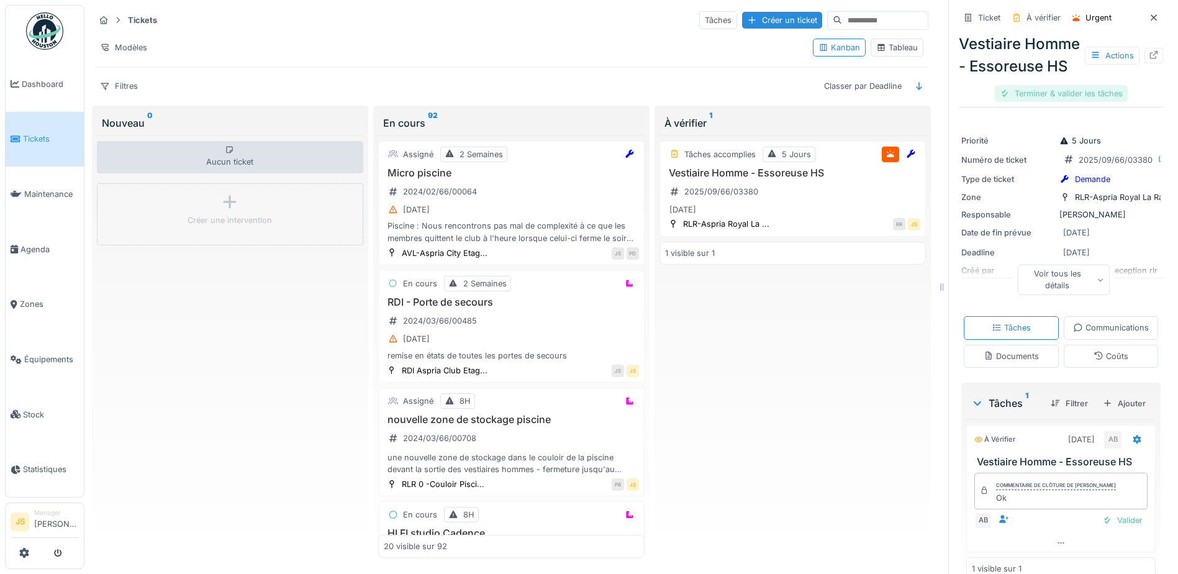
click at [1058, 102] on div "Terminer & valider les tâches" at bounding box center [1061, 93] width 133 height 17
click at [1057, 102] on div "Clôturer le ticket" at bounding box center [1061, 93] width 86 height 17
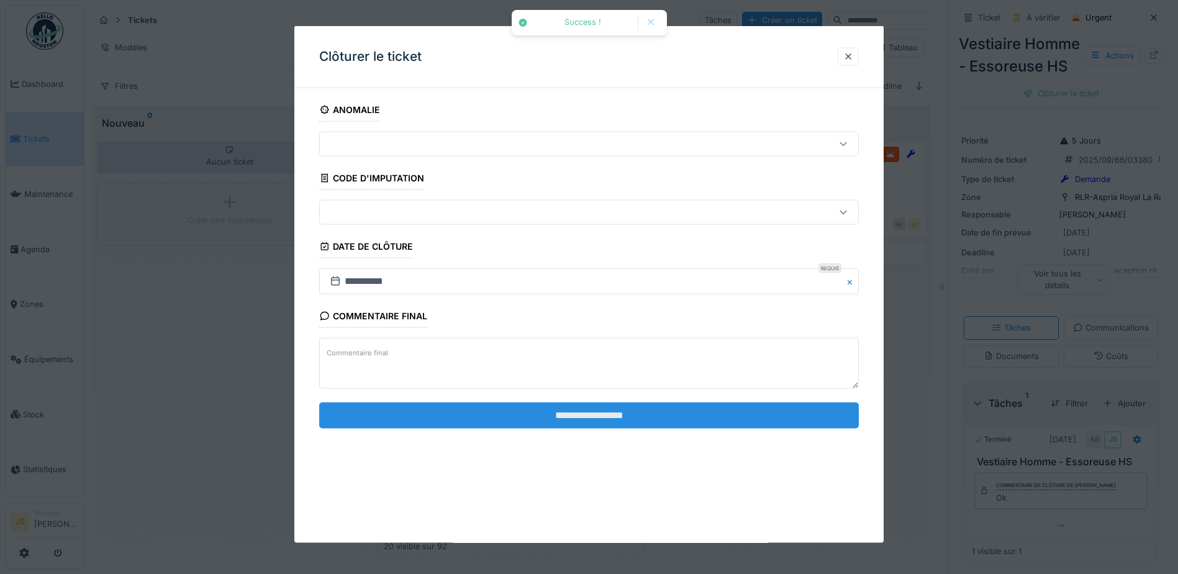
click at [591, 418] on input "**********" at bounding box center [589, 415] width 540 height 26
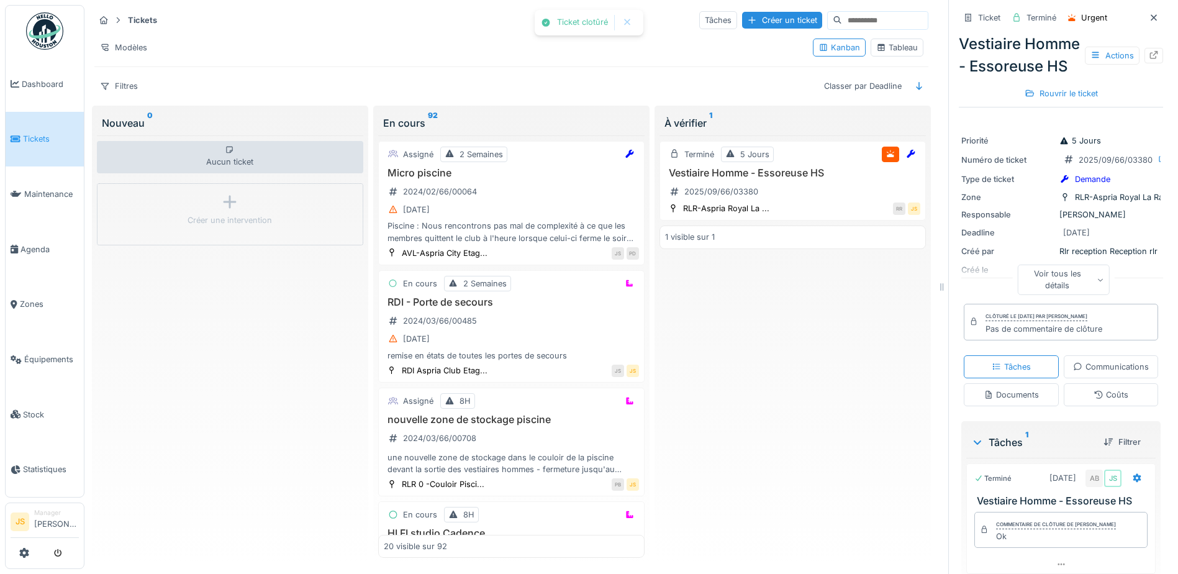
click at [742, 404] on div "Terminé 5 Jours Vestiaire Homme - Essoreuse HS 2025/09/66/03380 RLR-Aspria Roya…" at bounding box center [793, 346] width 266 height 422
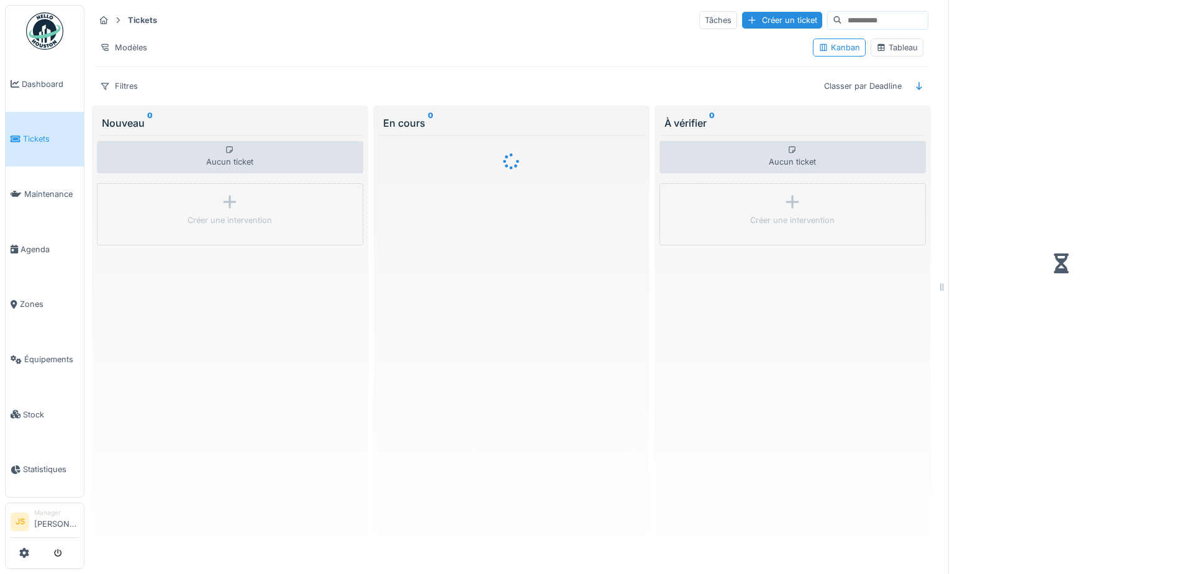
scroll to position [9, 0]
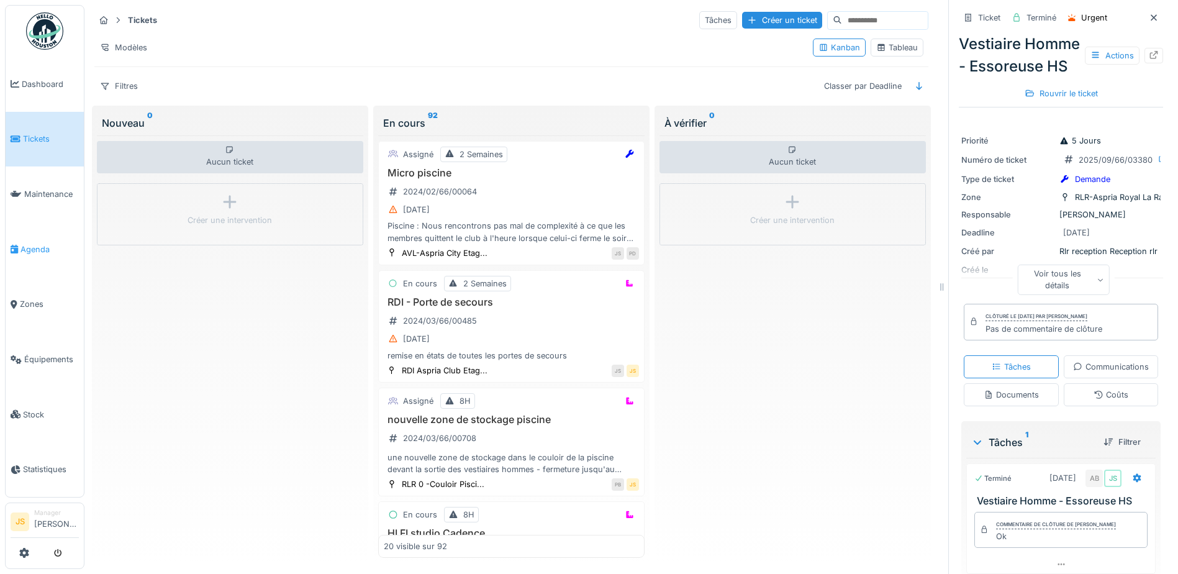
click at [27, 244] on span "Agenda" at bounding box center [49, 250] width 58 height 12
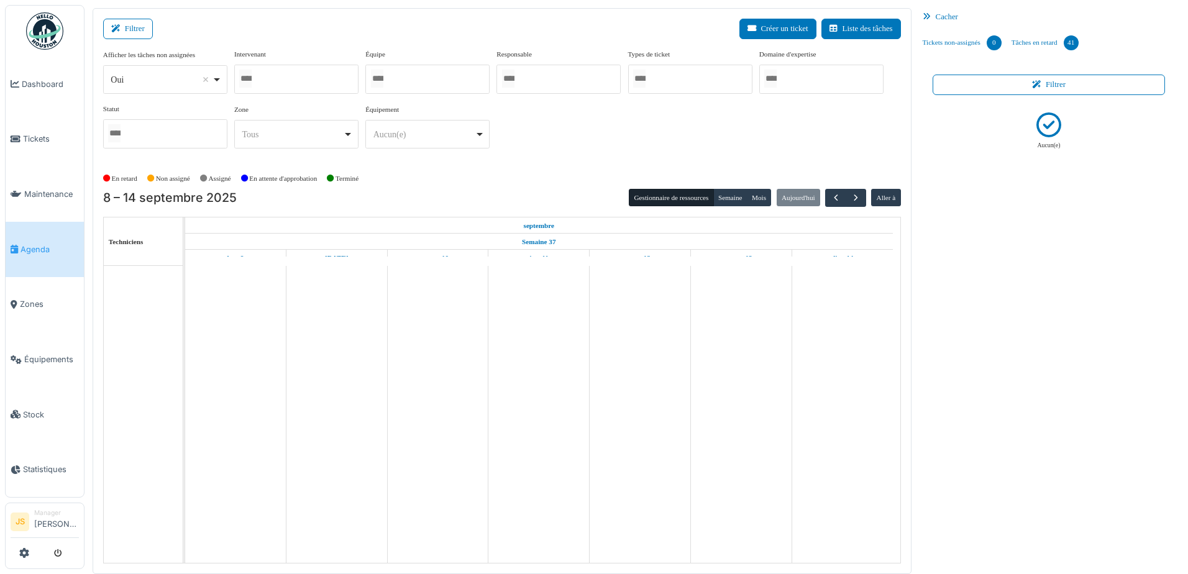
click at [250, 71] on input "Tous" at bounding box center [245, 79] width 12 height 18
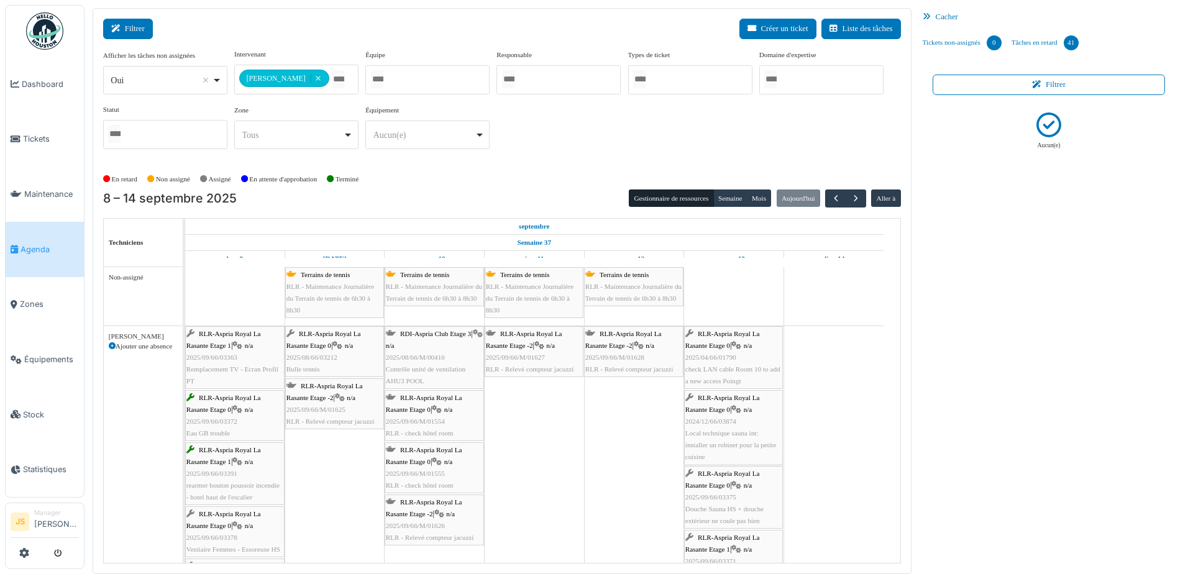
click at [124, 25] on icon at bounding box center [118, 29] width 14 height 8
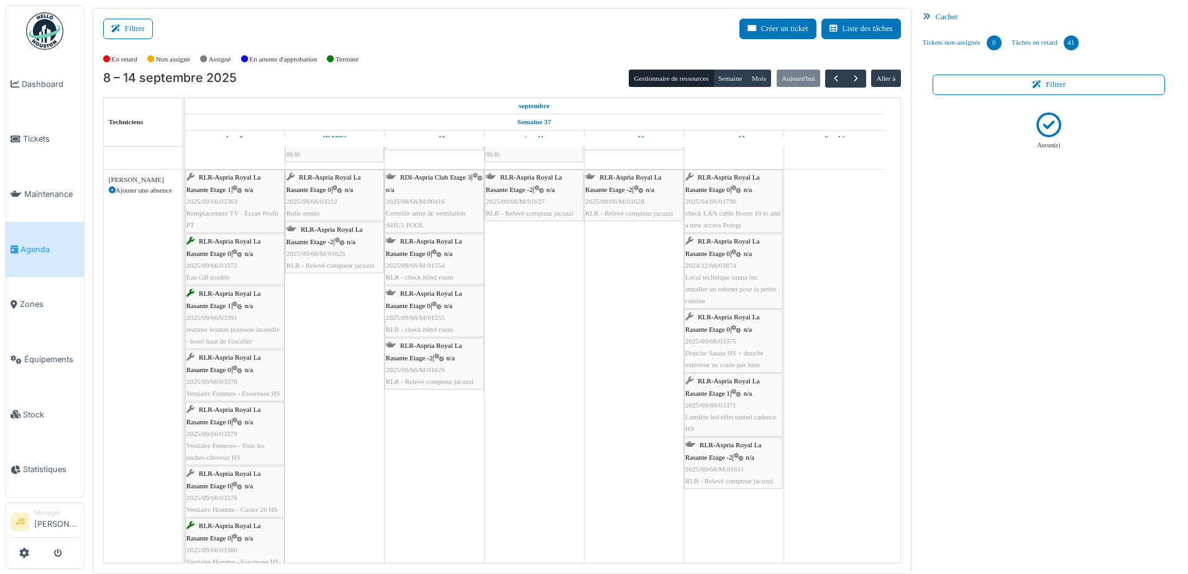
scroll to position [50, 0]
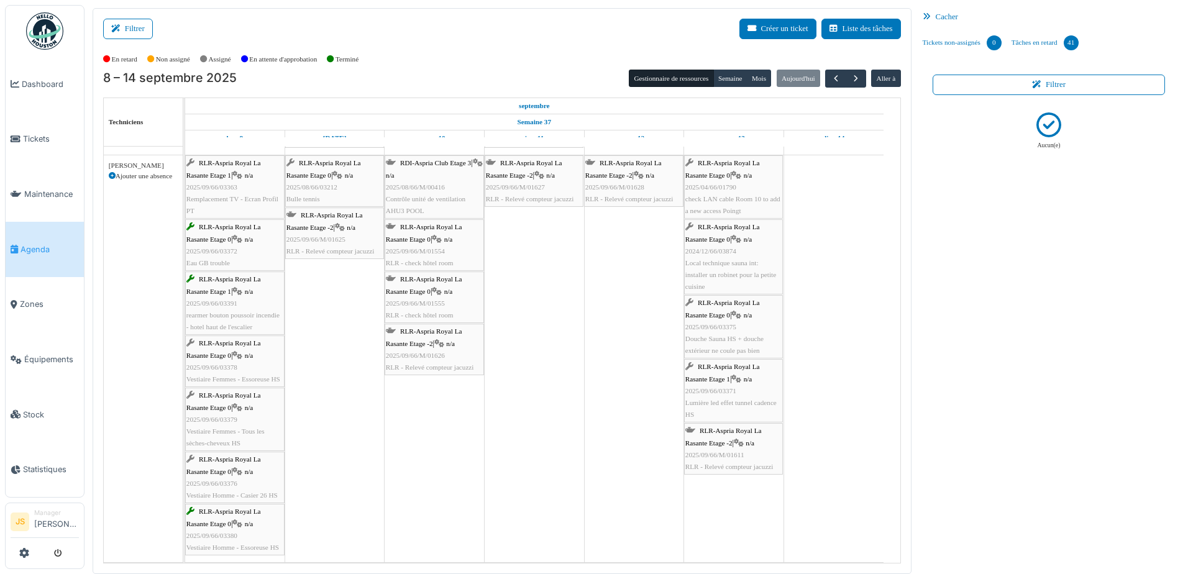
click at [227, 368] on span "2025/09/66/03378" at bounding box center [211, 366] width 51 height 7
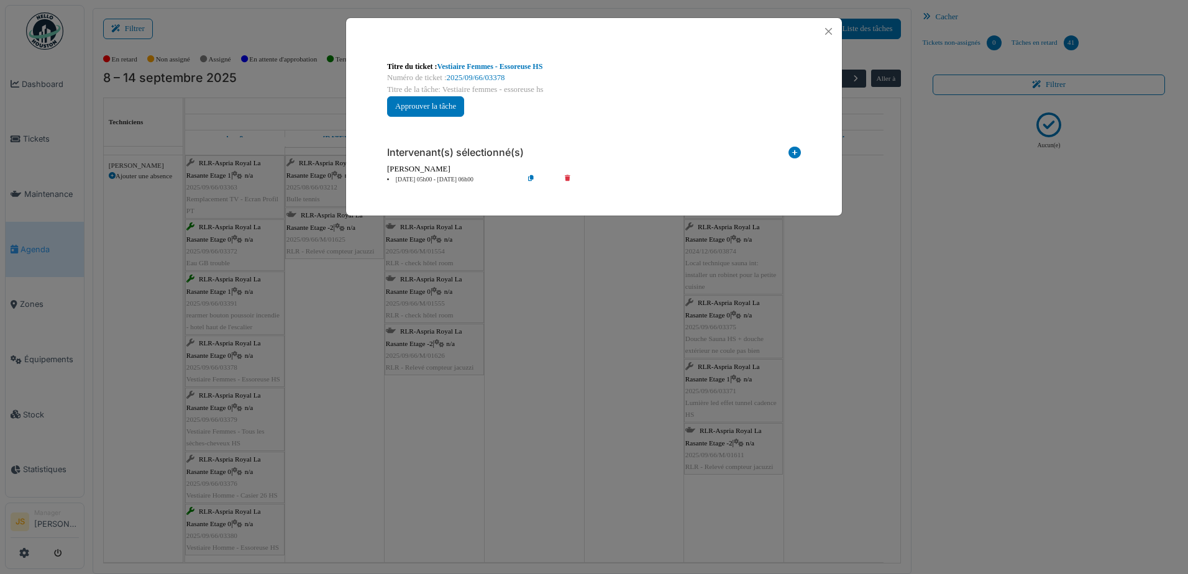
drag, startPoint x: 543, startPoint y: 460, endPoint x: 528, endPoint y: 450, distance: 18.3
click at [542, 460] on div "**********" at bounding box center [594, 287] width 1188 height 574
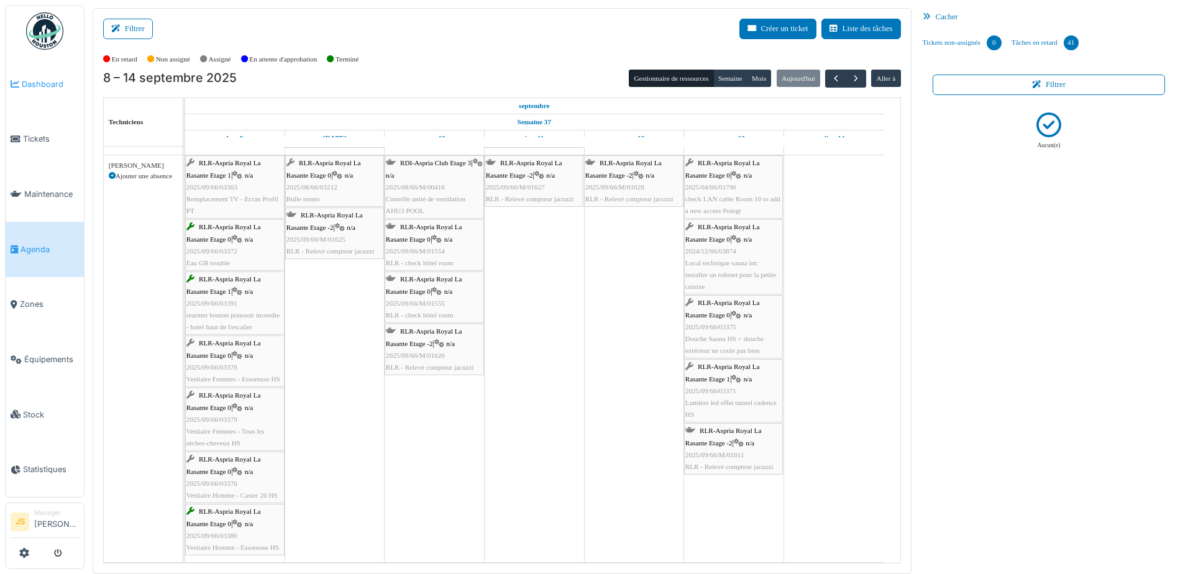
click at [37, 83] on span "Dashboard" at bounding box center [50, 84] width 57 height 12
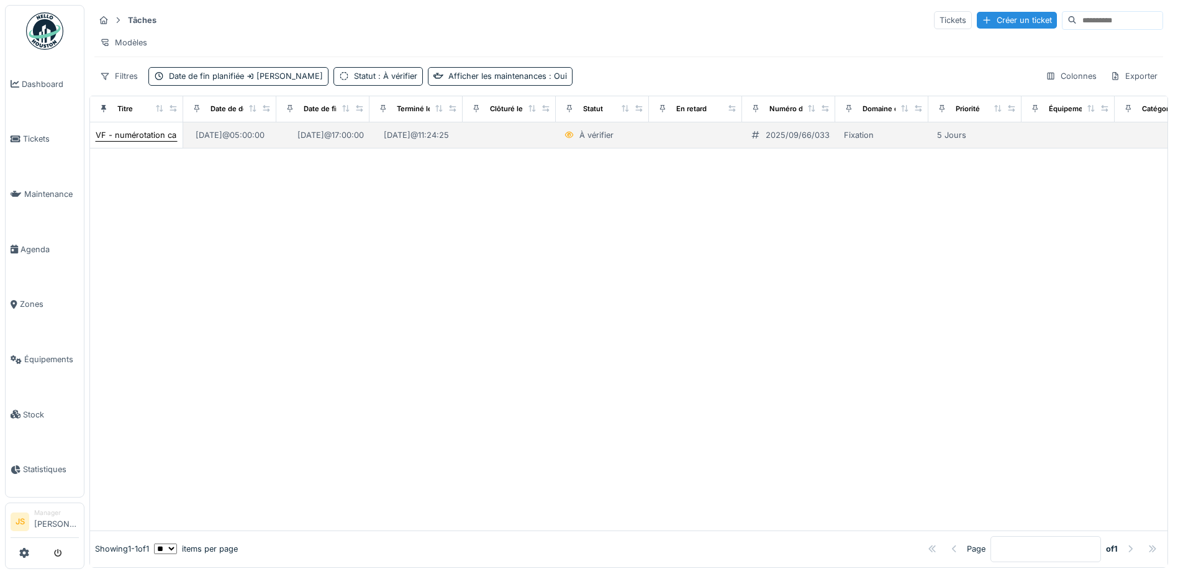
click at [127, 141] on div "VF - numérotation casiers plaques métalliques manquantes - CU" at bounding box center [218, 135] width 245 height 12
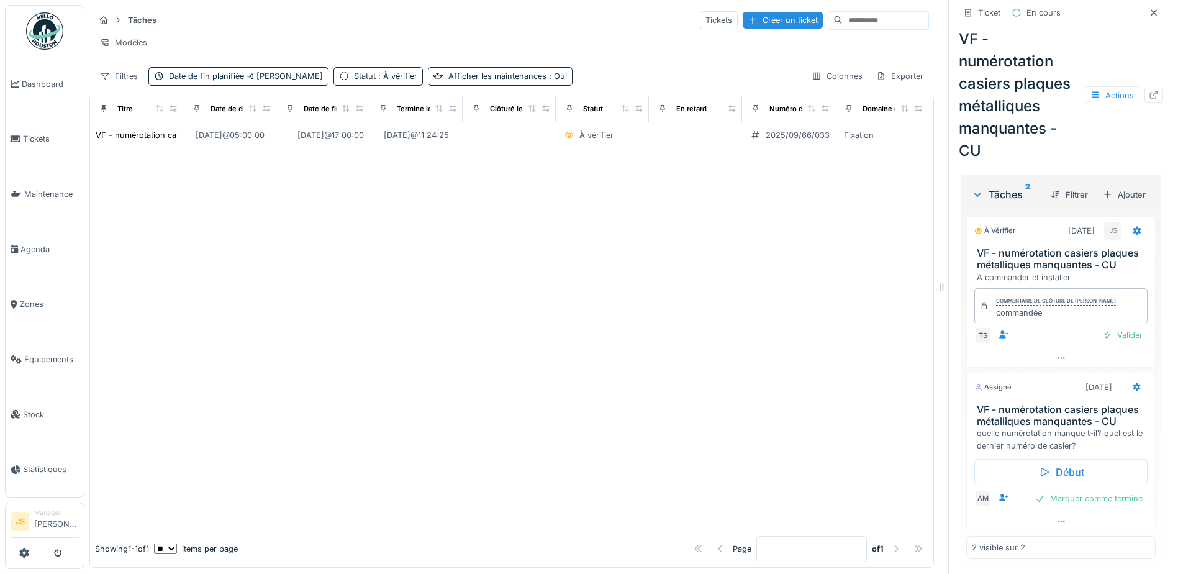
scroll to position [351, 0]
click at [1119, 327] on div "Valider" at bounding box center [1123, 335] width 50 height 17
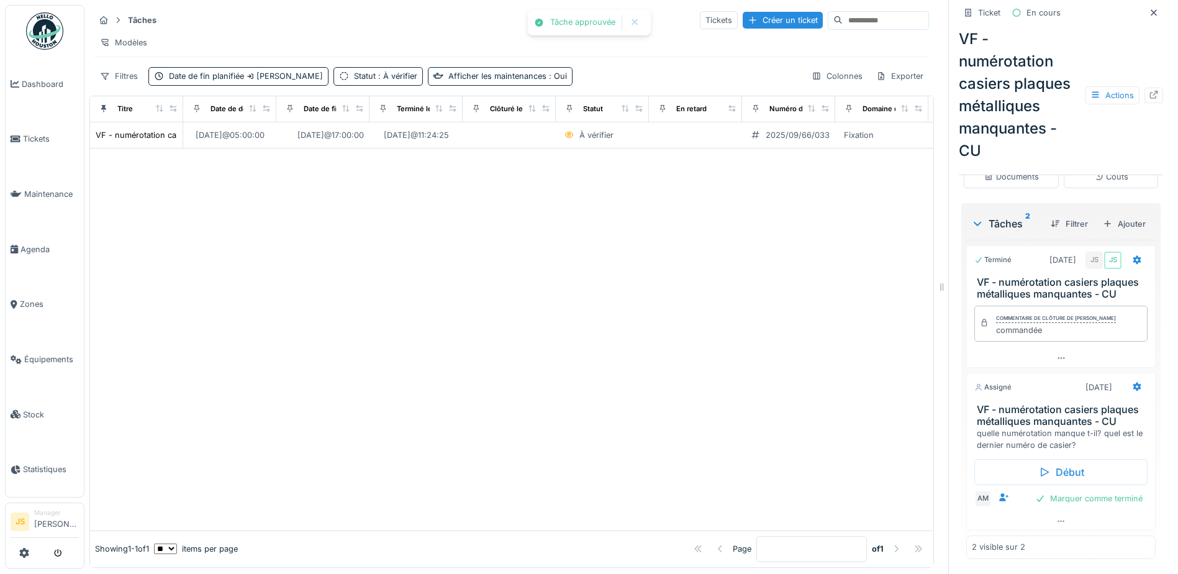
drag, startPoint x: 623, startPoint y: 292, endPoint x: 595, endPoint y: 277, distance: 31.7
click at [622, 292] on div at bounding box center [512, 339] width 844 height 382
